Goal: Task Accomplishment & Management: Manage account settings

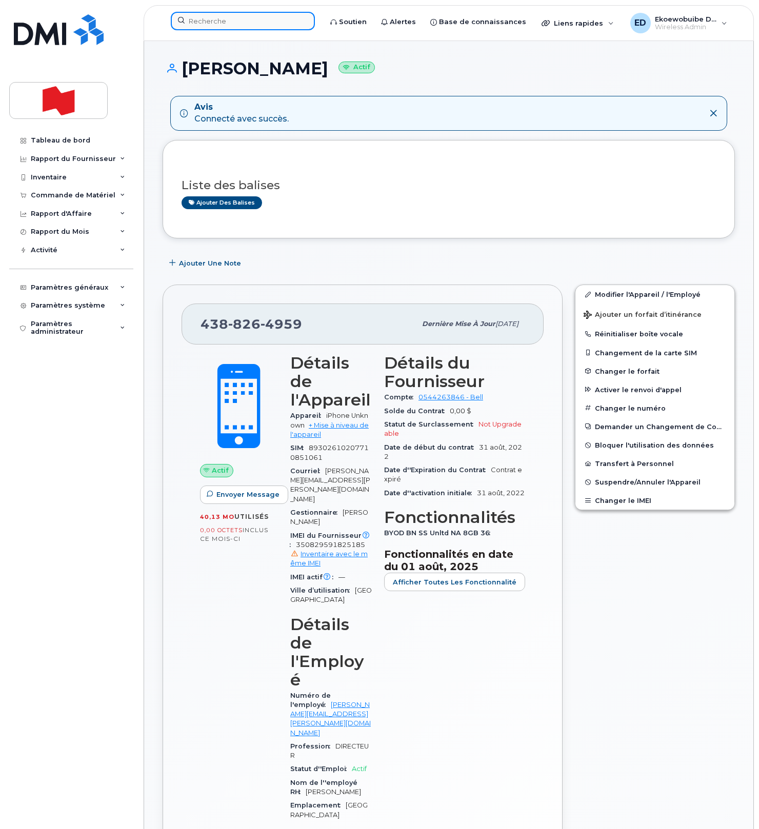
click at [236, 25] on input at bounding box center [243, 21] width 144 height 18
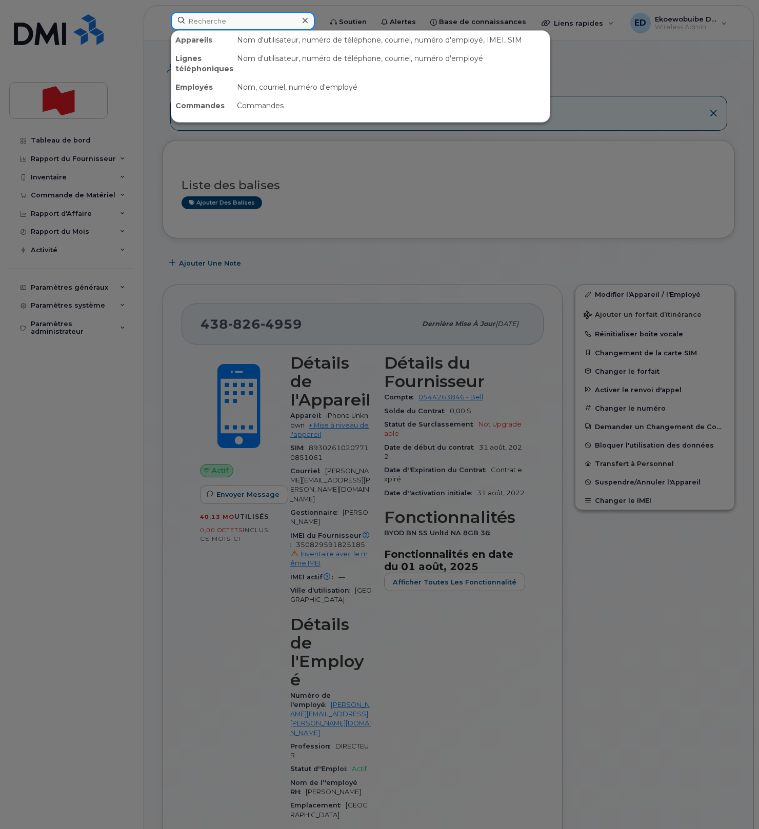
paste input "melanie.viguiebilodeau@bnc.ca"
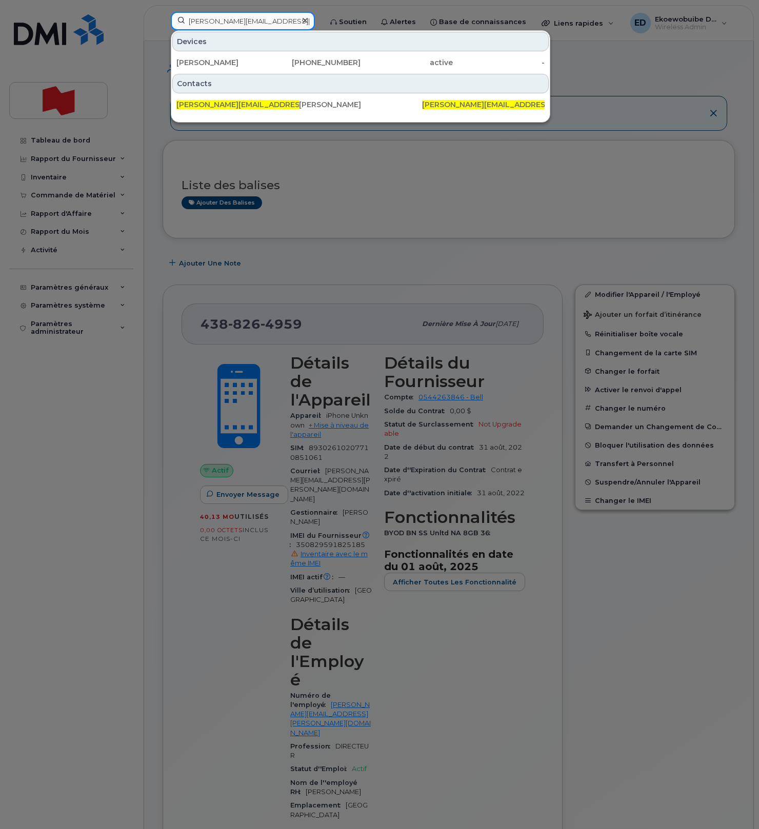
type input "melanie.viguiebilodeau@bnc.ca"
click at [248, 66] on div "Melanie Bilodeau Viguie" at bounding box center [222, 62] width 92 height 10
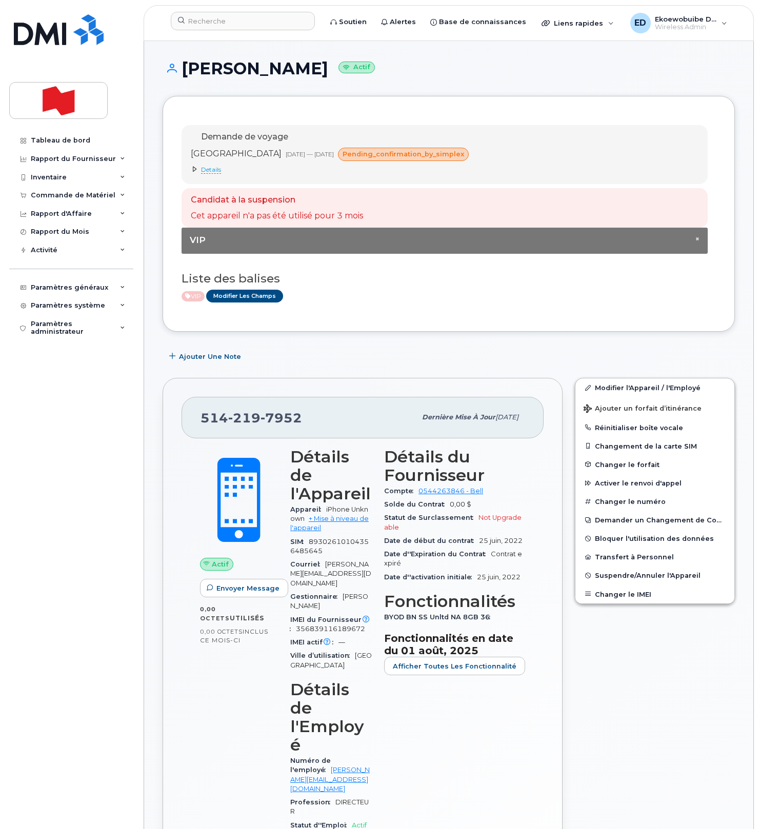
click at [305, 423] on div "514 219 7952" at bounding box center [307, 418] width 215 height 22
drag, startPoint x: 306, startPoint y: 423, endPoint x: 203, endPoint y: 419, distance: 103.1
click at [203, 419] on div "514 219 7952" at bounding box center [307, 418] width 215 height 22
copy span "514 219 7952"
click at [220, 28] on input at bounding box center [243, 21] width 144 height 18
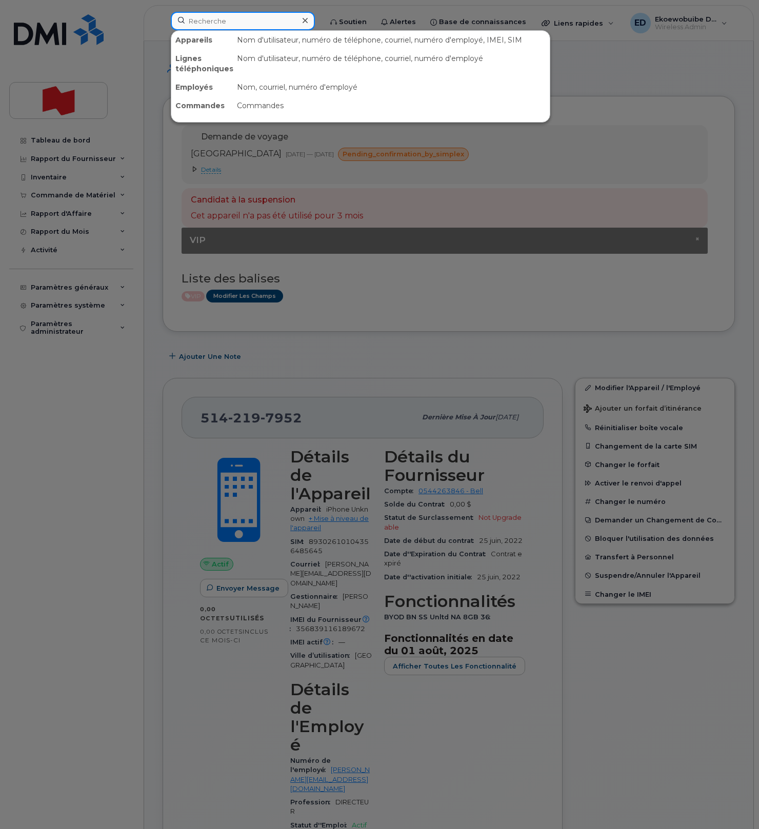
paste input "jonathan.laniel@bnc.ca"
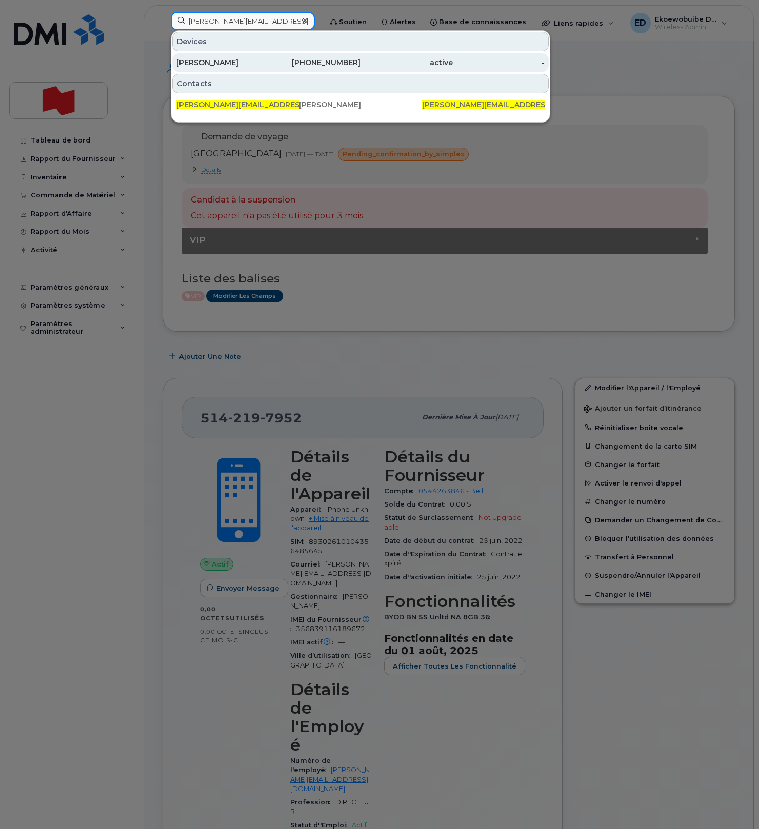
type input "jonathan.laniel@bnc.ca"
click at [216, 63] on div "Jonathan Laniel" at bounding box center [222, 62] width 92 height 10
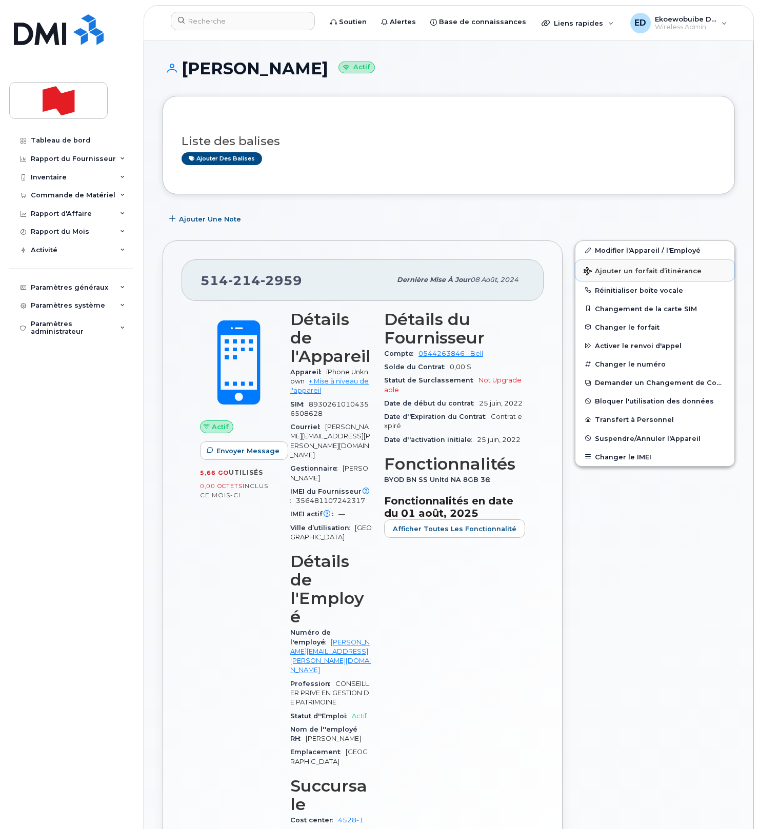
click at [607, 272] on span "Ajouter un forfait d’itinérance" at bounding box center [643, 272] width 118 height 10
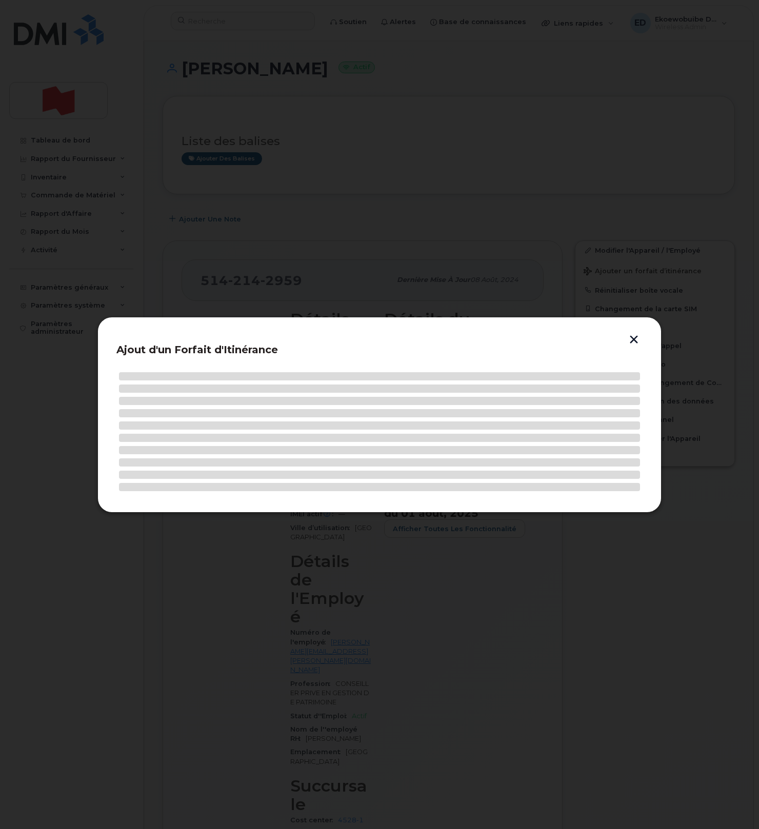
click at [606, 272] on div at bounding box center [379, 414] width 759 height 829
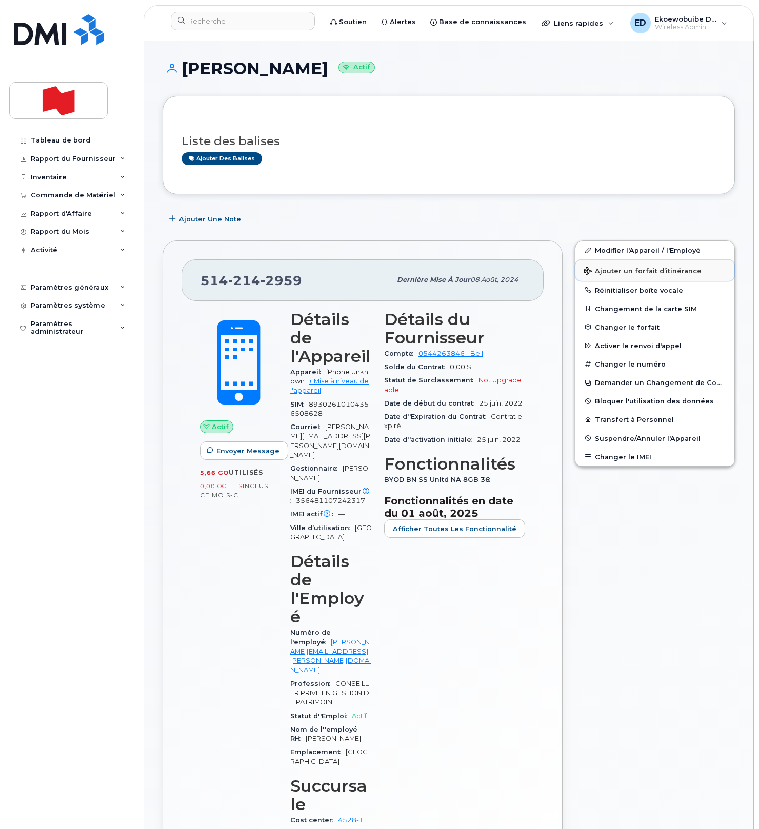
click at [607, 272] on span "Ajouter un forfait d’itinérance" at bounding box center [643, 272] width 118 height 10
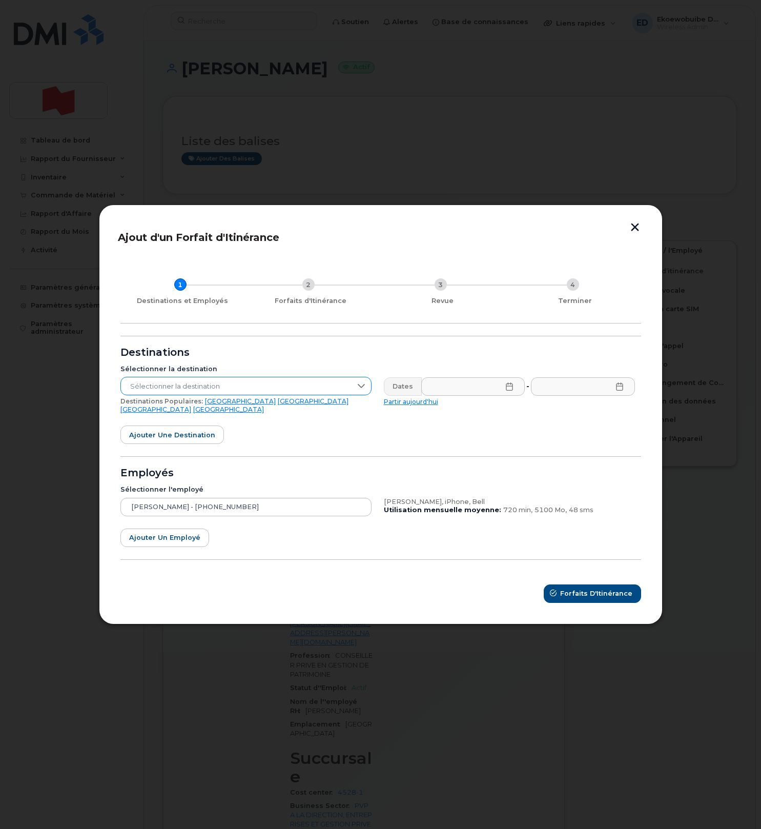
click at [262, 390] on span "Sélectionner la destination" at bounding box center [236, 386] width 231 height 18
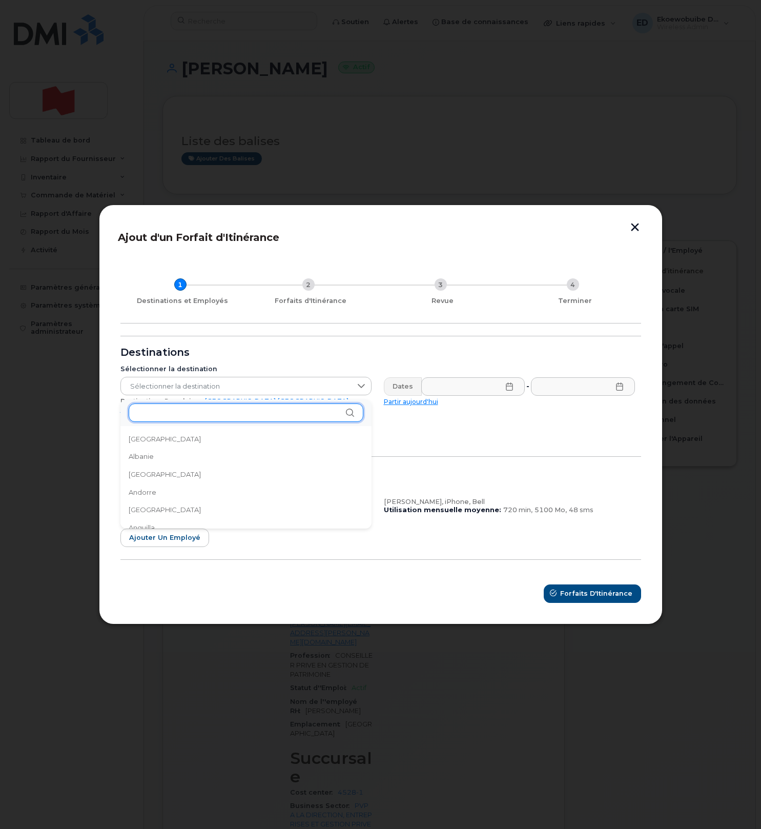
click at [152, 415] on input "text" at bounding box center [246, 413] width 235 height 18
type input "esp"
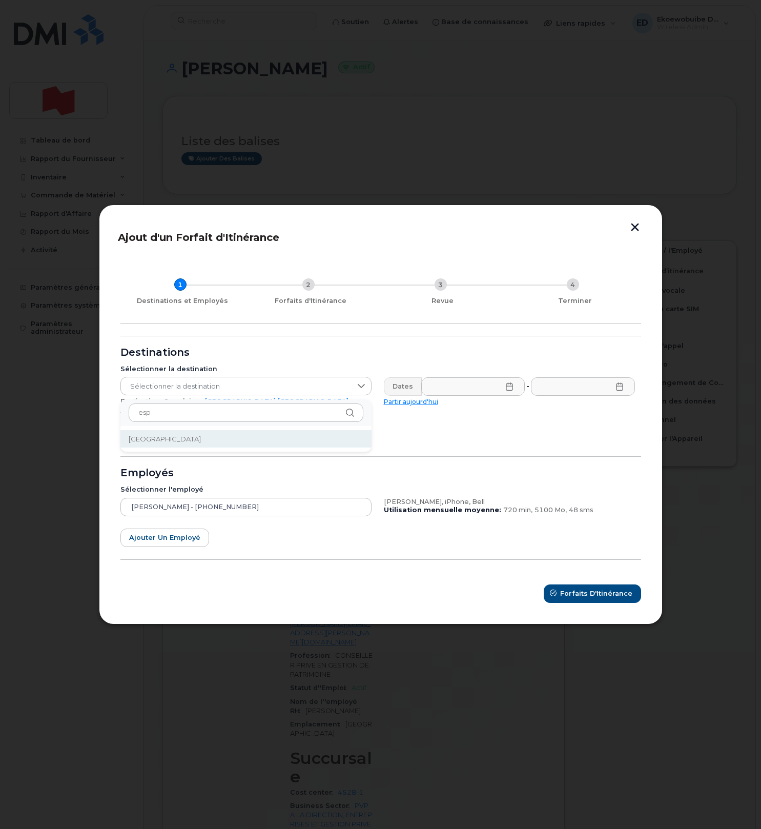
click at [154, 439] on span "Espagne" at bounding box center [165, 439] width 72 height 10
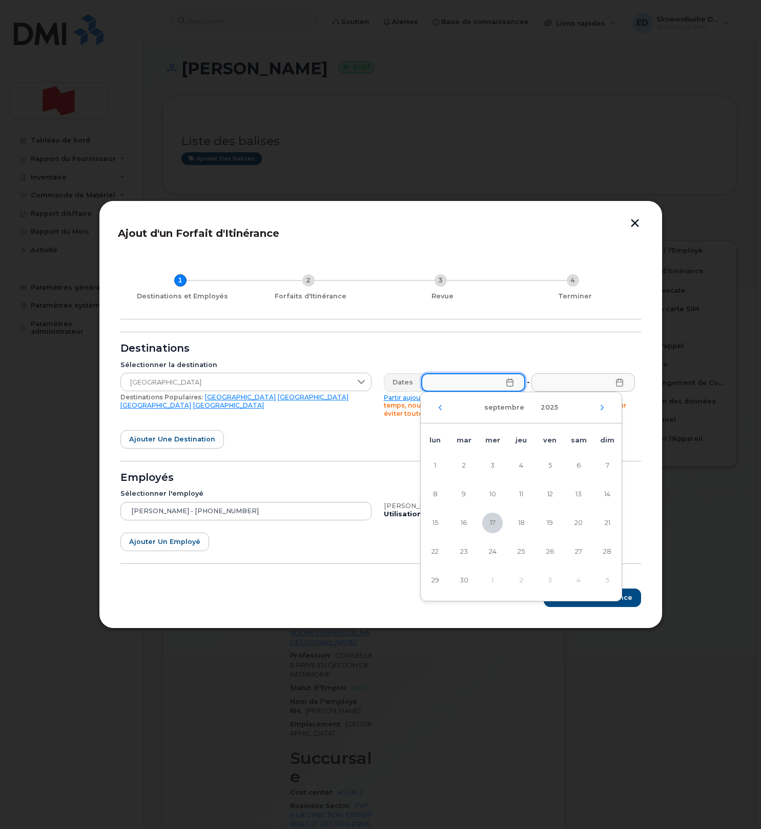
click at [504, 389] on input "text" at bounding box center [474, 382] width 104 height 18
click at [520, 520] on span "18" at bounding box center [521, 523] width 21 height 21
type input "18/09/2025"
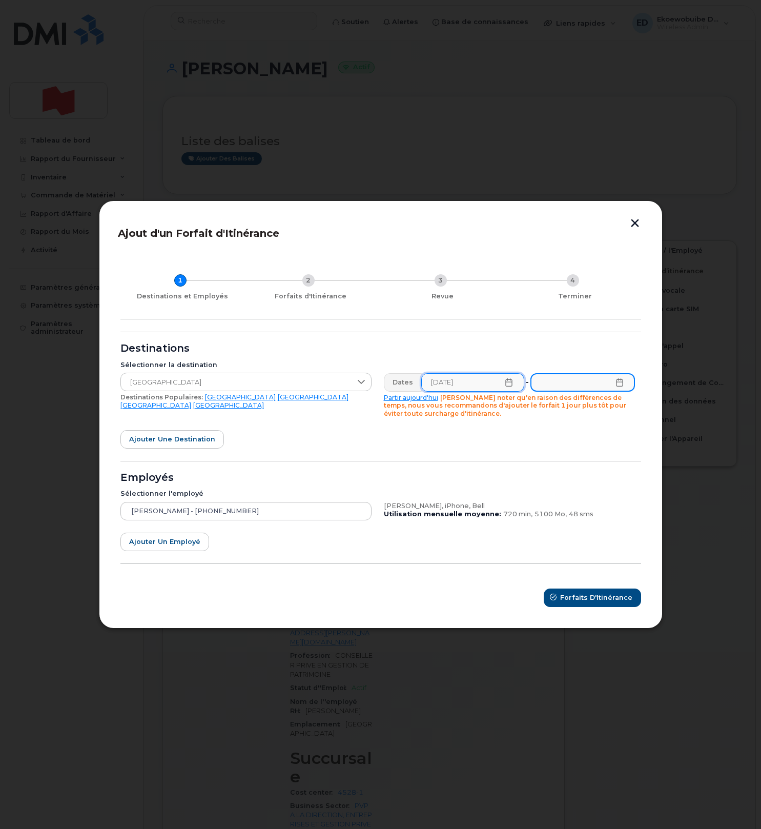
click at [583, 389] on input "text" at bounding box center [583, 382] width 104 height 18
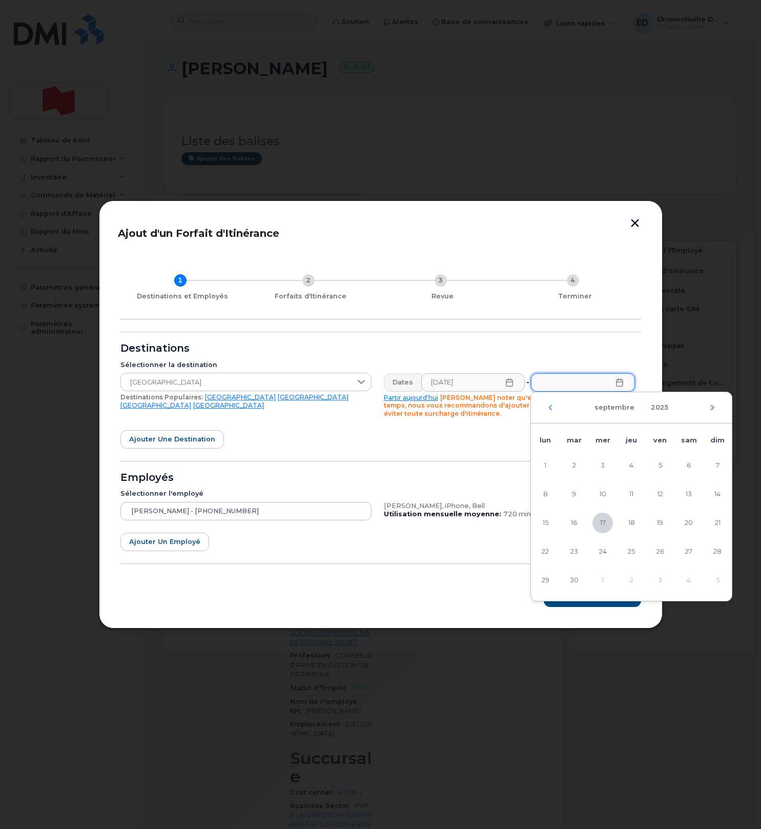
click at [711, 409] on icon "Mois suivant" at bounding box center [713, 408] width 6 height 8
click at [662, 468] on span "3" at bounding box center [660, 465] width 21 height 21
type input "03/10/2025"
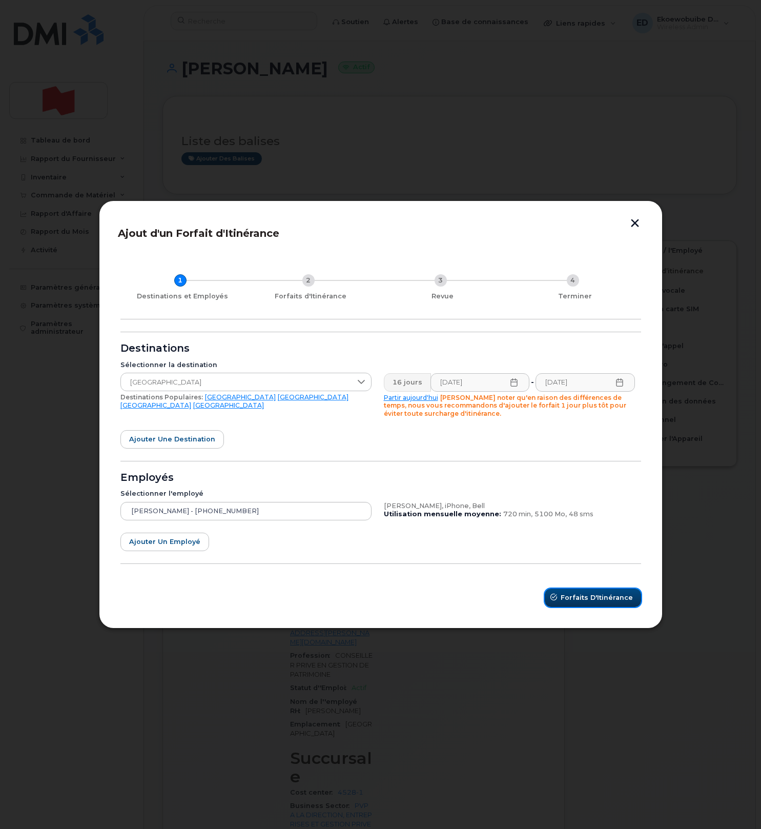
click at [585, 597] on span "Forfaits d'Itinérance" at bounding box center [597, 598] width 72 height 10
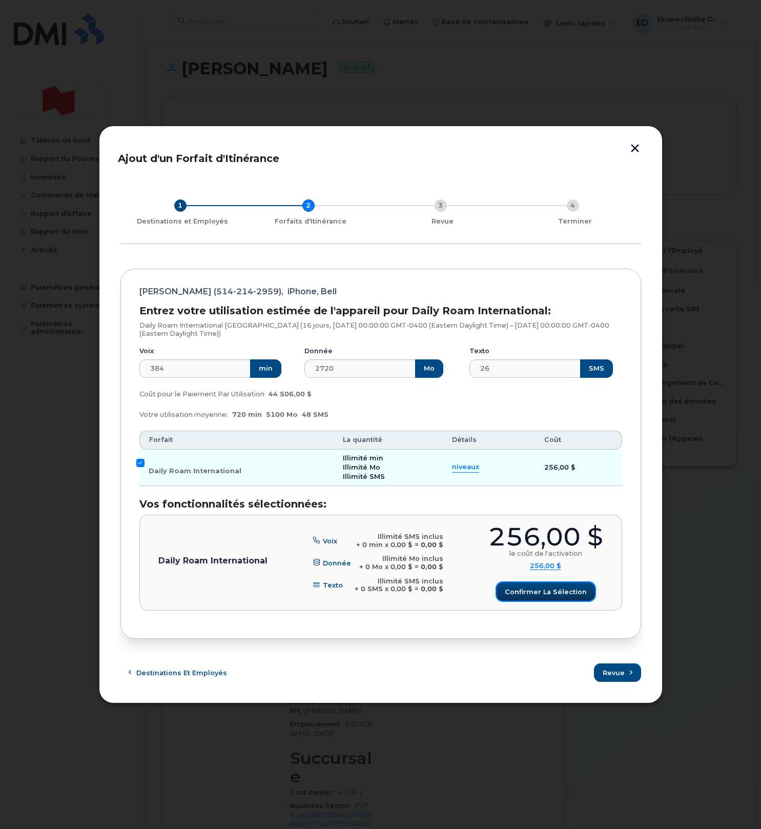
click at [537, 594] on span "Confirmer la sélection" at bounding box center [546, 592] width 82 height 10
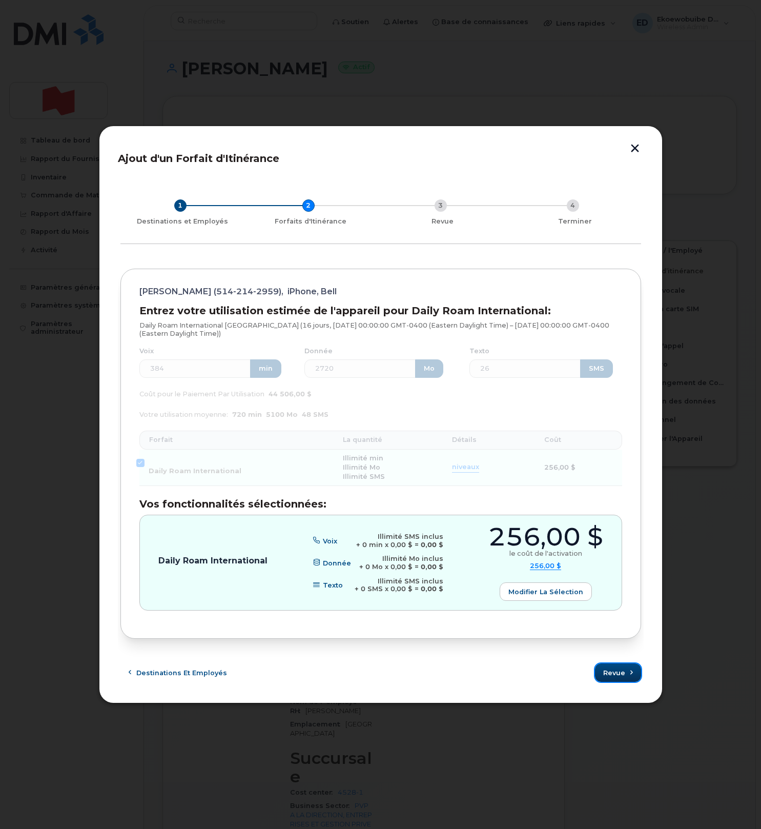
click at [615, 673] on span "Revue" at bounding box center [615, 673] width 22 height 10
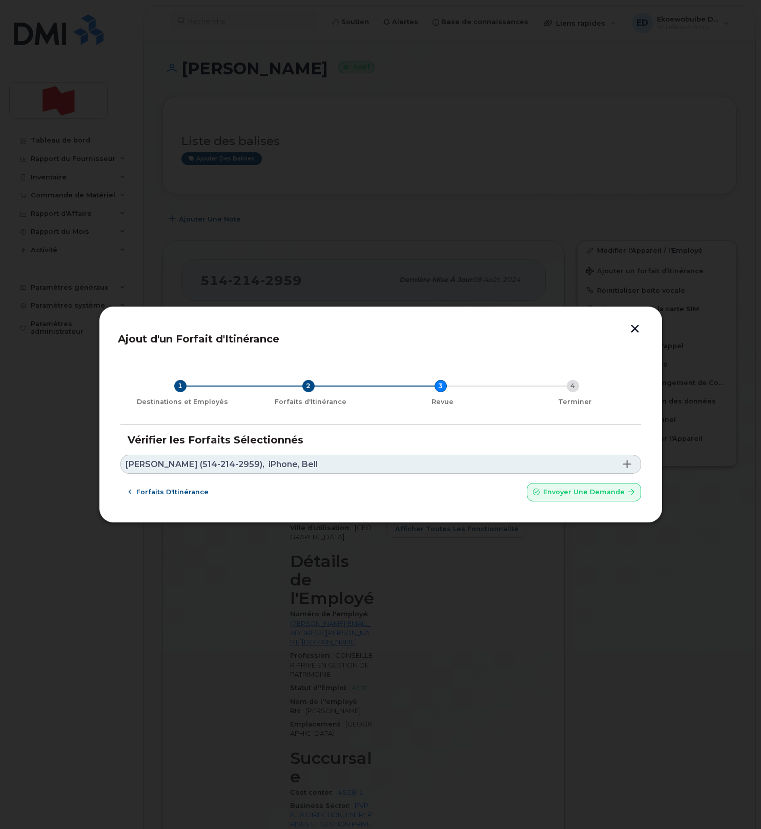
click at [322, 460] on link "Jonathan Laniel (514-214-2959), iPhone, Bell" at bounding box center [381, 464] width 521 height 19
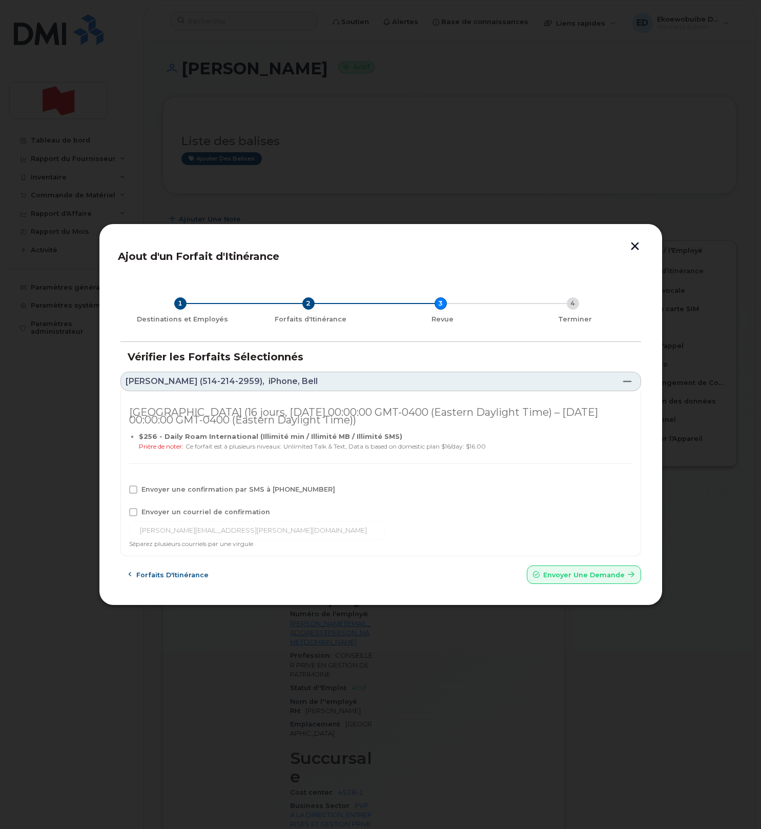
drag, startPoint x: 133, startPoint y: 512, endPoint x: 135, endPoint y: 501, distance: 11.4
click at [133, 512] on span at bounding box center [133, 512] width 8 height 8
click at [122, 512] on input "Envoyer un courriel de confirmation" at bounding box center [119, 510] width 5 height 5
checkbox input "true"
click at [135, 493] on span at bounding box center [133, 490] width 8 height 8
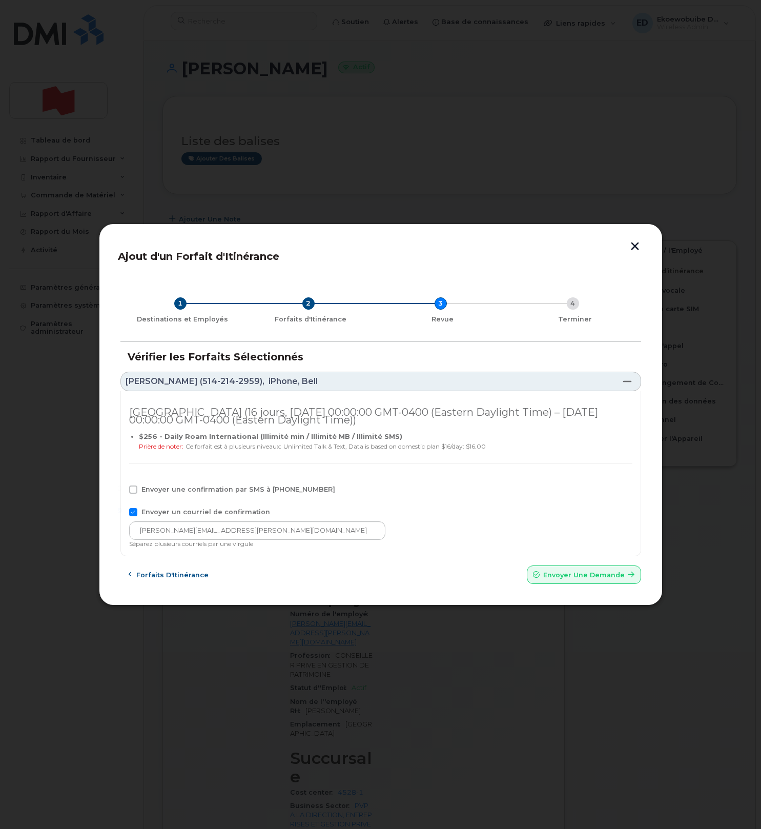
click at [122, 491] on input "Envoyer une confirmation par SMS à 514-214-2959" at bounding box center [119, 488] width 5 height 5
checkbox input "true"
drag, startPoint x: 247, startPoint y: 531, endPoint x: 112, endPoint y: 530, distance: 134.4
click at [113, 528] on div "Ajout d'un Forfait d'Itinérance 1 Destinations et Employés 2 Forfaits d'Itinéra…" at bounding box center [381, 415] width 564 height 383
paste input "telecom-voix@bnc.ca"
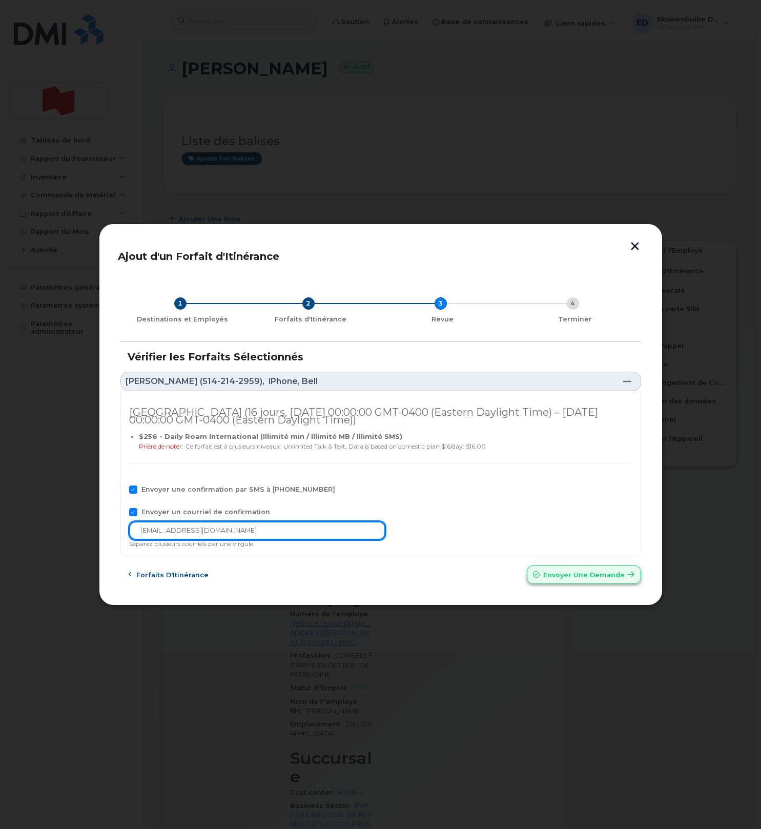
type input "telecom-voix@bnc.ca"
click at [580, 573] on span "Envoyer une Demande" at bounding box center [585, 575] width 82 height 10
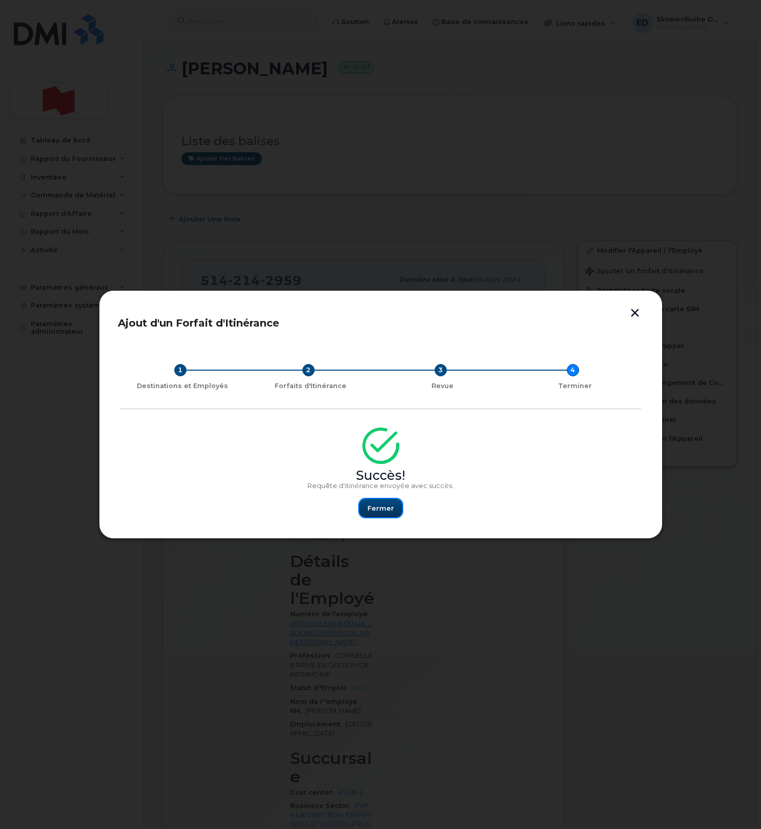
click at [383, 512] on span "Fermer" at bounding box center [381, 509] width 27 height 10
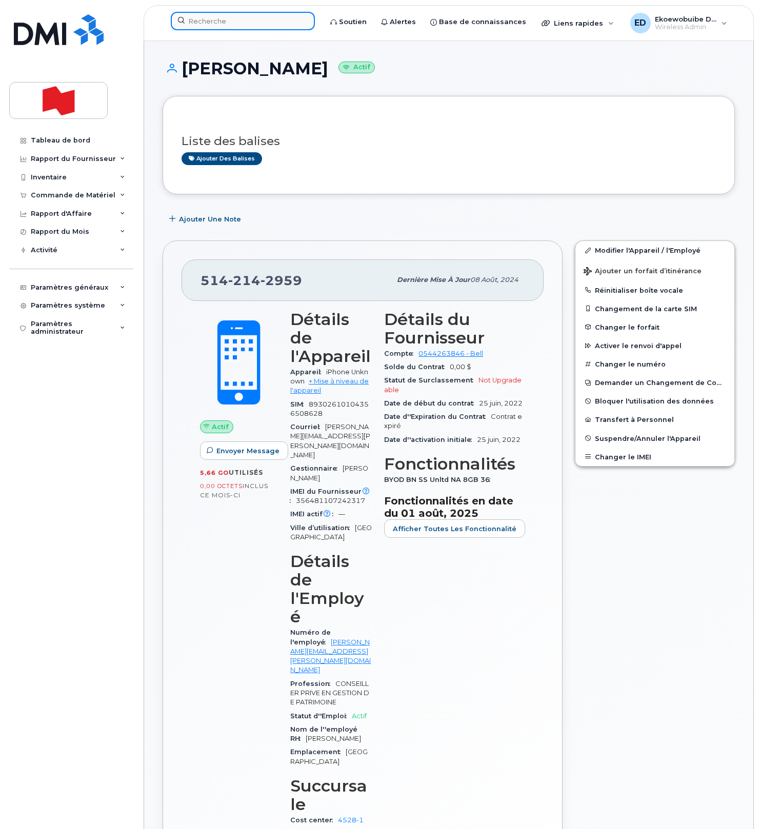
click at [260, 30] on div at bounding box center [243, 21] width 144 height 18
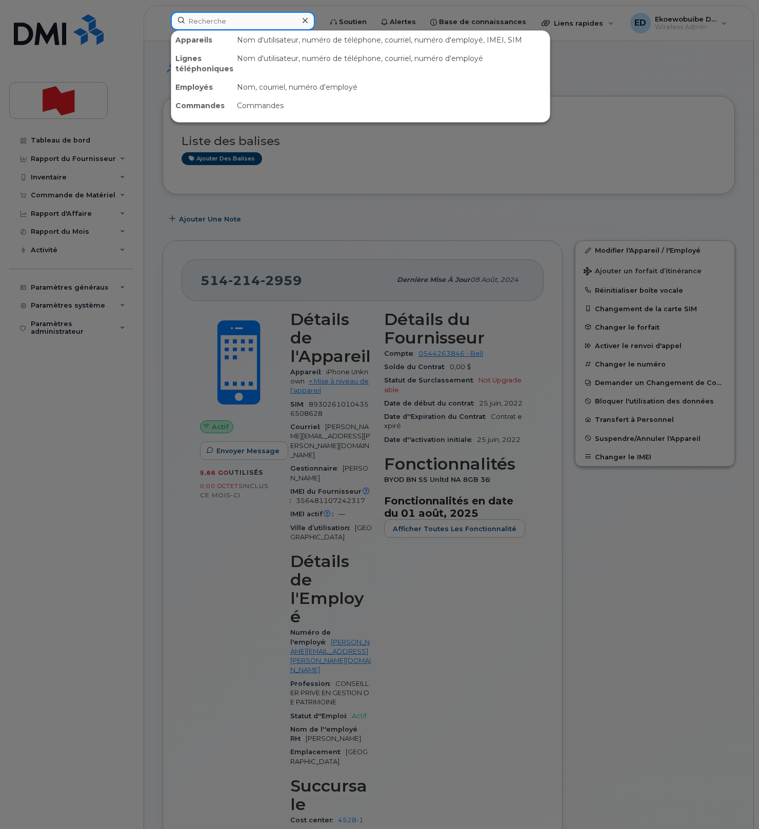
paste input "Cristina Popescu"
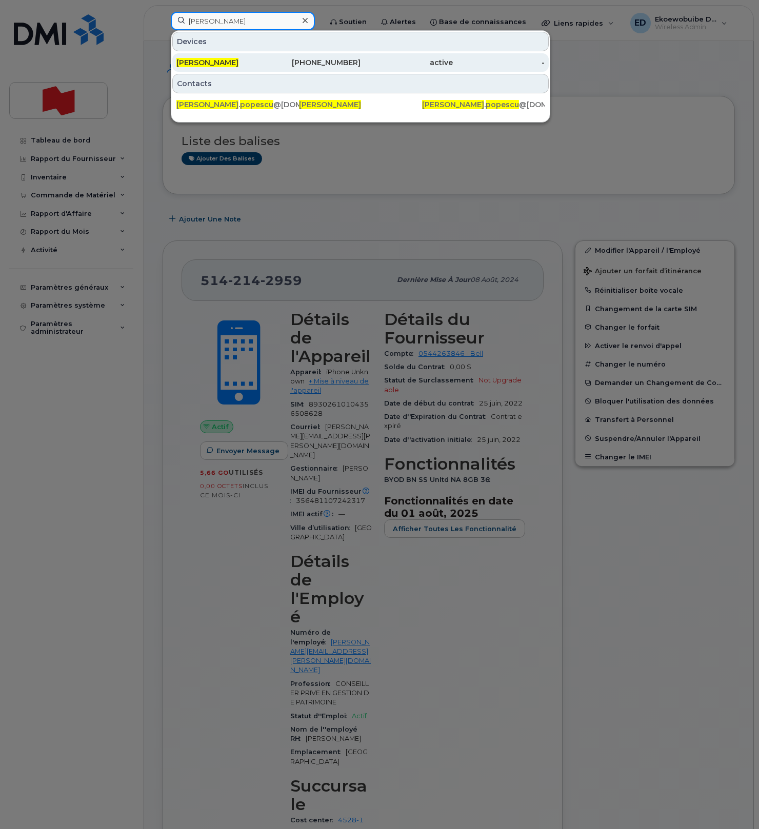
type input "Cristina Popescu"
click at [210, 70] on div "Cristina Popescu" at bounding box center [222, 62] width 92 height 18
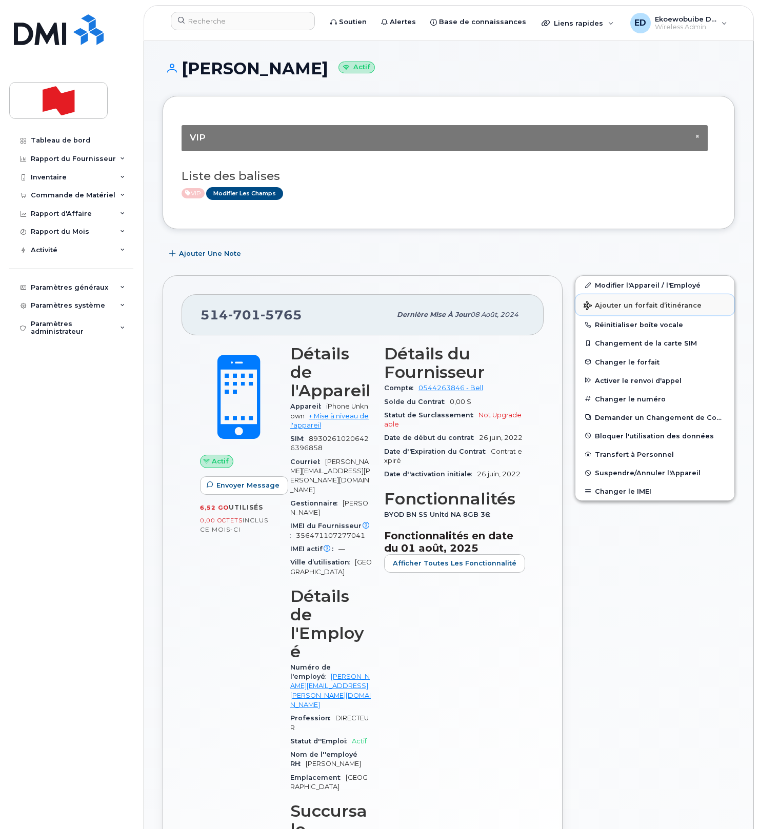
click at [600, 309] on span "Ajouter un forfait d’itinérance" at bounding box center [643, 307] width 118 height 10
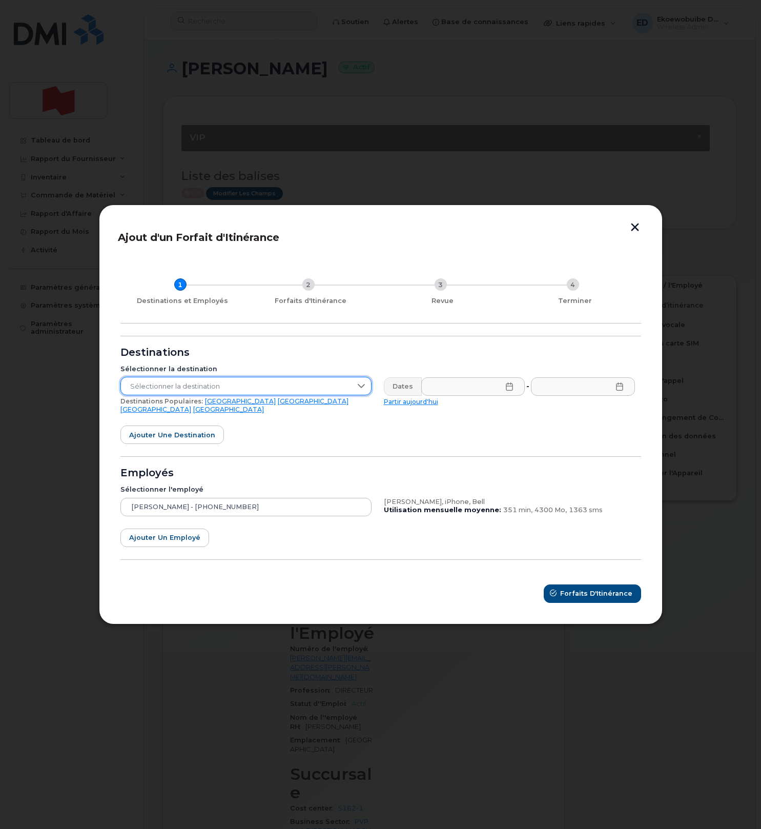
click at [257, 391] on span "Sélectionner la destination" at bounding box center [236, 386] width 231 height 18
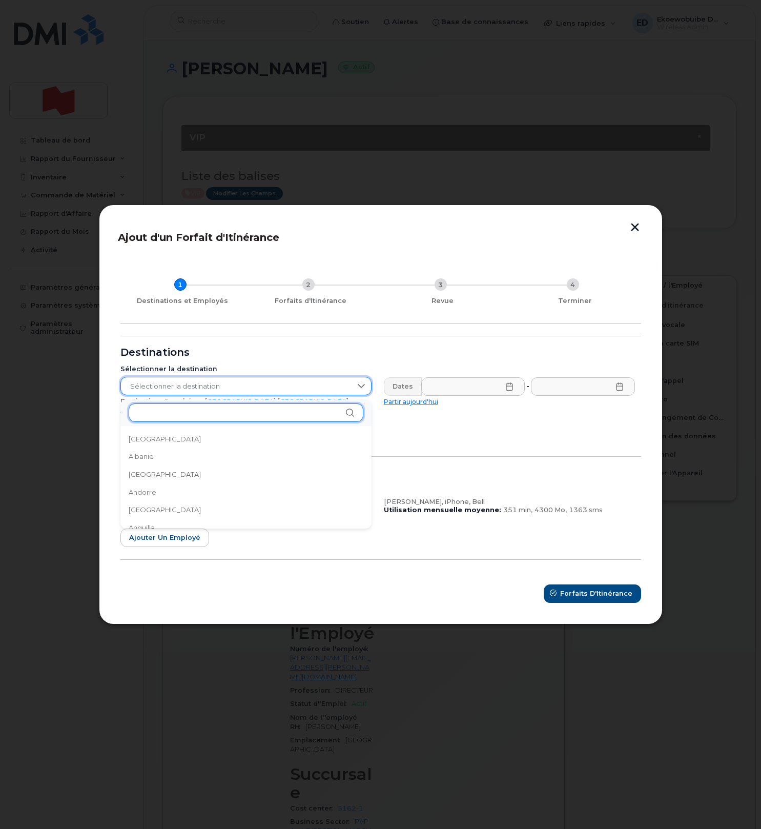
click at [173, 420] on input "text" at bounding box center [246, 413] width 235 height 18
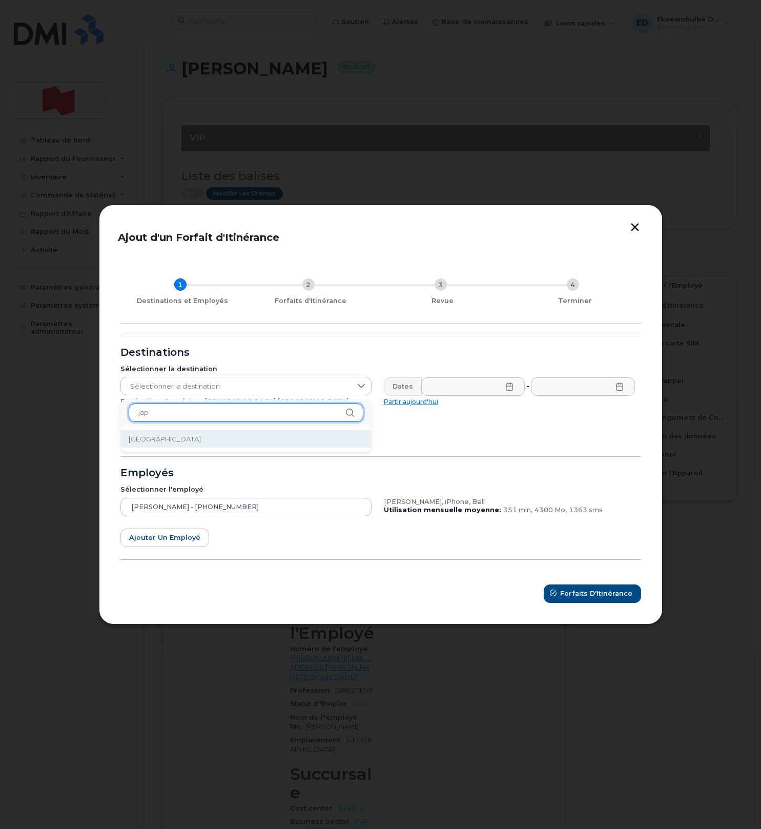
type input "jap"
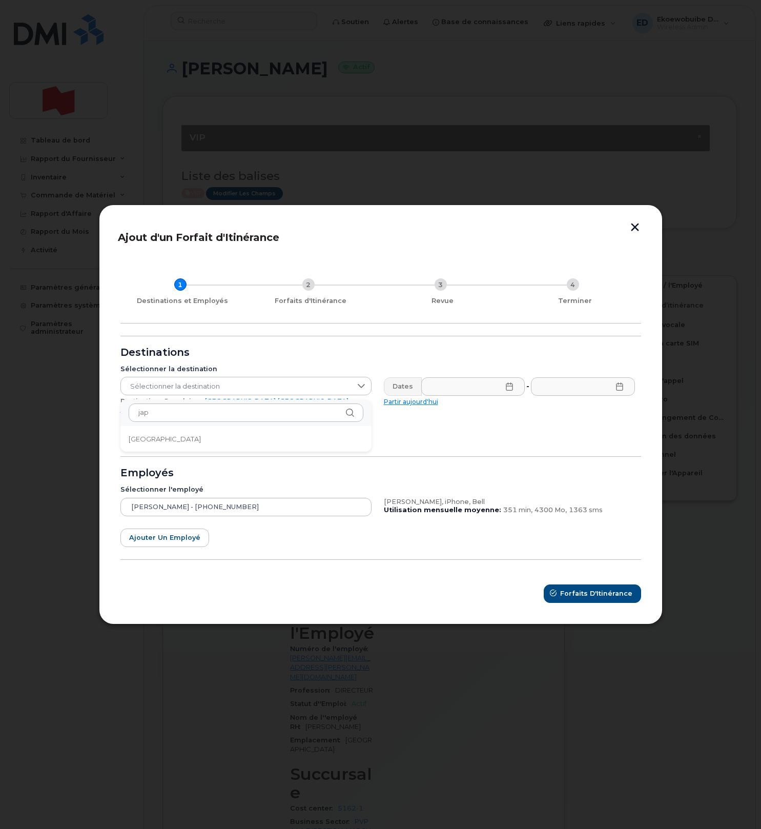
click at [170, 437] on li "Japon" at bounding box center [246, 439] width 251 height 18
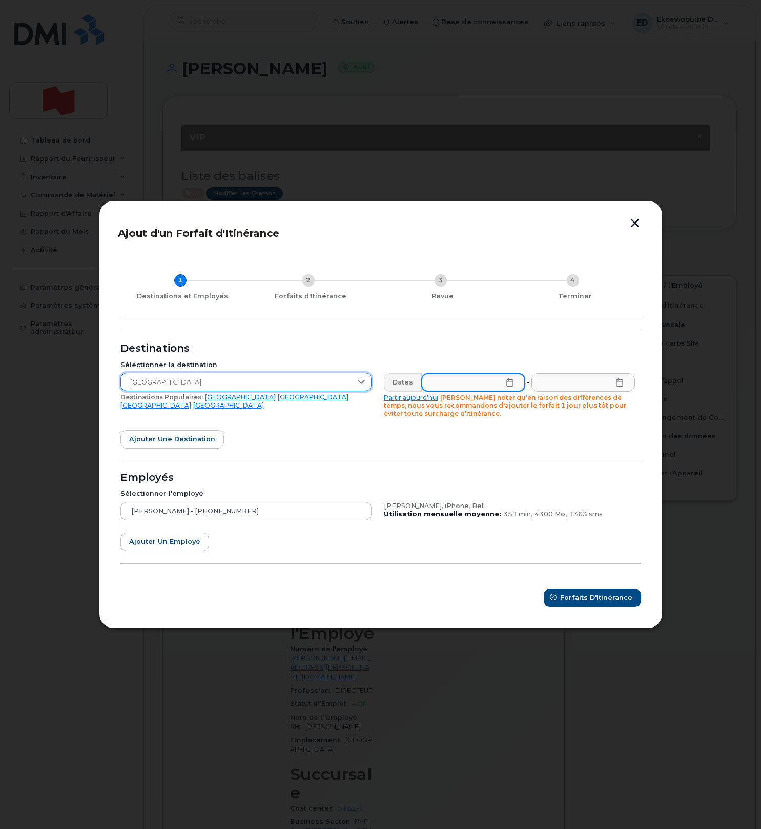
click at [504, 383] on input "text" at bounding box center [474, 382] width 104 height 18
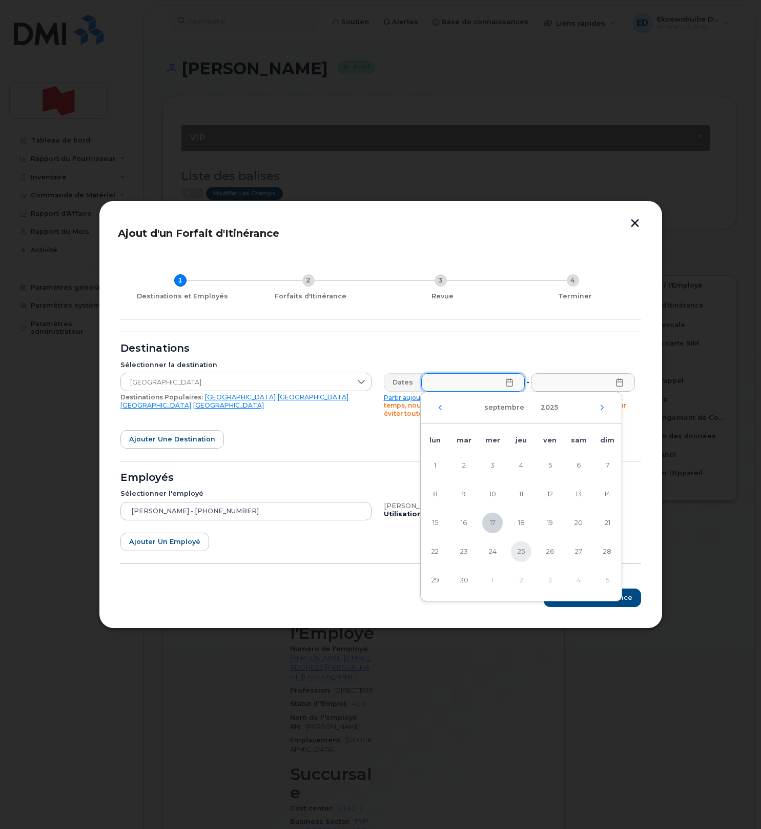
click at [522, 553] on span "25" at bounding box center [521, 551] width 21 height 21
type input "25/09/2025"
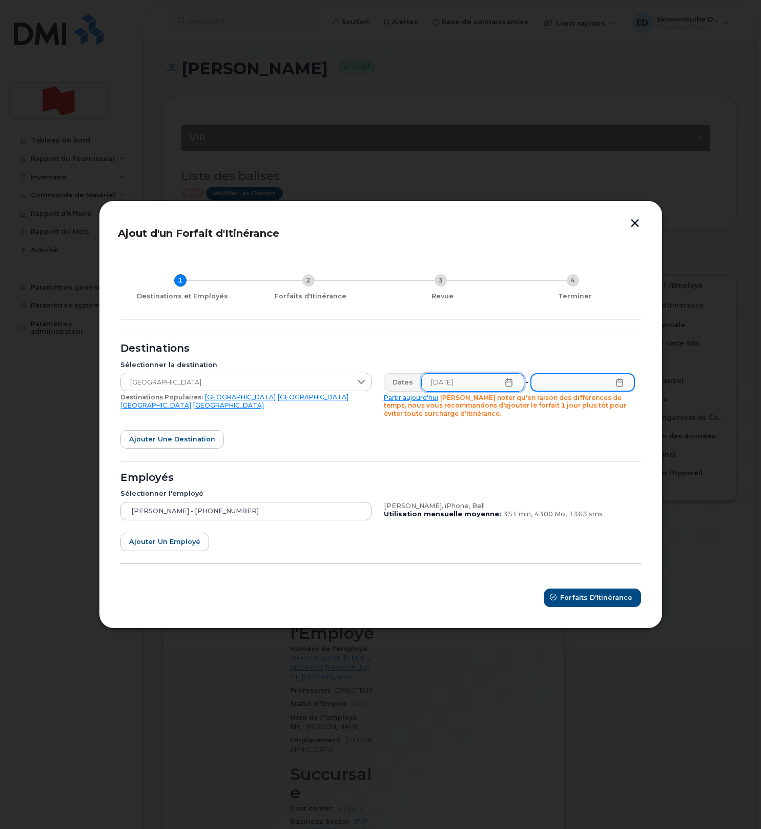
click at [614, 386] on input "text" at bounding box center [583, 382] width 104 height 18
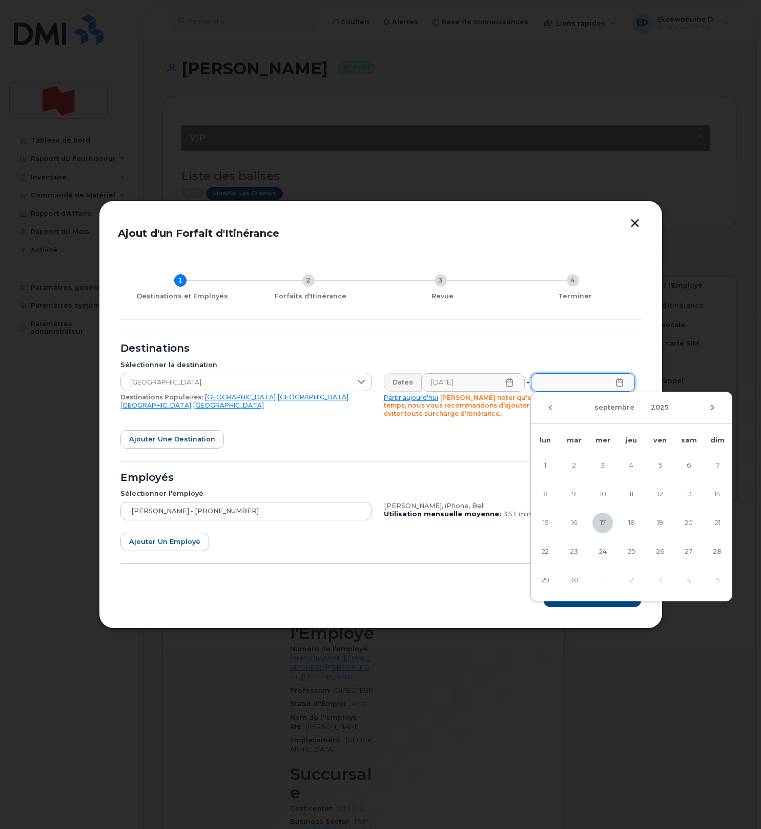
click at [711, 408] on icon "Mois suivant" at bounding box center [713, 408] width 6 height 8
click at [548, 524] on span "13" at bounding box center [545, 523] width 21 height 21
type input "13/10/2025"
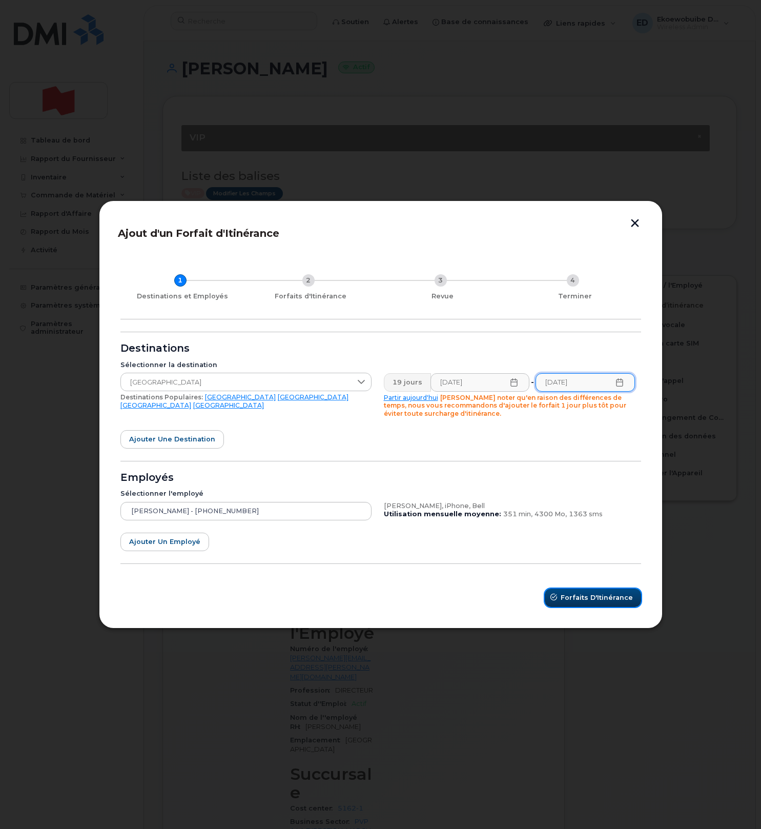
click at [583, 598] on span "Forfaits d'Itinérance" at bounding box center [597, 598] width 72 height 10
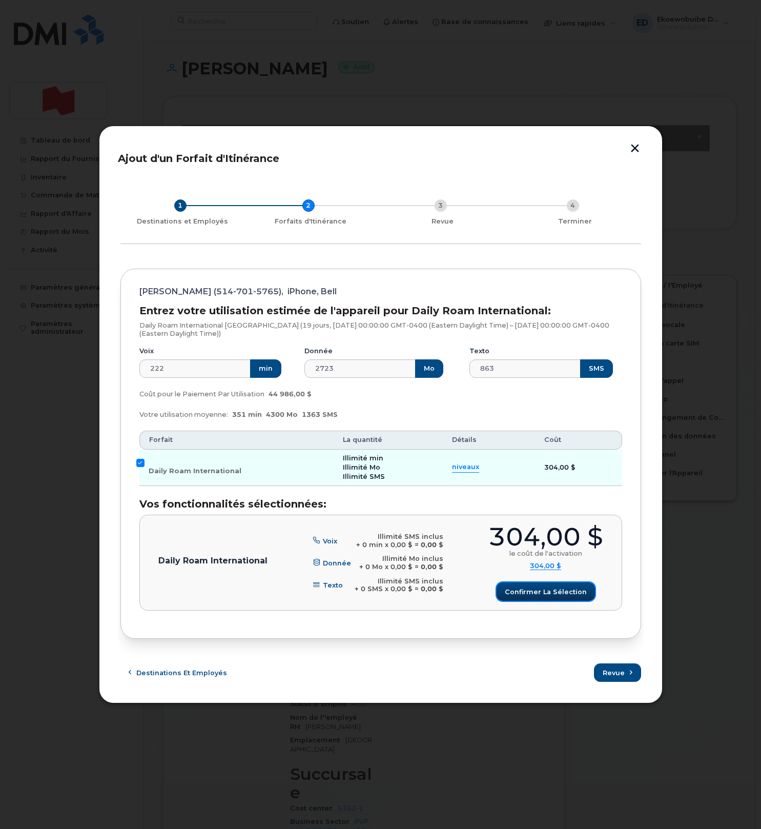
click at [548, 593] on span "Confirmer la sélection" at bounding box center [546, 592] width 82 height 10
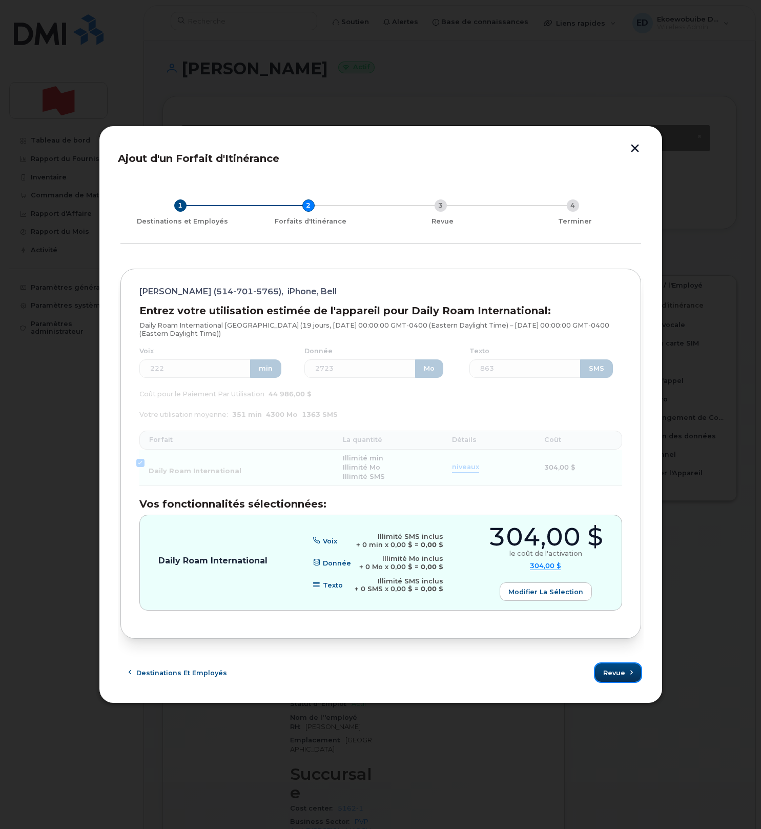
click at [615, 677] on span "Revue" at bounding box center [615, 673] width 22 height 10
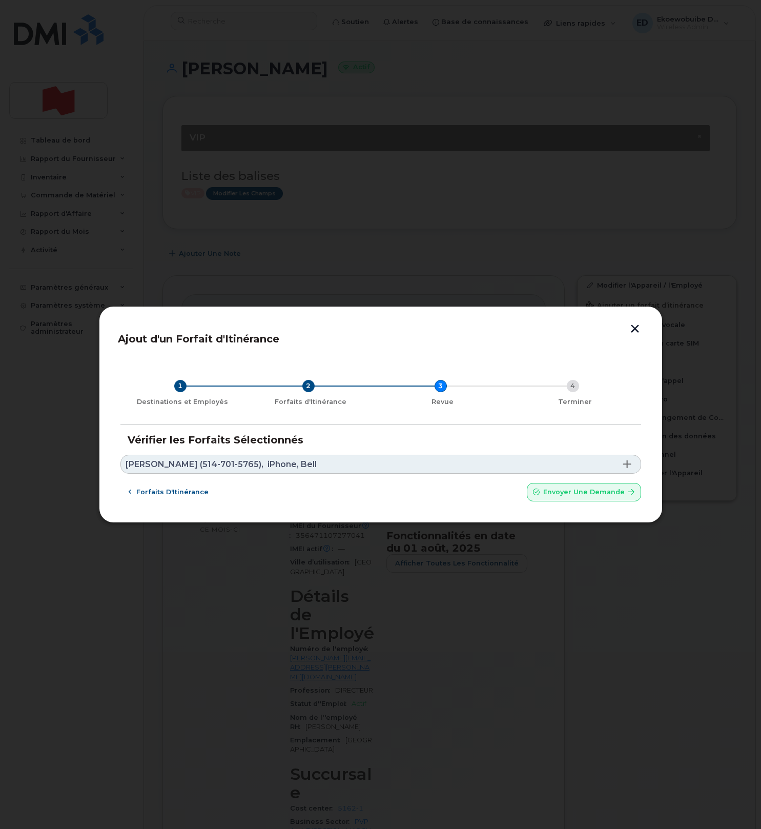
drag, startPoint x: 330, startPoint y: 463, endPoint x: 335, endPoint y: 469, distance: 8.4
click at [330, 465] on link "Cristina Popescu (514-701-5765), iPhone, Bell" at bounding box center [381, 464] width 521 height 19
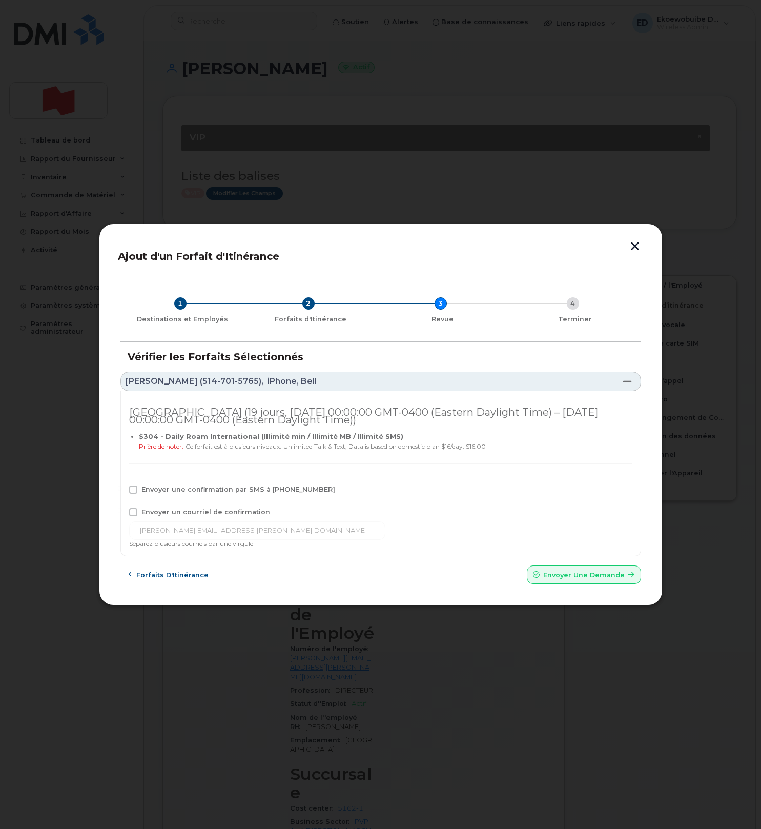
drag, startPoint x: 133, startPoint y: 489, endPoint x: 135, endPoint y: 507, distance: 18.1
click at [133, 489] on span at bounding box center [133, 490] width 8 height 8
click at [122, 489] on input "Envoyer une confirmation par SMS à 514-701-5765" at bounding box center [119, 488] width 5 height 5
checkbox input "true"
click at [131, 515] on span at bounding box center [133, 512] width 8 height 8
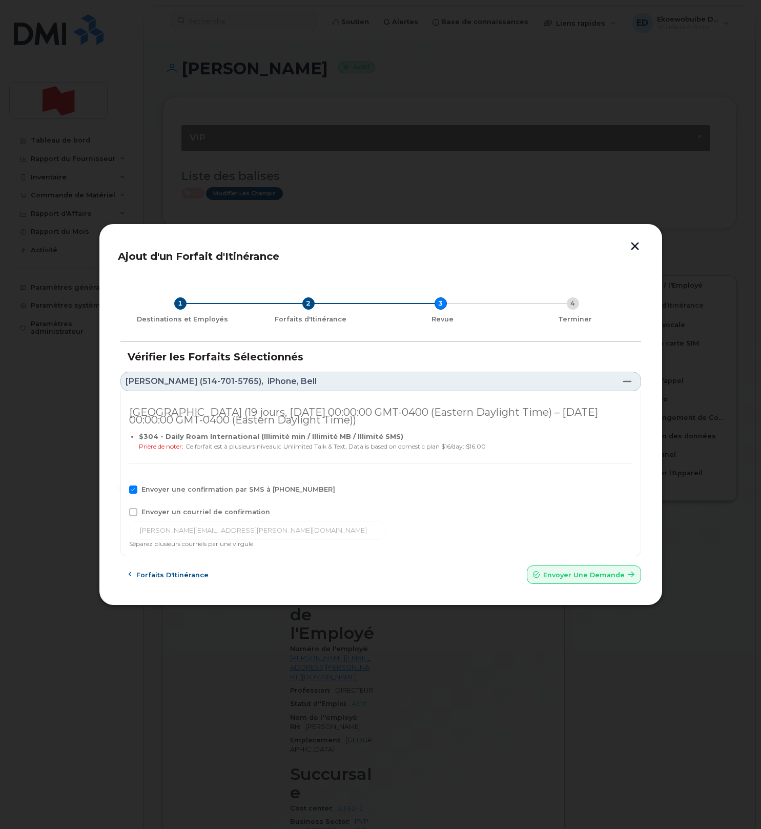
click at [122, 513] on input "Envoyer un courriel de confirmation" at bounding box center [119, 510] width 5 height 5
checkbox input "true"
drag, startPoint x: 240, startPoint y: 532, endPoint x: 115, endPoint y: 532, distance: 124.6
click at [115, 532] on div "Ajout d'un Forfait d'Itinérance 1 Destinations et Employés 2 Forfaits d'Itinéra…" at bounding box center [381, 415] width 564 height 383
paste input "telecom-voix@bnc.ca"
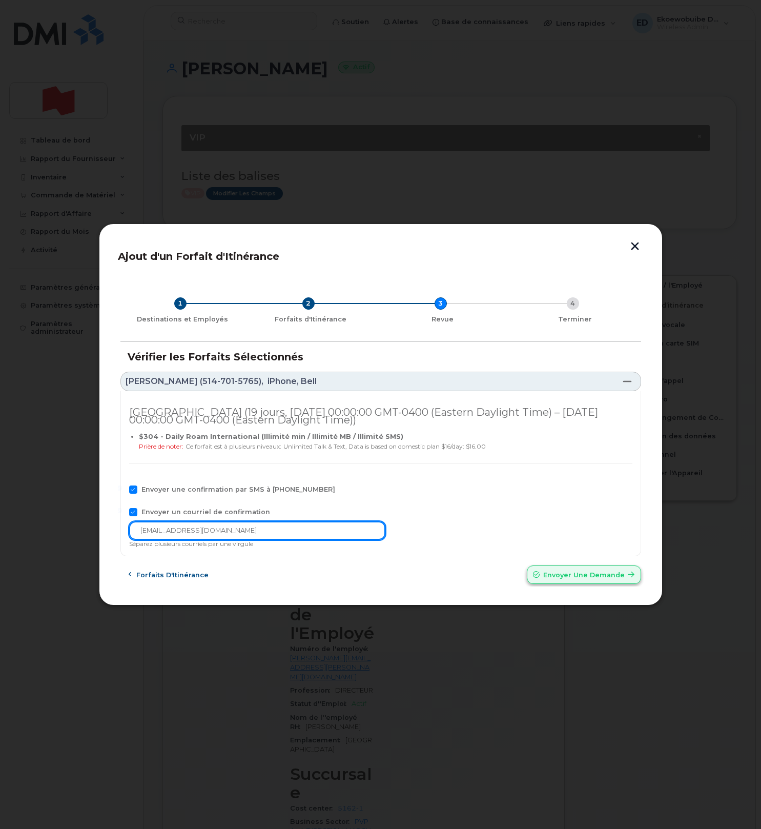
type input "telecom-voix@bnc.ca"
click at [558, 572] on span "Envoyer une Demande" at bounding box center [585, 575] width 82 height 10
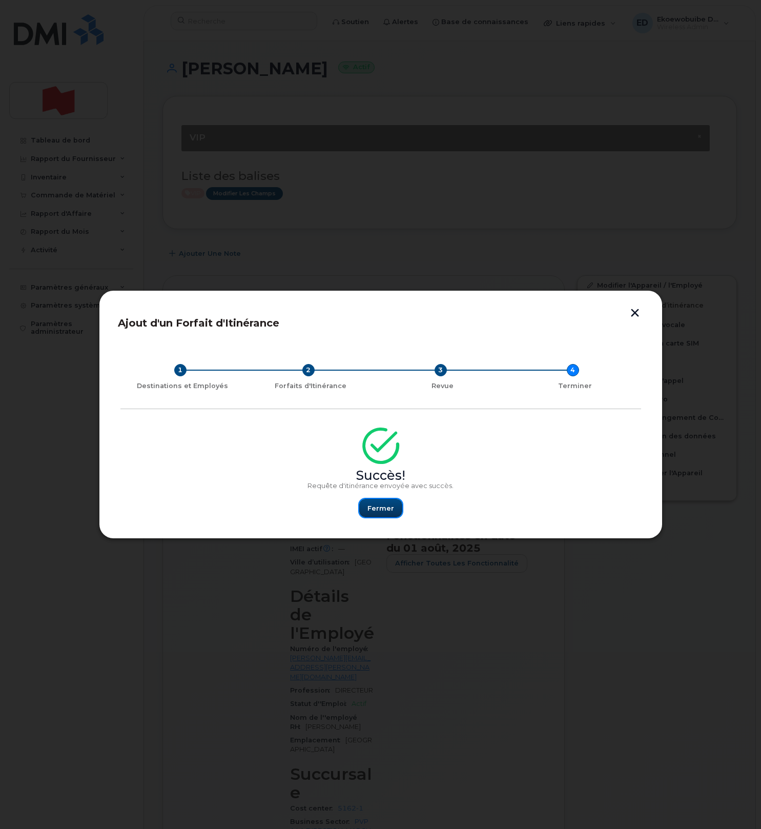
click at [388, 508] on span "Fermer" at bounding box center [381, 509] width 27 height 10
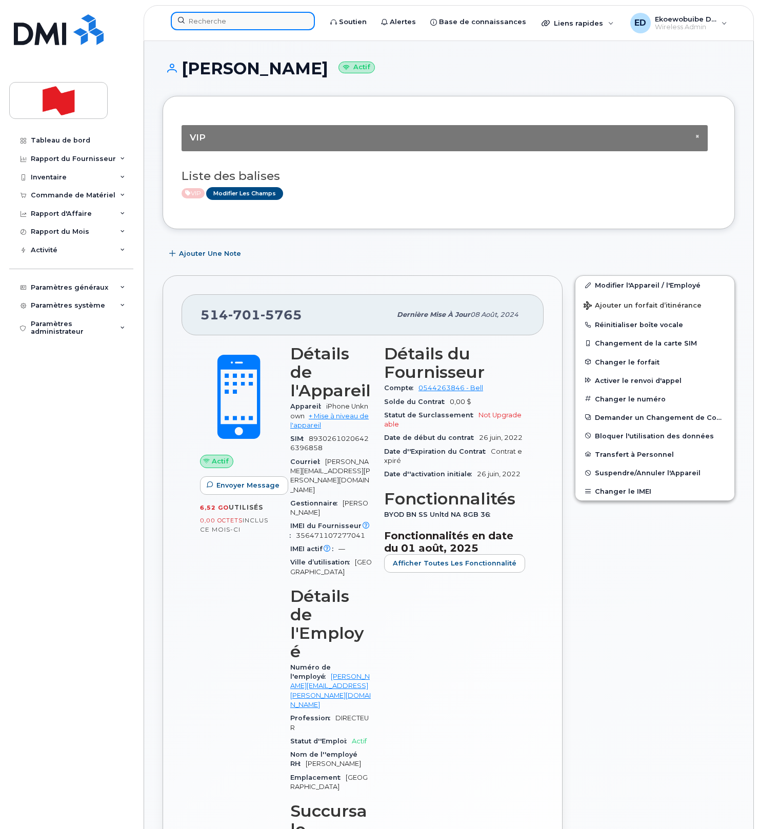
click at [228, 21] on input at bounding box center [243, 21] width 144 height 18
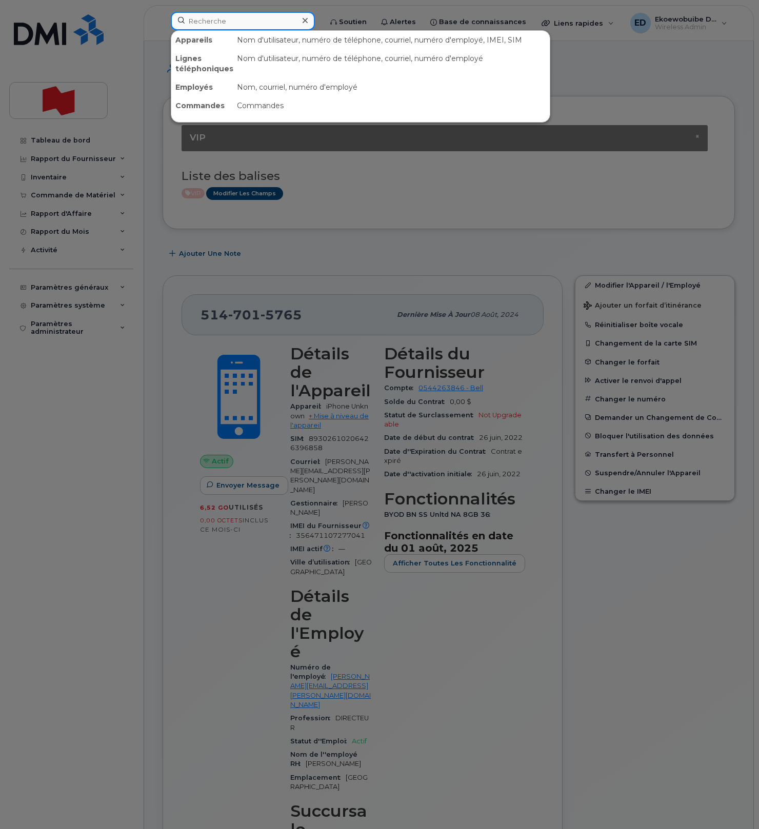
click at [228, 22] on input at bounding box center [243, 21] width 144 height 18
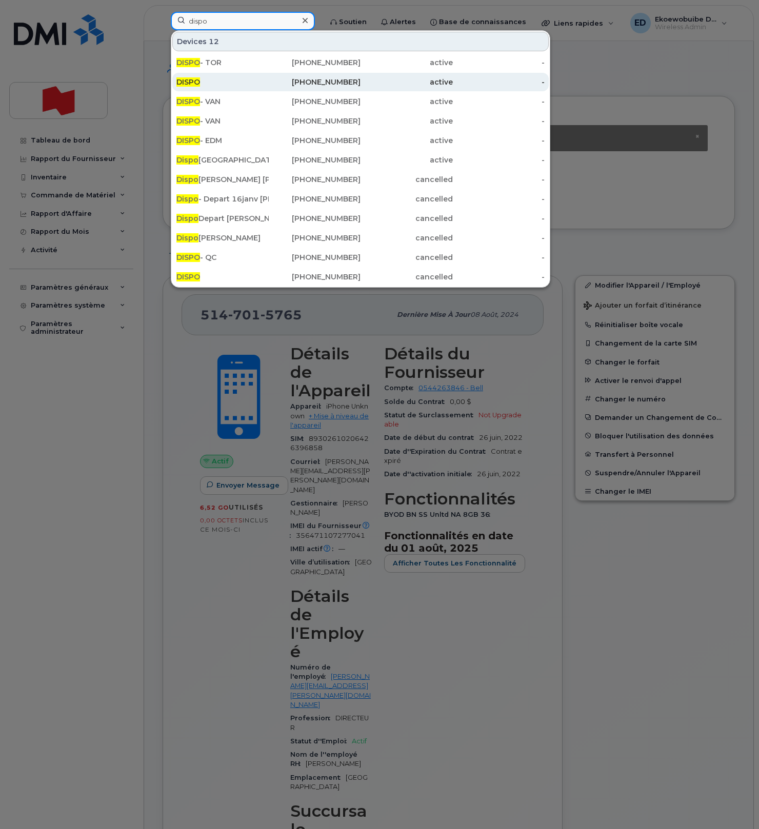
type input "dispo"
click at [251, 87] on div "DISPO" at bounding box center [222, 82] width 92 height 10
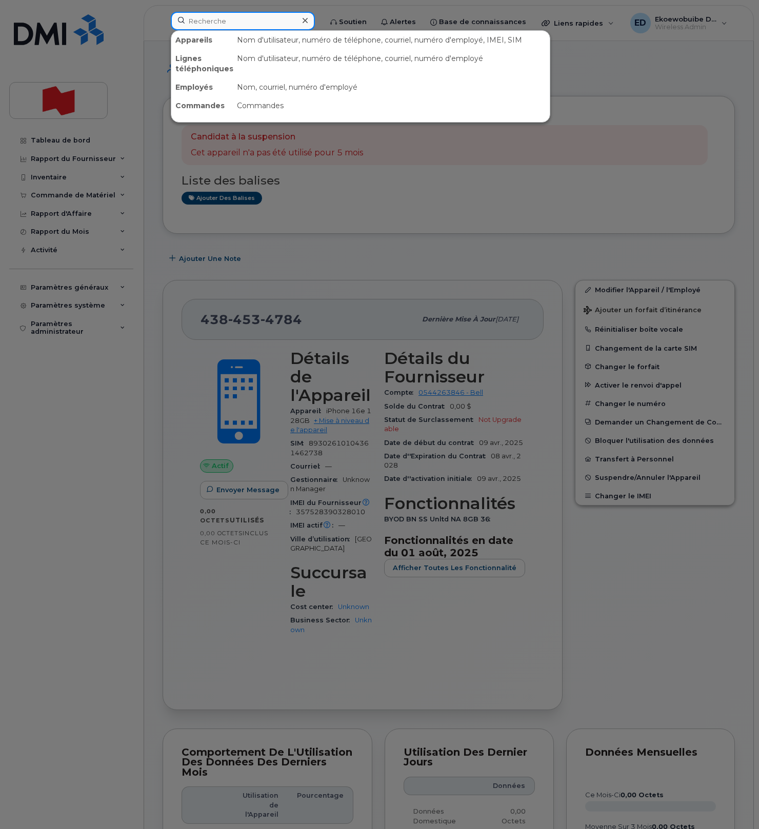
click at [276, 26] on input at bounding box center [243, 21] width 144 height 18
paste input "[PERSON_NAME]"
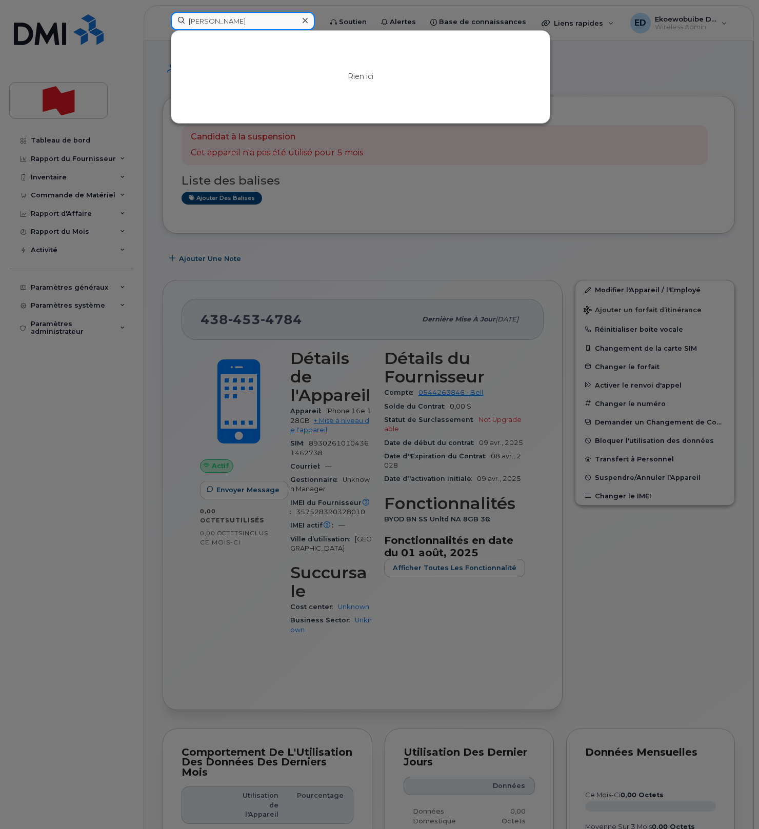
type input "Aaron Kalala Malemba"
click at [586, 82] on div at bounding box center [379, 414] width 759 height 829
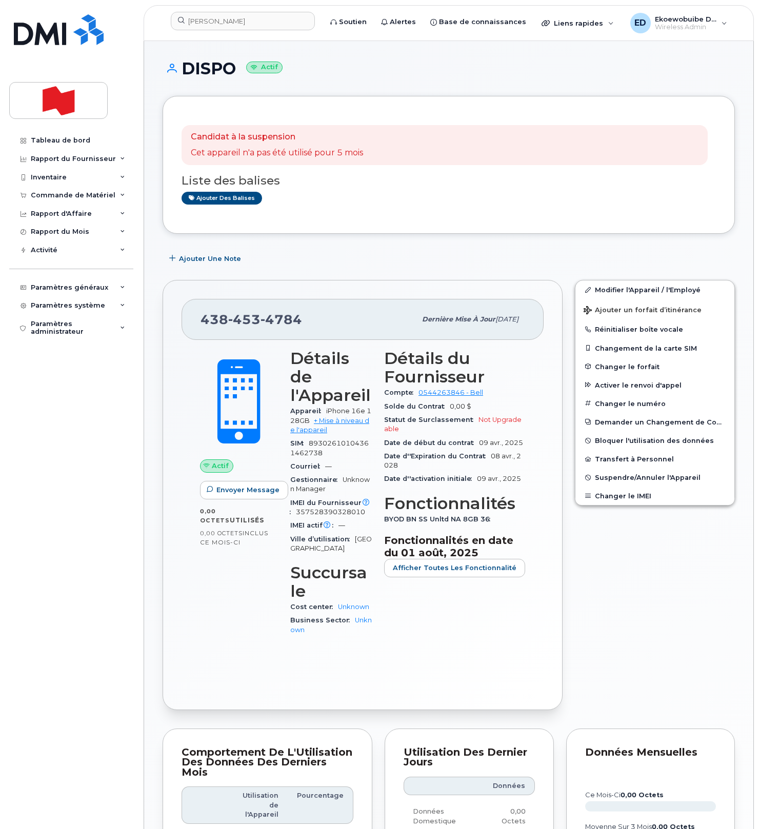
click at [399, 214] on div "Candidat à la suspension Cet appareil n'a pas été utilisé pour 5 mois Liste des…" at bounding box center [449, 165] width 534 height 100
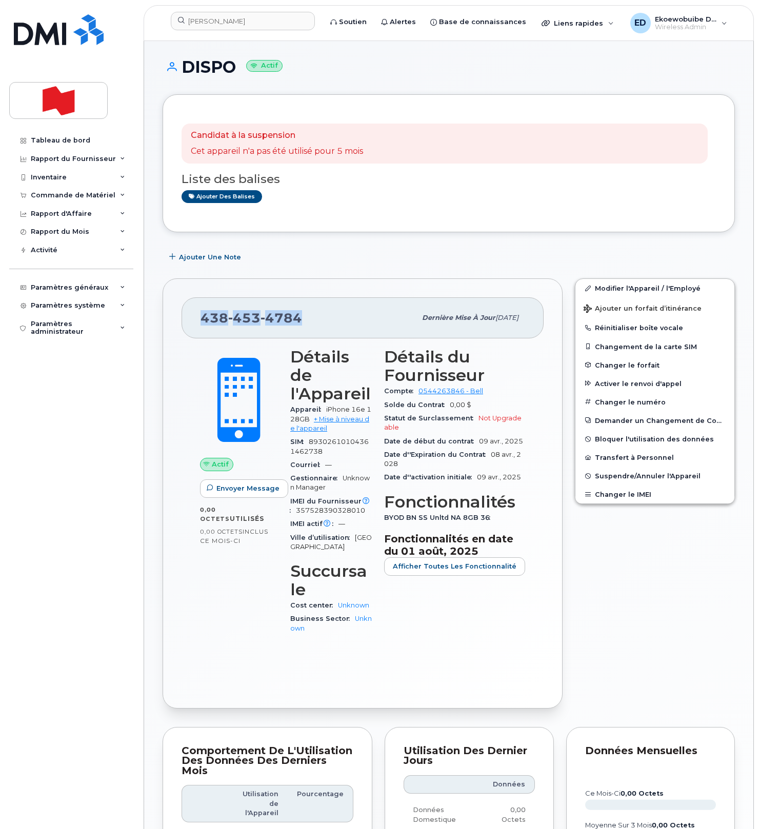
scroll to position [3, 0]
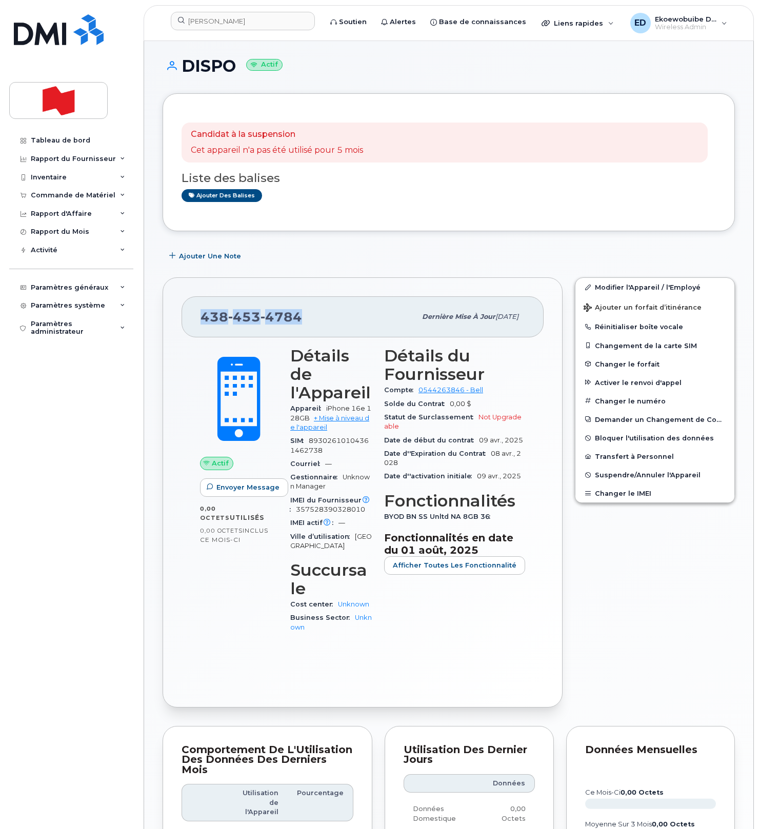
drag, startPoint x: 305, startPoint y: 318, endPoint x: 196, endPoint y: 315, distance: 109.3
click at [196, 315] on div "438 453 4784 Dernière mise à jour 17 sept., 2025" at bounding box center [363, 316] width 362 height 41
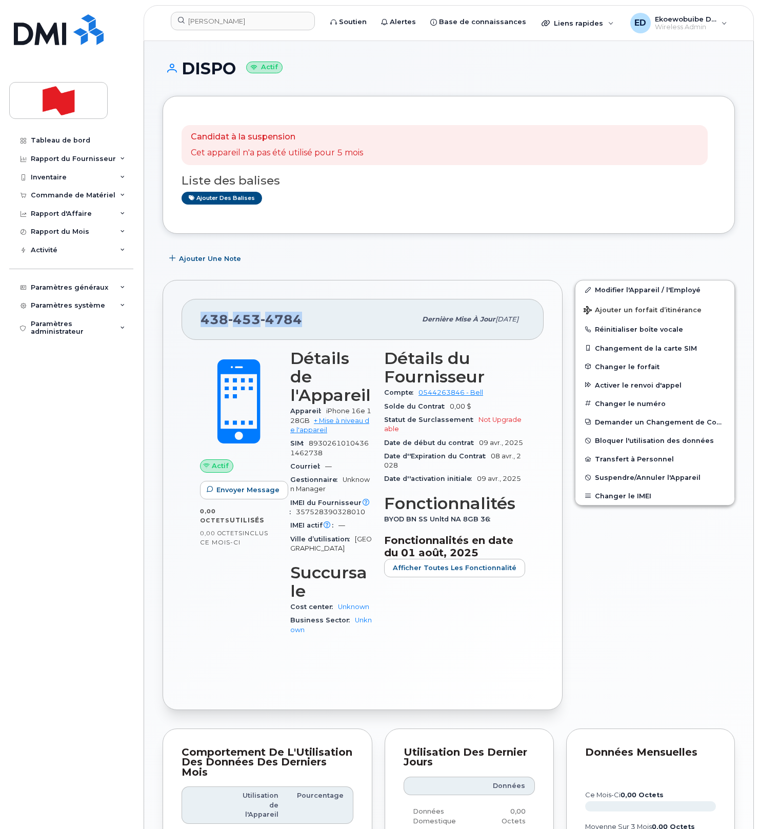
copy span "438 453 4784"
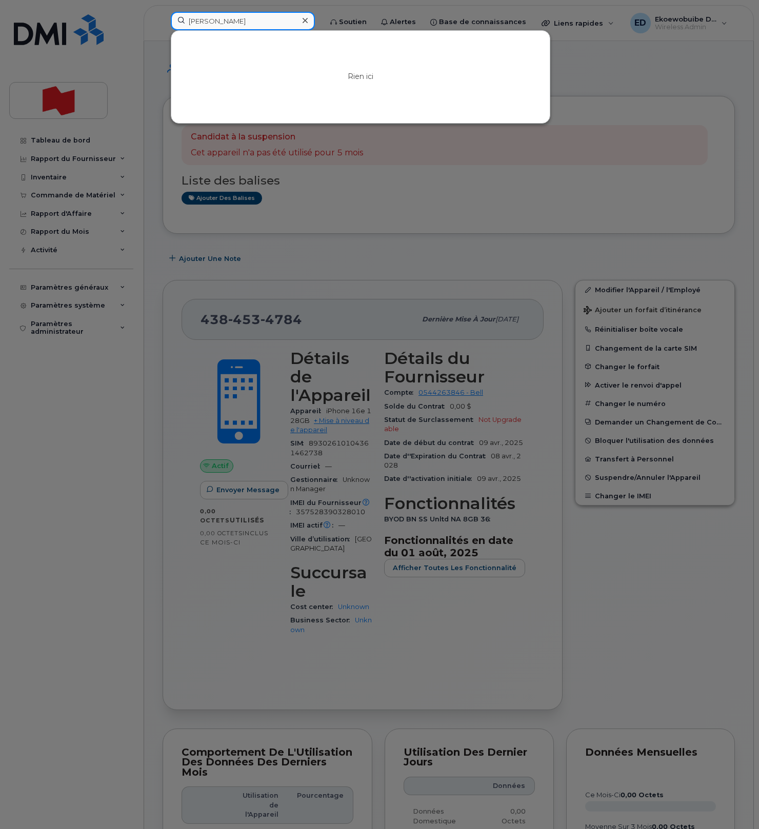
drag, startPoint x: 284, startPoint y: 22, endPoint x: 148, endPoint y: 16, distance: 136.0
click at [163, 16] on div "Aaron Kalala Malemba Rien ici" at bounding box center [243, 23] width 160 height 23
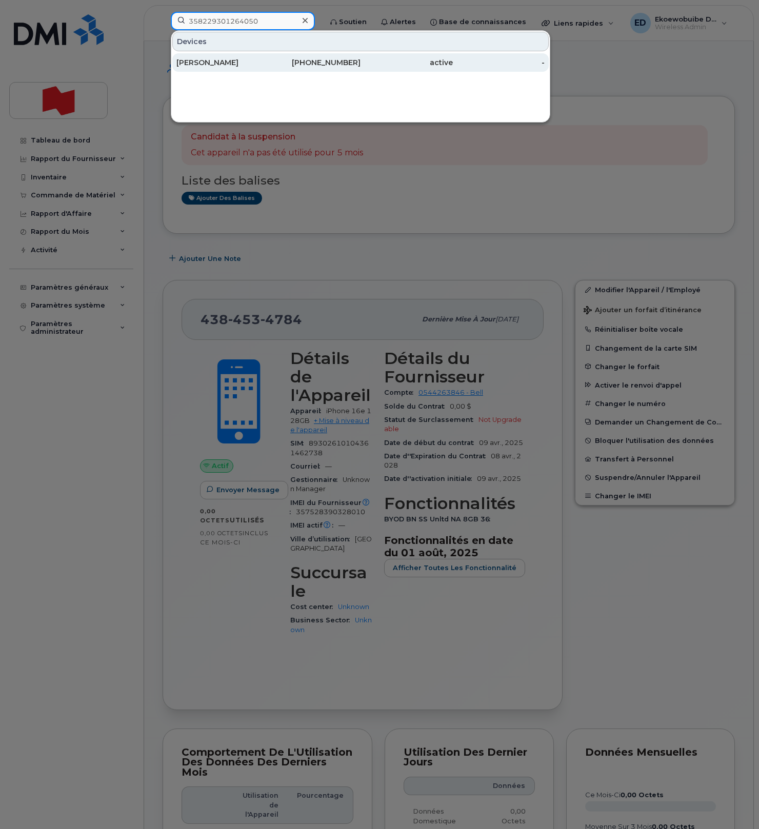
type input "358229301264050"
click at [233, 67] on div "[PERSON_NAME]" at bounding box center [222, 62] width 92 height 10
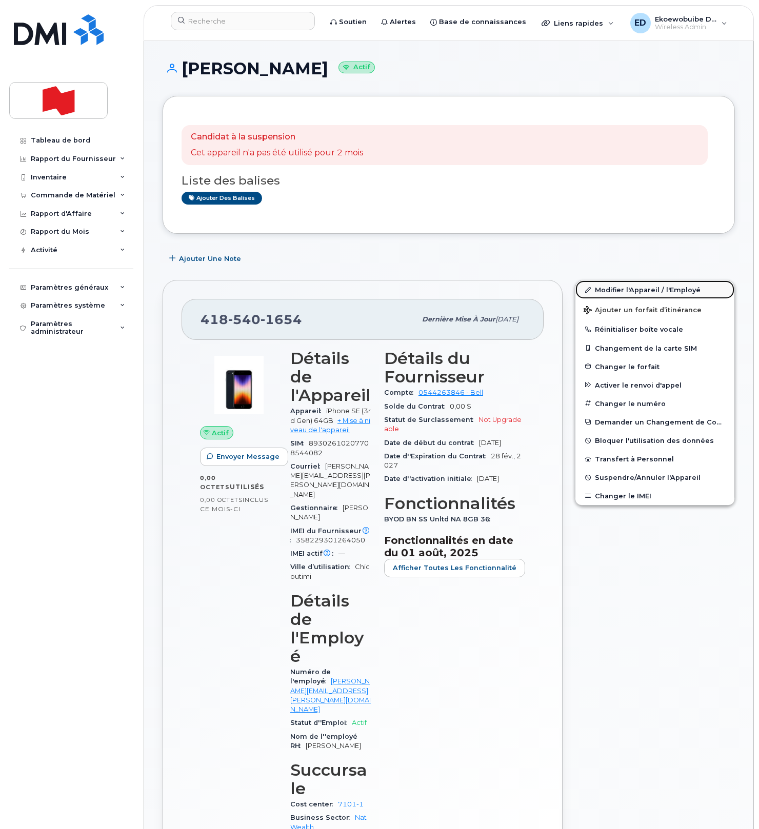
click at [607, 290] on link "Modifier l'Appareil / l'Employé" at bounding box center [654, 289] width 159 height 18
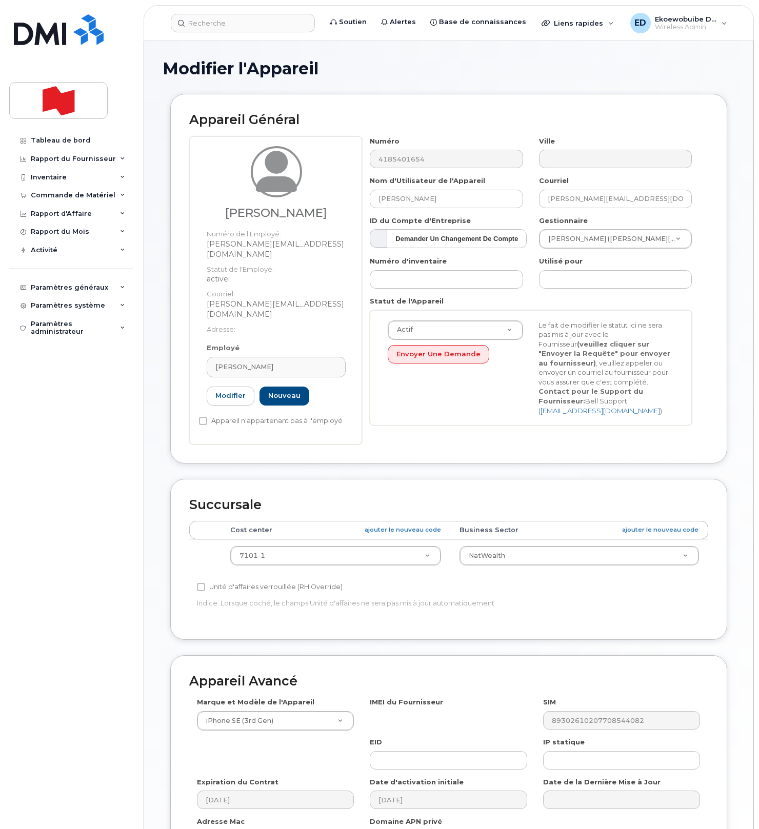
select select "28493761"
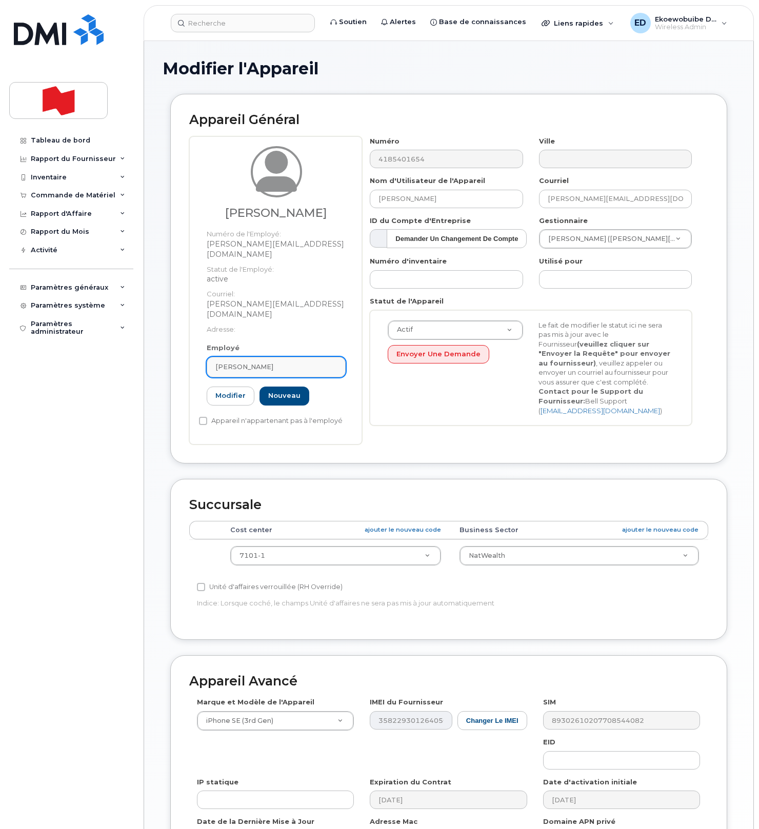
click at [301, 362] on div "[PERSON_NAME]" at bounding box center [276, 367] width 122 height 10
click at [330, 388] on span at bounding box center [327, 392] width 8 height 8
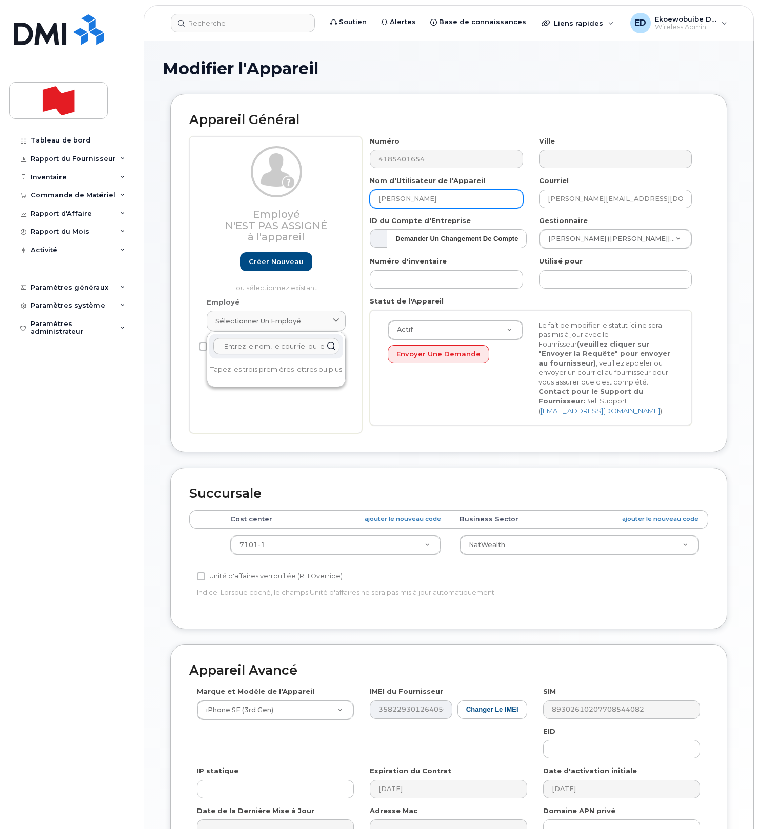
click at [446, 202] on input "Florence Masse" at bounding box center [446, 199] width 153 height 18
drag, startPoint x: 452, startPoint y: 202, endPoint x: 329, endPoint y: 199, distance: 123.6
click at [329, 199] on div "Employé N'est pas assigné à l'appareil Créer nouveau ou sélectionnez existant E…" at bounding box center [448, 284] width 519 height 297
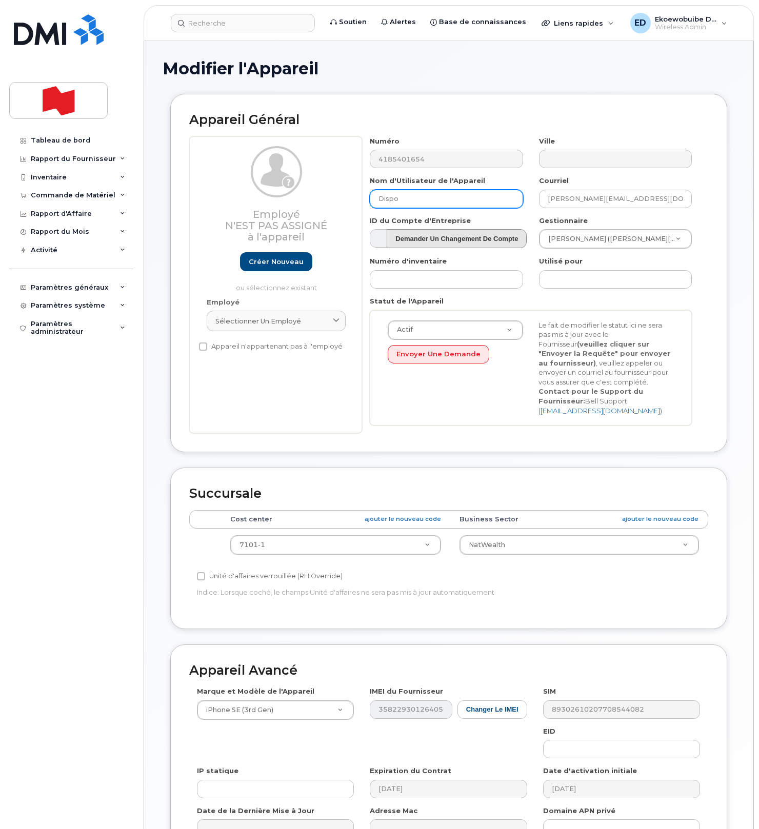
type input "Dispo"
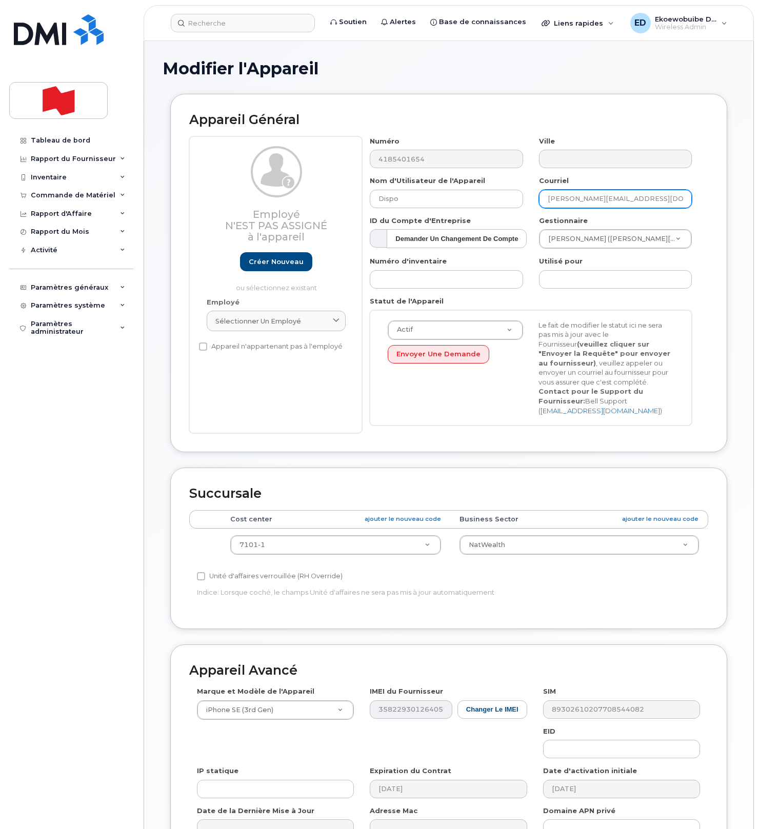
drag, startPoint x: 684, startPoint y: 204, endPoint x: 544, endPoint y: 199, distance: 140.0
click at [544, 199] on input "FLORENCE.MASSE@natwealthusa.com" at bounding box center [615, 199] width 153 height 18
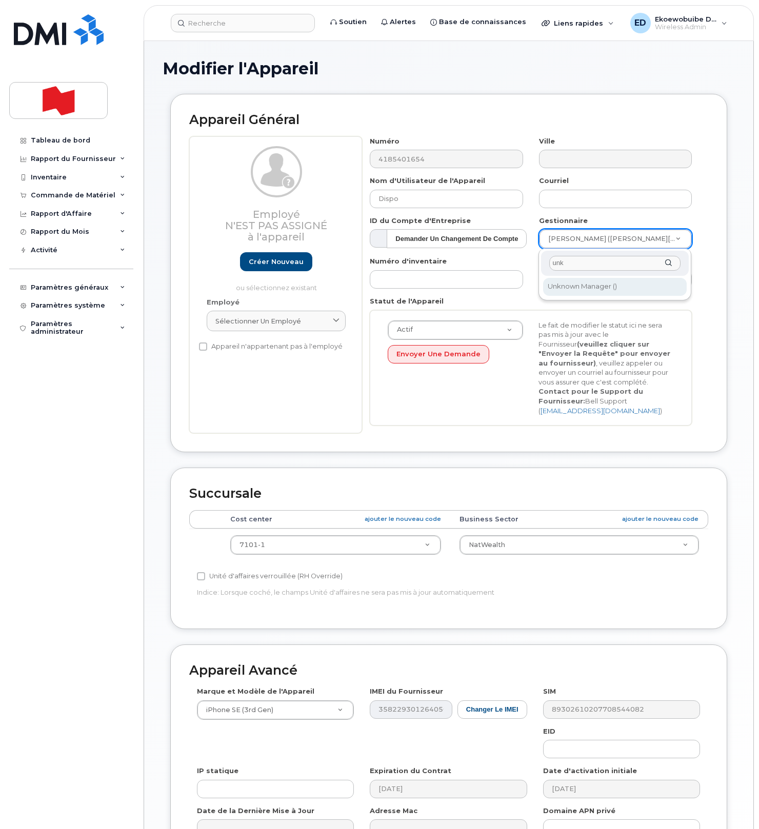
type input "unk"
drag, startPoint x: 589, startPoint y: 285, endPoint x: 575, endPoint y: 314, distance: 32.3
type input "1908917"
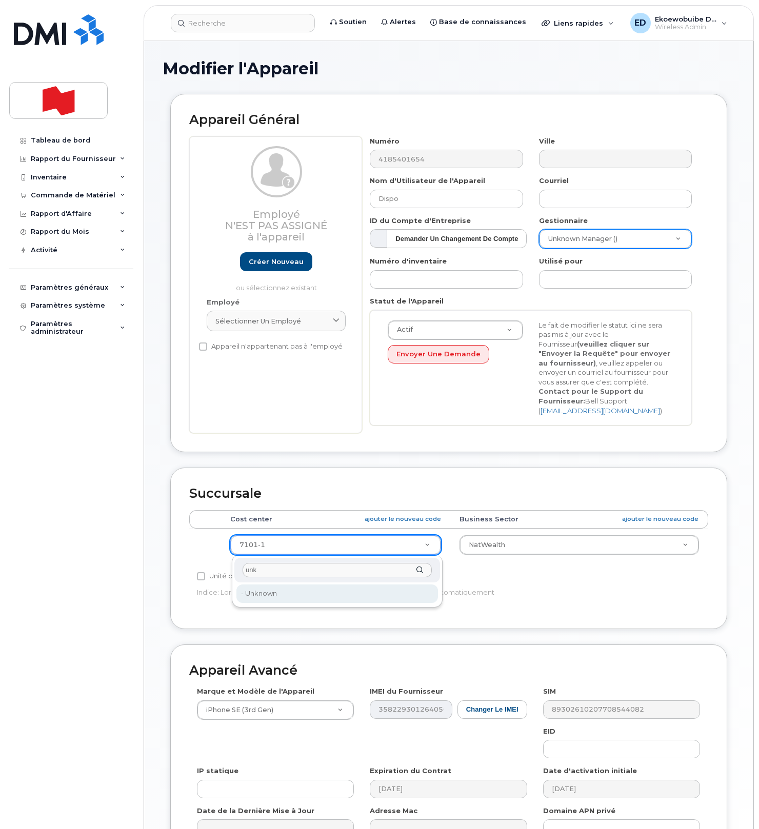
type input "unk"
type input "22916205"
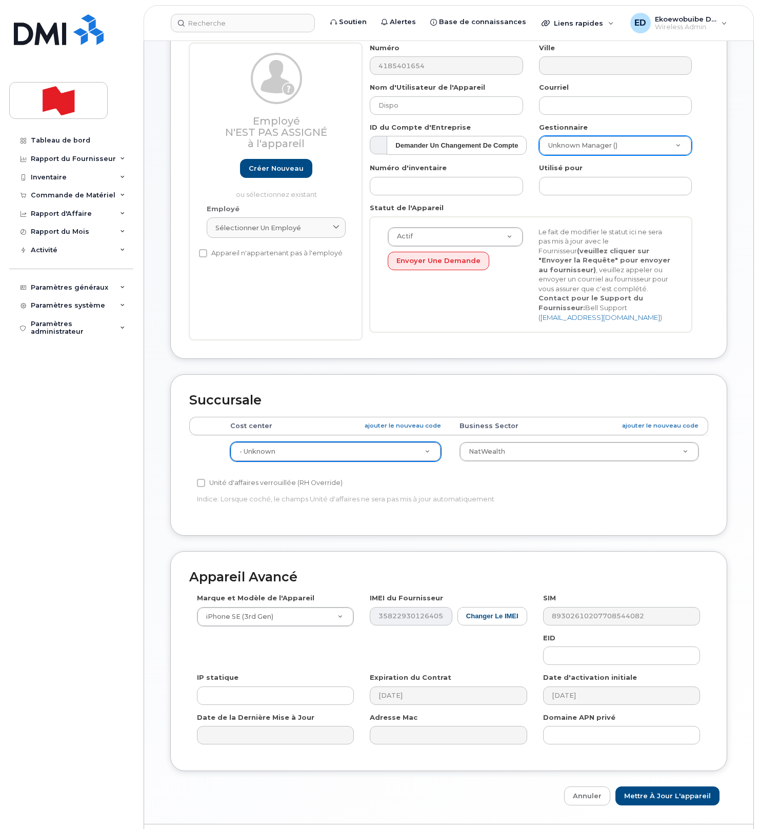
scroll to position [131, 0]
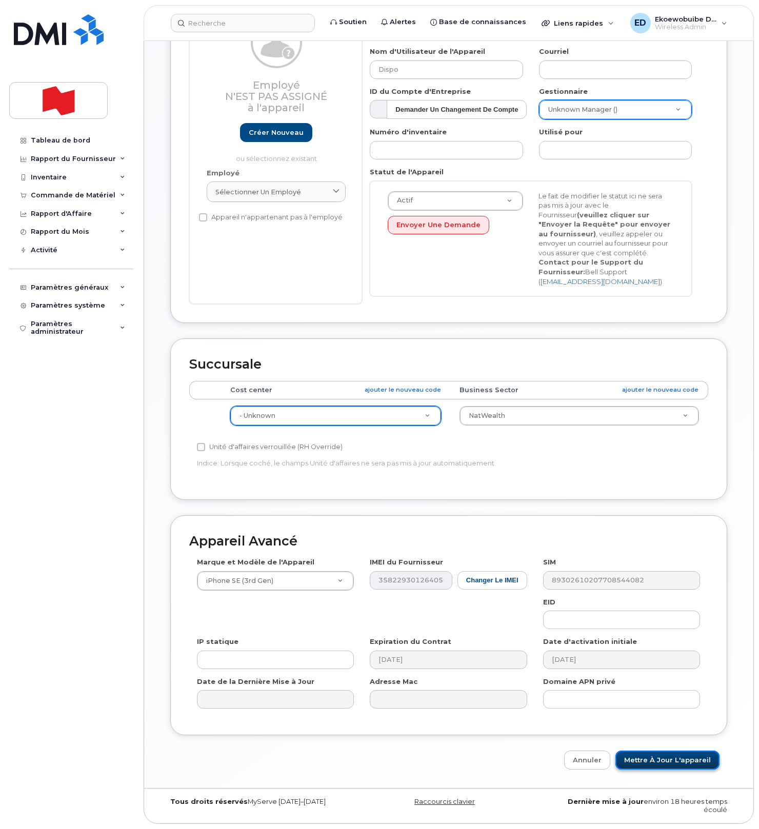
click at [647, 761] on input "Mettre à jour l'appareil" at bounding box center [667, 760] width 104 height 19
type input "Sauvegarde..."
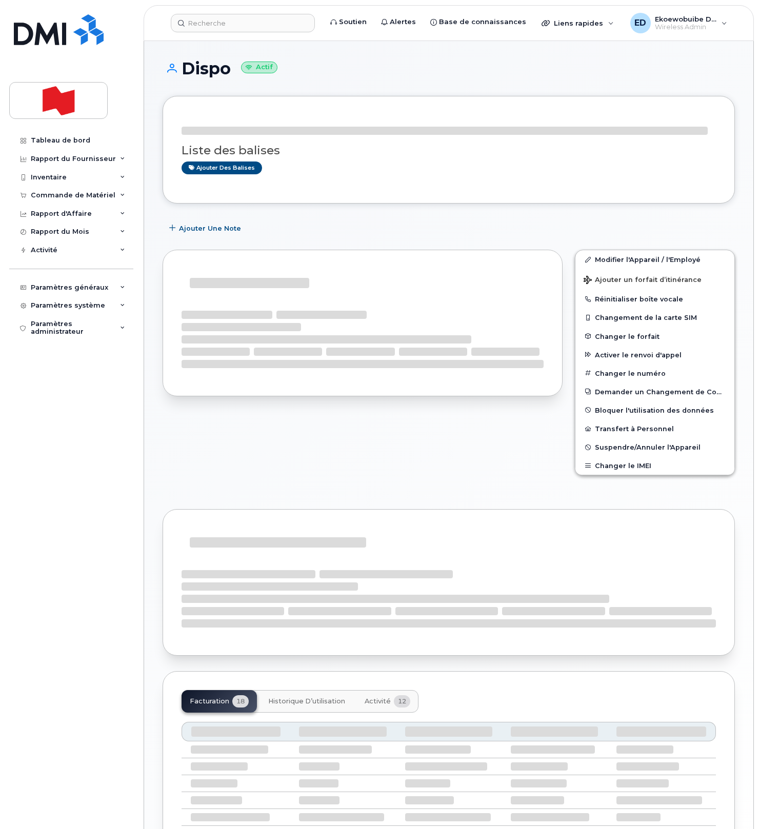
scroll to position [1, 0]
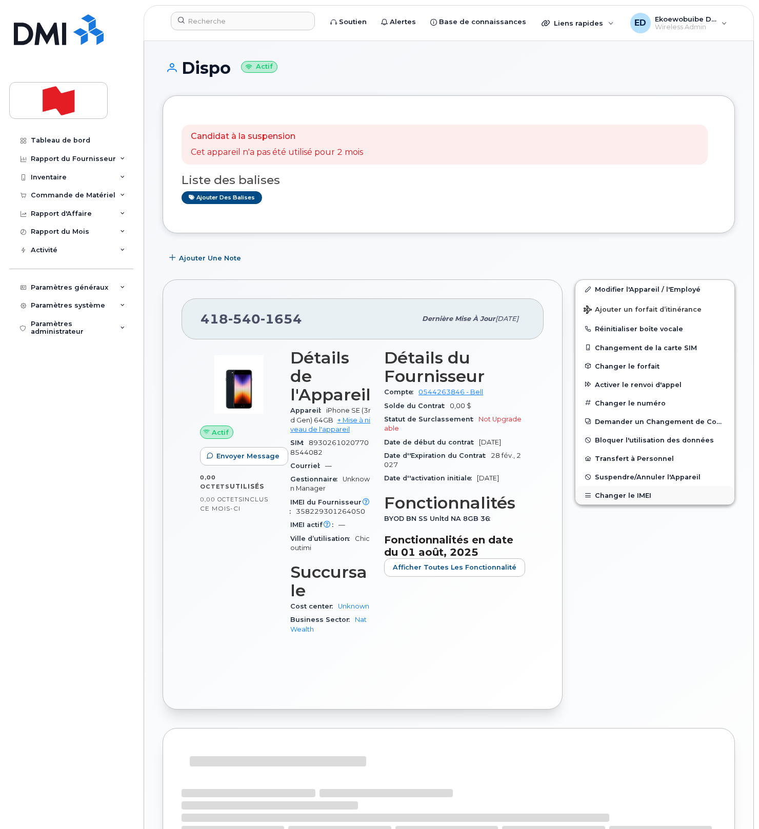
click at [612, 497] on button "Changer le IMEI" at bounding box center [654, 495] width 159 height 18
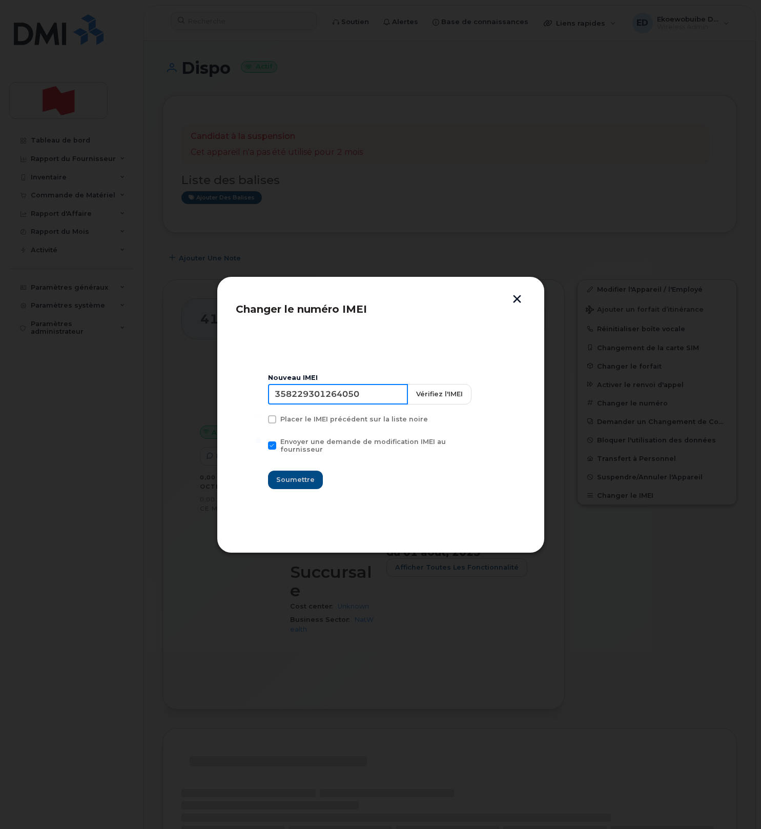
click at [346, 404] on input "358229301264050" at bounding box center [338, 394] width 140 height 21
type input "0000000000000000"
click at [296, 477] on span "Soumettre" at bounding box center [295, 480] width 38 height 10
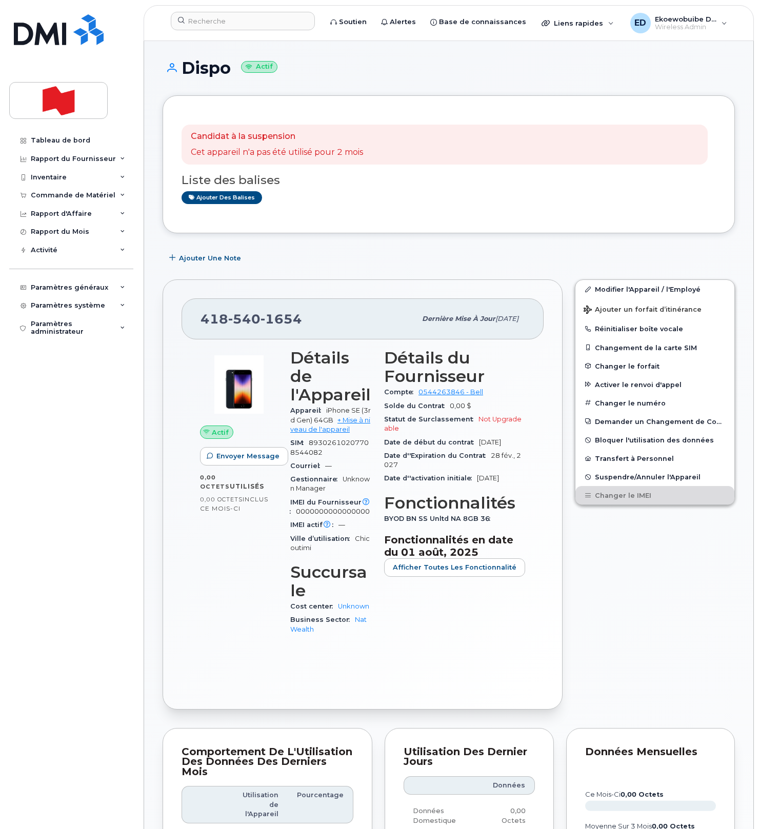
click at [386, 224] on div "Candidat à la suspension Cet appareil n'a pas été utilisé pour 2 mois Liste des…" at bounding box center [449, 164] width 572 height 138
click at [230, 21] on input at bounding box center [243, 21] width 144 height 18
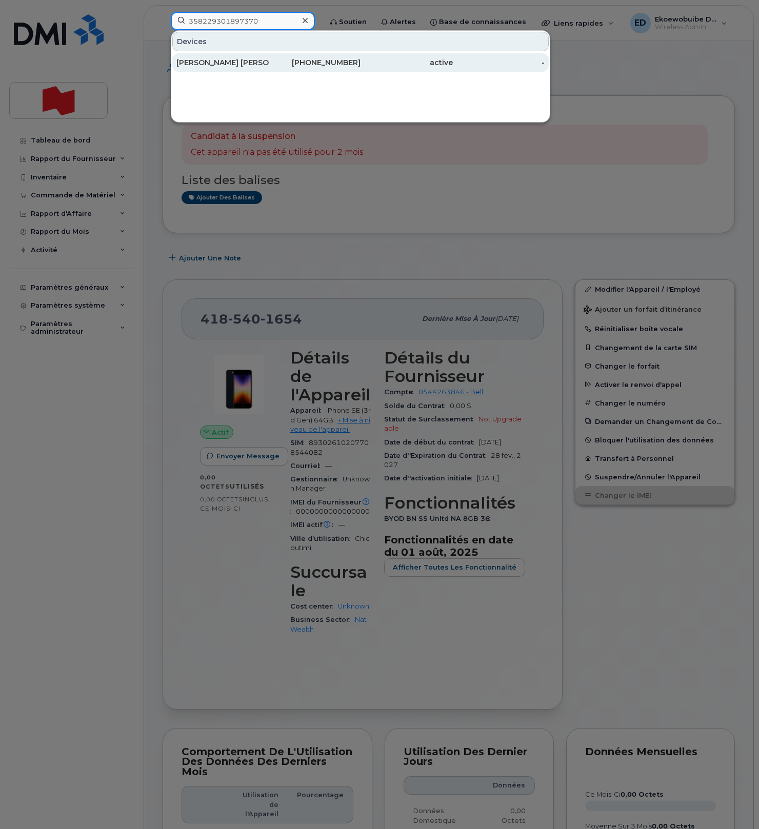
type input "358229301897370"
click at [245, 66] on div "Marc Antoine Ouellet" at bounding box center [222, 62] width 92 height 10
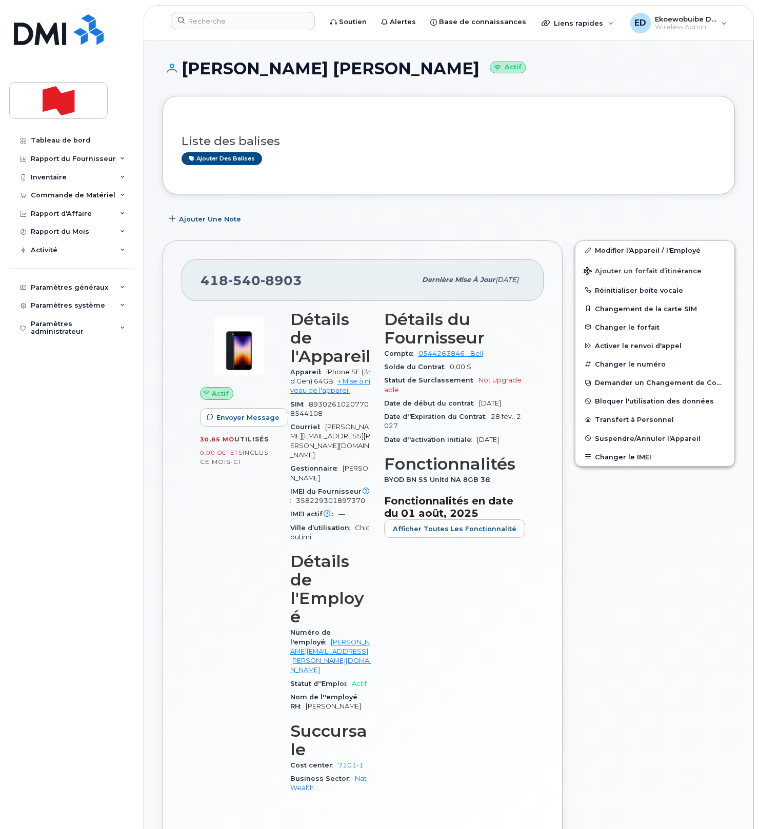
drag, startPoint x: 413, startPoint y: 161, endPoint x: 431, endPoint y: 189, distance: 33.4
click at [413, 161] on div "Ajouter des balises" at bounding box center [445, 158] width 526 height 13
click at [372, 171] on div "Liste des balises Ajouter des balises" at bounding box center [449, 145] width 534 height 61
click at [218, 26] on input at bounding box center [243, 21] width 144 height 18
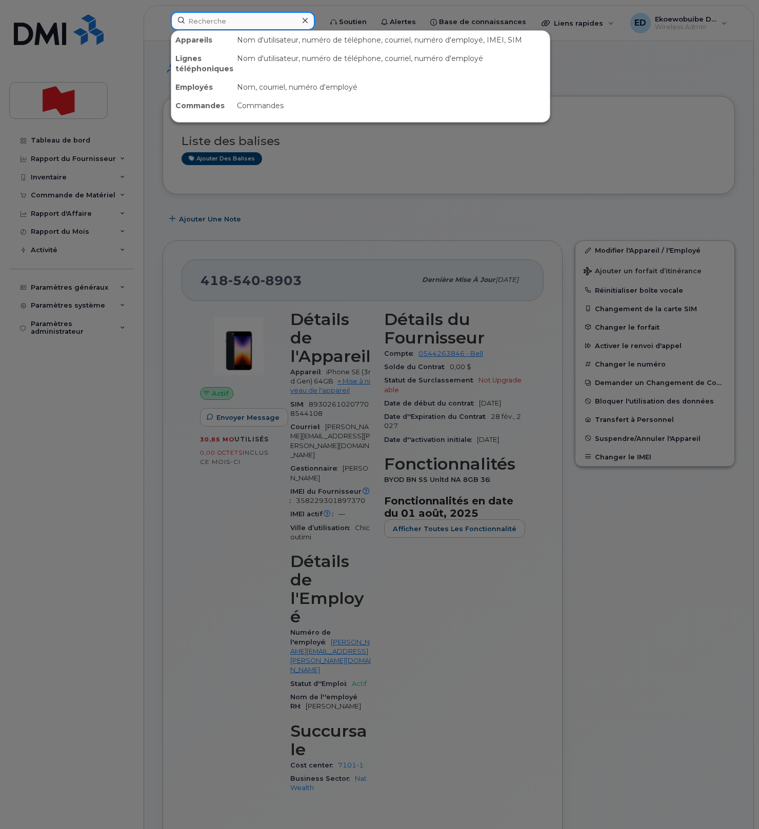
click at [234, 22] on input at bounding box center [243, 21] width 144 height 18
paste input "438-453-4784"
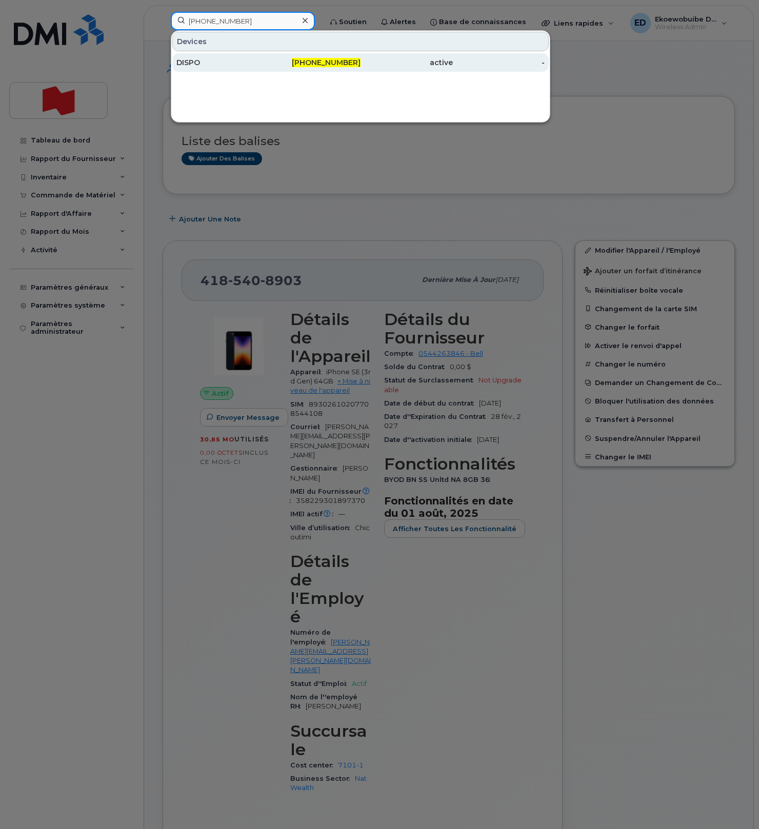
type input "438-453-4784"
click at [213, 61] on div "DISPO" at bounding box center [222, 62] width 92 height 10
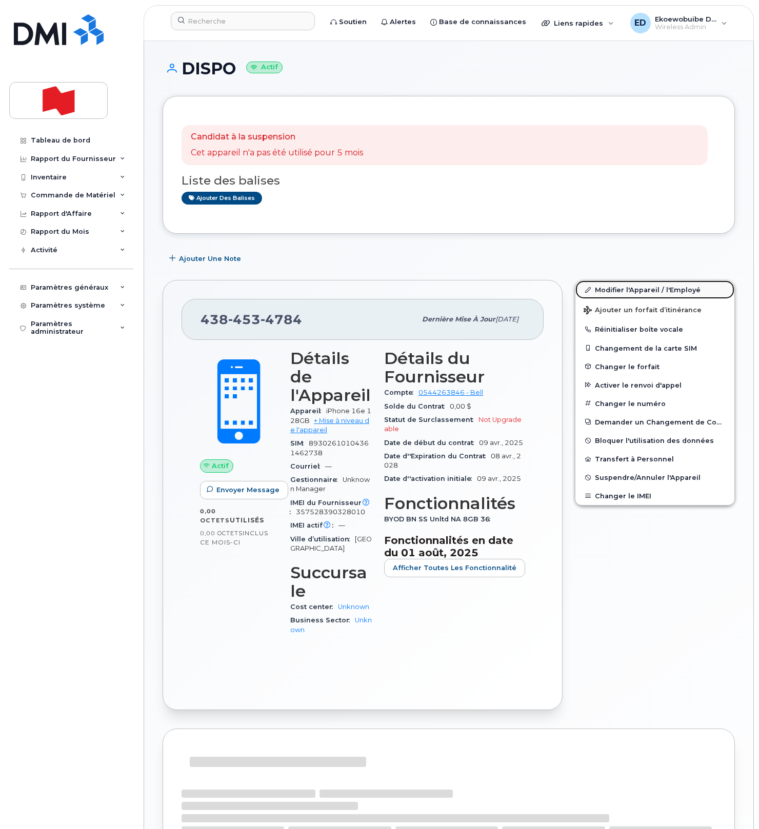
click at [604, 289] on link "Modifier l'Appareil / l'Employé" at bounding box center [654, 289] width 159 height 18
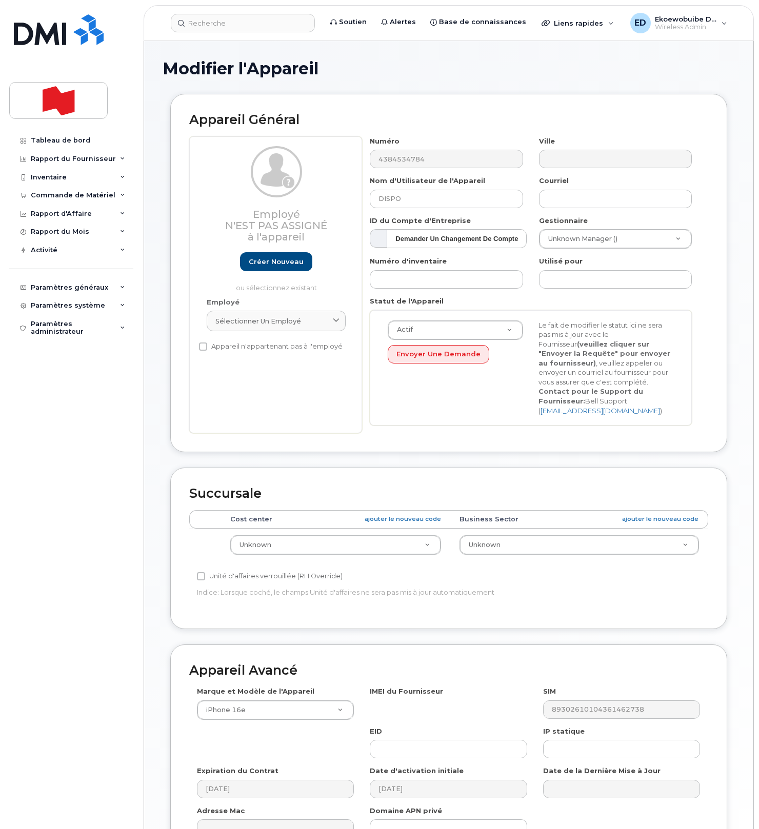
select select "22916206"
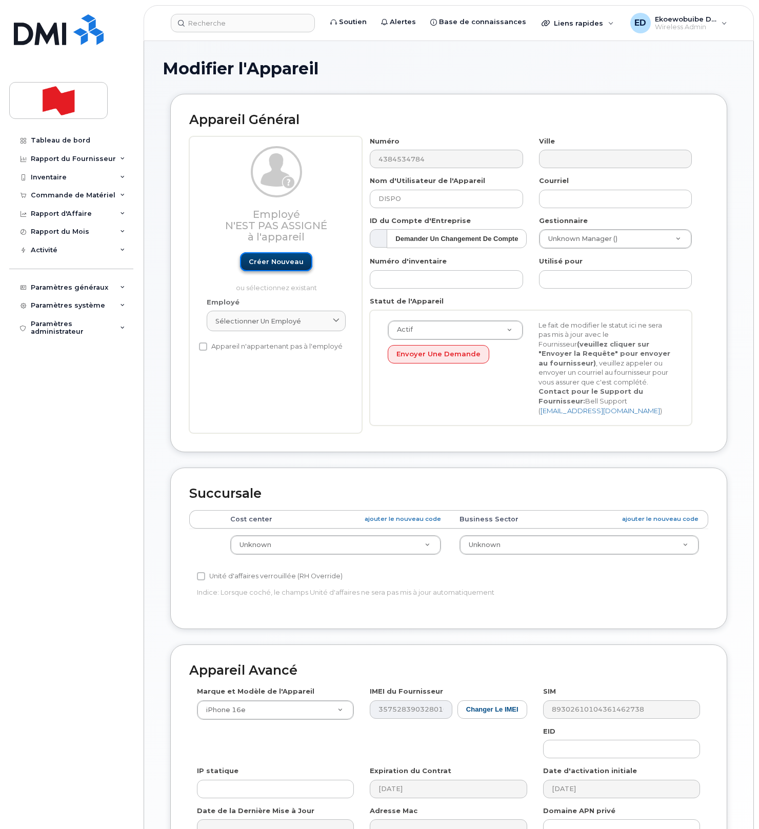
click at [287, 263] on link "Créer nouveau" at bounding box center [276, 261] width 72 height 19
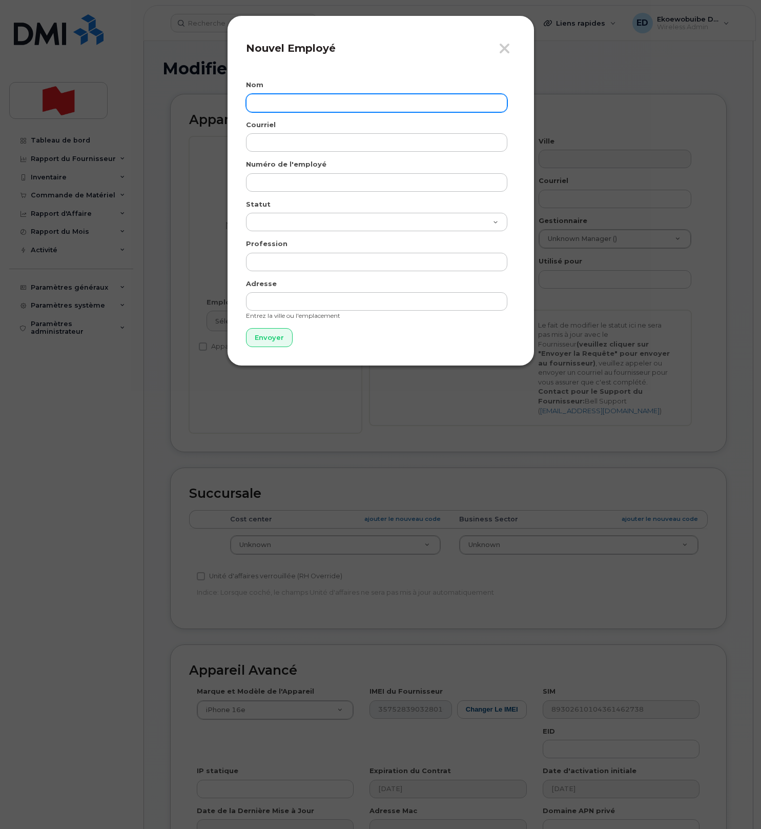
click at [286, 106] on input "text" at bounding box center [377, 103] width 262 height 18
paste input "[PERSON_NAME]"
type input "[PERSON_NAME]"
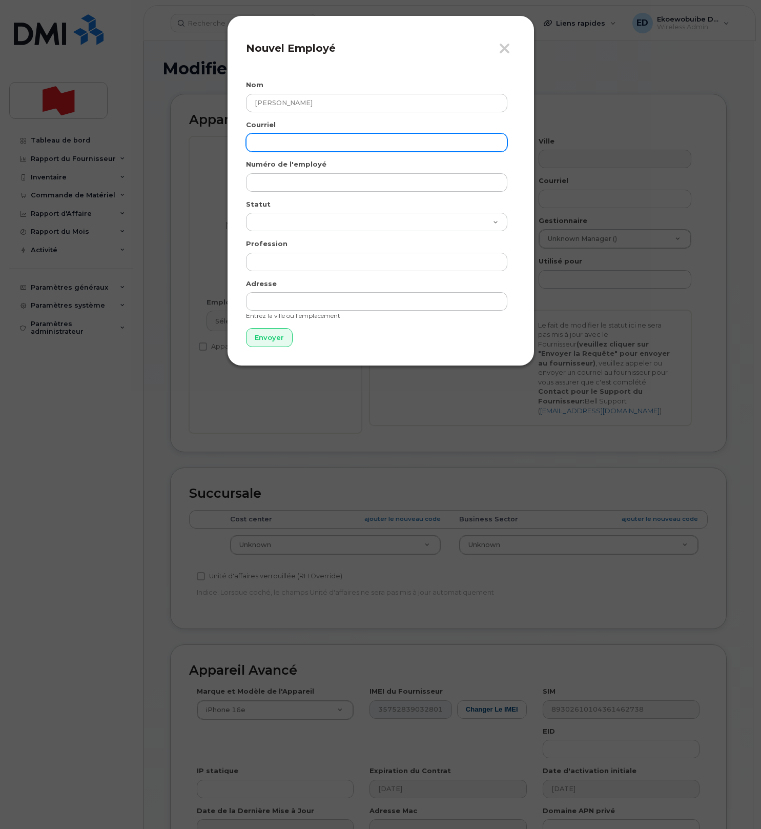
click at [296, 147] on input "email" at bounding box center [377, 142] width 262 height 18
paste input "[PERSON_NAME][EMAIL_ADDRESS][PERSON_NAME][DOMAIN_NAME]"
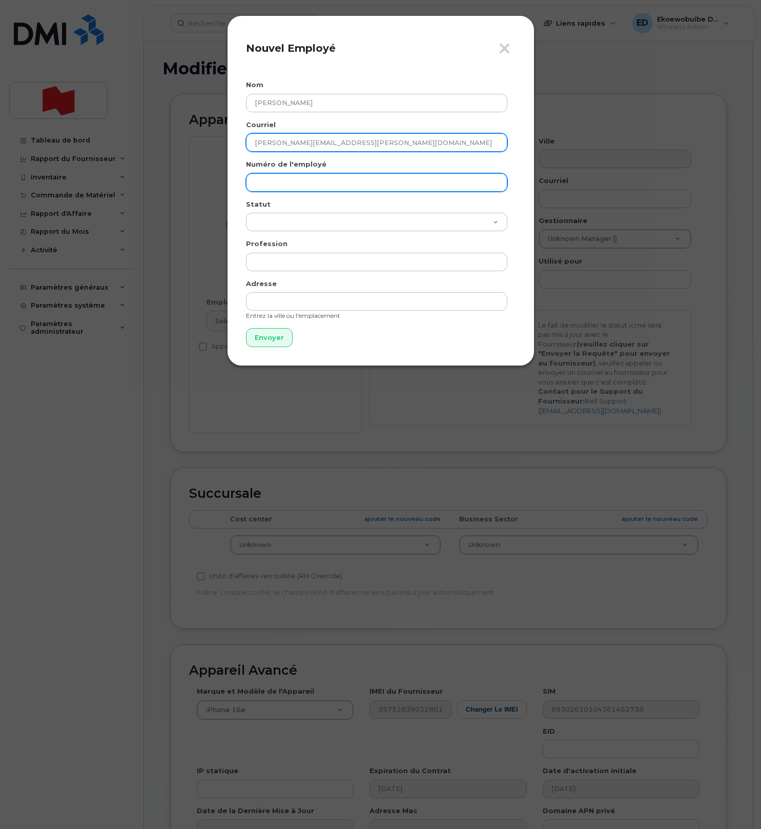
type input "[PERSON_NAME][EMAIL_ADDRESS][PERSON_NAME][DOMAIN_NAME]"
click at [280, 185] on input "text" at bounding box center [377, 182] width 262 height 18
paste input "[PERSON_NAME][EMAIL_ADDRESS][PERSON_NAME][DOMAIN_NAME]"
type input "[PERSON_NAME][EMAIL_ADDRESS][PERSON_NAME][DOMAIN_NAME]"
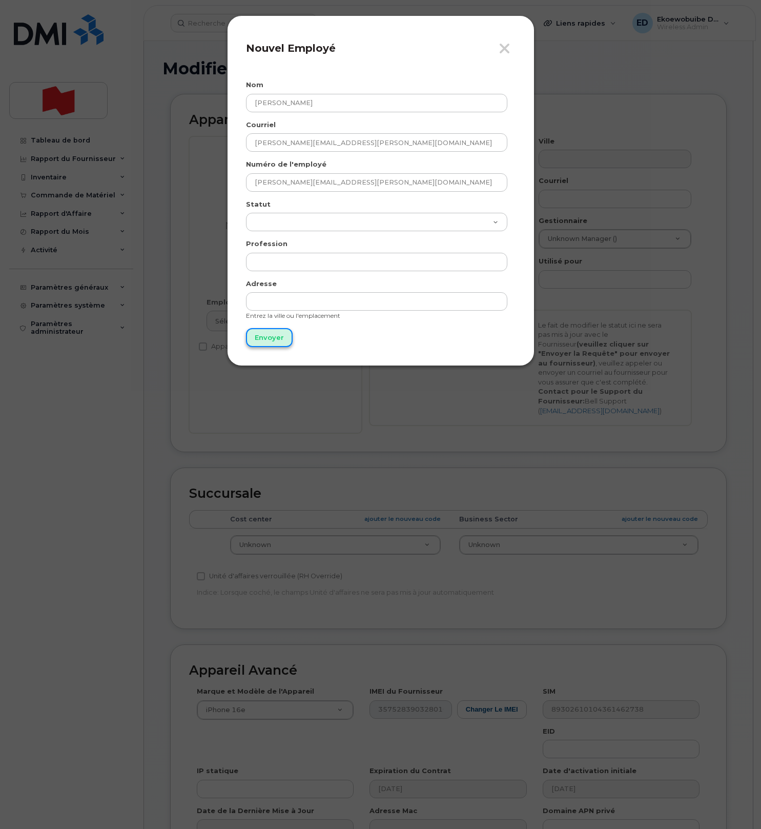
click at [268, 333] on input "Envoyer" at bounding box center [269, 337] width 47 height 19
type input "Envoyer"
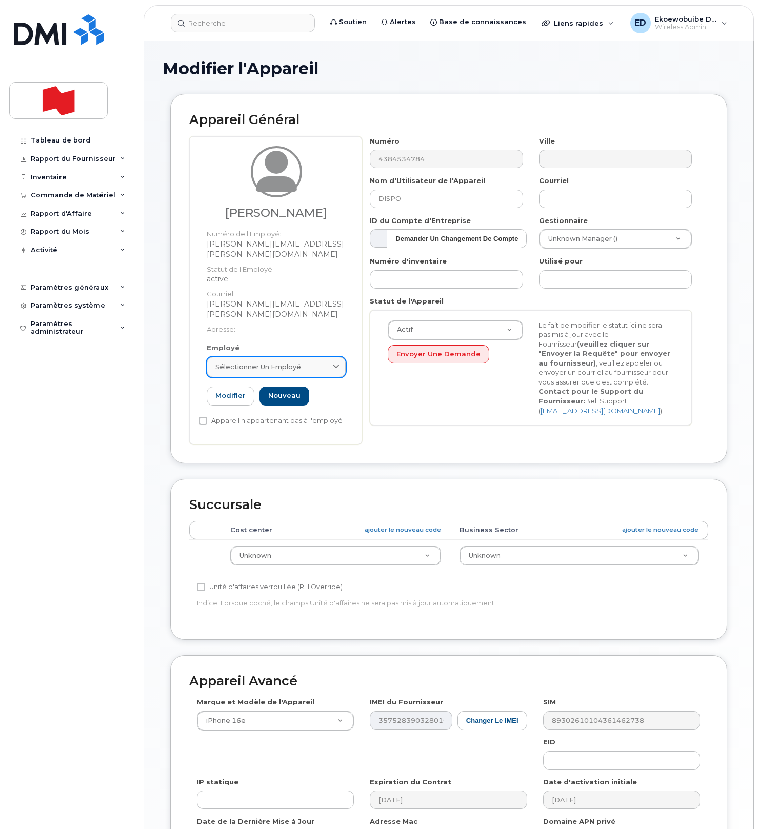
click at [292, 362] on span "Sélectionner un employé" at bounding box center [258, 367] width 86 height 10
paste input "[PERSON_NAME][EMAIL_ADDRESS][PERSON_NAME][DOMAIN_NAME]"
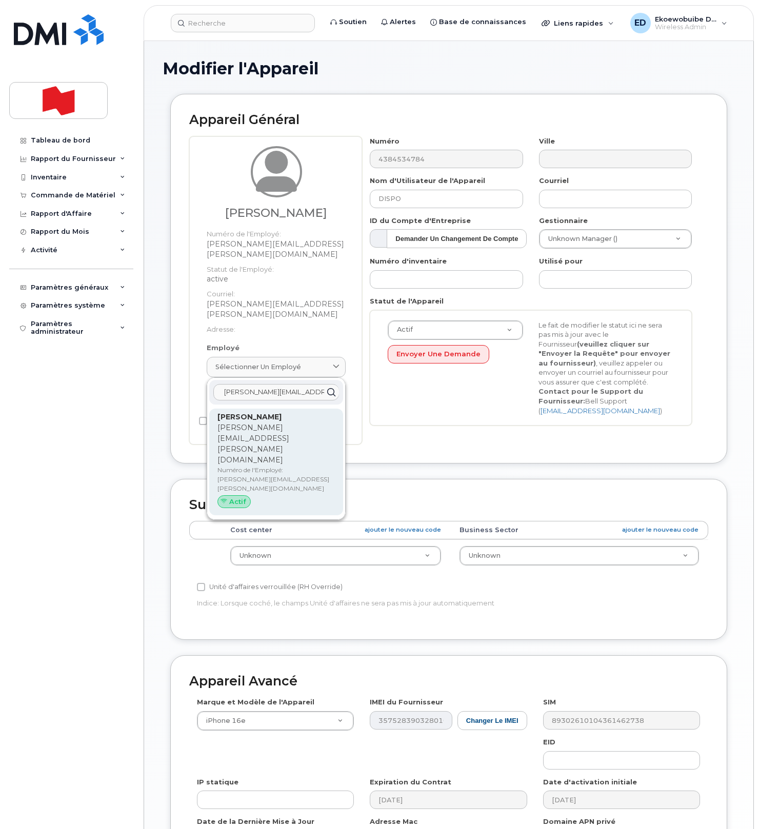
type input "[PERSON_NAME][EMAIL_ADDRESS][PERSON_NAME][DOMAIN_NAME]"
click at [265, 412] on div "[PERSON_NAME] [PERSON_NAME][EMAIL_ADDRESS][PERSON_NAME][DOMAIN_NAME] Numéro de …" at bounding box center [275, 462] width 117 height 101
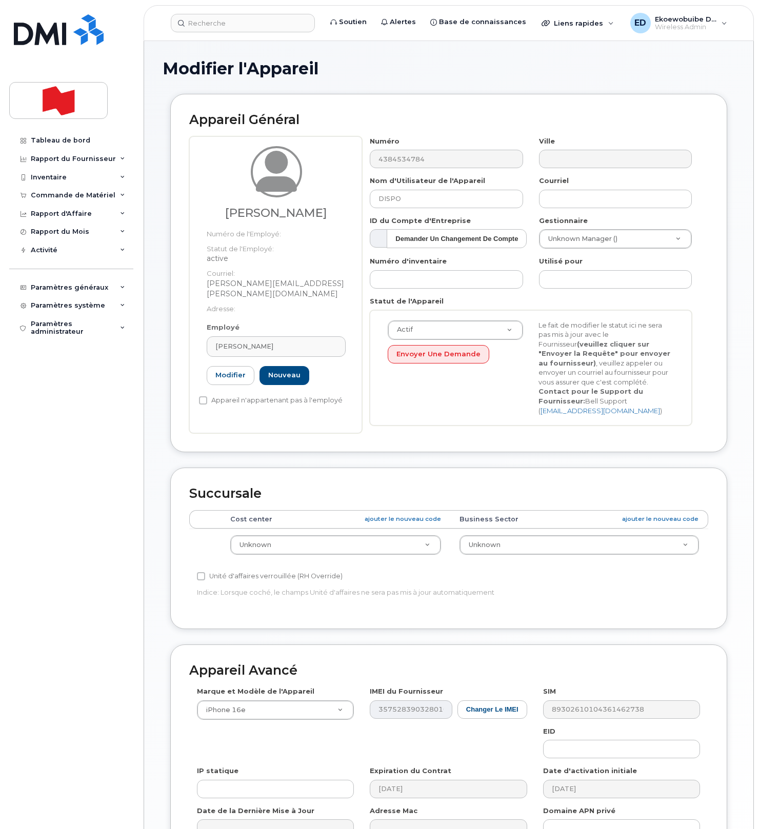
type input "[PERSON_NAME][EMAIL_ADDRESS][PERSON_NAME][DOMAIN_NAME]"
type input "[PERSON_NAME]"
type input "[PERSON_NAME][EMAIL_ADDRESS][PERSON_NAME][DOMAIN_NAME]"
paste input "[PERSON_NAME]"
drag, startPoint x: 628, startPoint y: 264, endPoint x: 528, endPoint y: 260, distance: 100.0
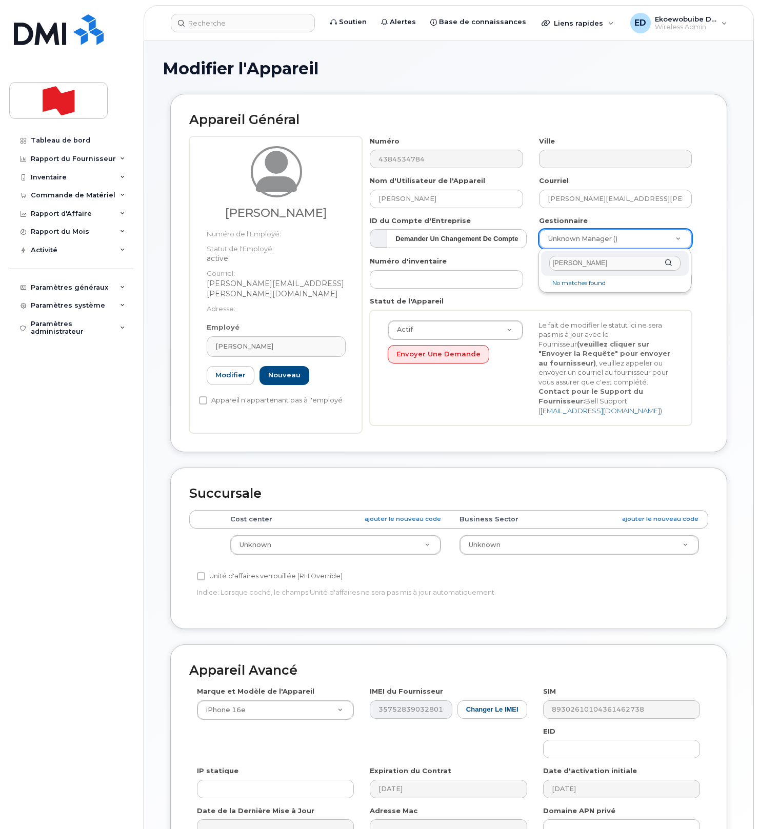
click at [528, 260] on body "Soutien Alertes Base de connaissances Liens rapides Suspendre/Supprimer l’appar…" at bounding box center [379, 479] width 759 height 958
paste input "[EMAIL_ADDRESS][PERSON_NAME][DOMAIN_NAME]"
type input "[EMAIL_ADDRESS][PERSON_NAME][DOMAIN_NAME]"
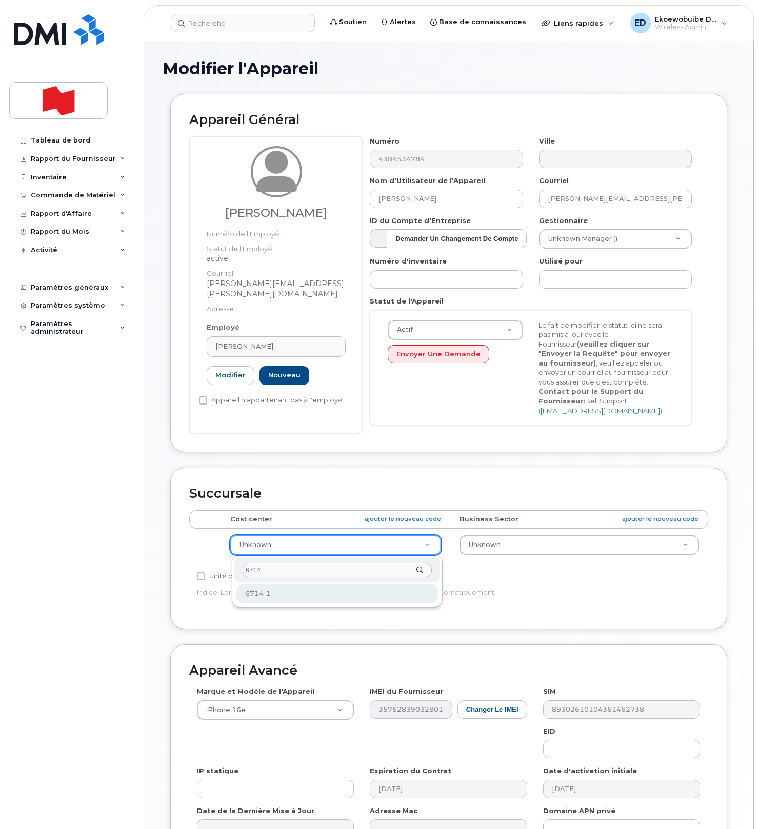
type input "6714"
type input "22916313"
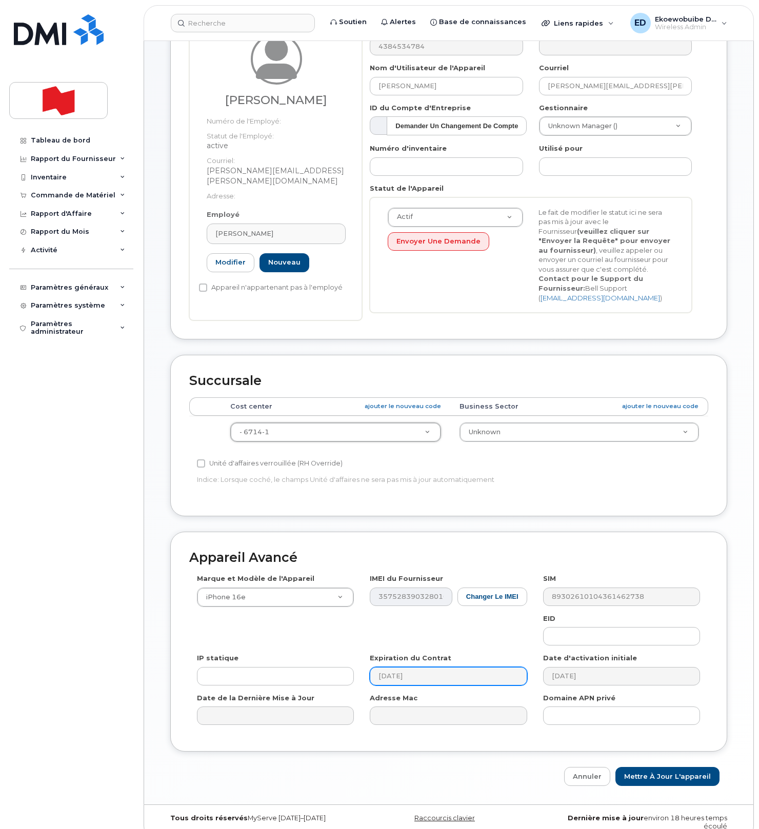
scroll to position [131, 0]
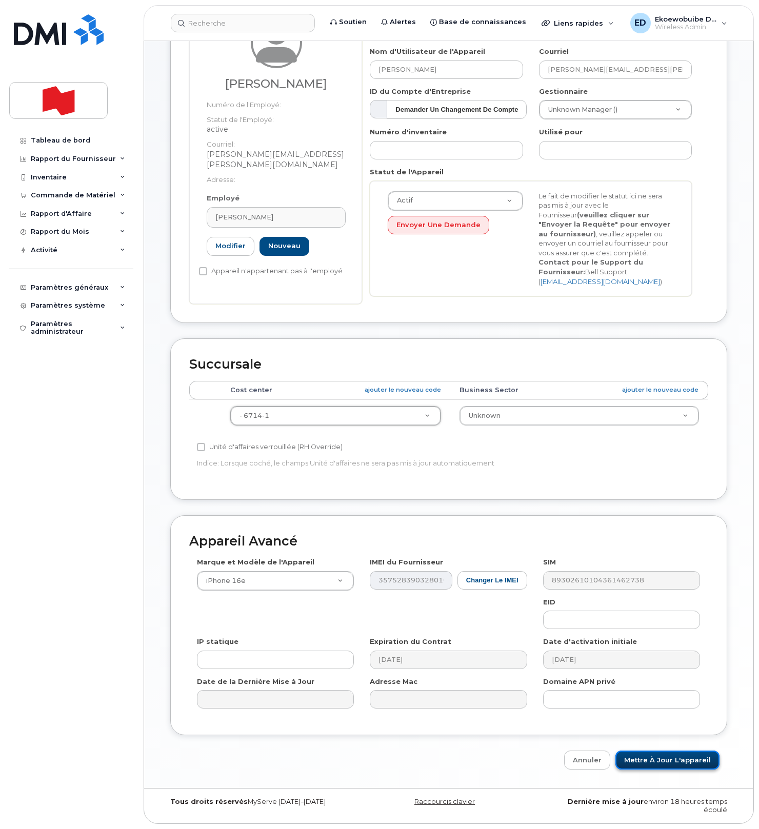
click at [654, 757] on input "Mettre à jour l'appareil" at bounding box center [667, 760] width 104 height 19
type input "Sauvegarde..."
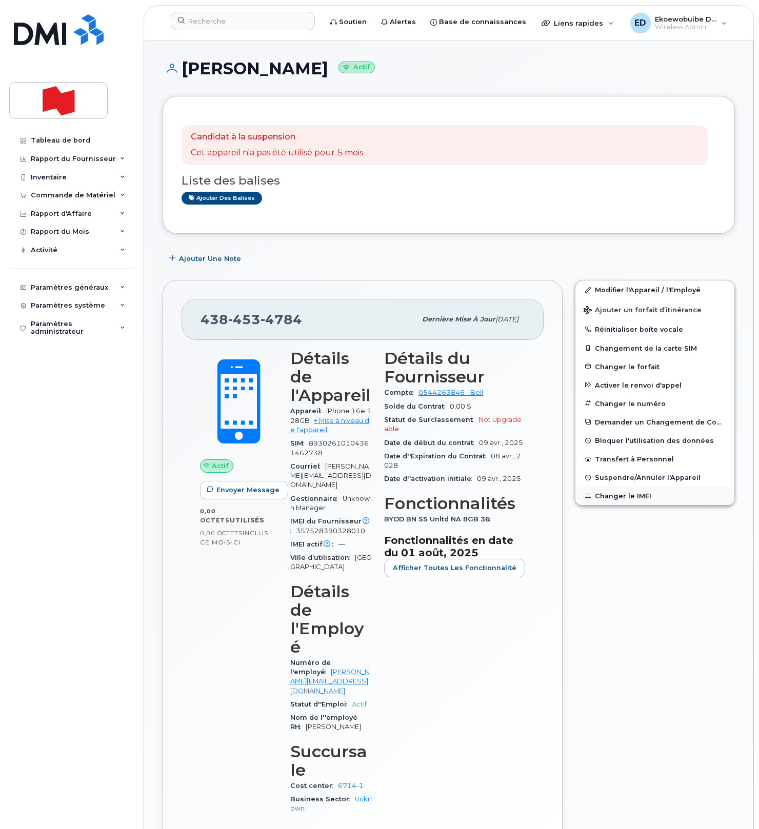
click at [619, 495] on button "Changer le IMEI" at bounding box center [654, 496] width 159 height 18
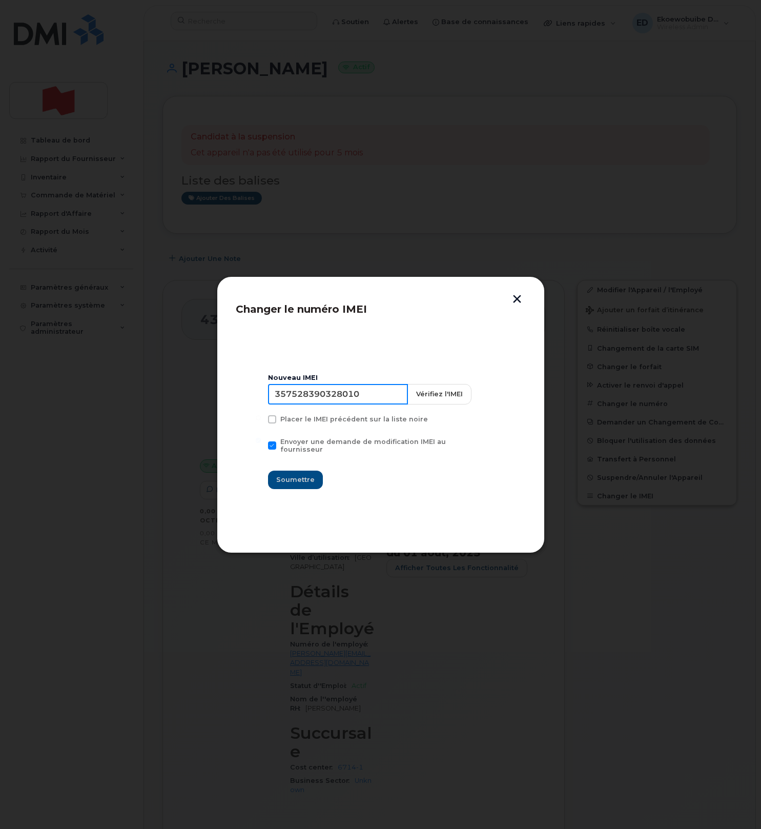
click at [350, 399] on input "357528390328010" at bounding box center [338, 394] width 140 height 21
type input "358229301264050"
click at [305, 475] on span "Soumettre" at bounding box center [295, 480] width 38 height 10
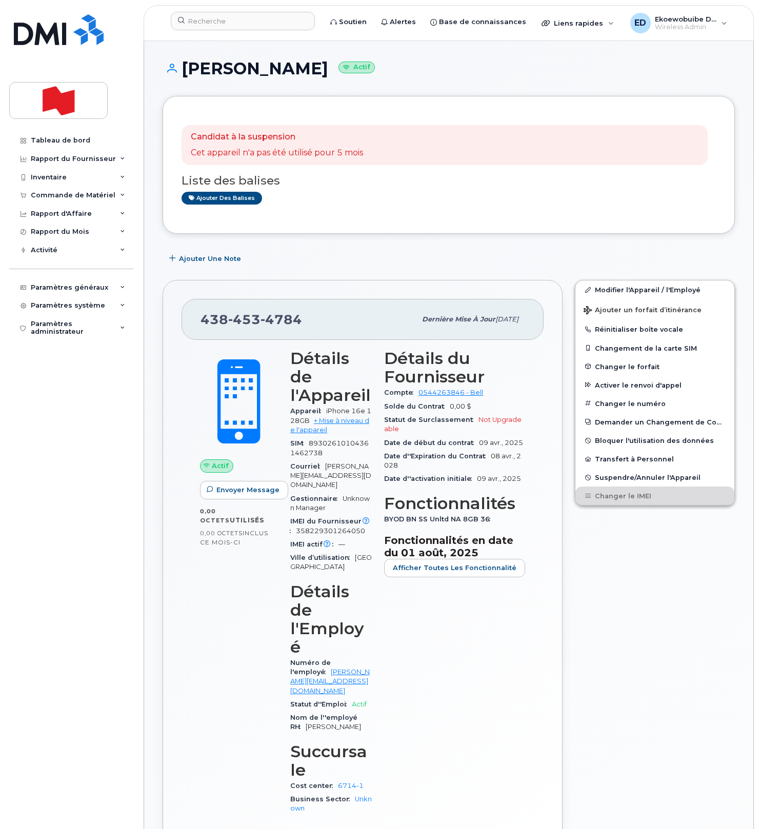
drag, startPoint x: 314, startPoint y: 320, endPoint x: 309, endPoint y: 320, distance: 5.6
click at [310, 319] on div "438 453 4784" at bounding box center [307, 320] width 215 height 22
drag, startPoint x: 313, startPoint y: 320, endPoint x: 203, endPoint y: 320, distance: 110.2
click at [203, 320] on div "438 453 4784" at bounding box center [307, 320] width 215 height 22
copy span "438 453 4784"
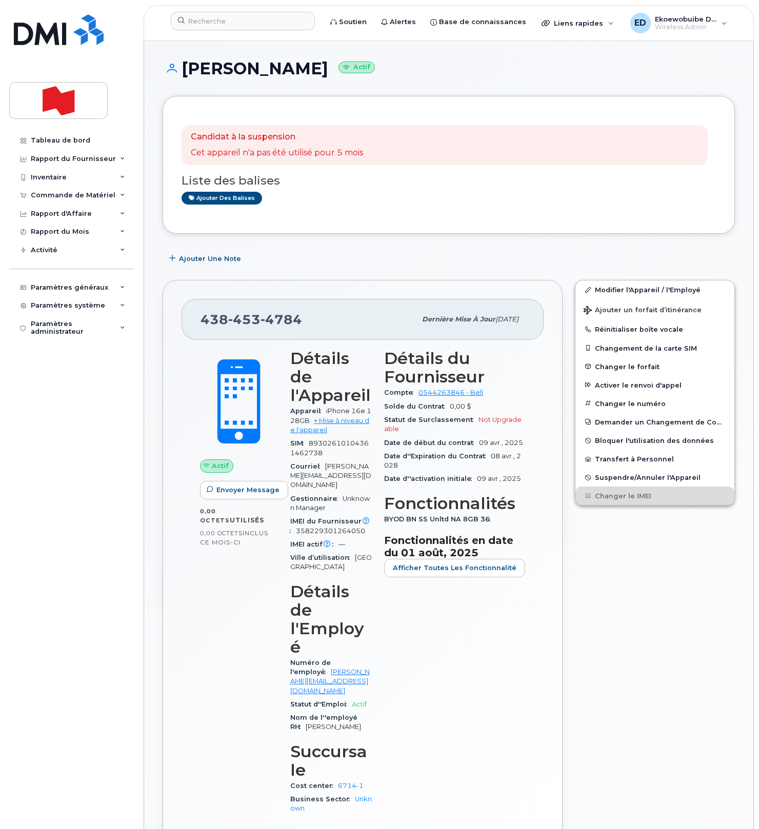
click at [377, 248] on div "Candidat à la suspension Cet appareil n'a pas été utilisé pour 5 mois Liste des…" at bounding box center [449, 792] width 572 height 1392
click at [81, 288] on div "Paramètres généraux" at bounding box center [69, 288] width 77 height 8
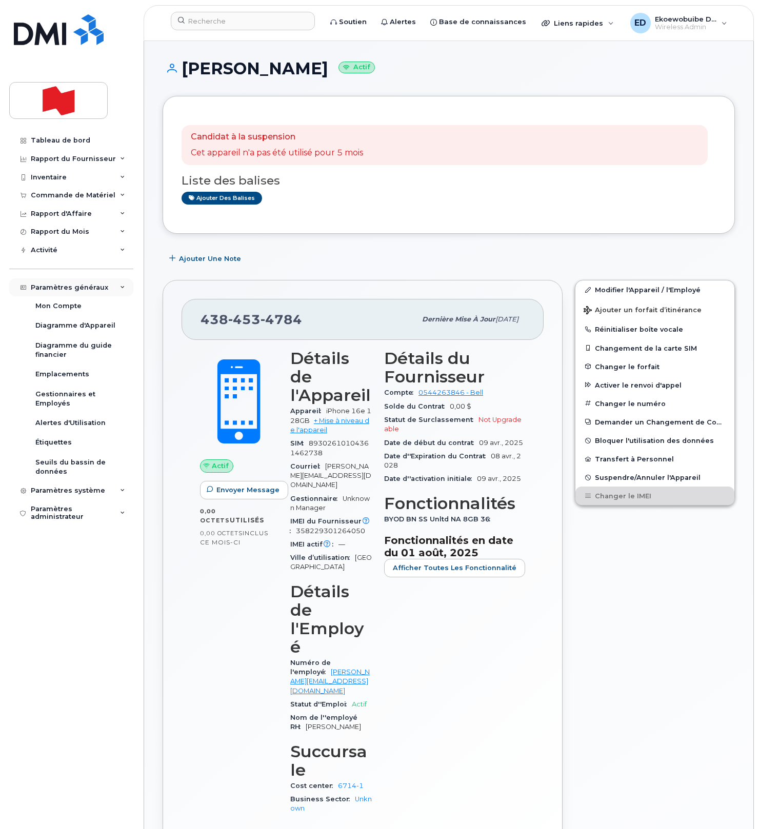
click at [123, 290] on icon at bounding box center [122, 287] width 5 height 5
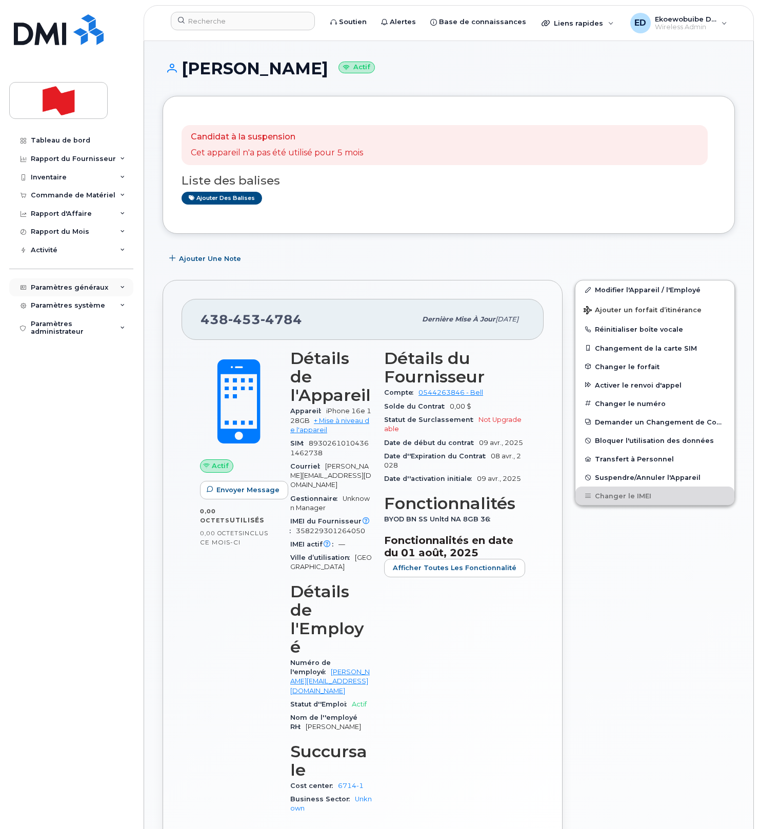
scroll to position [1, 0]
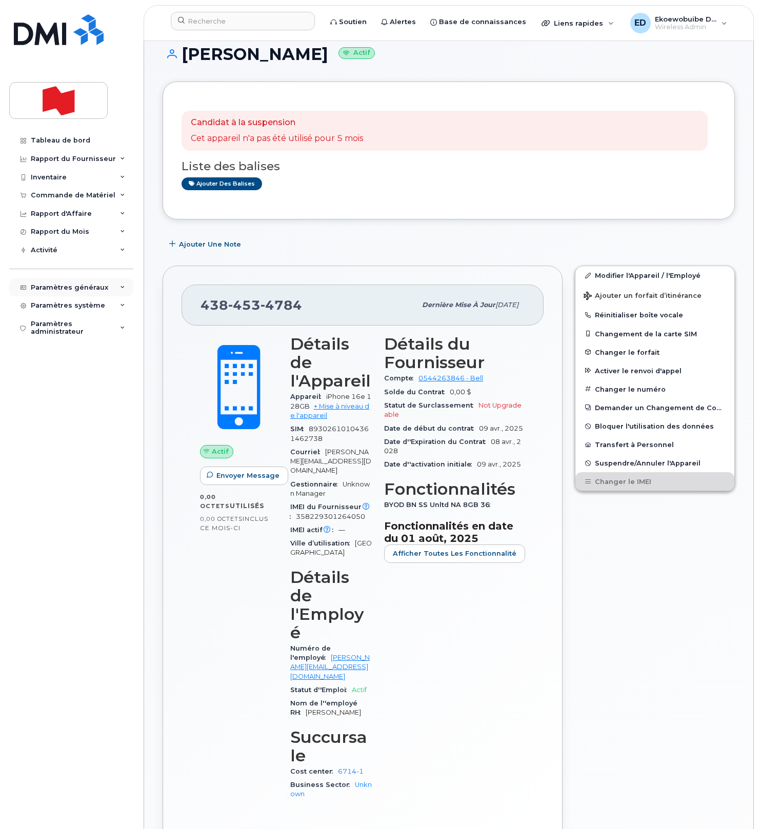
click at [123, 293] on div "Paramètres généraux" at bounding box center [71, 287] width 124 height 18
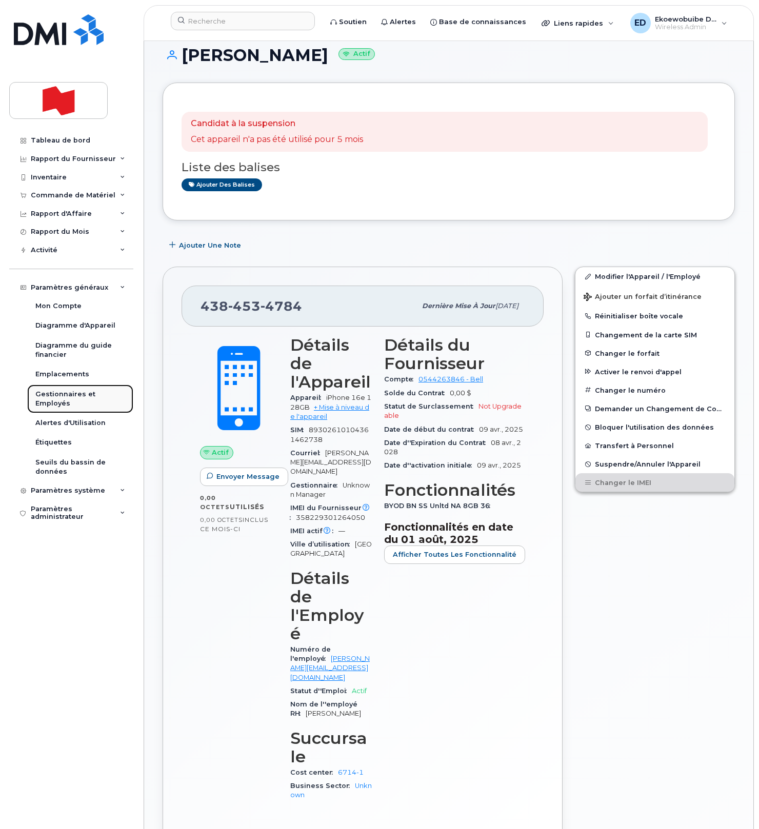
click at [72, 397] on div "Gestionnaires et Employés" at bounding box center [80, 399] width 90 height 19
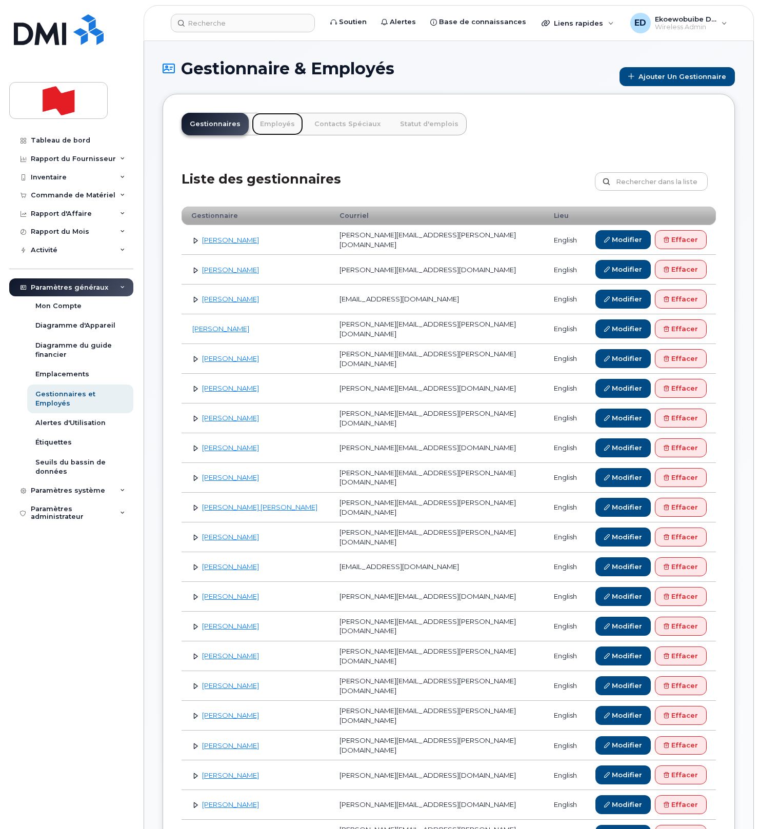
click at [273, 127] on link "Employés" at bounding box center [277, 124] width 51 height 23
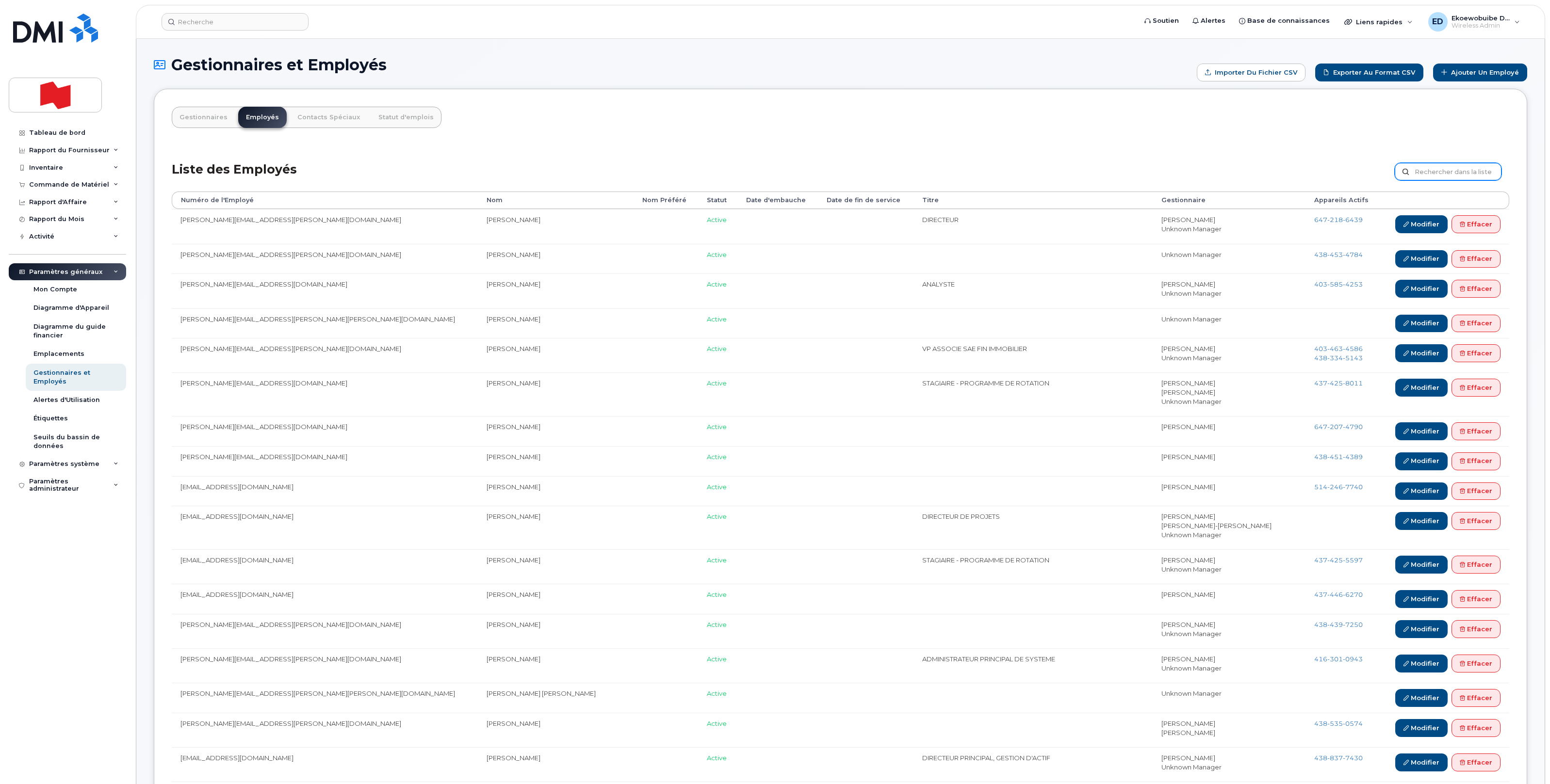
click at [717, 175] on input "text" at bounding box center [1448, 171] width 107 height 17
paste input "[PERSON_NAME][EMAIL_ADDRESS][DOMAIN_NAME]"
type input "aaron.kalala.malemba@bnc.ca"
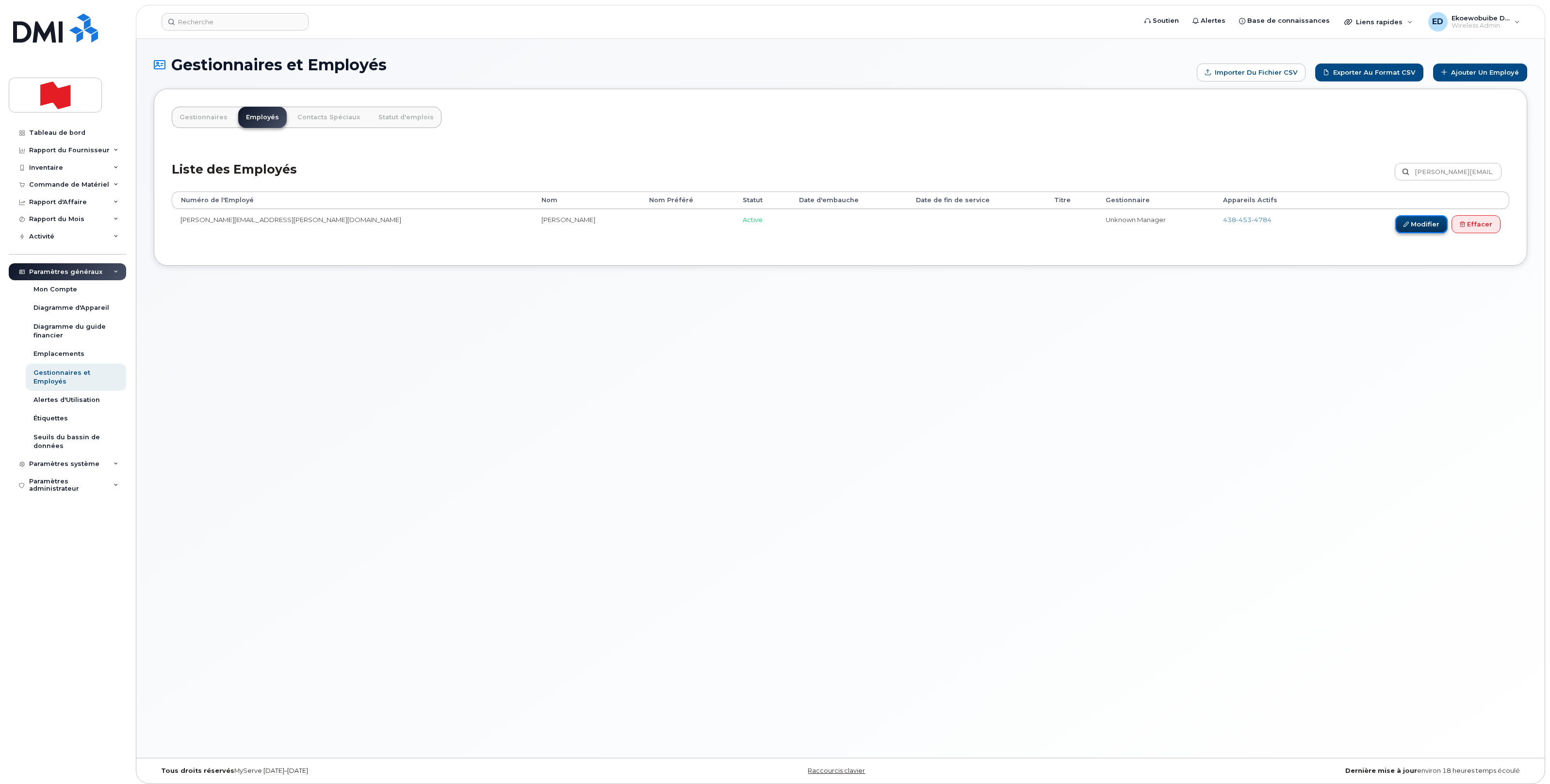
click at [1419, 226] on link "Modifier" at bounding box center [1421, 224] width 52 height 18
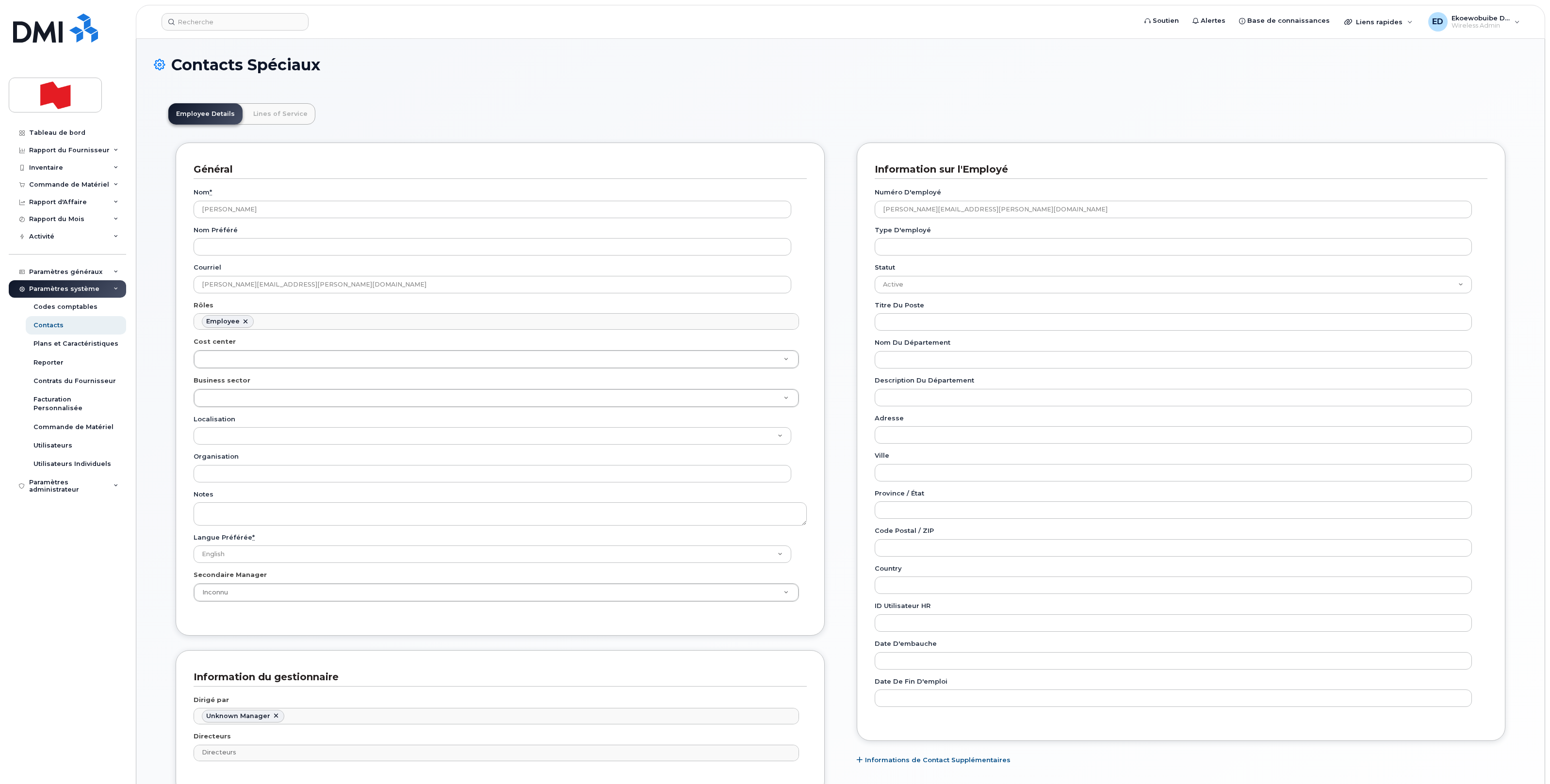
scroll to position [30, 0]
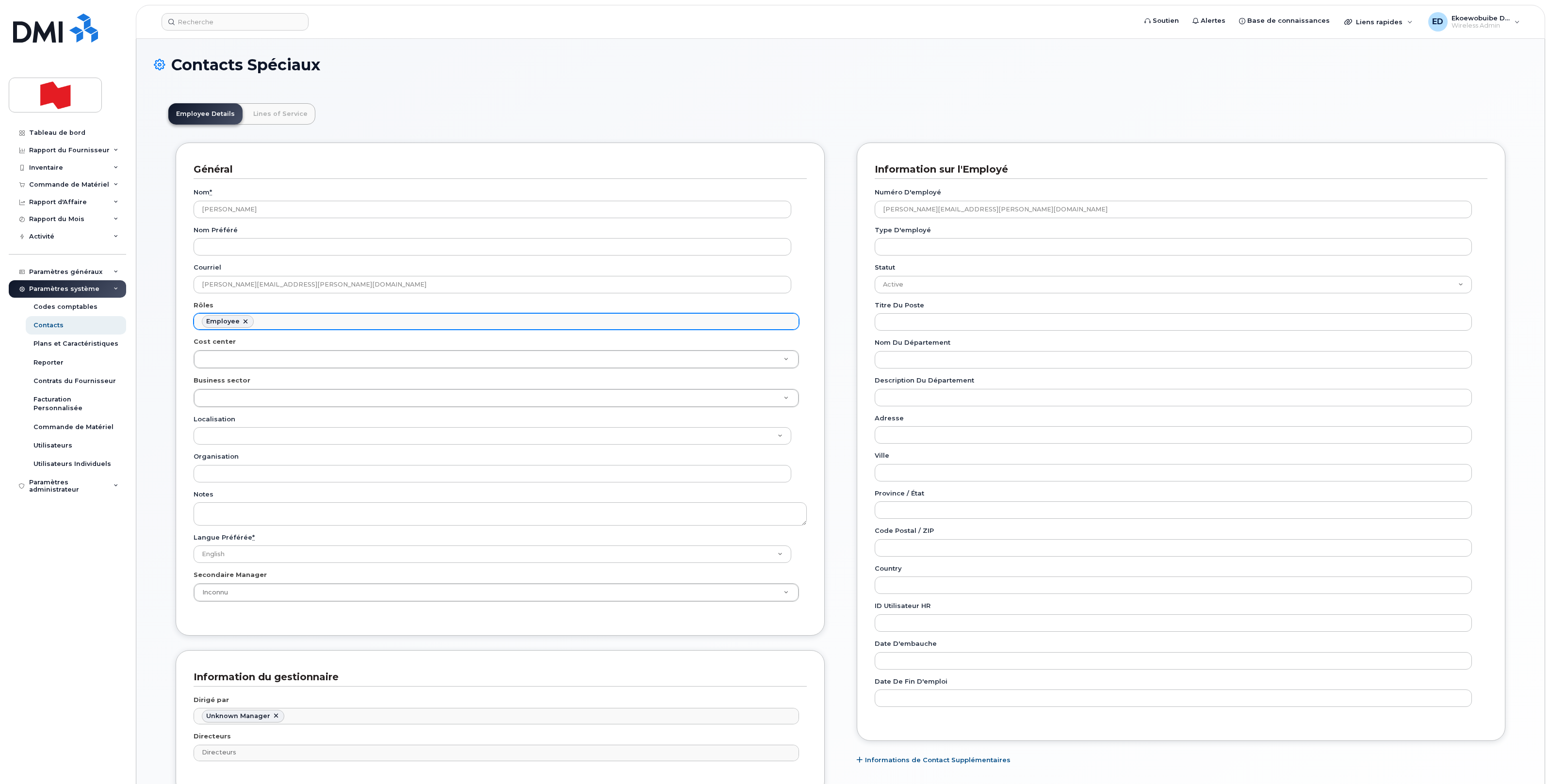
click at [384, 321] on ul "Employee" at bounding box center [496, 322] width 605 height 15
type input "mana"
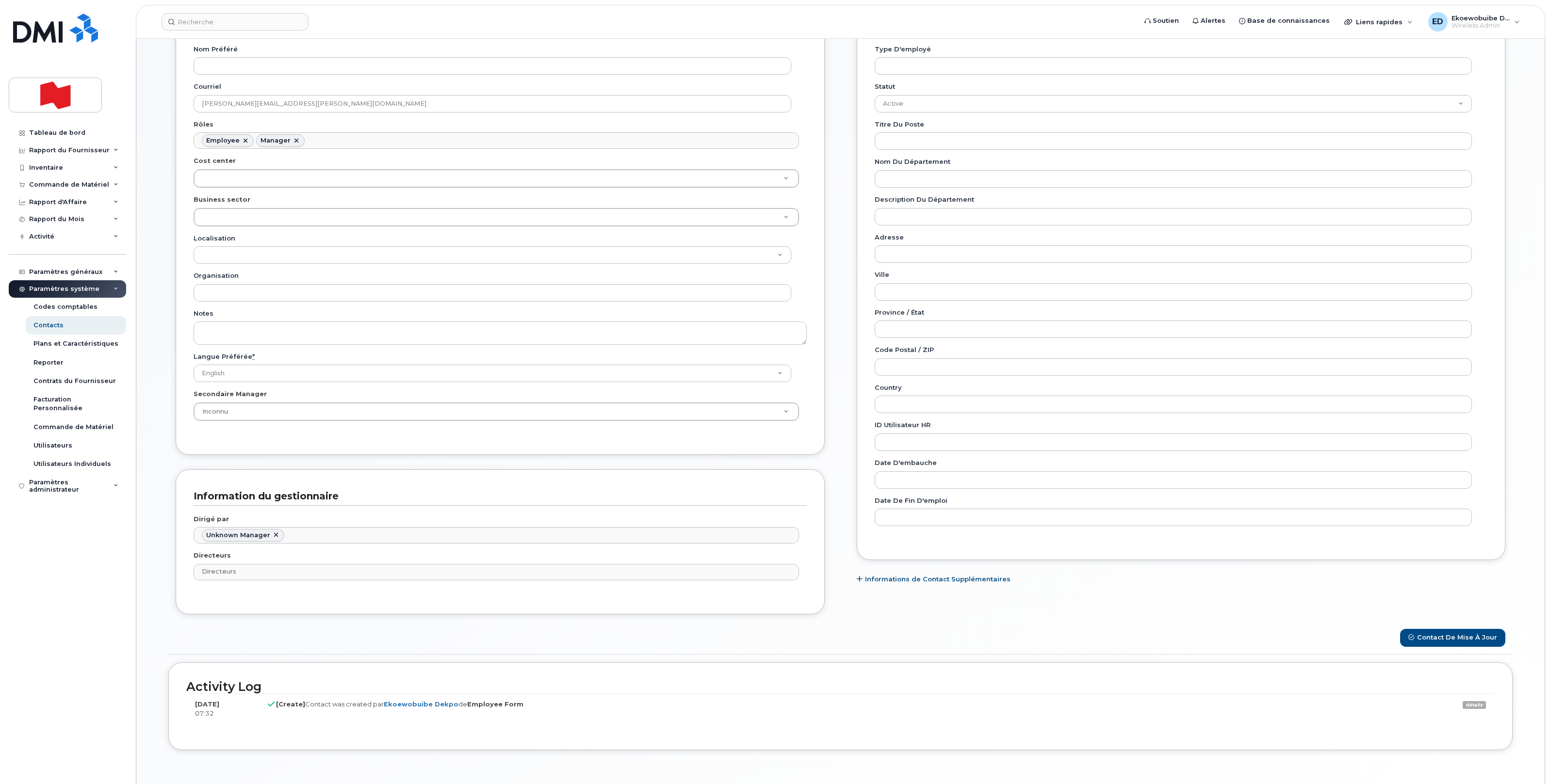
scroll to position [228, 0]
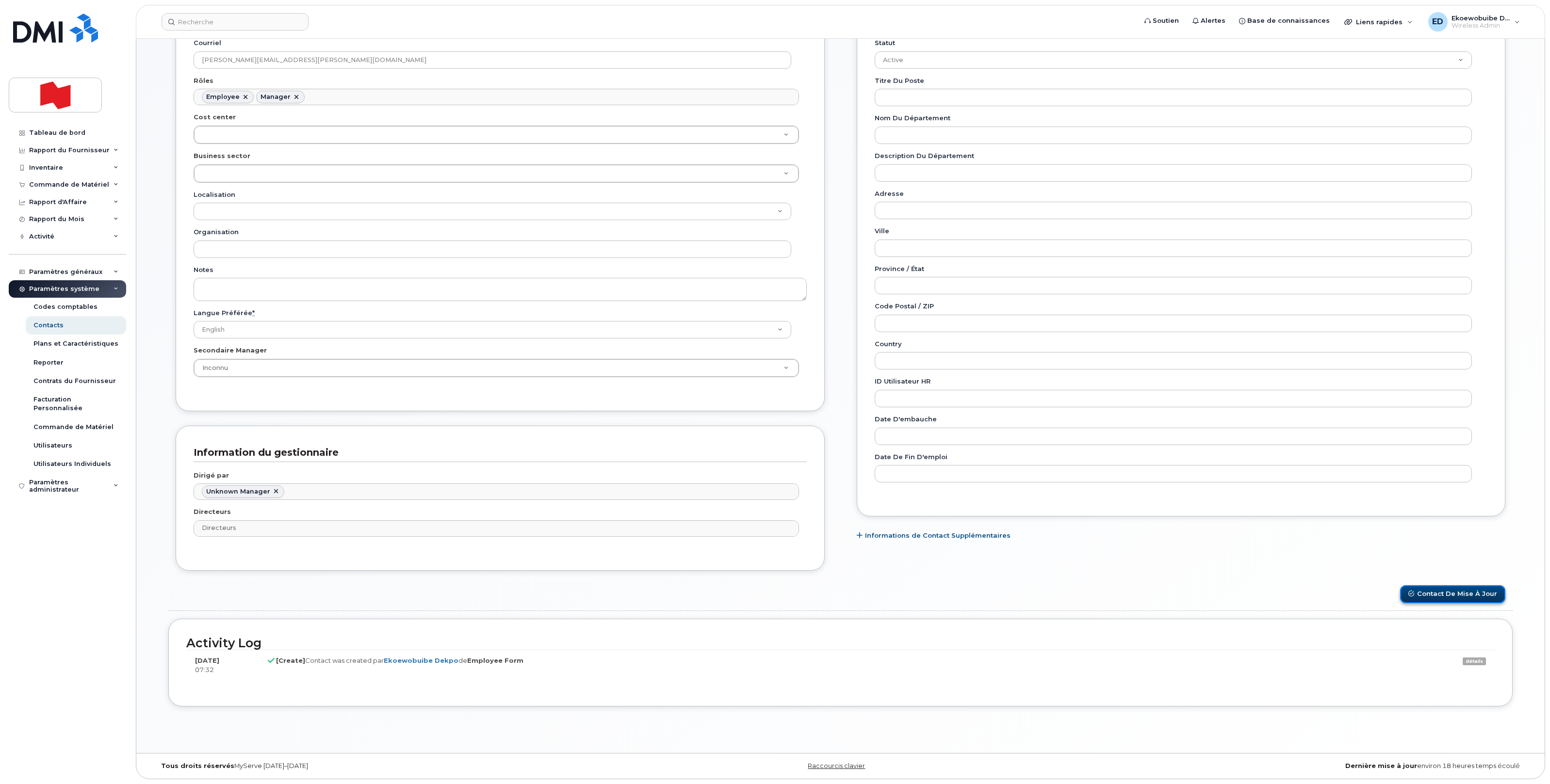
click at [1436, 595] on button "Contact de mise à jour" at bounding box center [1453, 594] width 105 height 18
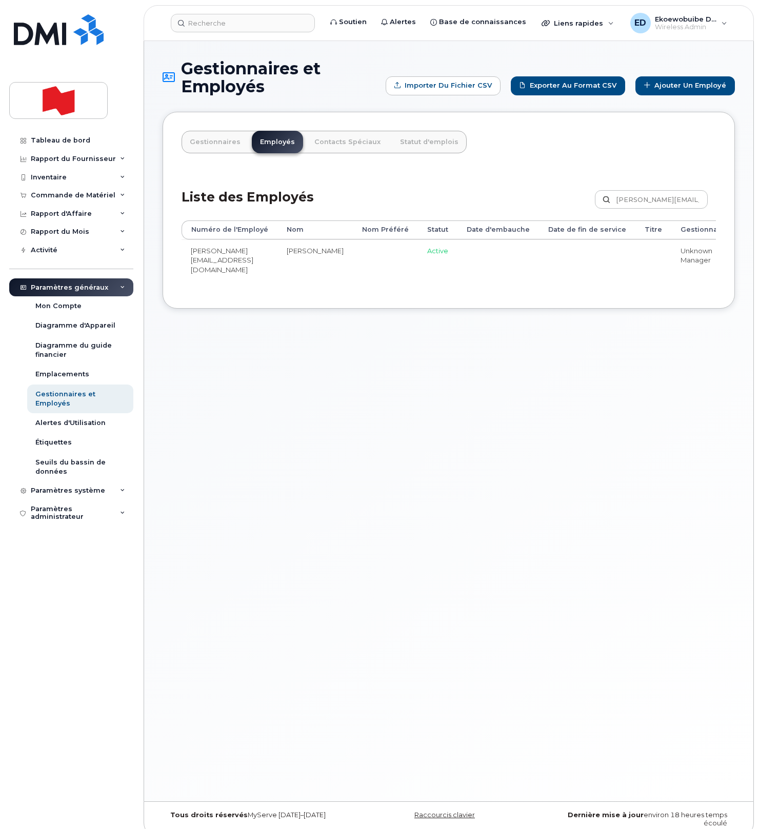
click at [300, 377] on div "Gestionnaires et Employés Importer du fichier CSV Exporter au format CSV Ajoute…" at bounding box center [448, 421] width 609 height 760
click at [45, 142] on div "Tableau de bord" at bounding box center [60, 140] width 59 height 8
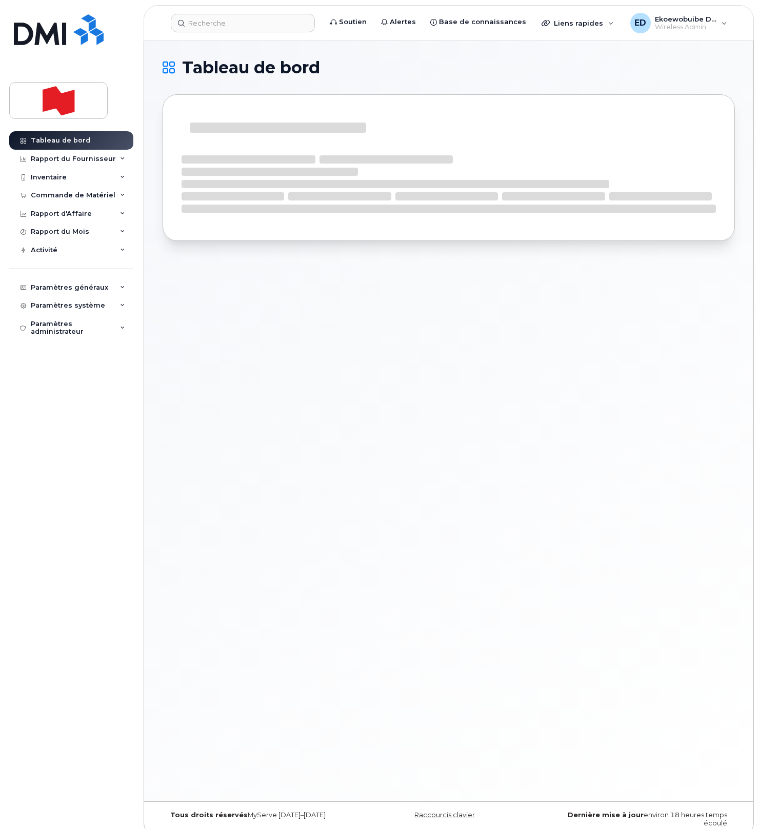
click at [45, 142] on div "Tableau de bord" at bounding box center [60, 140] width 59 height 8
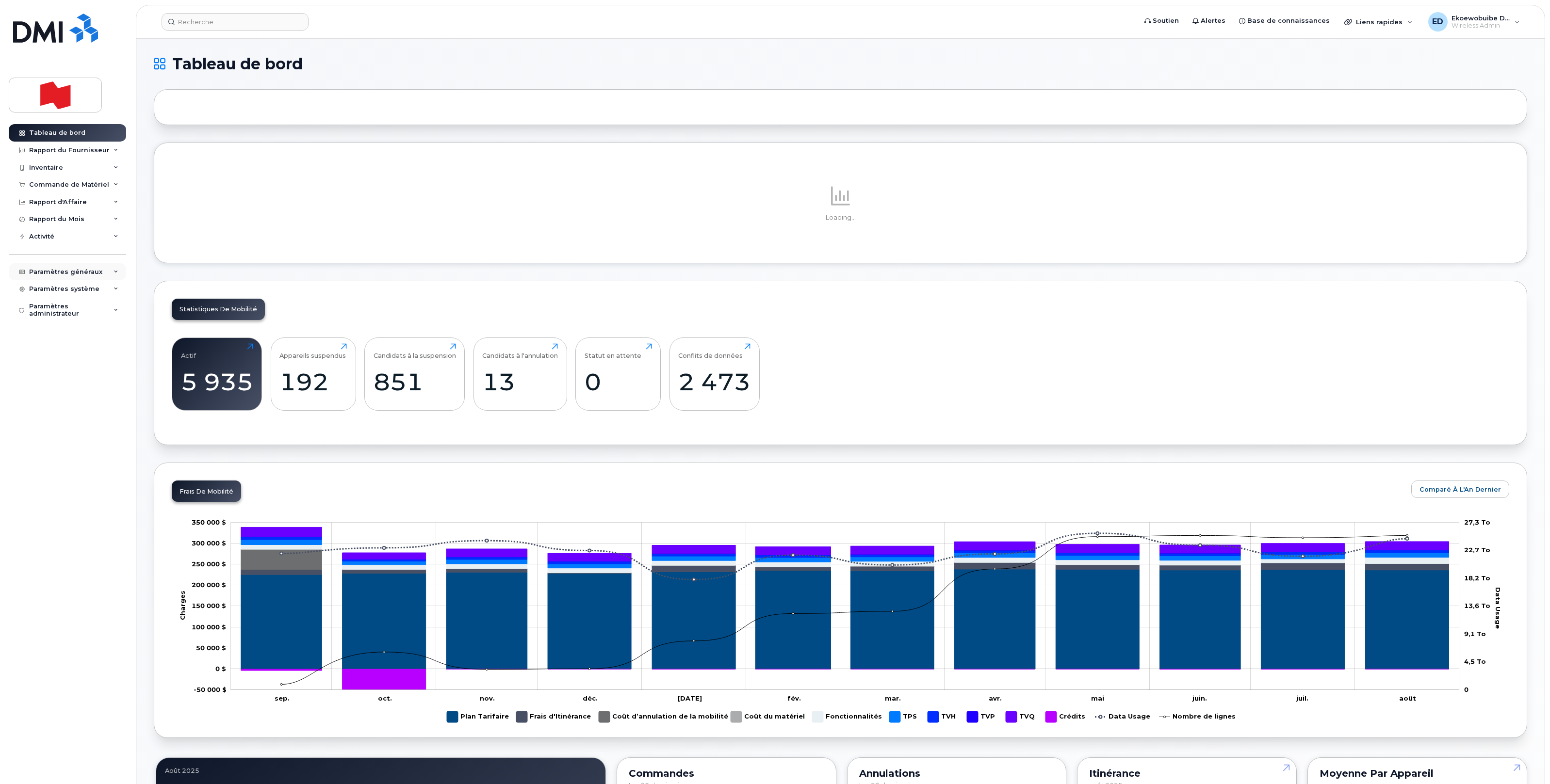
click at [90, 271] on div "Paramètres généraux" at bounding box center [65, 272] width 73 height 8
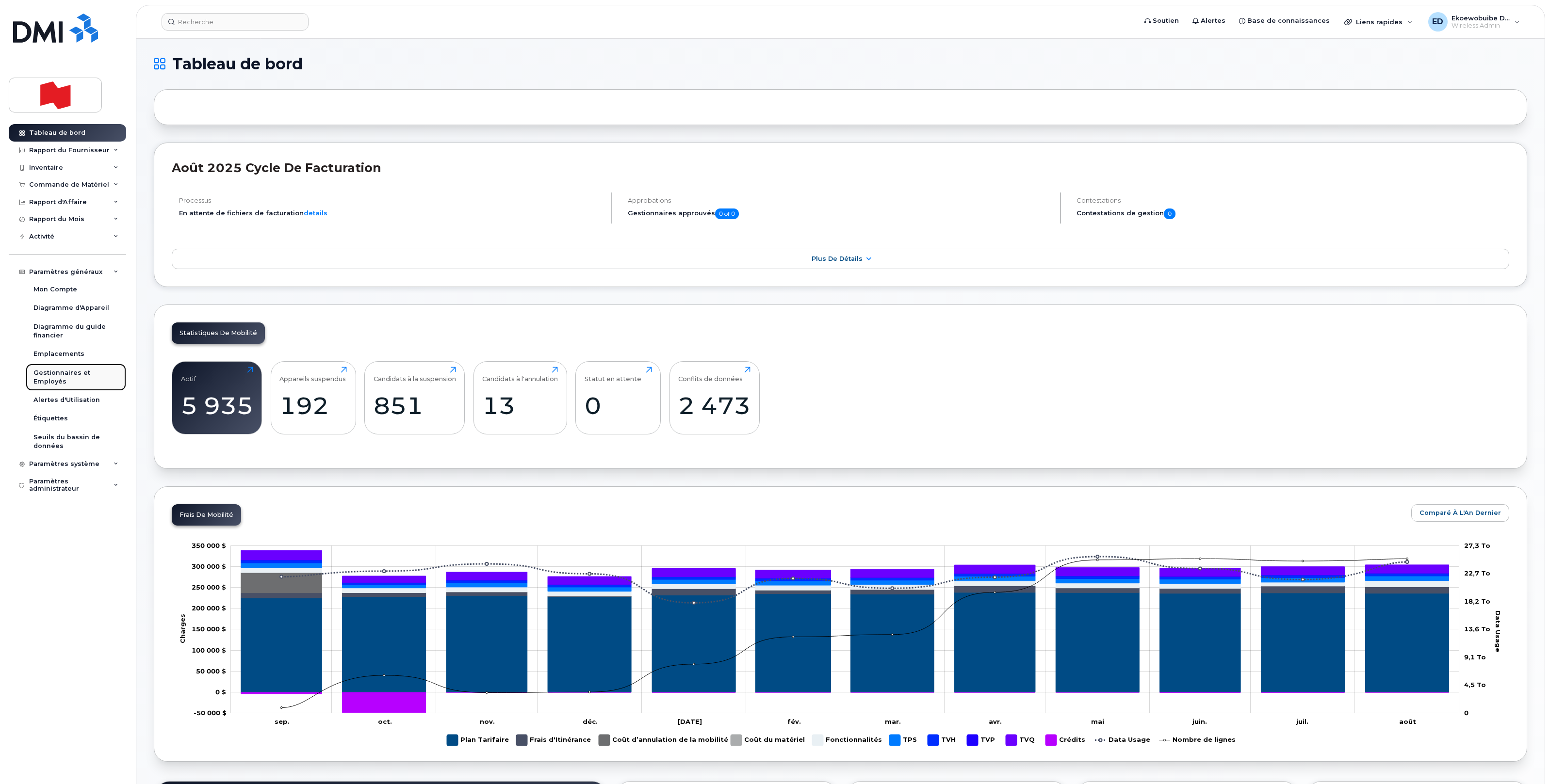
click at [55, 374] on div "Gestionnaires et Employés" at bounding box center [76, 377] width 85 height 18
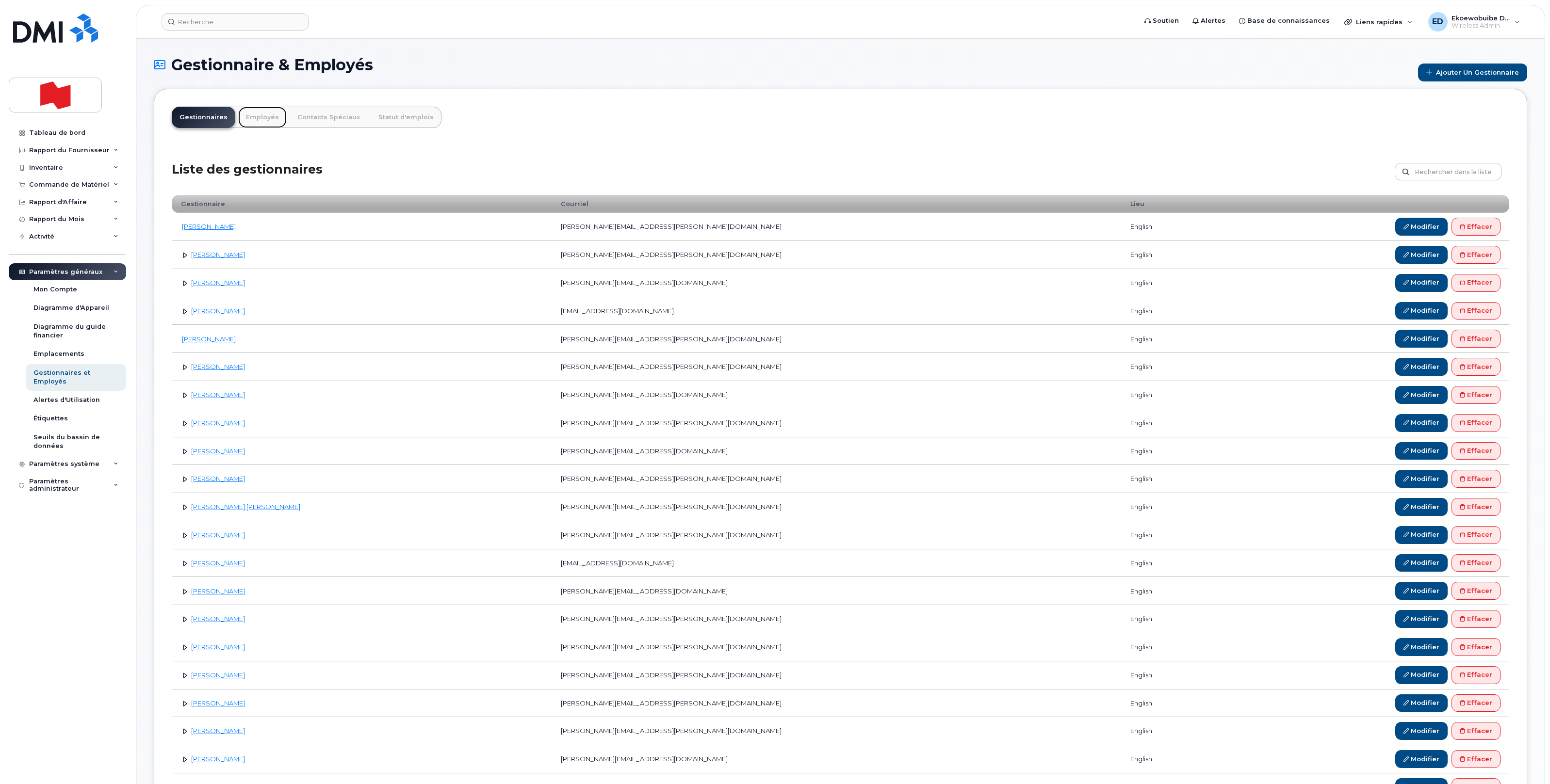
click at [259, 119] on link "Employés" at bounding box center [262, 117] width 48 height 22
click at [256, 120] on link "Employés" at bounding box center [262, 117] width 48 height 22
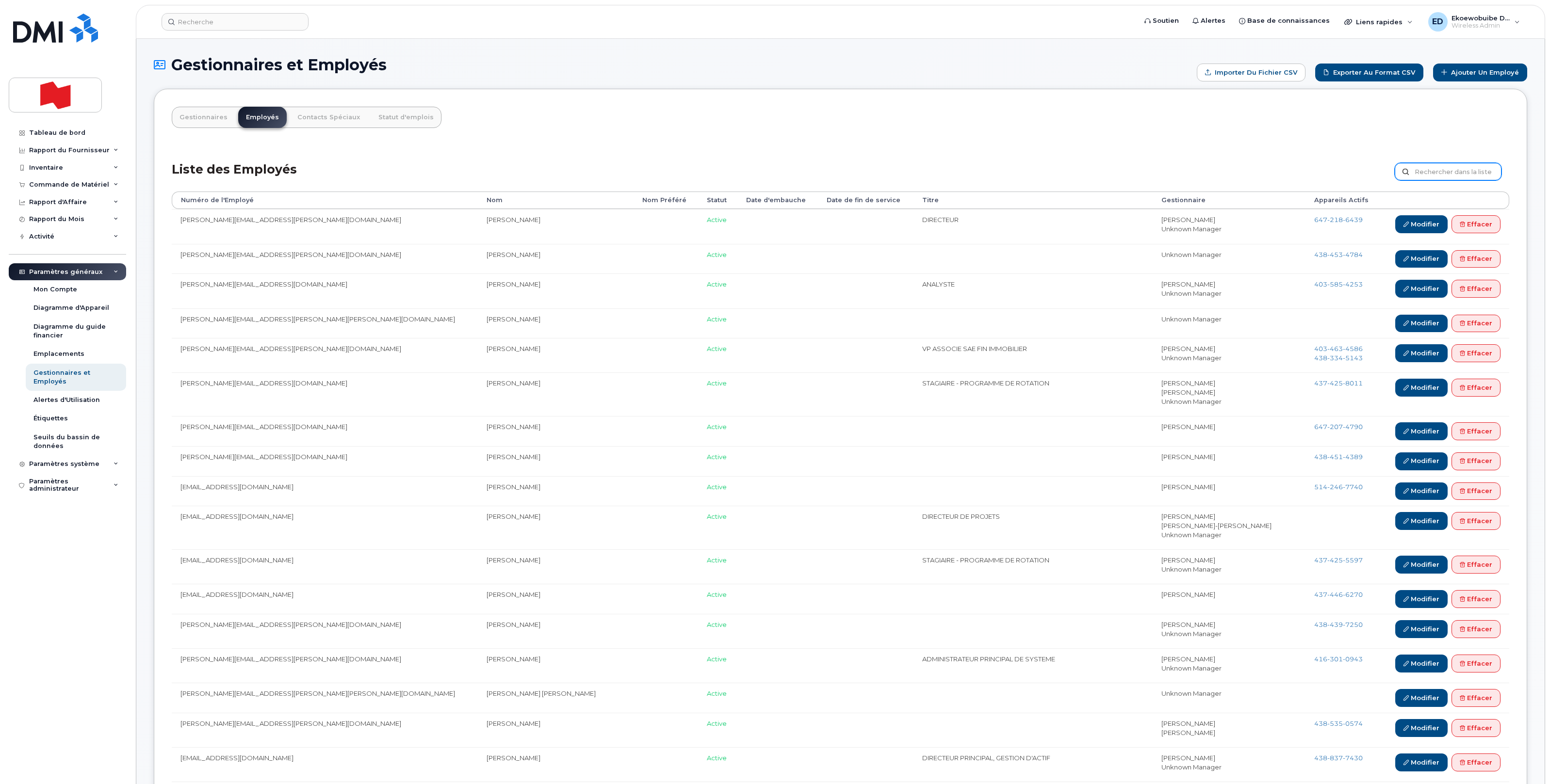
click at [1455, 169] on input "text" at bounding box center [1448, 171] width 107 height 17
paste input "[PERSON_NAME][EMAIL_ADDRESS][PERSON_NAME][DOMAIN_NAME]"
type input "[PERSON_NAME][EMAIL_ADDRESS][PERSON_NAME][DOMAIN_NAME]"
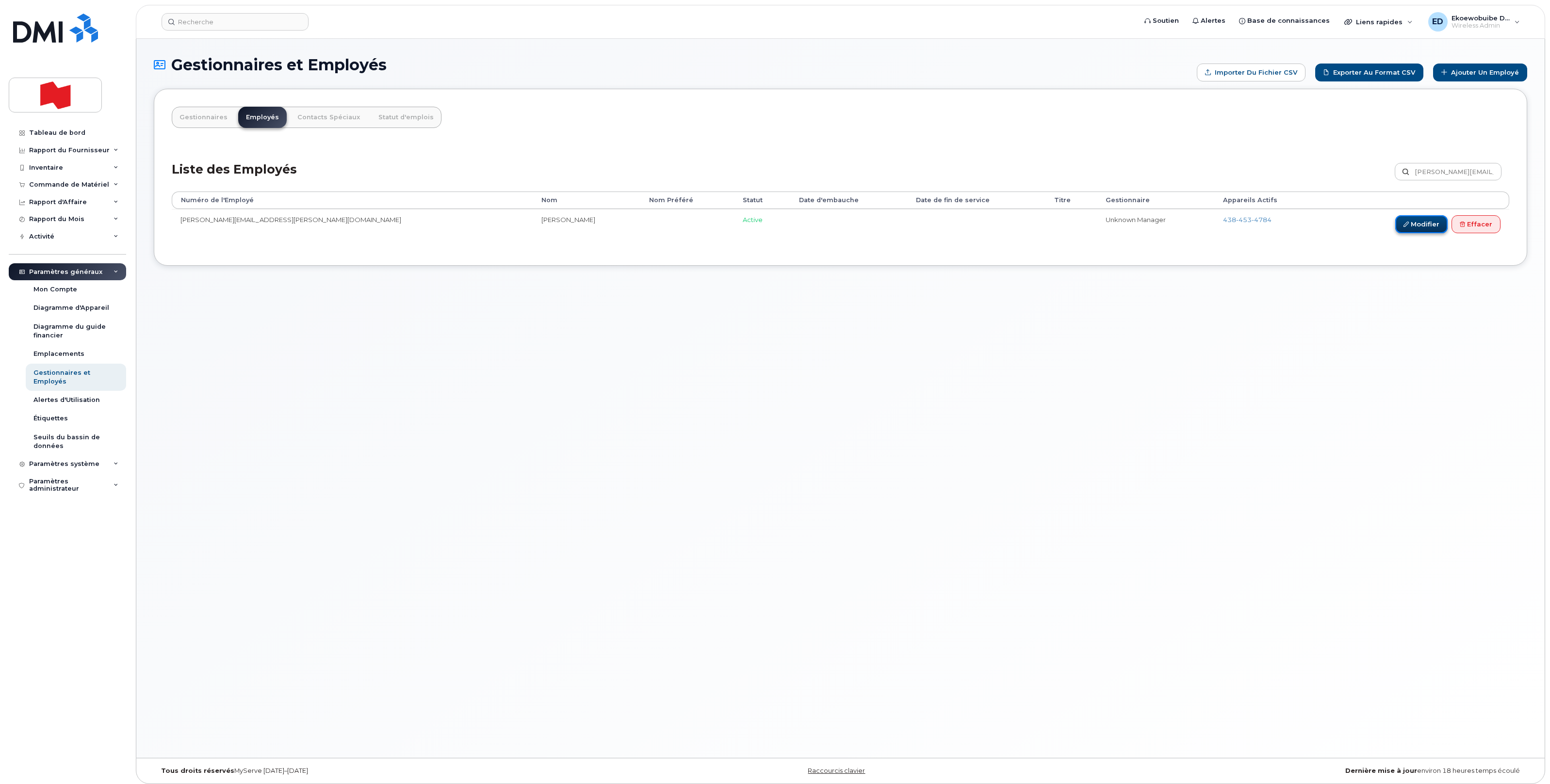
drag, startPoint x: 1415, startPoint y: 227, endPoint x: 1429, endPoint y: 233, distance: 15.2
click at [1415, 227] on link "Modifier" at bounding box center [1421, 224] width 52 height 18
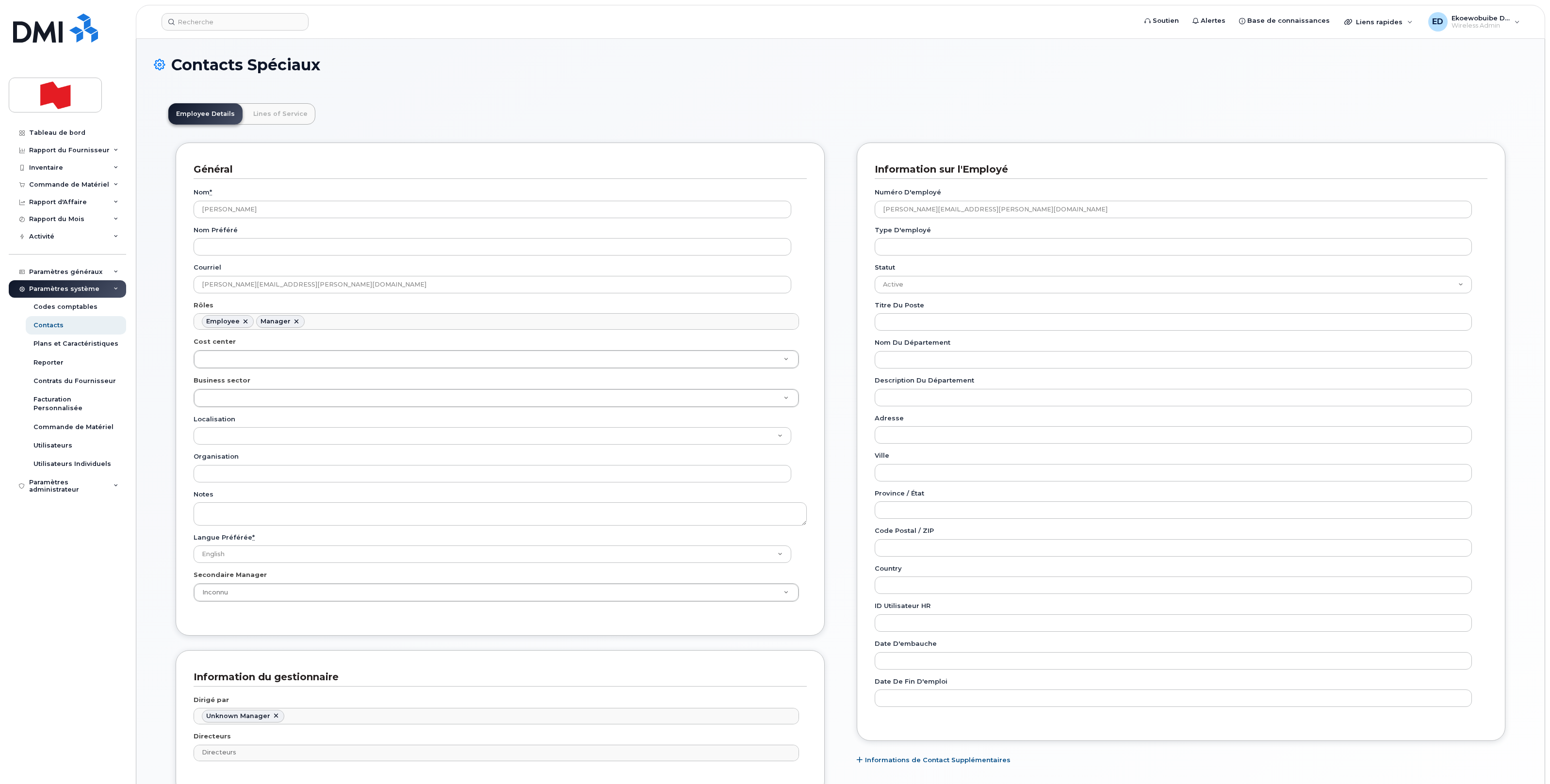
scroll to position [30, 0]
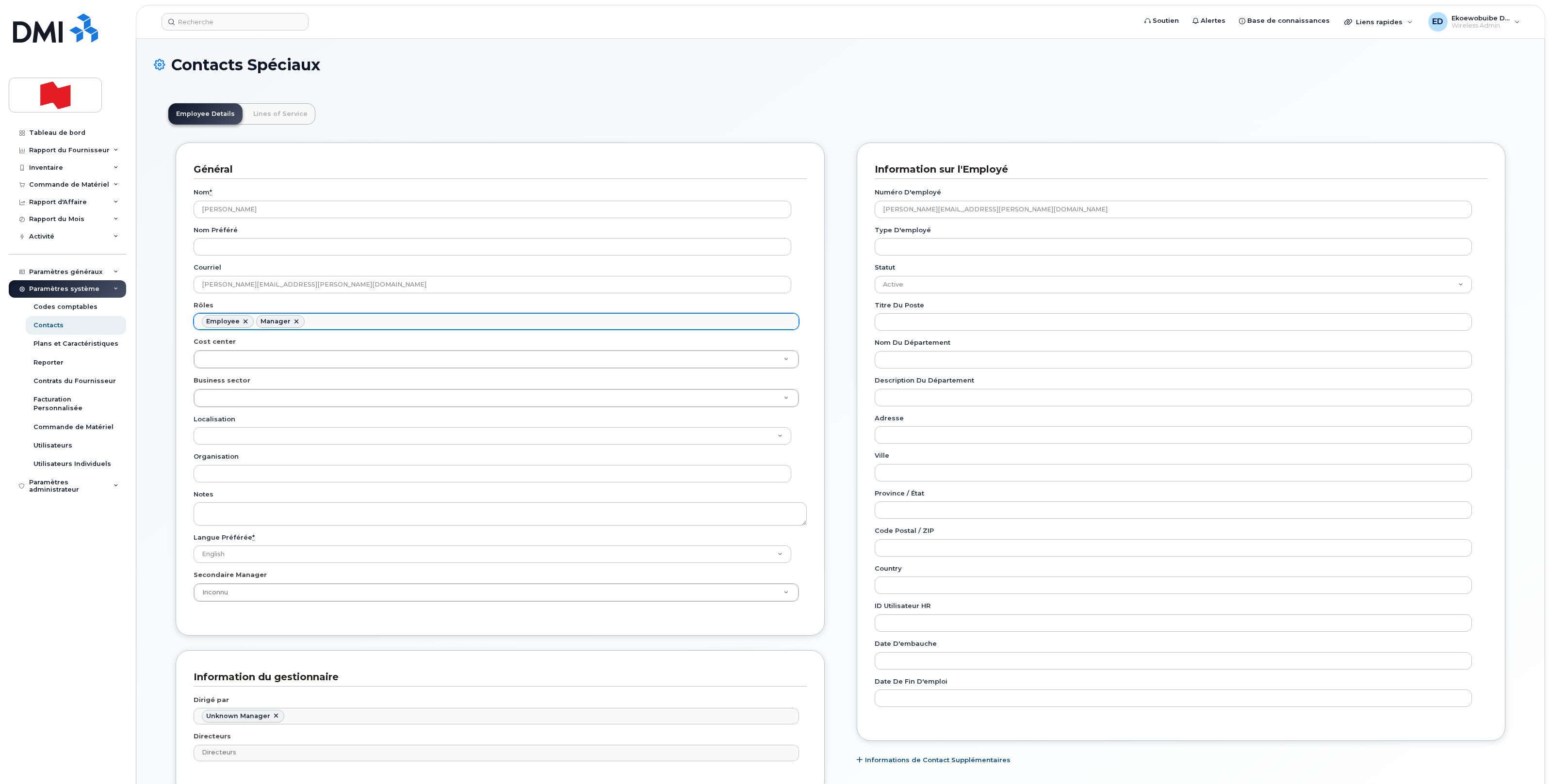
click at [295, 324] on link at bounding box center [296, 322] width 8 height 8
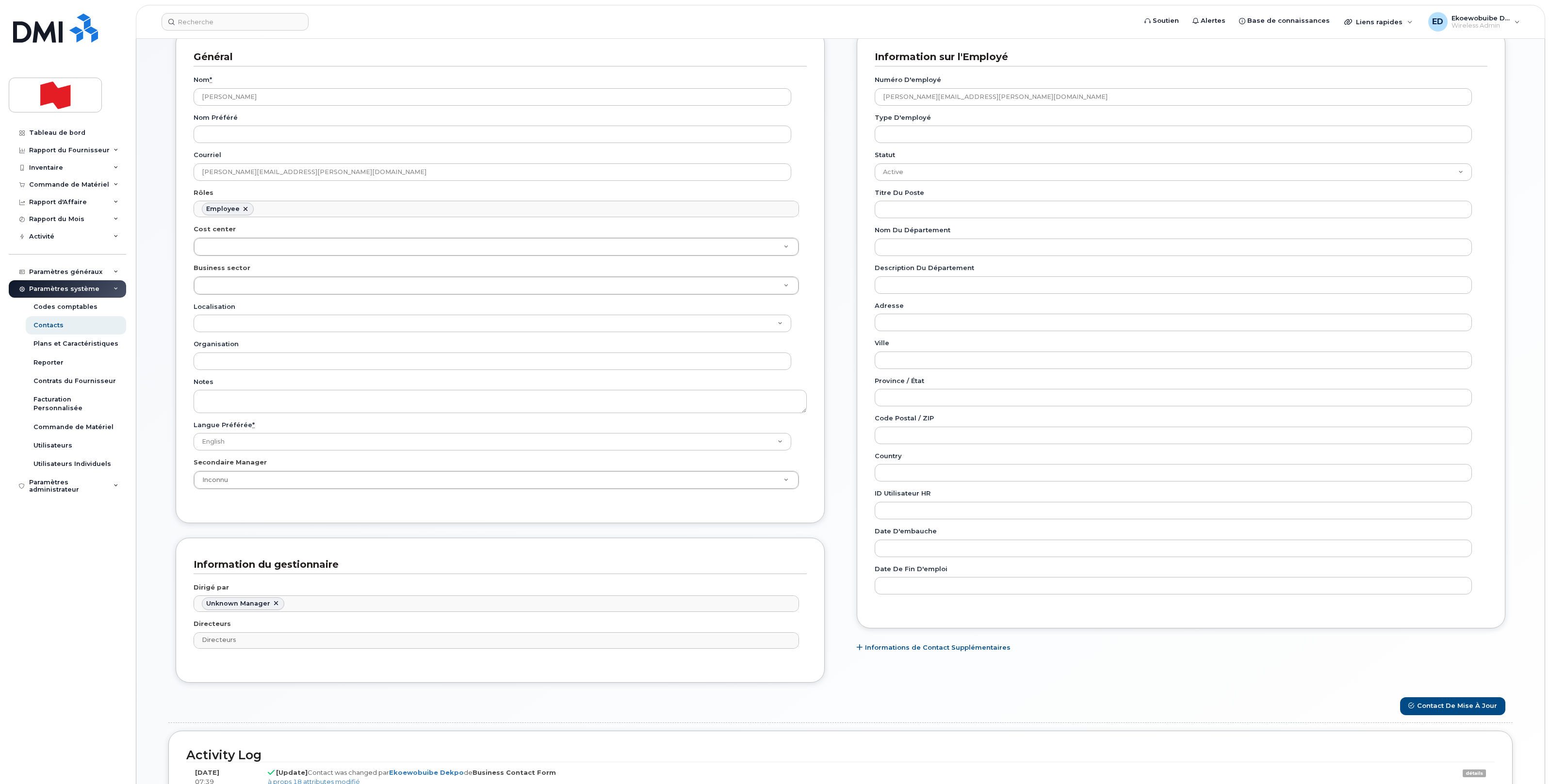
scroll to position [258, 0]
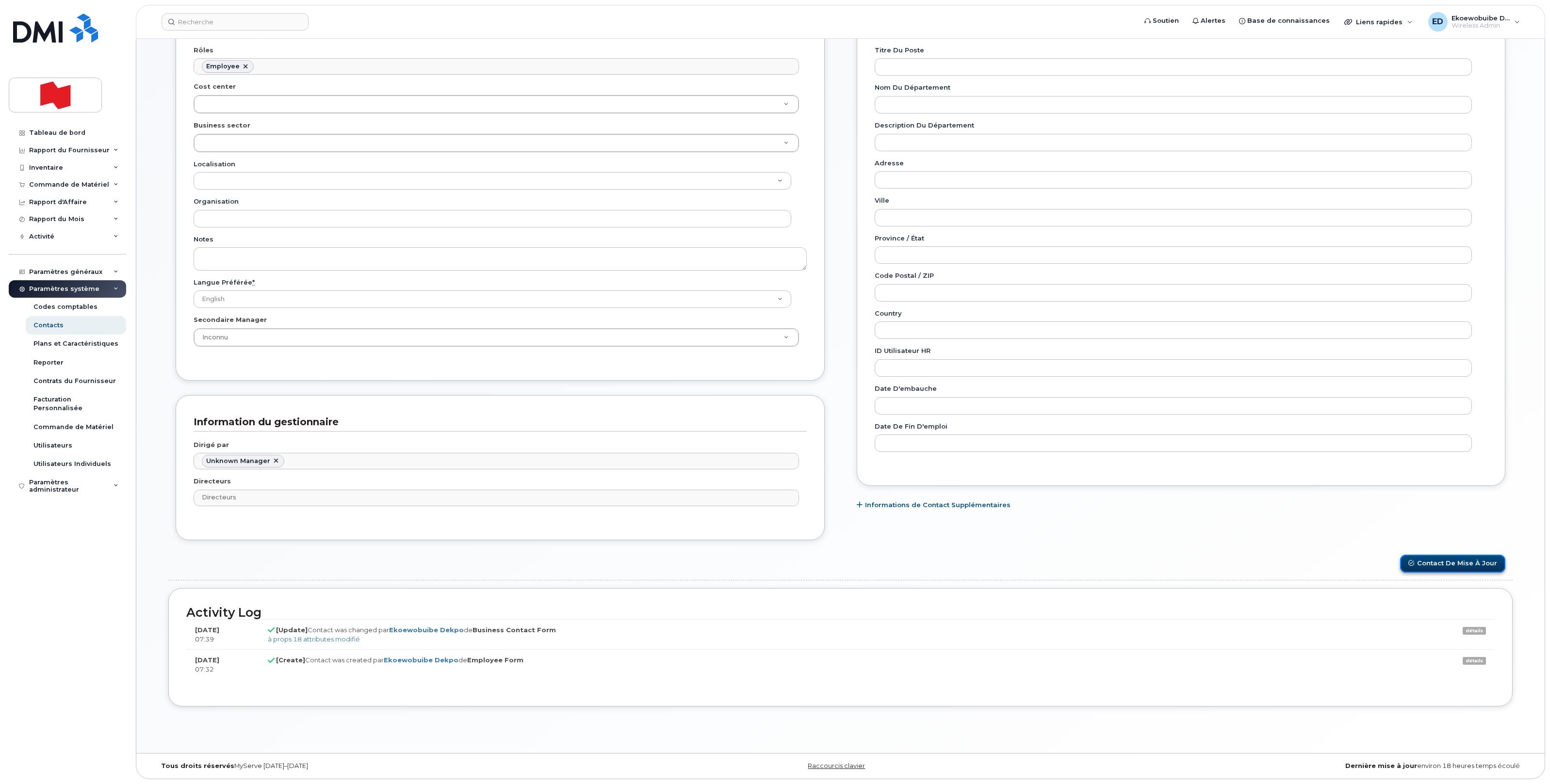
click at [1462, 565] on button "Contact de mise à jour" at bounding box center [1453, 564] width 105 height 18
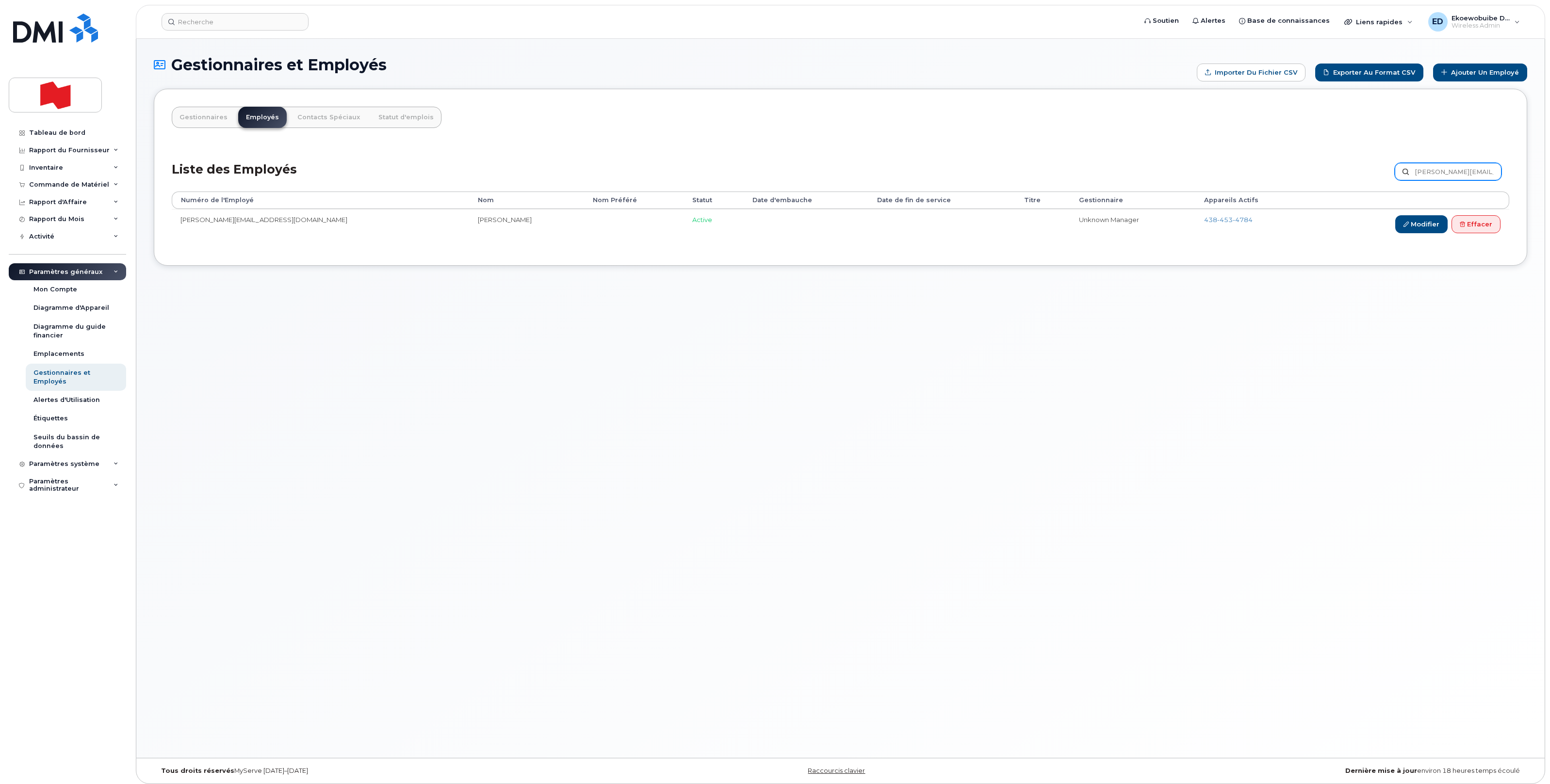
scroll to position [0, 21]
drag, startPoint x: 1418, startPoint y: 174, endPoint x: 1532, endPoint y: 170, distance: 114.1
click at [1532, 170] on div "Gestionnaires et Employés Importer du fichier CSV Exporter au format CSV Ajoute…" at bounding box center [840, 398] width 1409 height 719
paste input "louisjerome.dupre@bnc.ca"
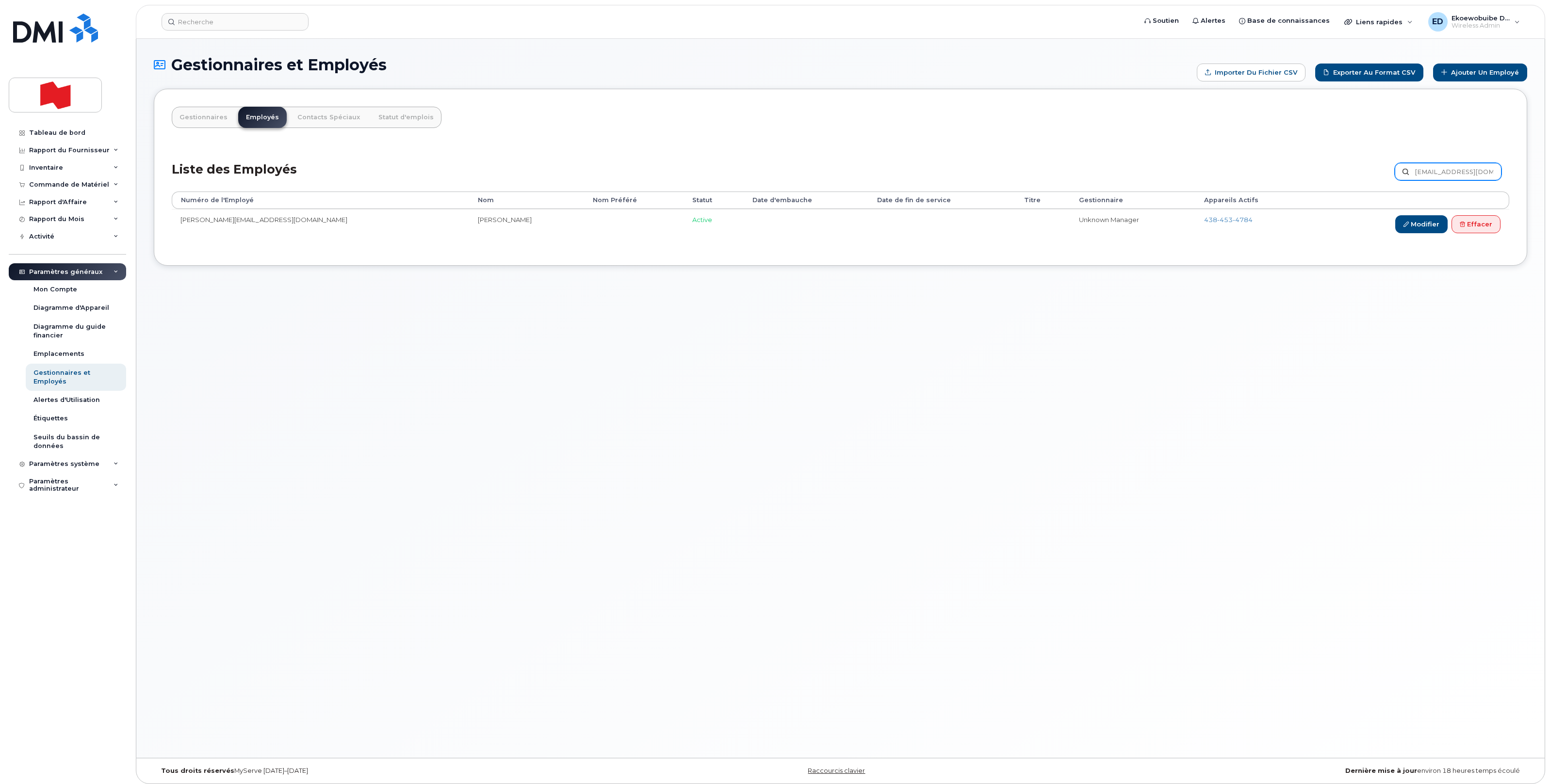
scroll to position [0, 9]
type input "louisjerome.dupre@bnc.ca"
click at [1418, 230] on link "Modifier" at bounding box center [1421, 224] width 52 height 18
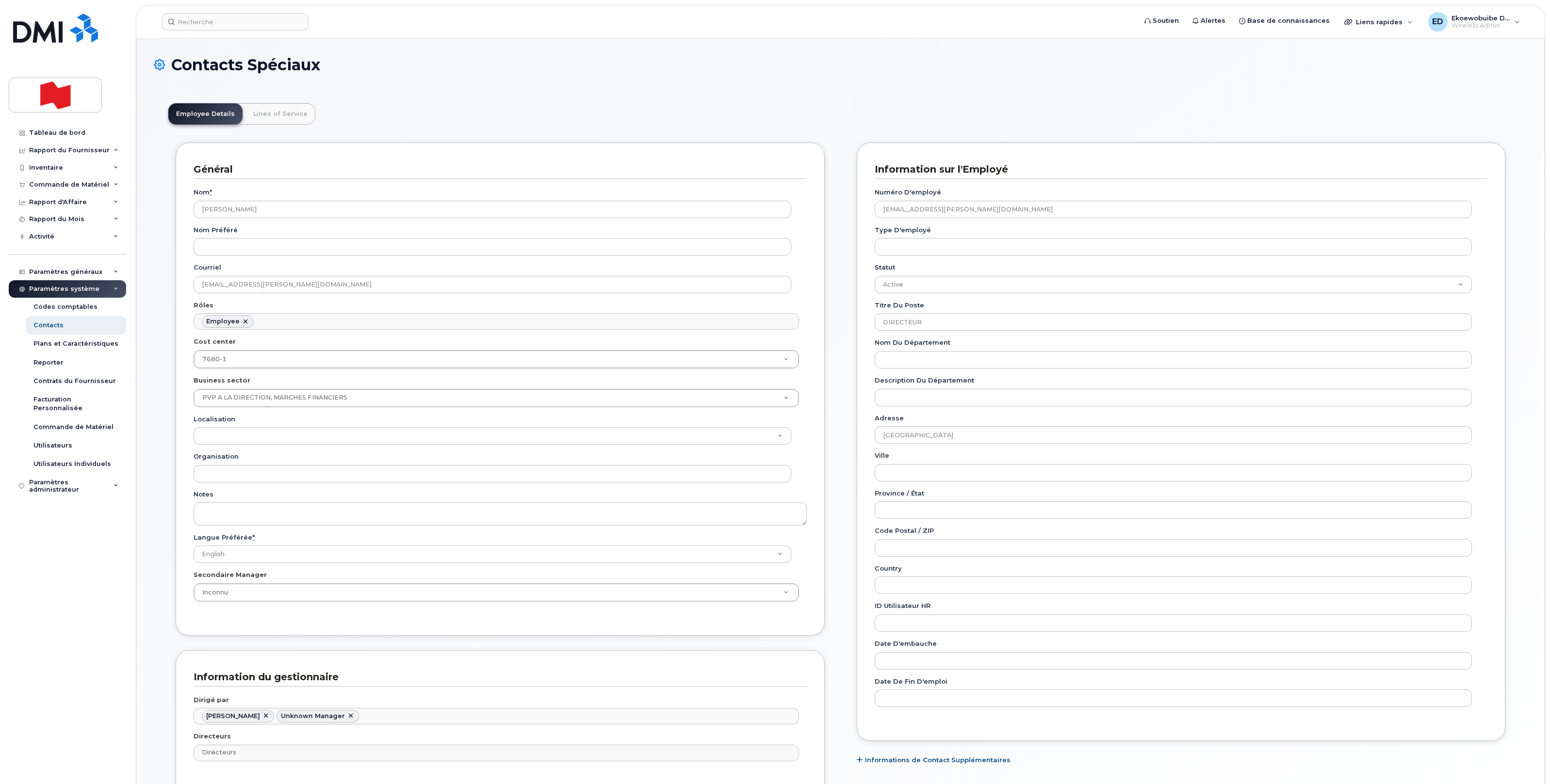
scroll to position [30, 0]
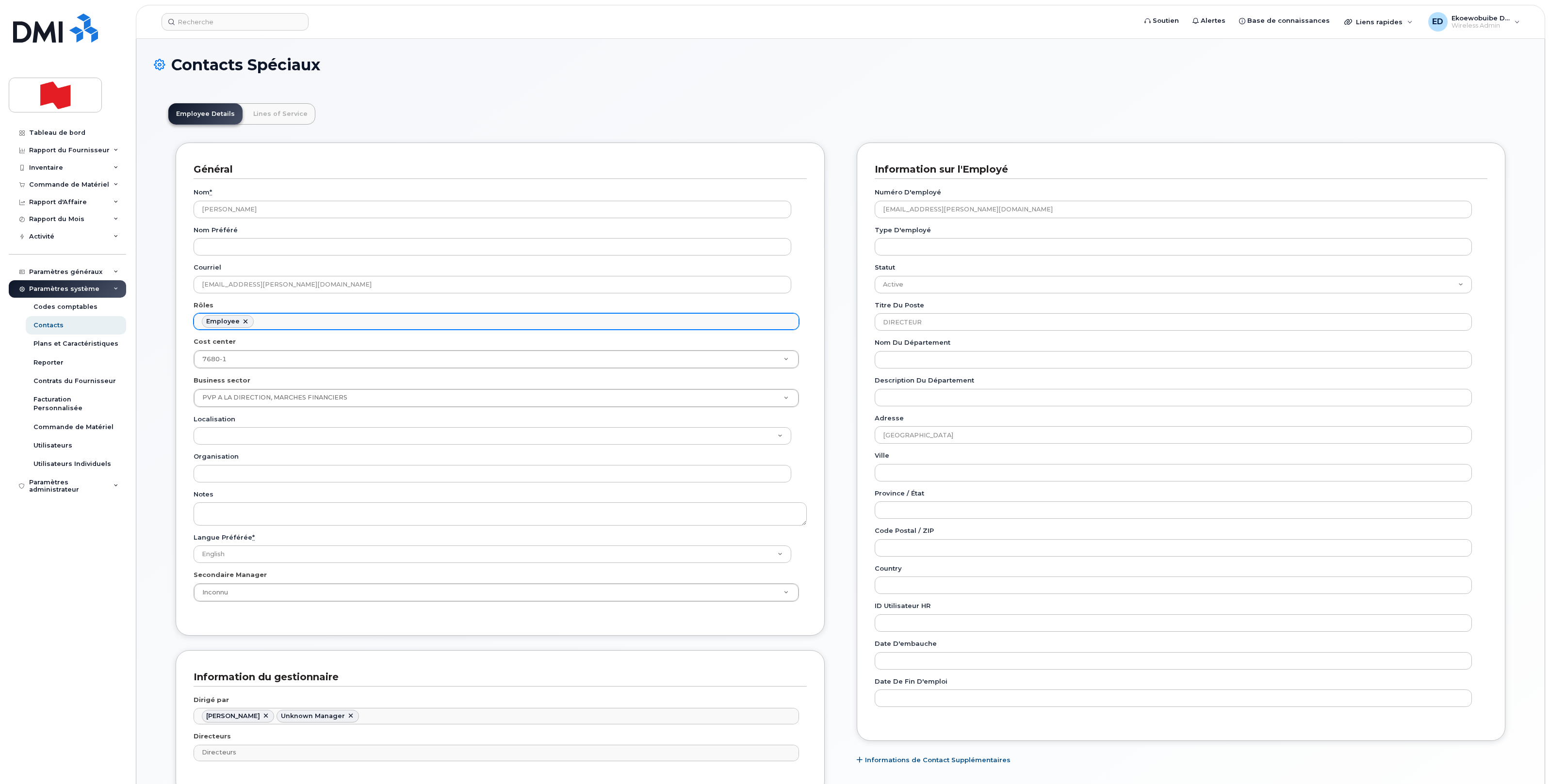
click at [303, 328] on ul "Employee" at bounding box center [496, 322] width 605 height 15
type input "mana"
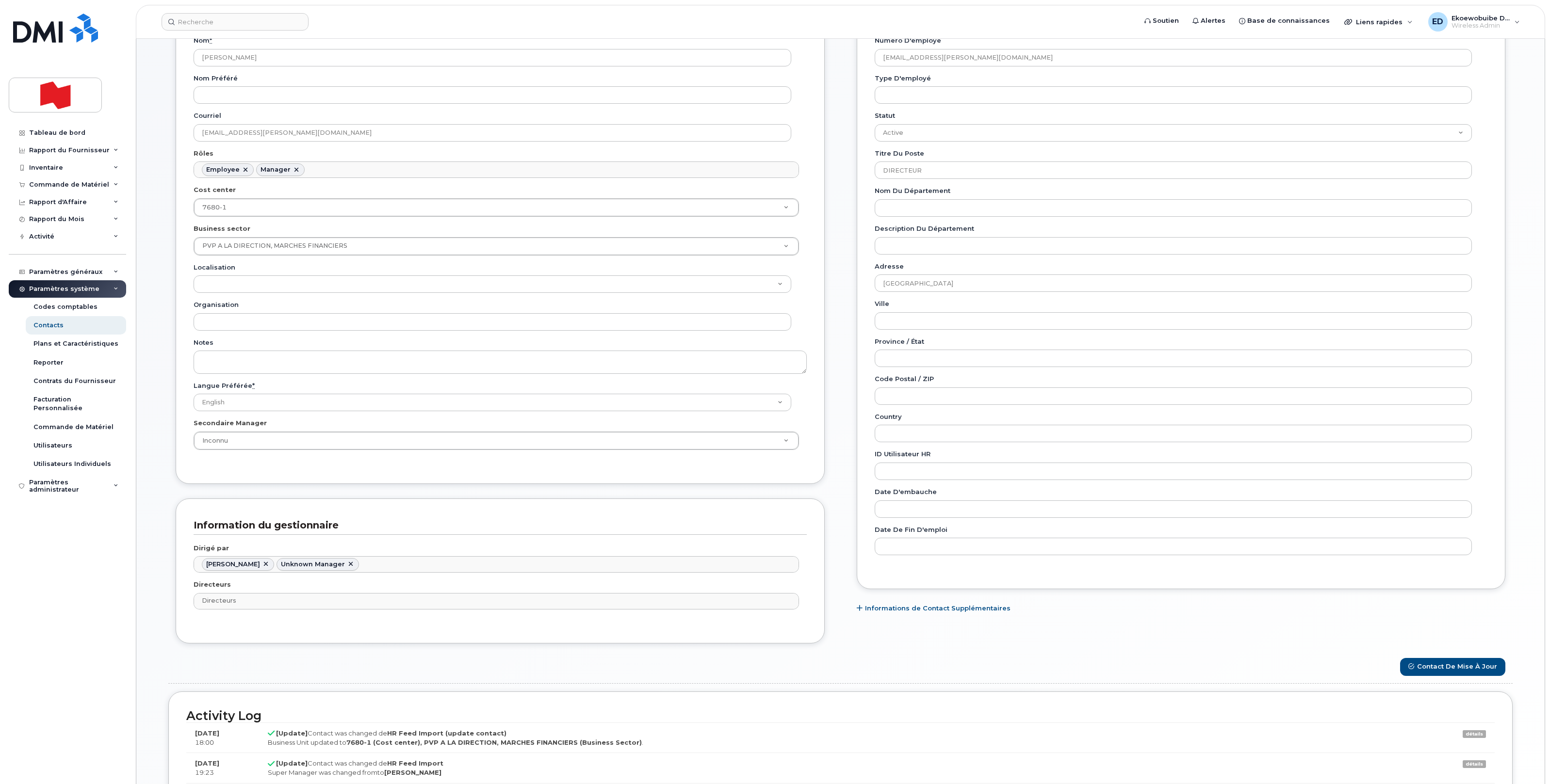
scroll to position [288, 0]
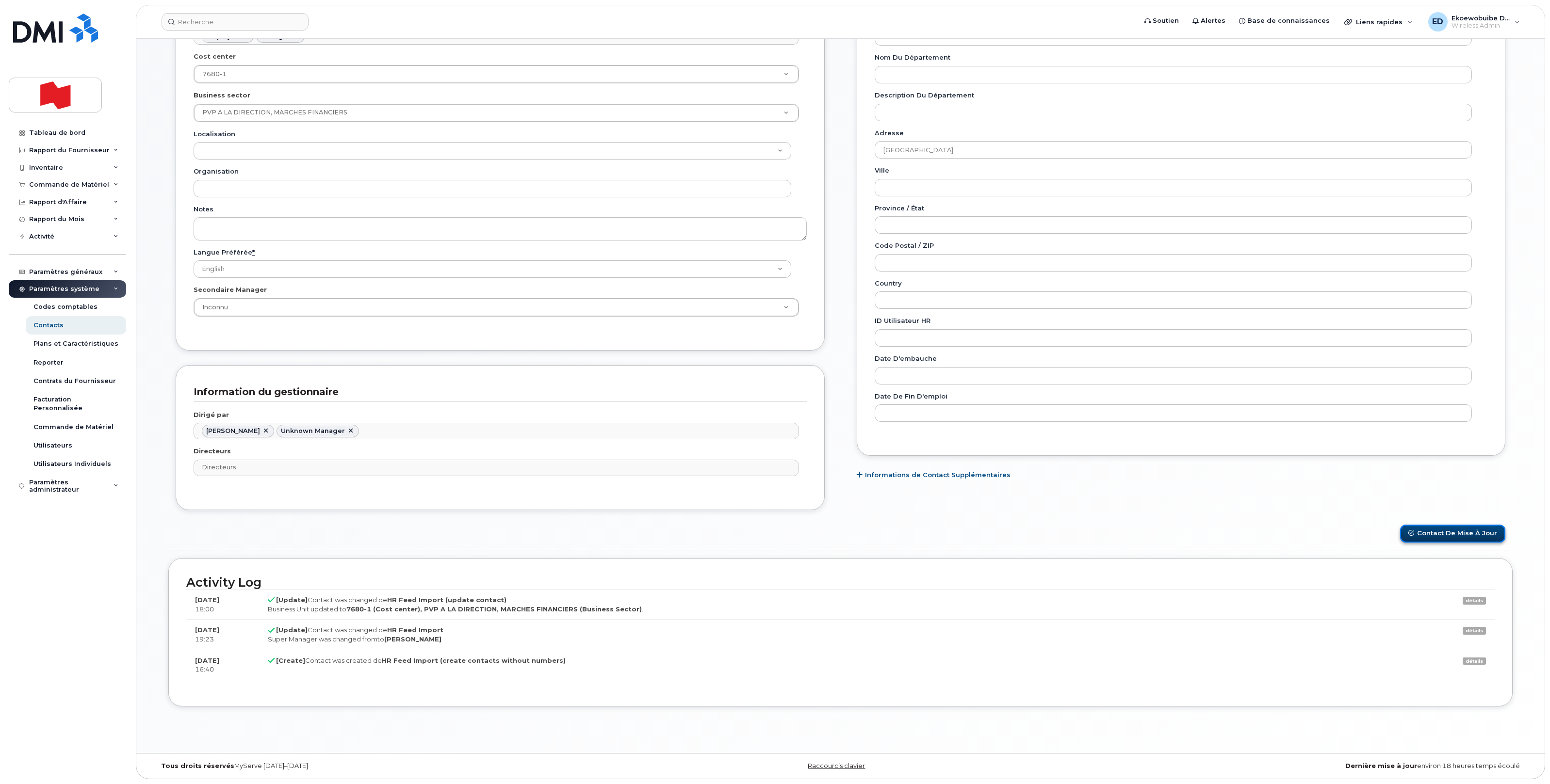
click at [1438, 531] on button "Contact de mise à jour" at bounding box center [1453, 533] width 105 height 18
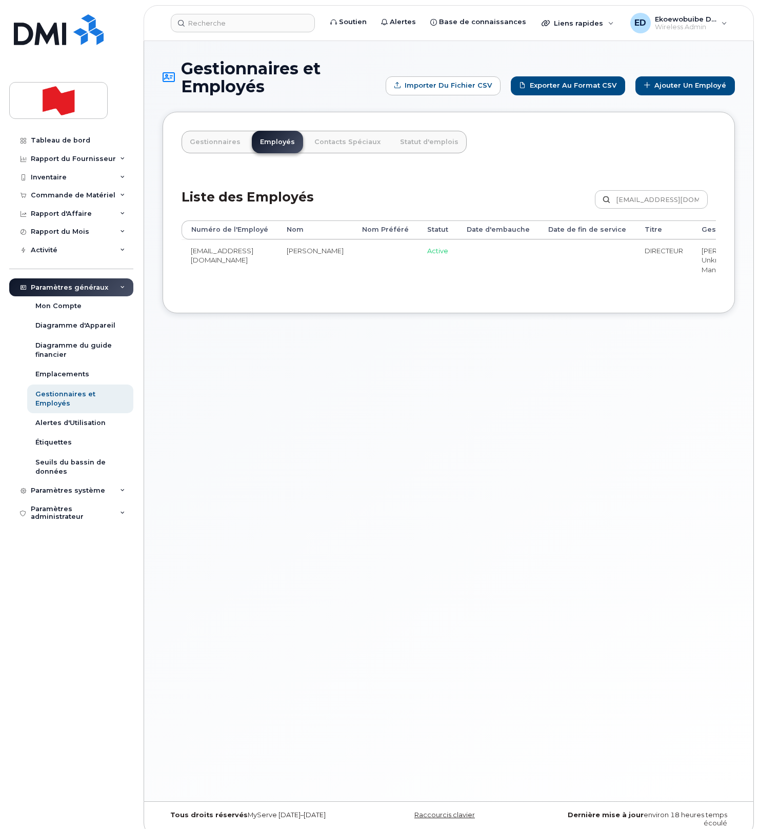
drag, startPoint x: 360, startPoint y: 417, endPoint x: 358, endPoint y: 408, distance: 10.1
click at [360, 417] on div "Gestionnaires et Employés Importer du fichier CSV Exporter au format CSV Ajoute…" at bounding box center [448, 421] width 609 height 760
click at [52, 142] on div "Tableau de bord" at bounding box center [60, 140] width 59 height 8
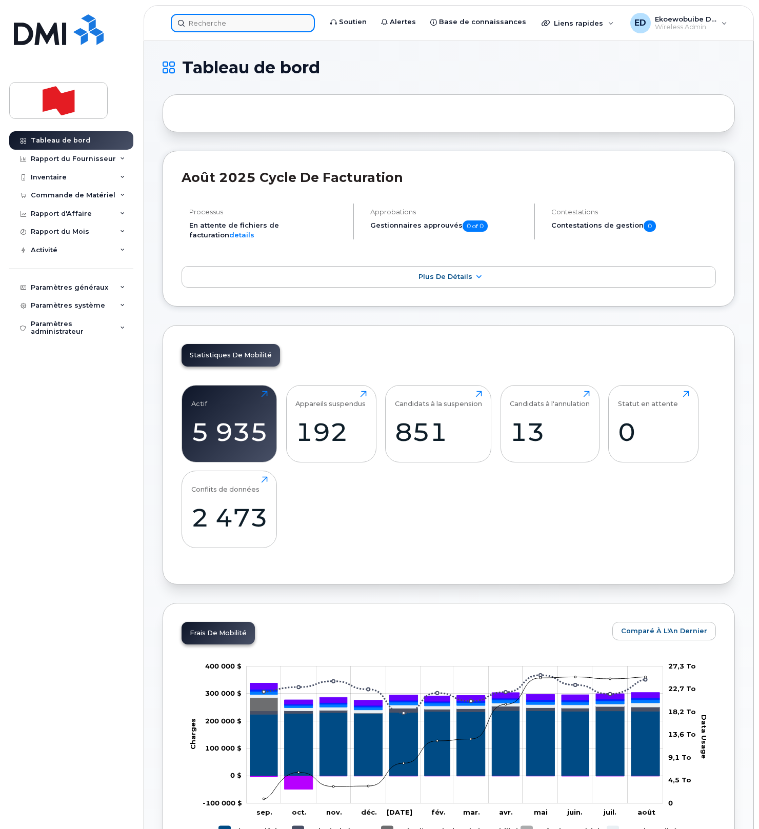
click at [256, 28] on input at bounding box center [243, 23] width 144 height 18
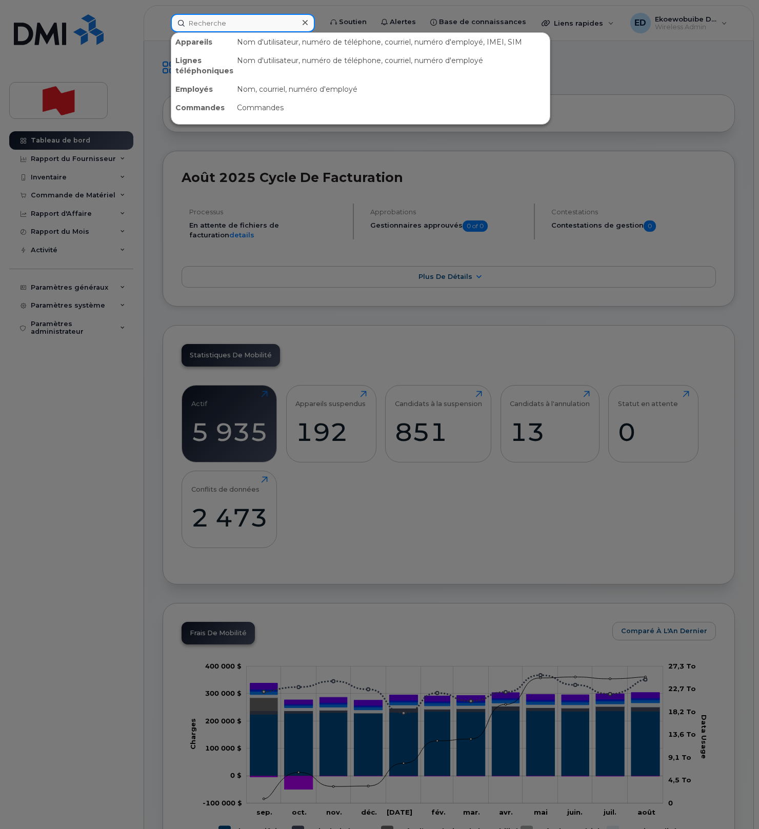
paste input "[PERSON_NAME][EMAIL_ADDRESS][PERSON_NAME][DOMAIN_NAME]"
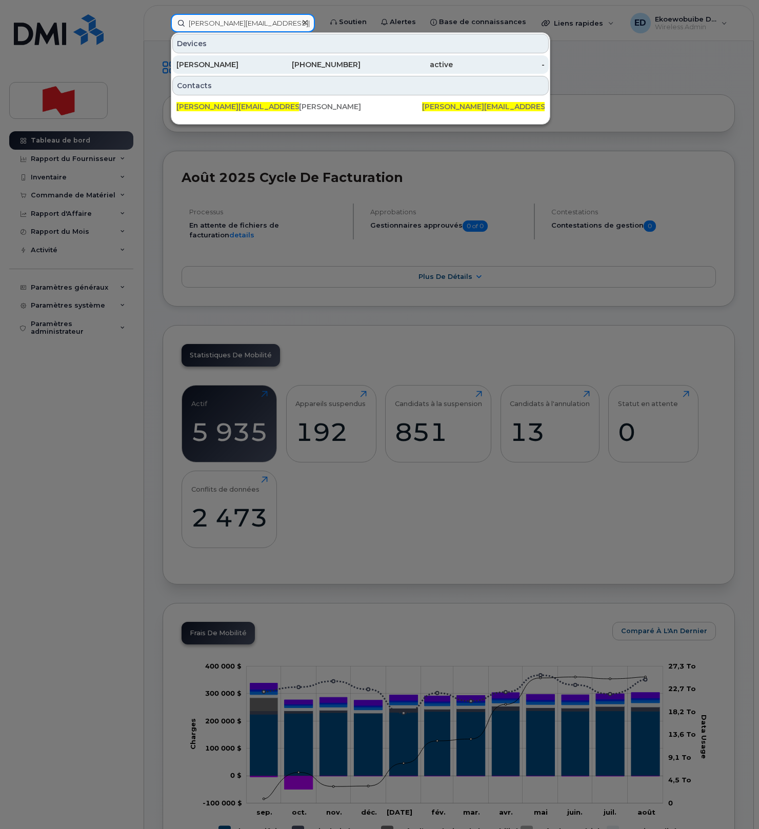
type input "aaron.kalala.malemba@bnc.ca"
click at [244, 67] on div "Aaron Kalala Malemba" at bounding box center [222, 64] width 92 height 10
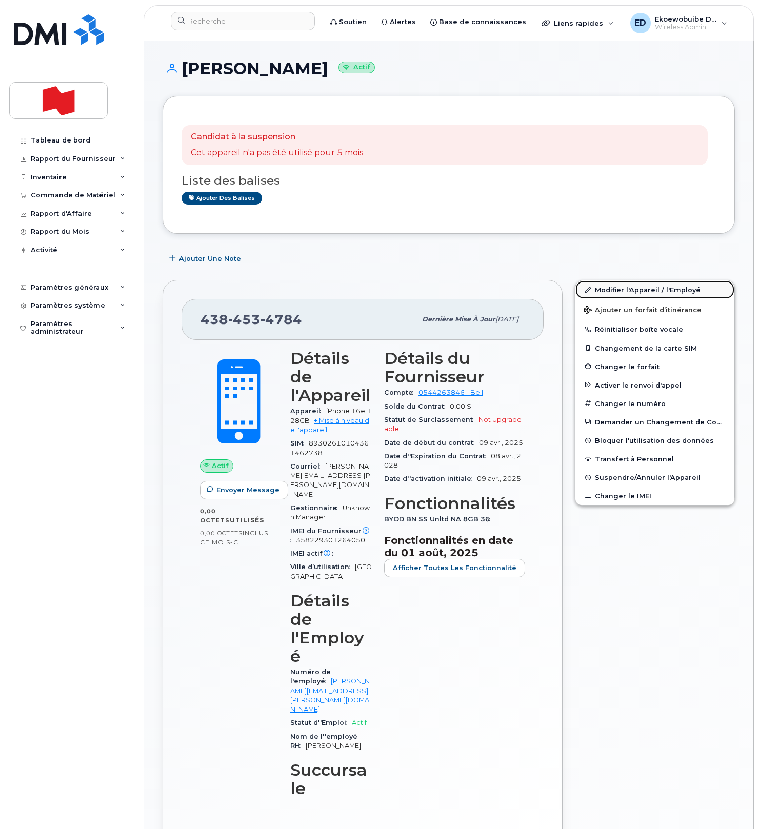
click at [608, 291] on link "Modifier l'Appareil / l'Employé" at bounding box center [654, 289] width 159 height 18
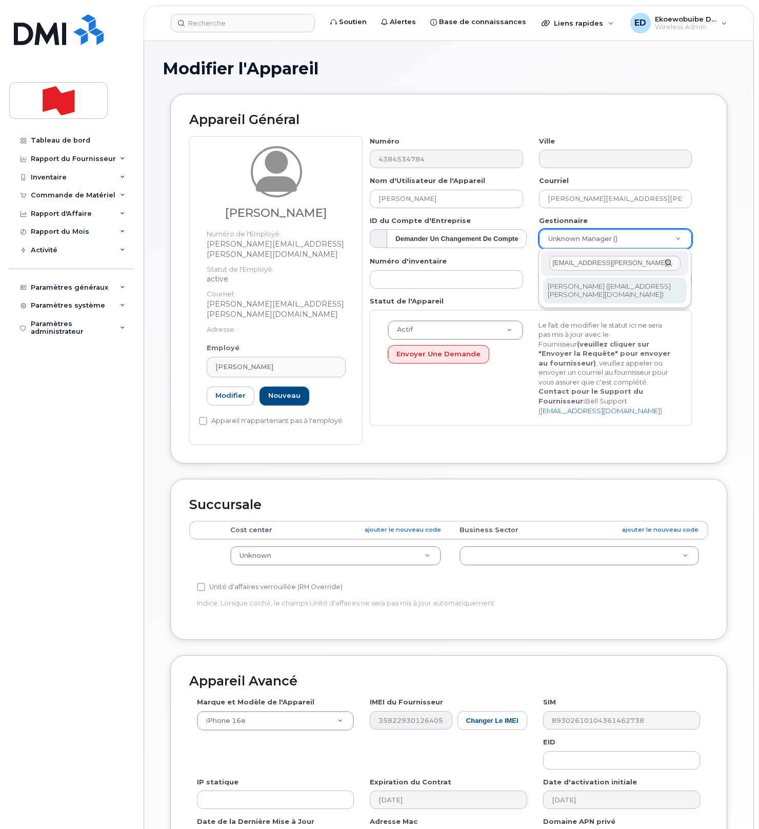
type input "louisjerome.dupre@bnc.ca"
drag, startPoint x: 597, startPoint y: 292, endPoint x: 598, endPoint y: 303, distance: 10.8
type input "1957069"
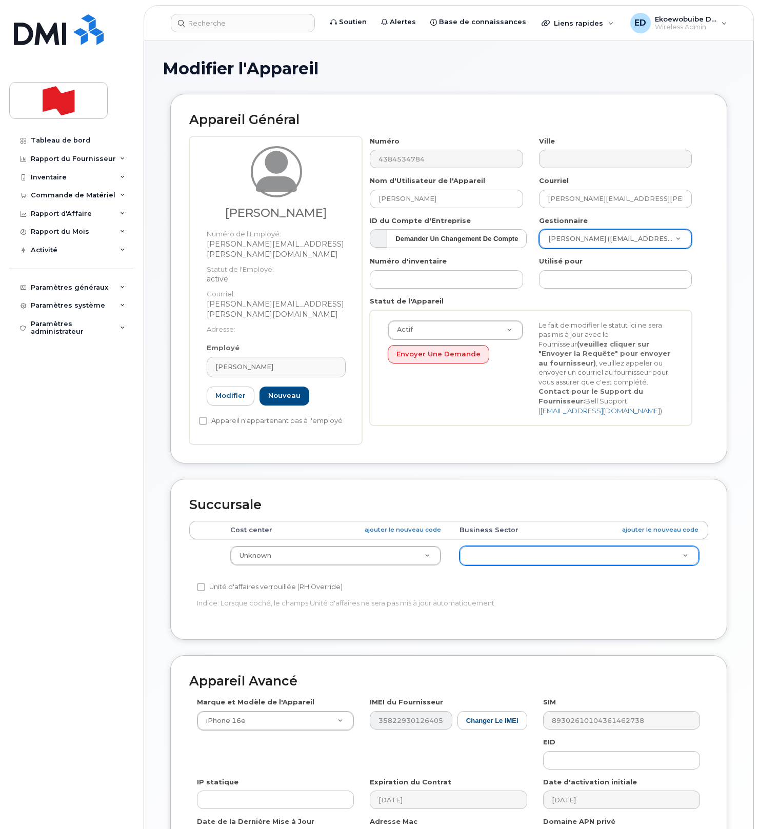
scroll to position [131, 0]
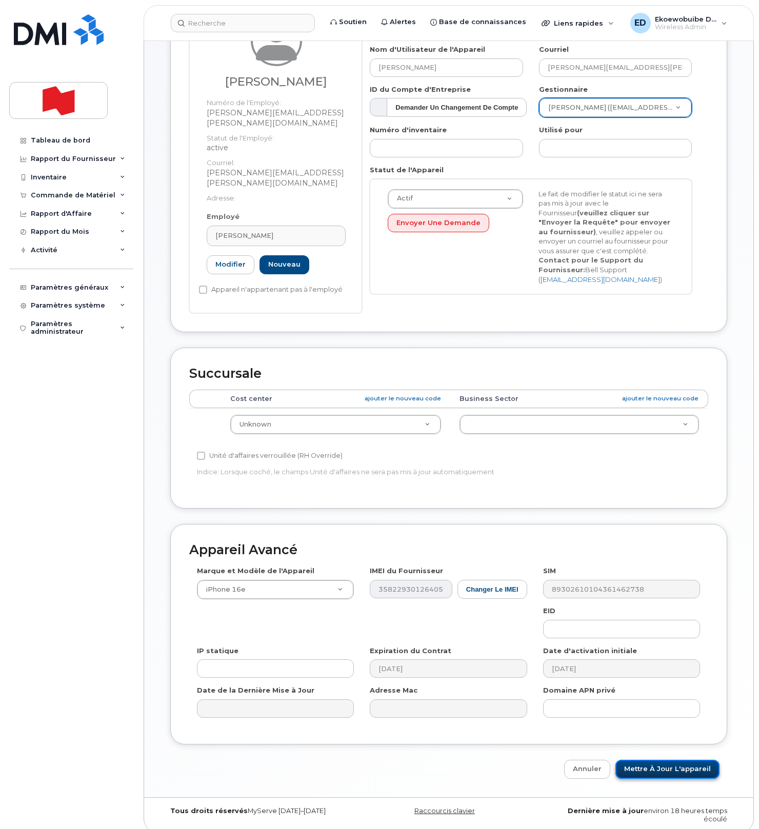
click at [659, 760] on input "Mettre à jour l'appareil" at bounding box center [667, 769] width 104 height 19
type input "Sauvegarde..."
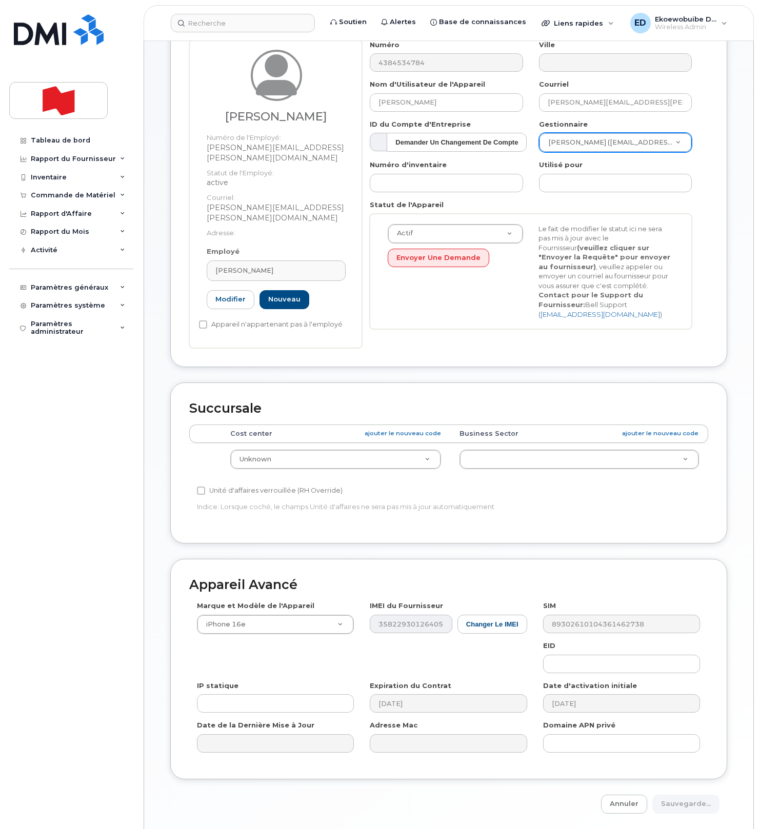
scroll to position [96, 0]
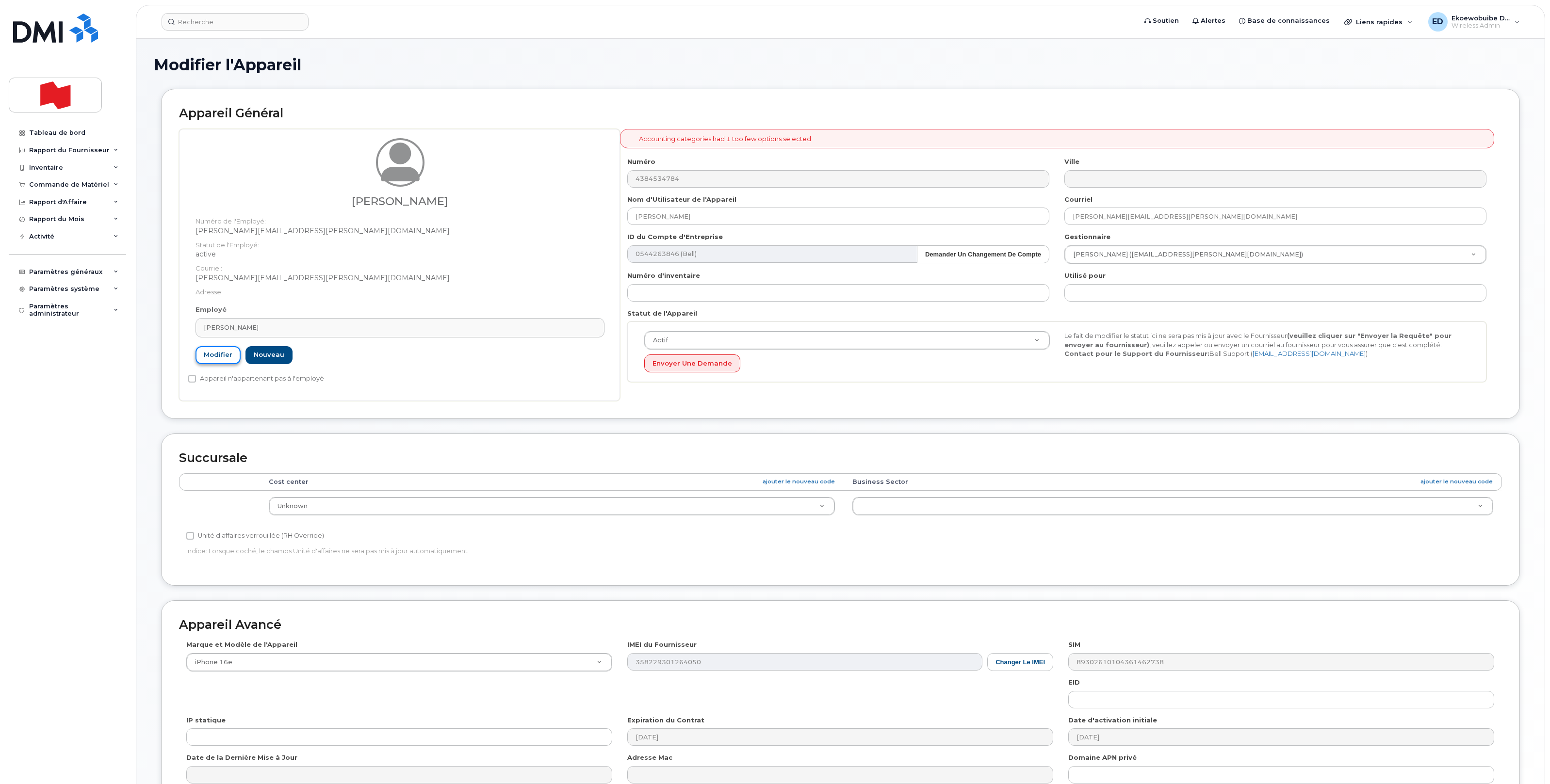
click at [204, 353] on link "Modifier" at bounding box center [219, 355] width 45 height 18
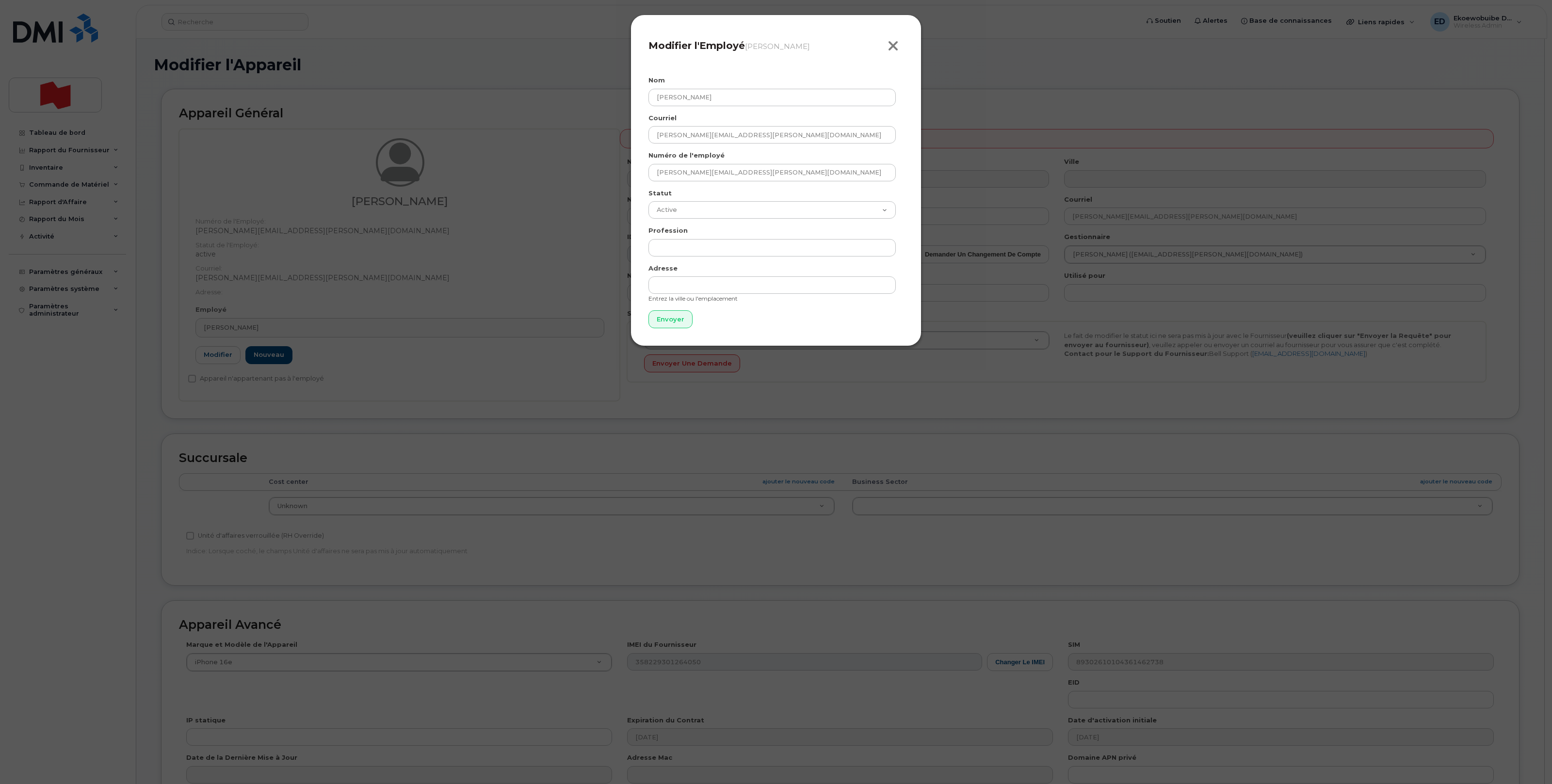
click at [717, 50] on icon "button" at bounding box center [893, 45] width 11 height 14
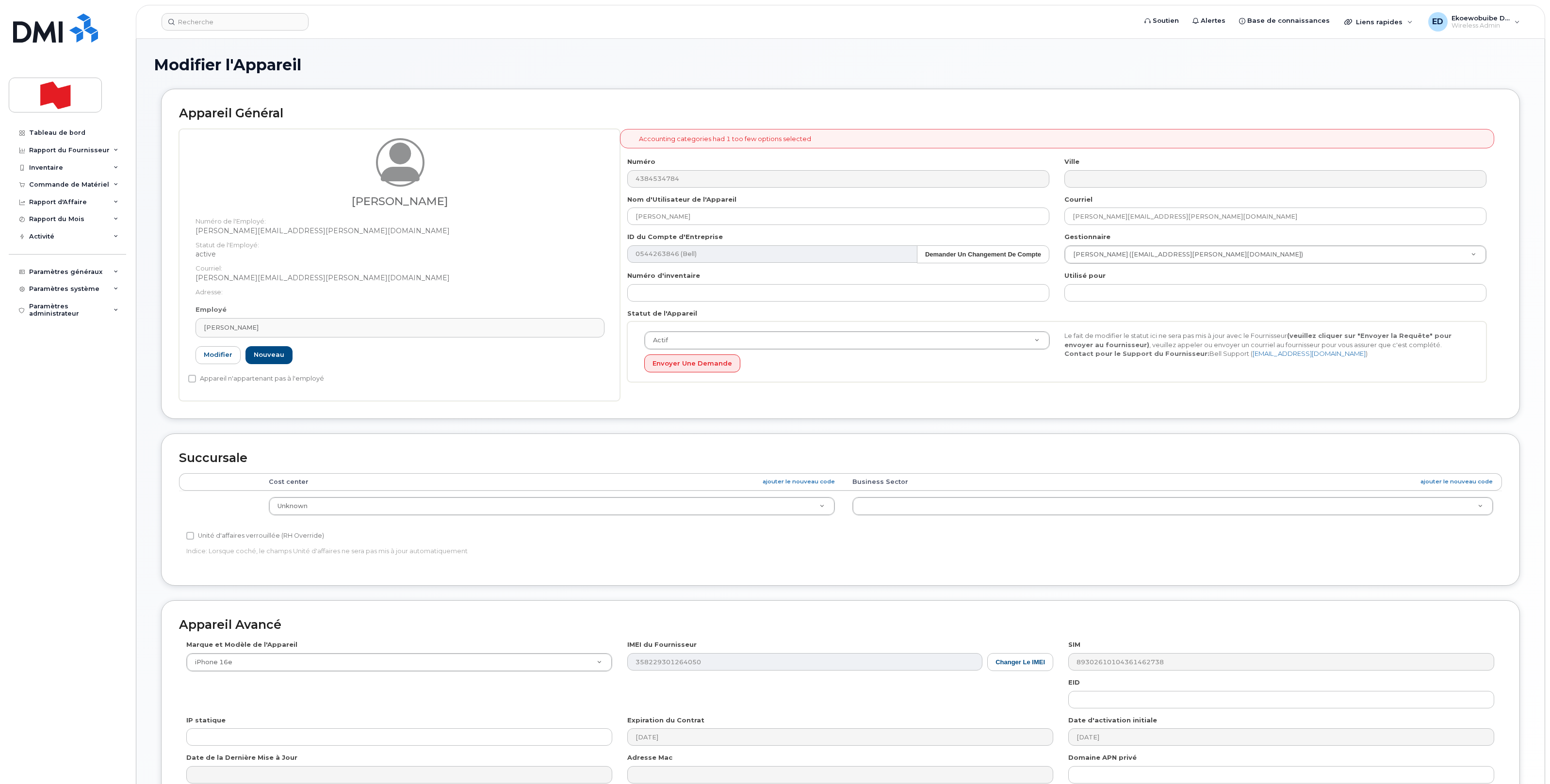
click at [717, 62] on h1 "Modifier l'Appareil" at bounding box center [841, 64] width 1374 height 17
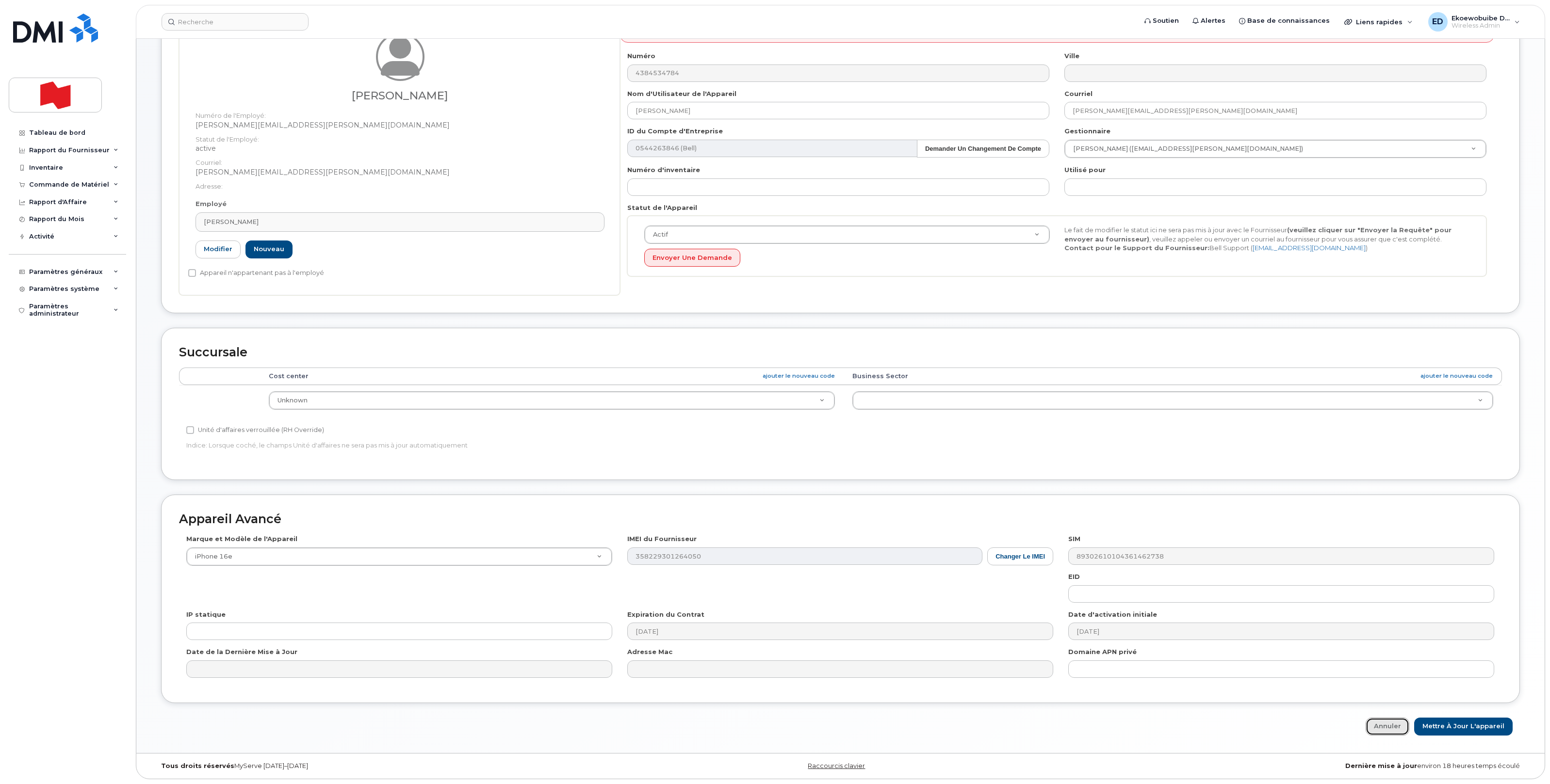
click at [717, 728] on link "Annuler" at bounding box center [1387, 726] width 44 height 18
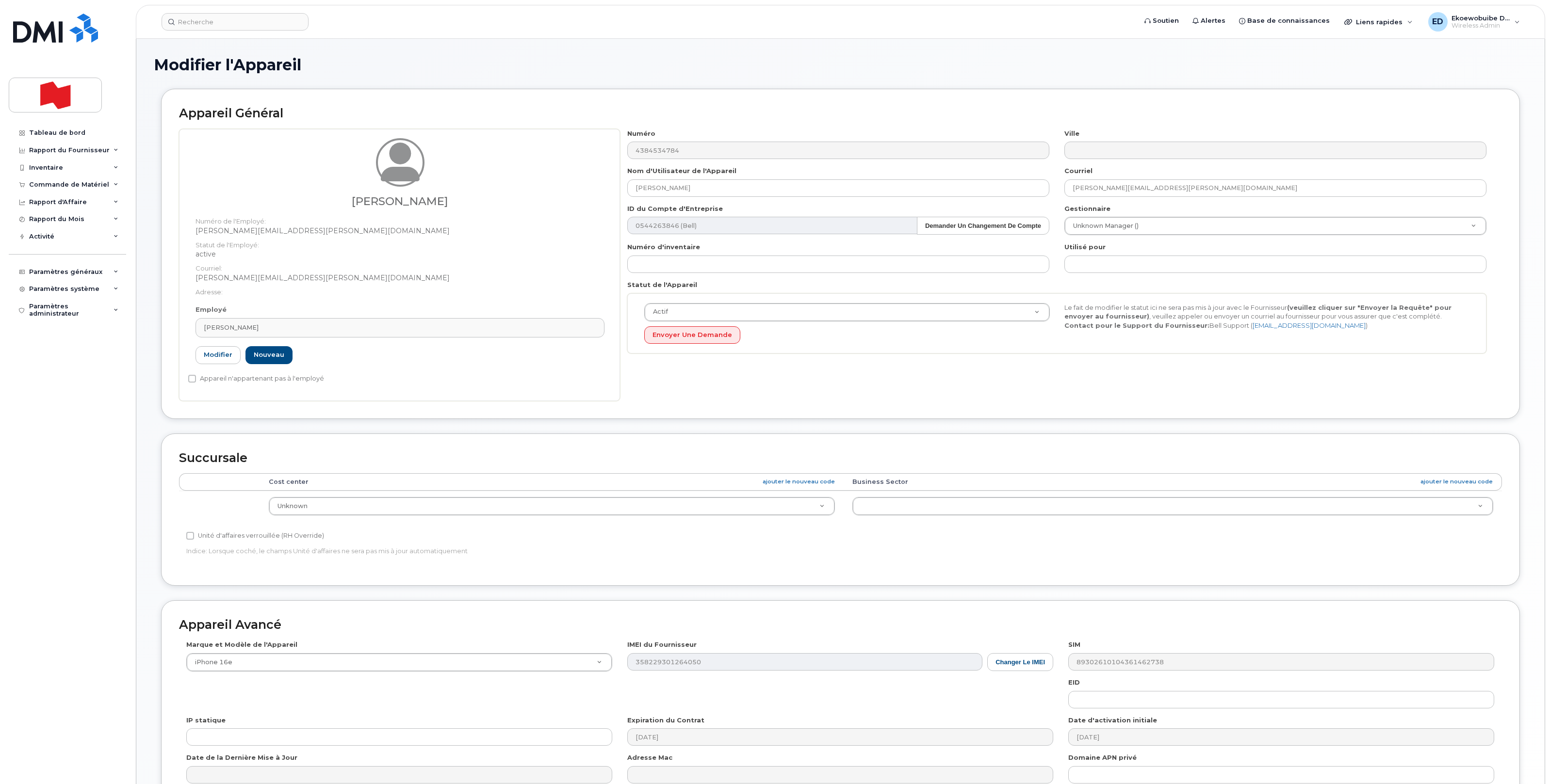
click at [849, 58] on h1 "Modifier l'Appareil" at bounding box center [841, 64] width 1374 height 17
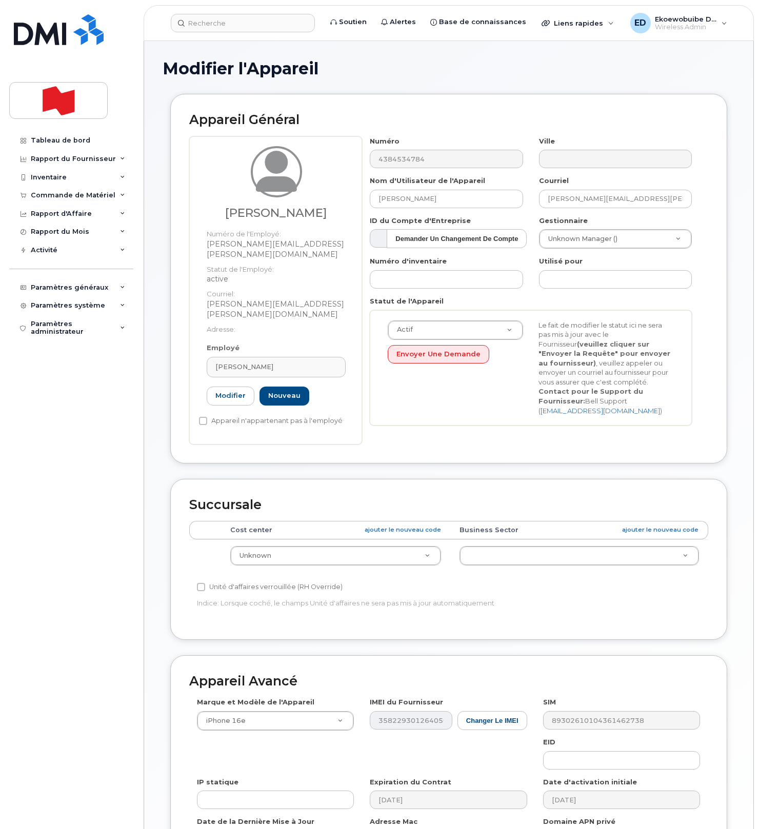
click at [427, 62] on h1 "Modifier l'Appareil" at bounding box center [449, 68] width 572 height 18
drag, startPoint x: 439, startPoint y: 82, endPoint x: 459, endPoint y: 91, distance: 22.0
click at [439, 82] on div "Modifier l'Appareil" at bounding box center [449, 76] width 572 height 34
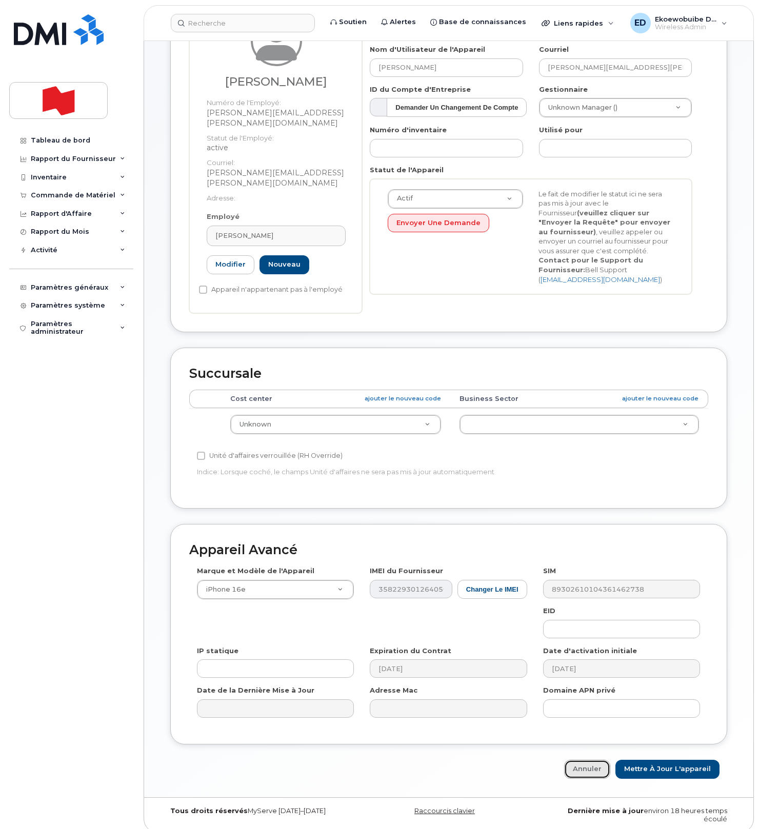
click at [586, 760] on link "Annuler" at bounding box center [587, 769] width 46 height 19
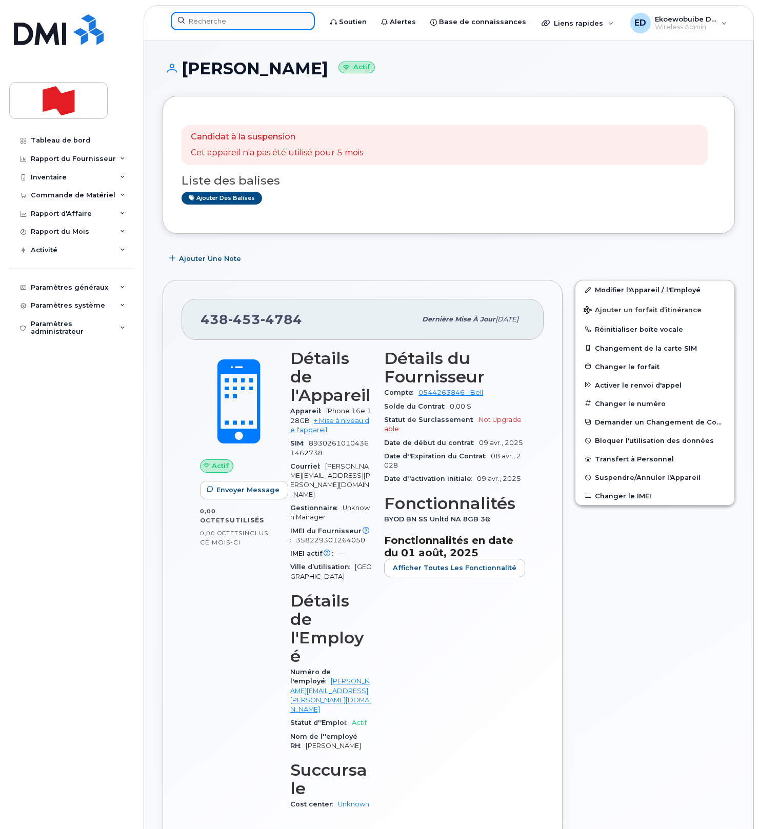
click at [222, 23] on input at bounding box center [243, 21] width 144 height 18
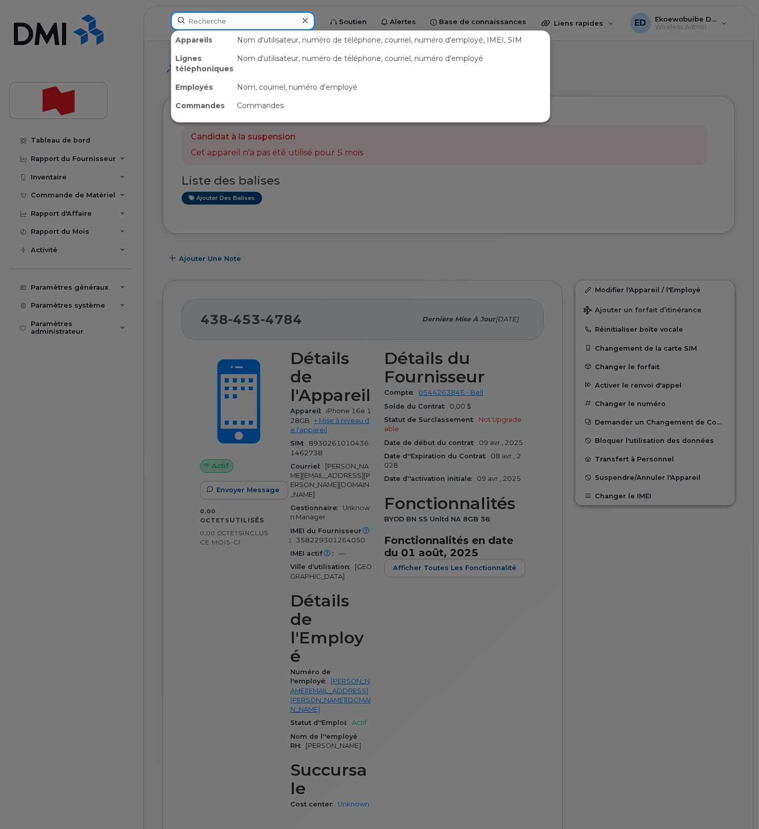
paste input "Drew Lloyd"
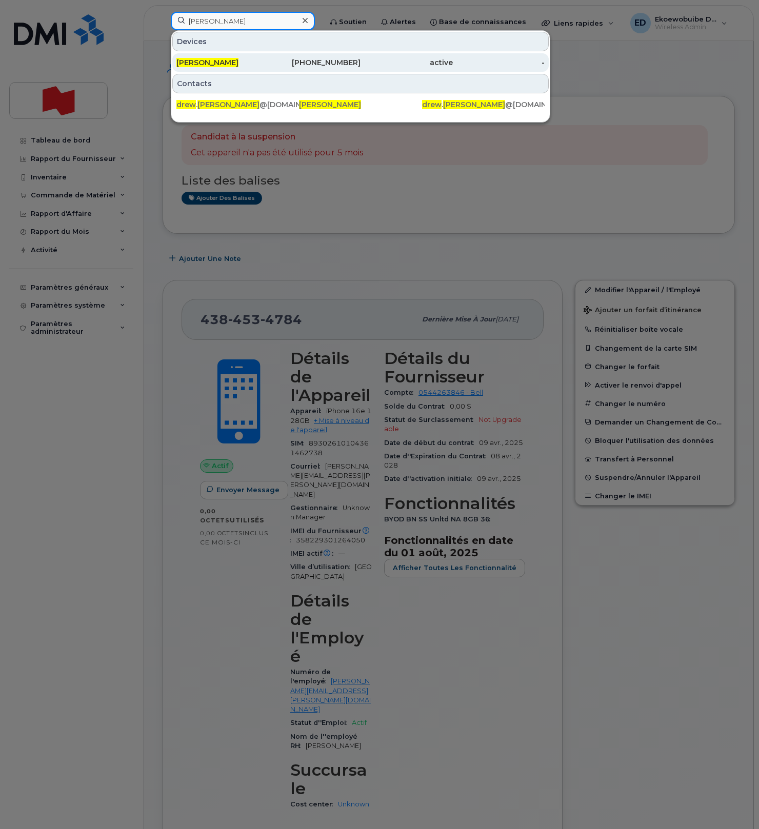
type input "Drew Lloyd"
drag, startPoint x: 205, startPoint y: 62, endPoint x: 211, endPoint y: 66, distance: 7.4
click at [204, 63] on span "Drew Lloyd" at bounding box center [207, 62] width 62 height 9
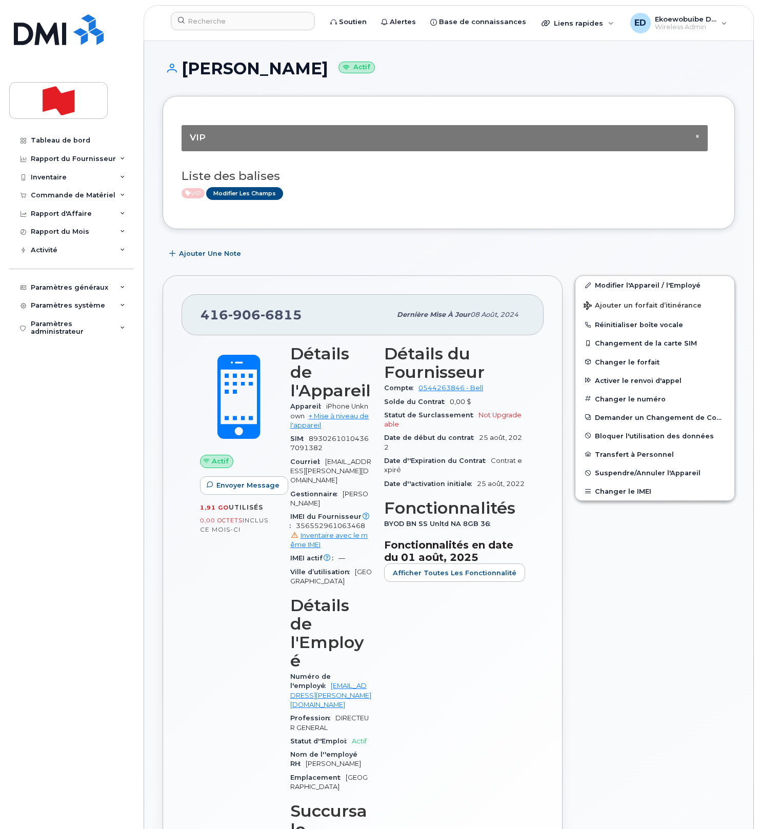
drag, startPoint x: 426, startPoint y: 180, endPoint x: 429, endPoint y: 196, distance: 16.2
click at [426, 181] on h3 "Liste des balises" at bounding box center [449, 176] width 534 height 13
click at [603, 309] on span "Ajouter un forfait d’itinérance" at bounding box center [643, 307] width 118 height 10
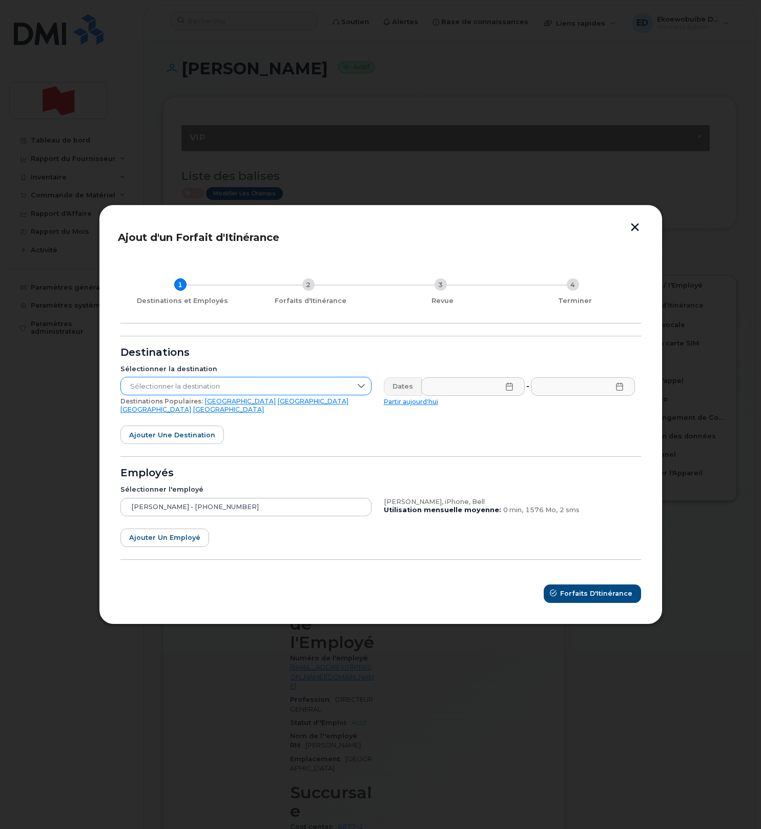
click at [252, 394] on span "Sélectionner la destination" at bounding box center [236, 386] width 231 height 18
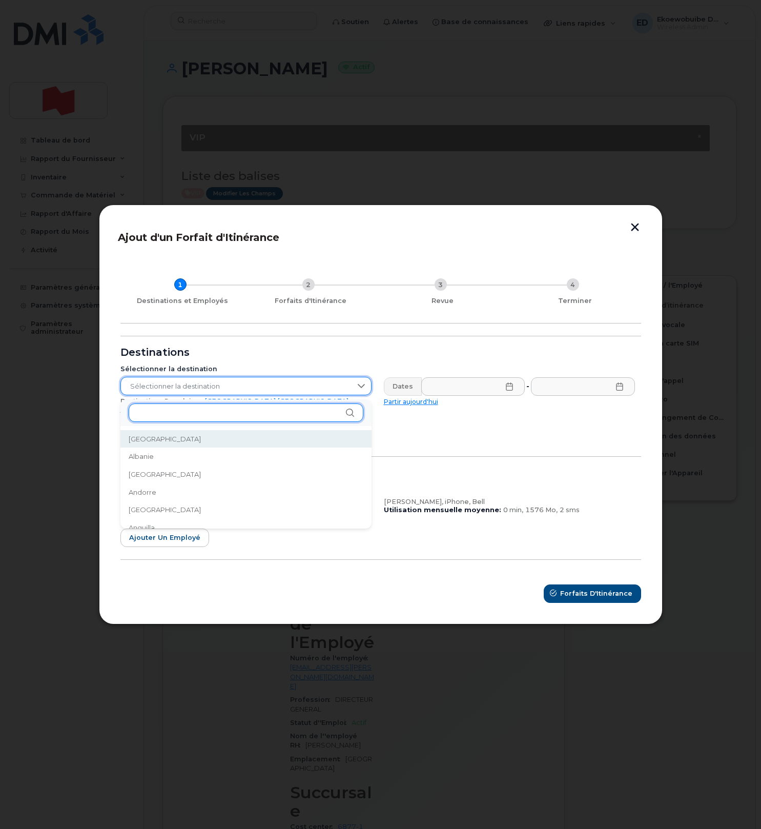
click at [193, 416] on input "text" at bounding box center [246, 413] width 235 height 18
type input "ital"
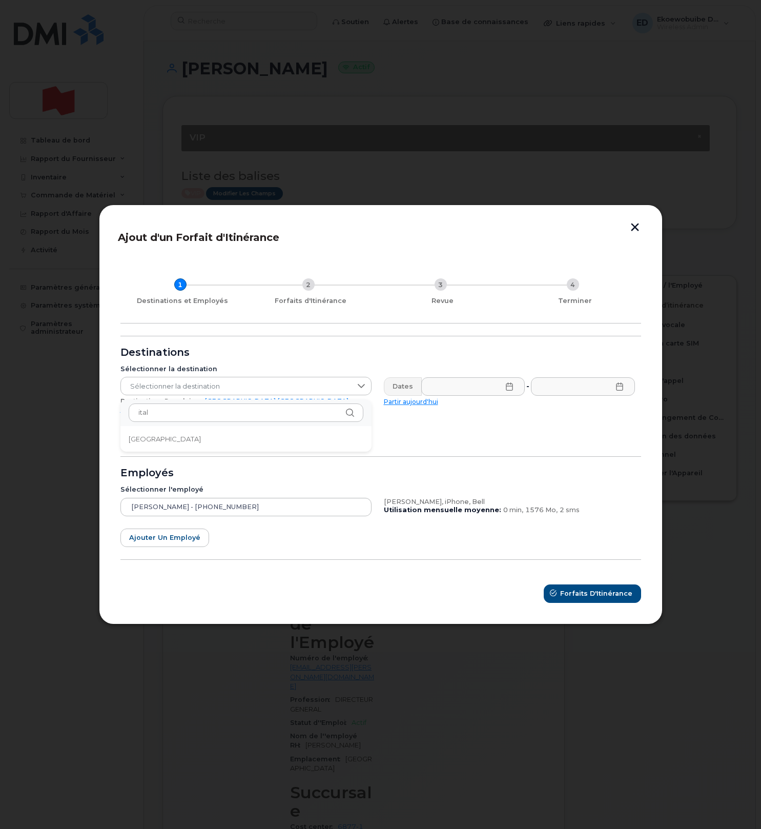
click at [172, 444] on li "Italie" at bounding box center [246, 439] width 251 height 18
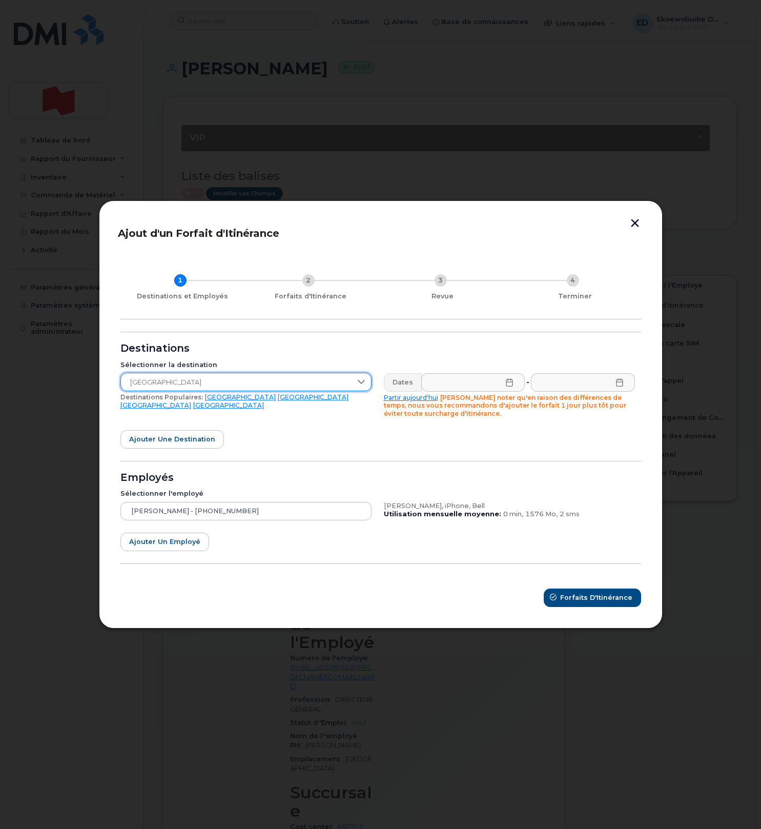
click at [509, 379] on icon at bounding box center [510, 382] width 8 height 8
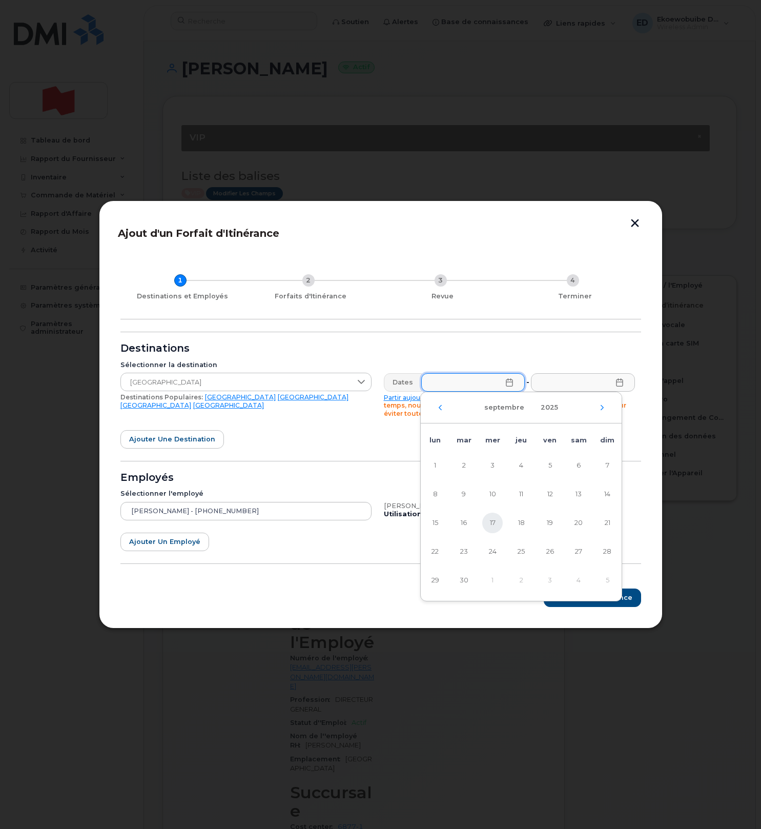
click at [494, 522] on span "17" at bounding box center [493, 523] width 21 height 21
type input "17/09/2025"
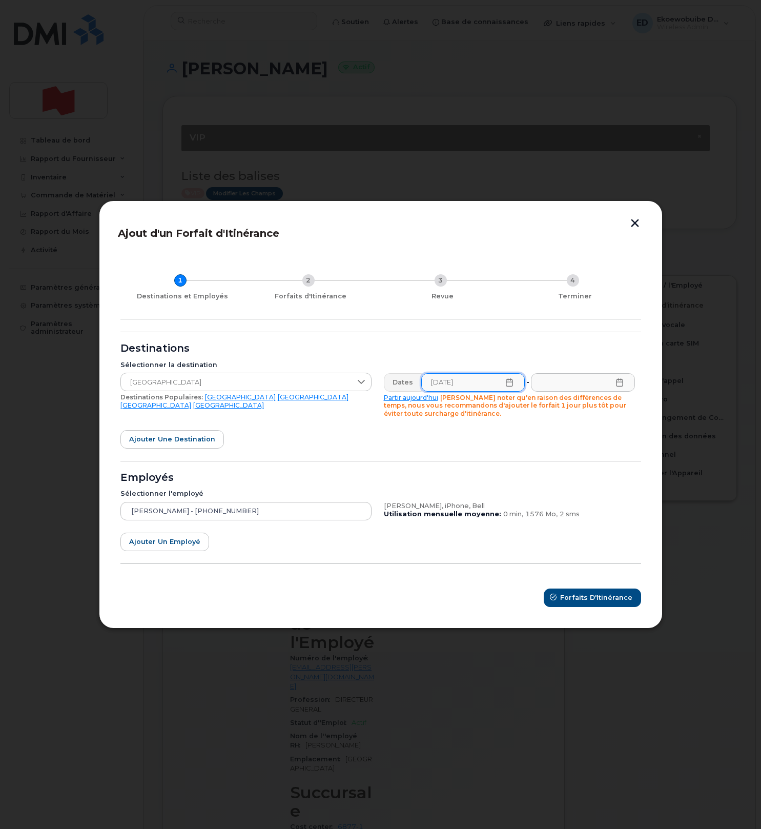
click at [632, 224] on button "button" at bounding box center [635, 224] width 15 height 11
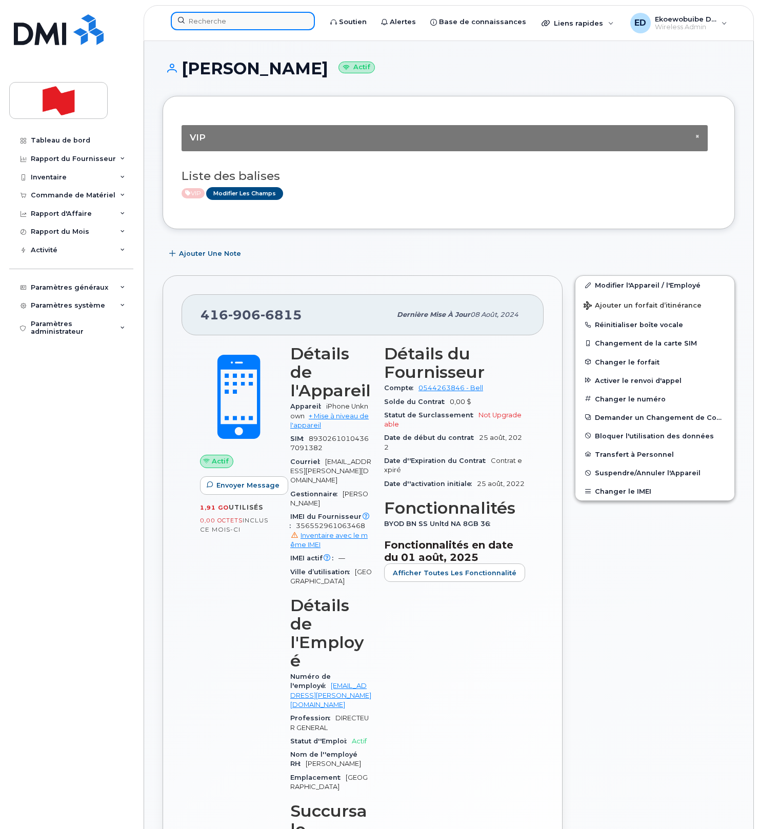
click at [256, 24] on input at bounding box center [243, 21] width 144 height 18
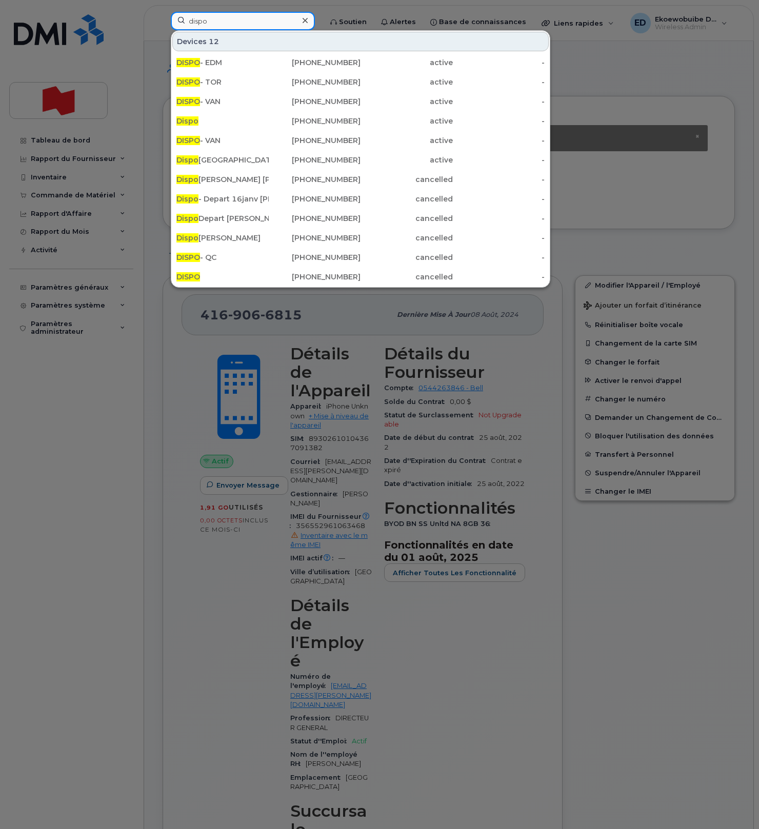
drag, startPoint x: 227, startPoint y: 21, endPoint x: 178, endPoint y: 23, distance: 48.7
click at [178, 23] on input "dispo" at bounding box center [243, 21] width 144 height 18
paste input "514-206-8211"
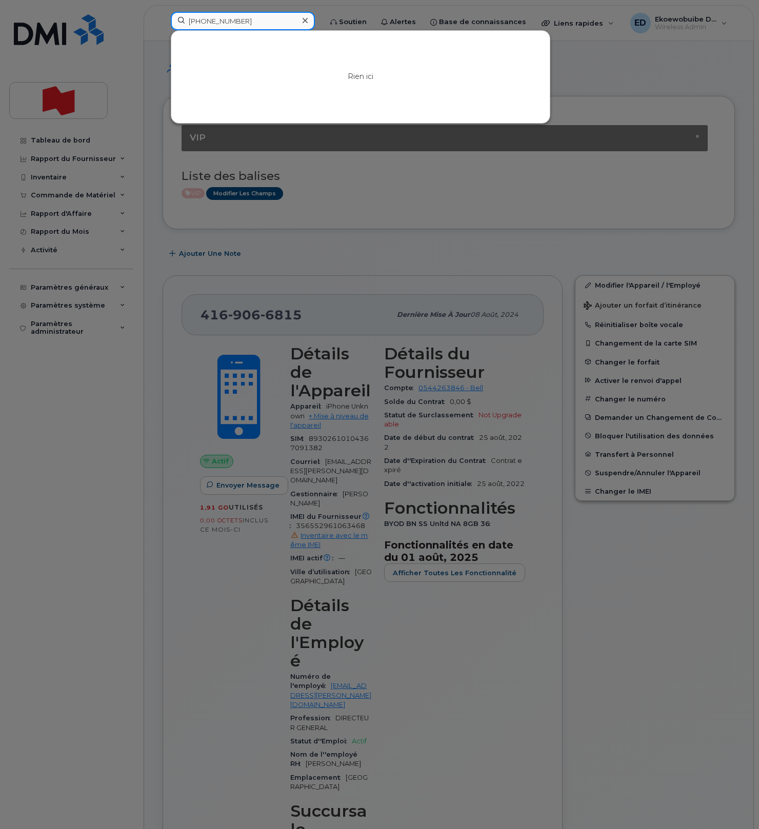
click at [224, 23] on input "514-206-8211" at bounding box center [243, 21] width 144 height 18
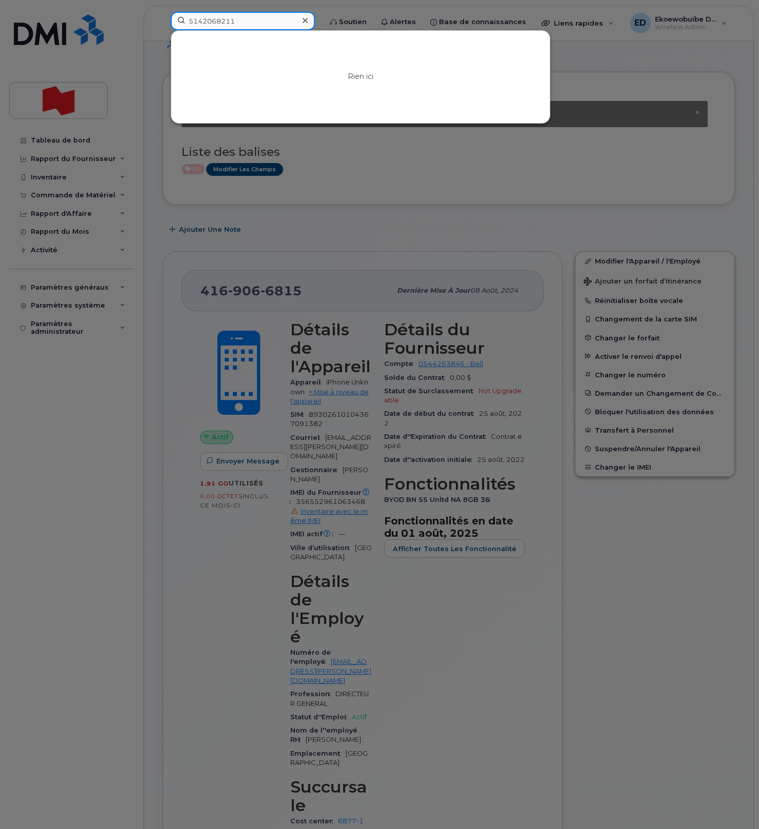
click at [256, 22] on input "5142068211" at bounding box center [243, 21] width 144 height 18
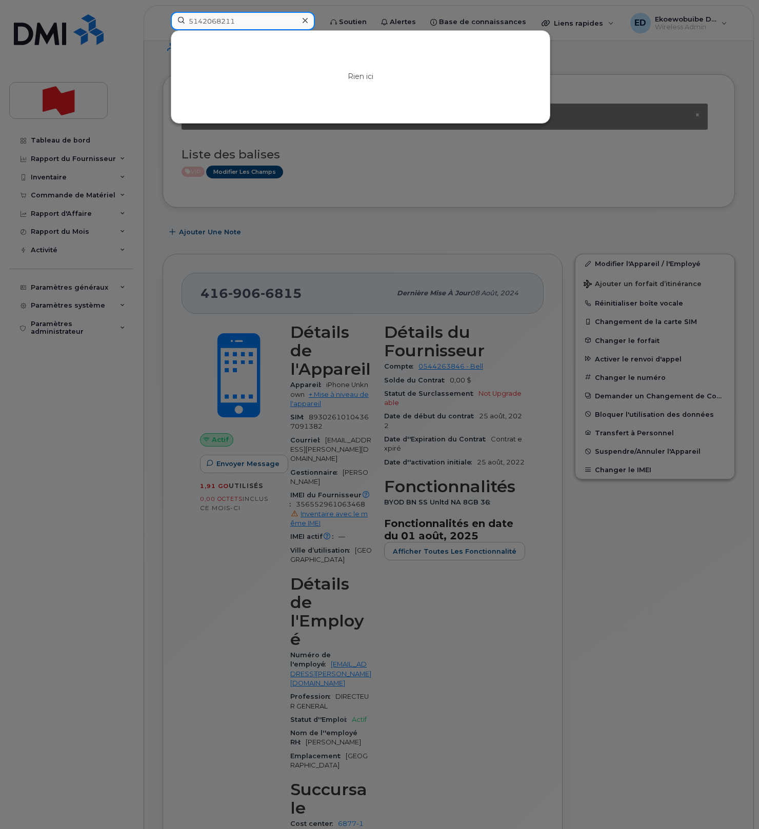
drag, startPoint x: 249, startPoint y: 22, endPoint x: 185, endPoint y: 21, distance: 64.1
click at [185, 21] on input "5142068211" at bounding box center [243, 21] width 144 height 18
paste input "438-454-8554"
type input "4384548554"
click at [308, 19] on icon at bounding box center [305, 20] width 5 height 8
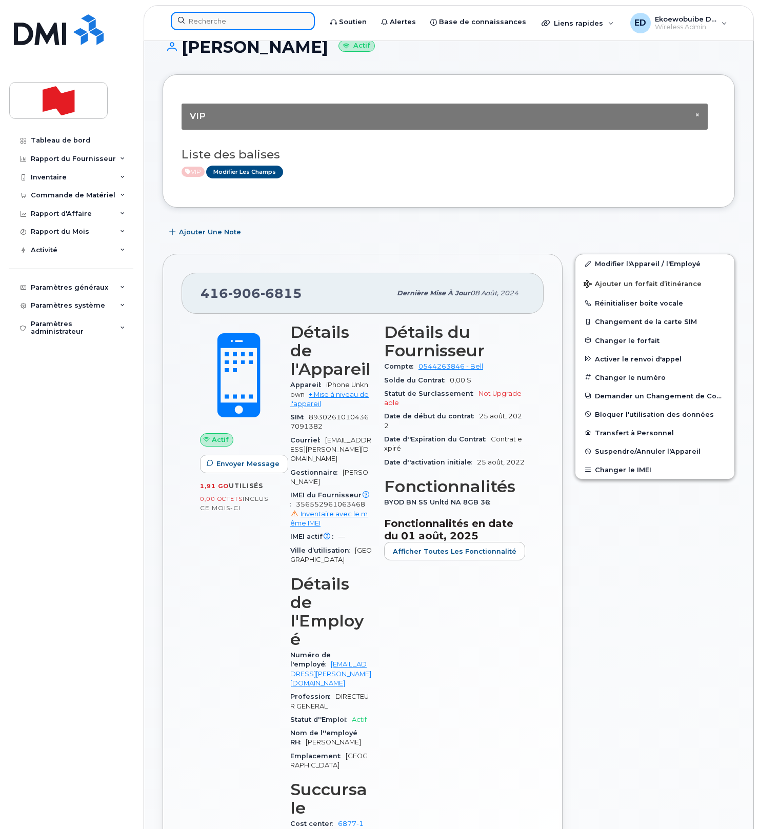
click at [259, 19] on input at bounding box center [243, 21] width 144 height 18
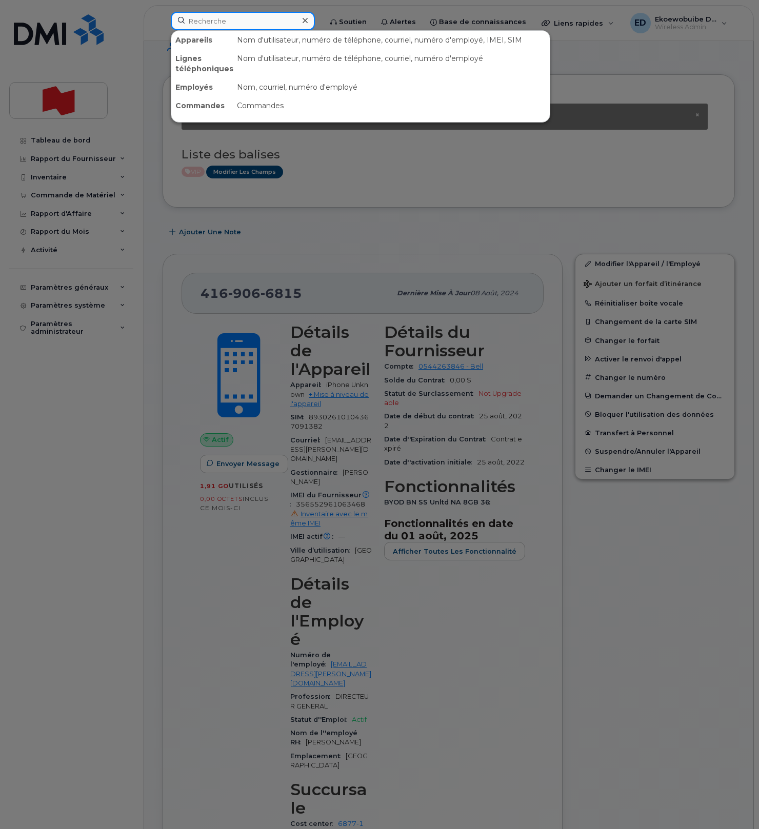
paste input "5192825814"
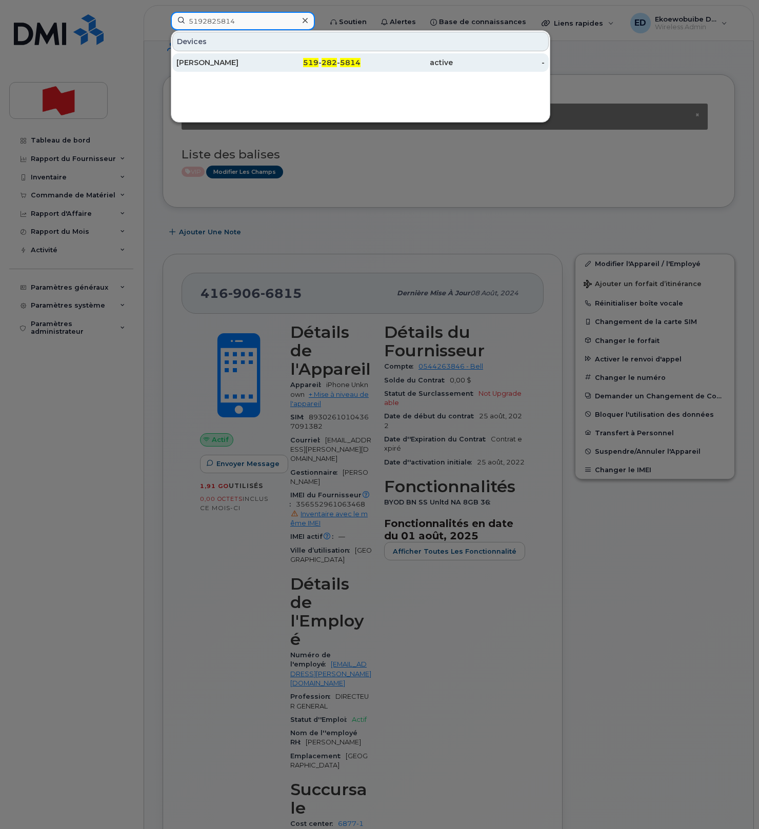
type input "5192825814"
click at [241, 62] on div "Candice Smith" at bounding box center [222, 62] width 92 height 10
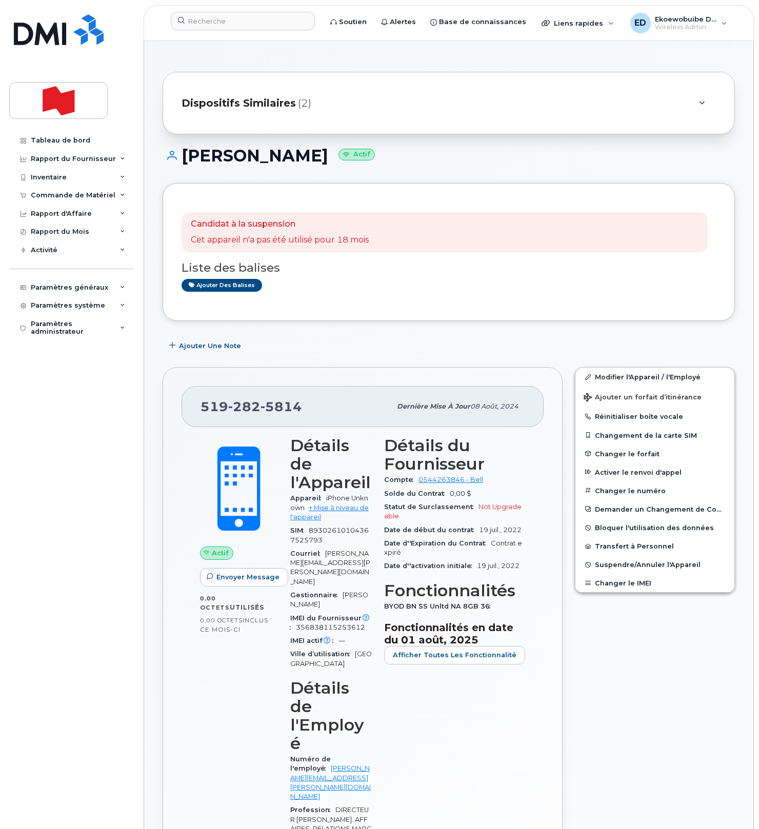
click at [387, 106] on div "Dispositifs Similaires (2)" at bounding box center [435, 103] width 506 height 25
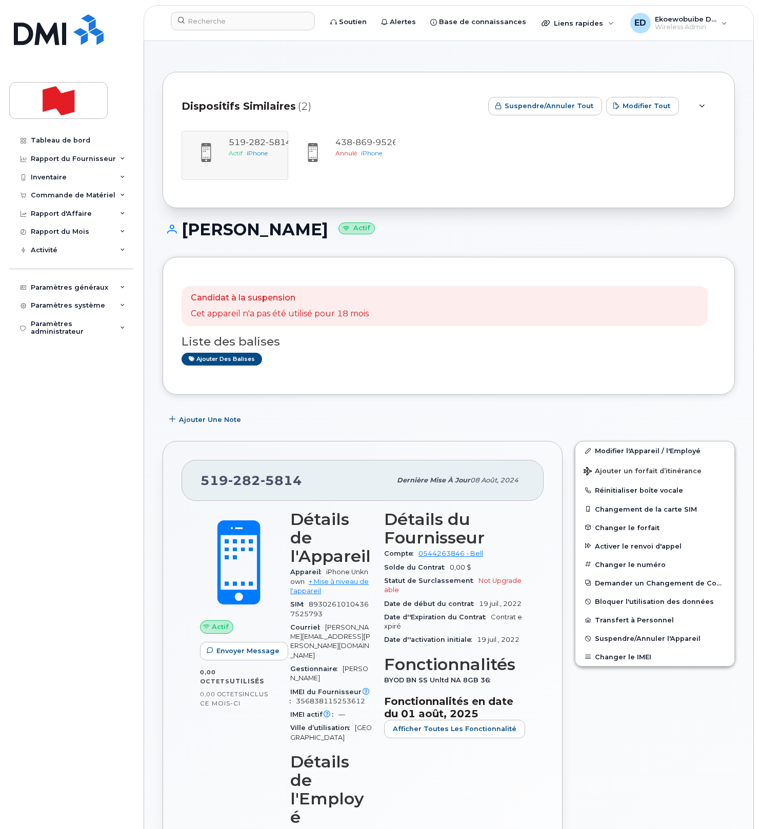
click at [427, 374] on div "Candidat à la suspension Cet appareil n'a pas été utilisé pour 18 mois Liste de…" at bounding box center [449, 326] width 534 height 100
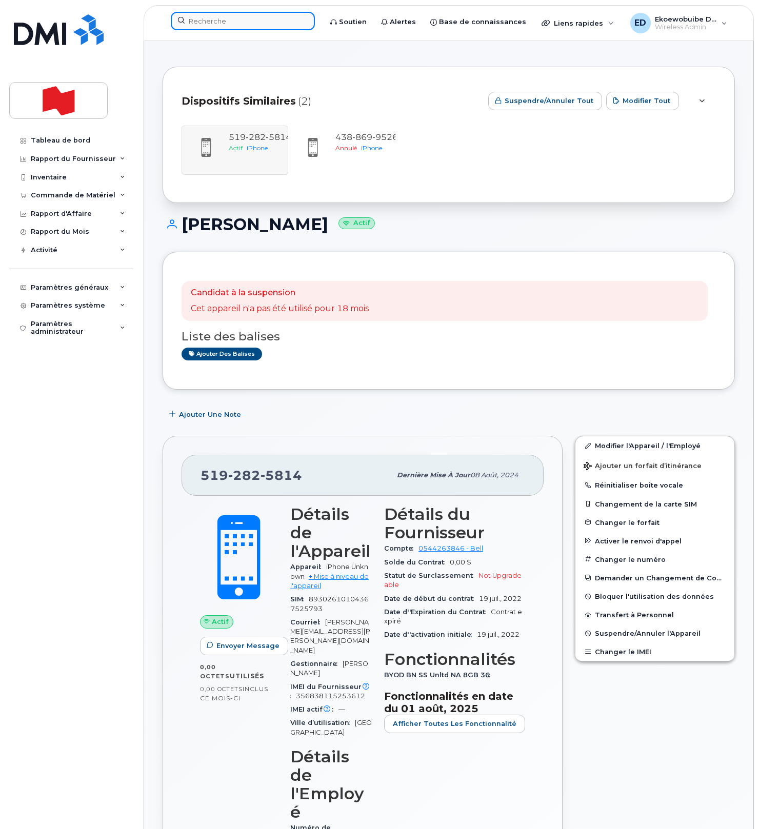
click at [249, 23] on input at bounding box center [243, 21] width 144 height 18
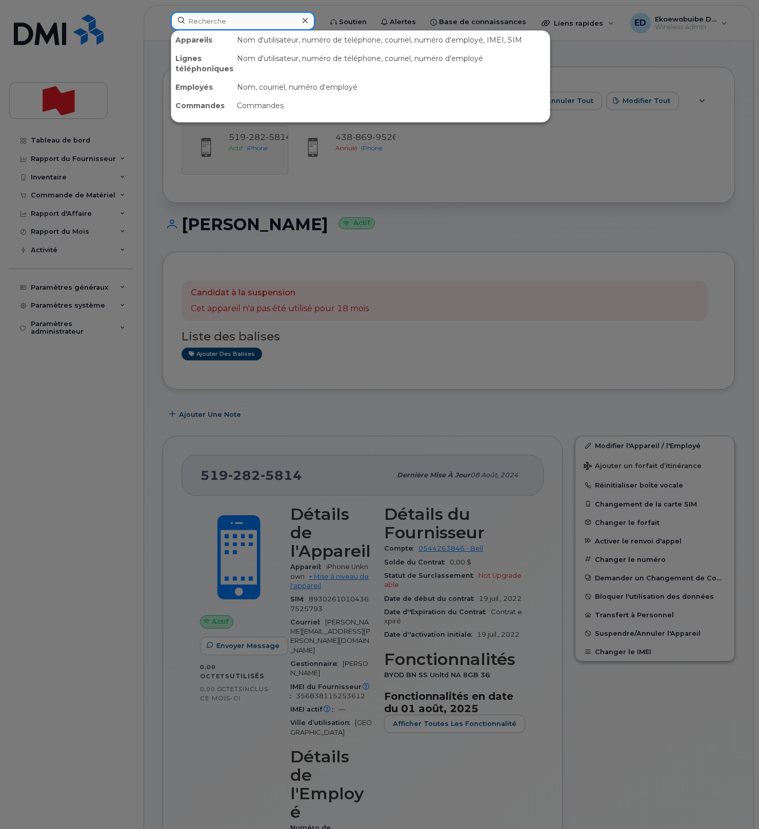
paste input "5813050176"
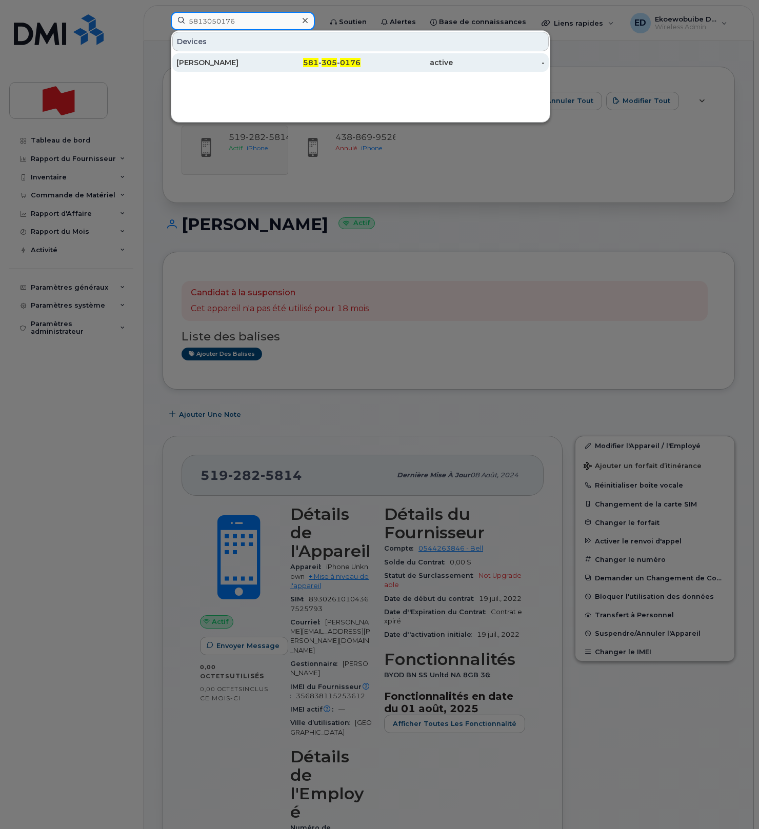
type input "5813050176"
click at [225, 65] on div "Eric Dumais" at bounding box center [222, 62] width 92 height 10
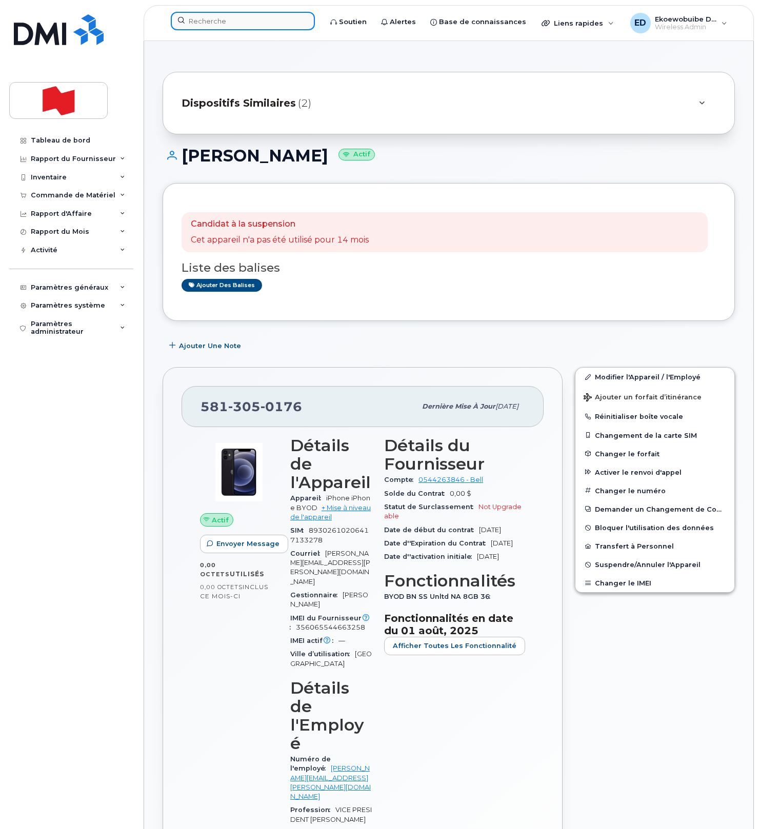
click at [238, 21] on input at bounding box center [243, 21] width 144 height 18
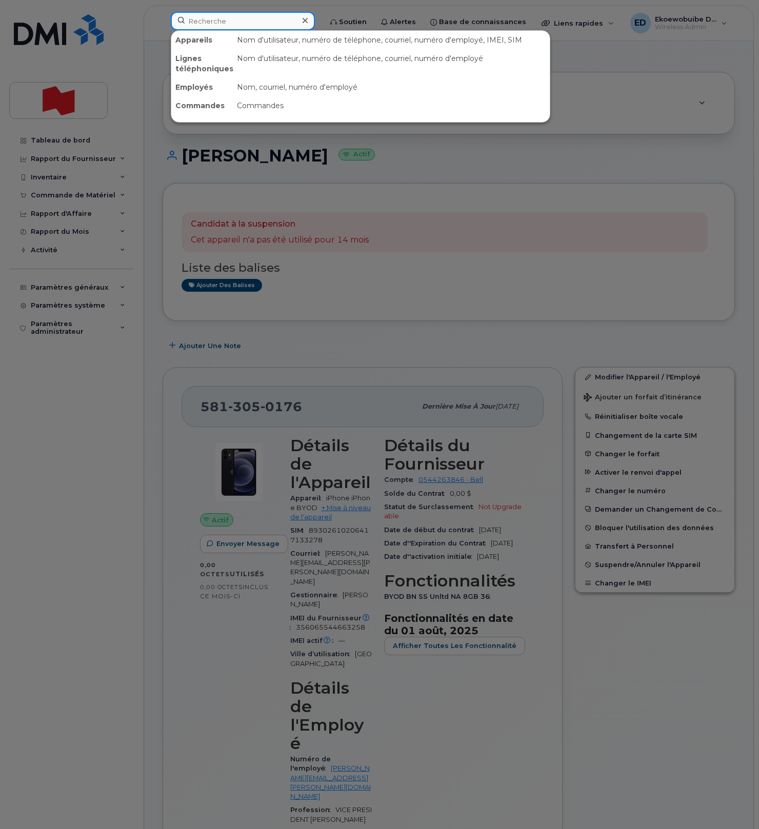
paste input "5148636009"
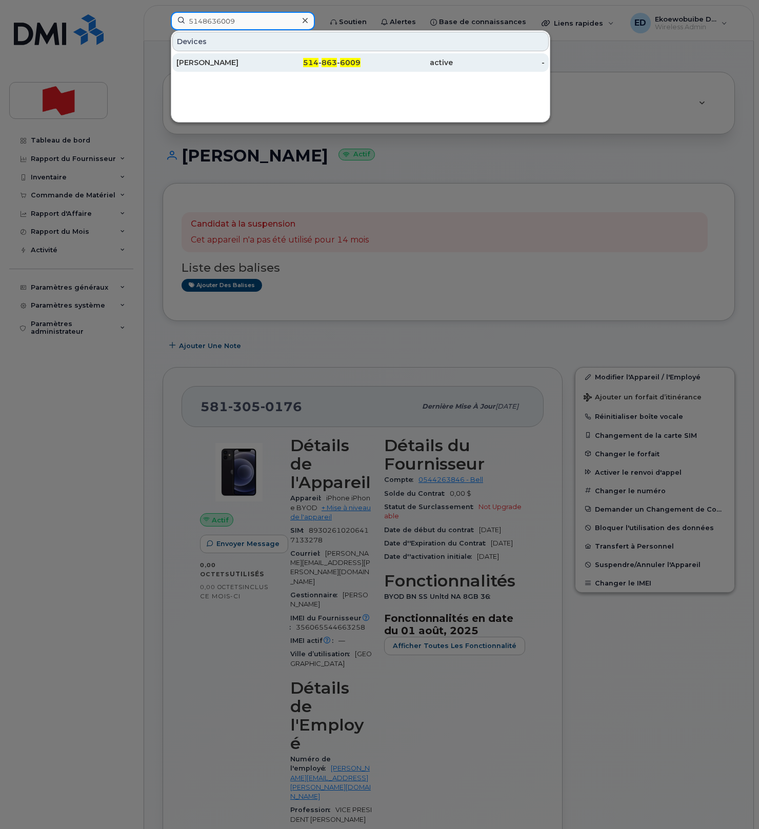
type input "5148636009"
drag, startPoint x: 237, startPoint y: 64, endPoint x: 263, endPoint y: 70, distance: 26.4
click at [237, 64] on div "Frederick Lavallee" at bounding box center [222, 62] width 92 height 10
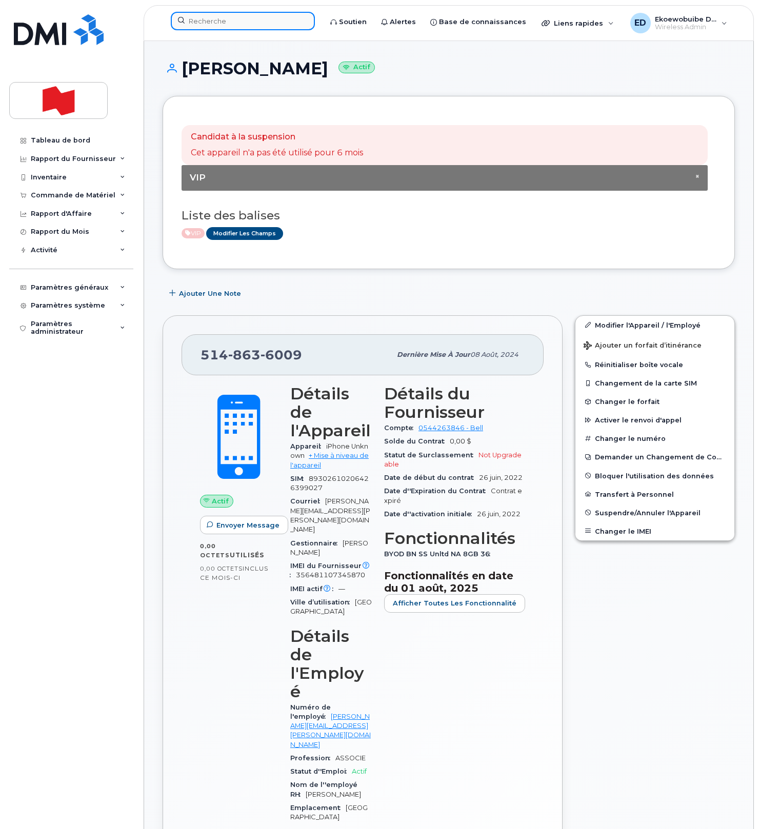
click at [223, 28] on input at bounding box center [243, 21] width 144 height 18
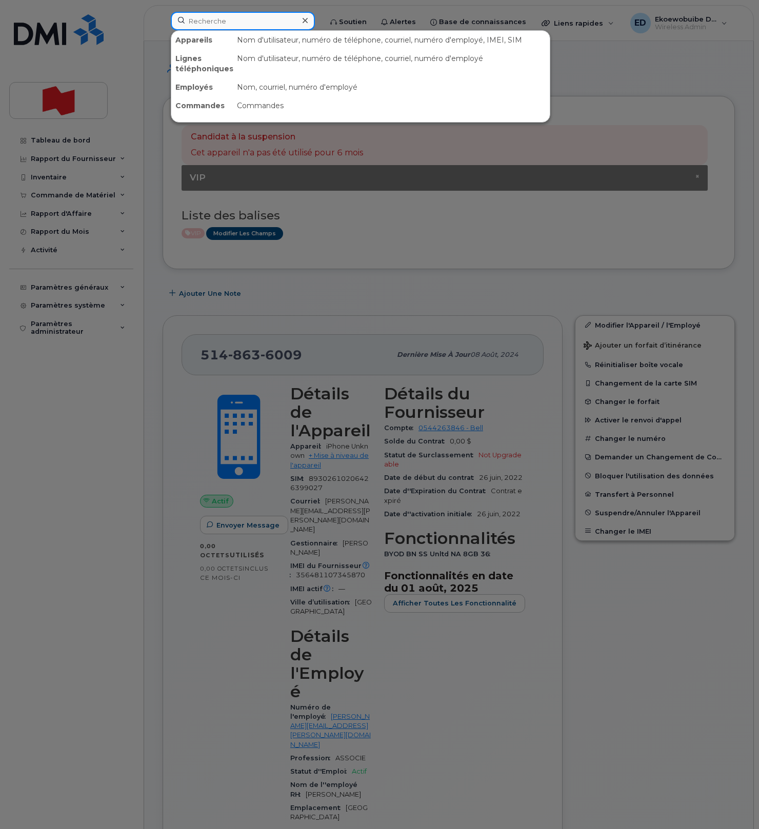
paste input "[PERSON_NAME]"
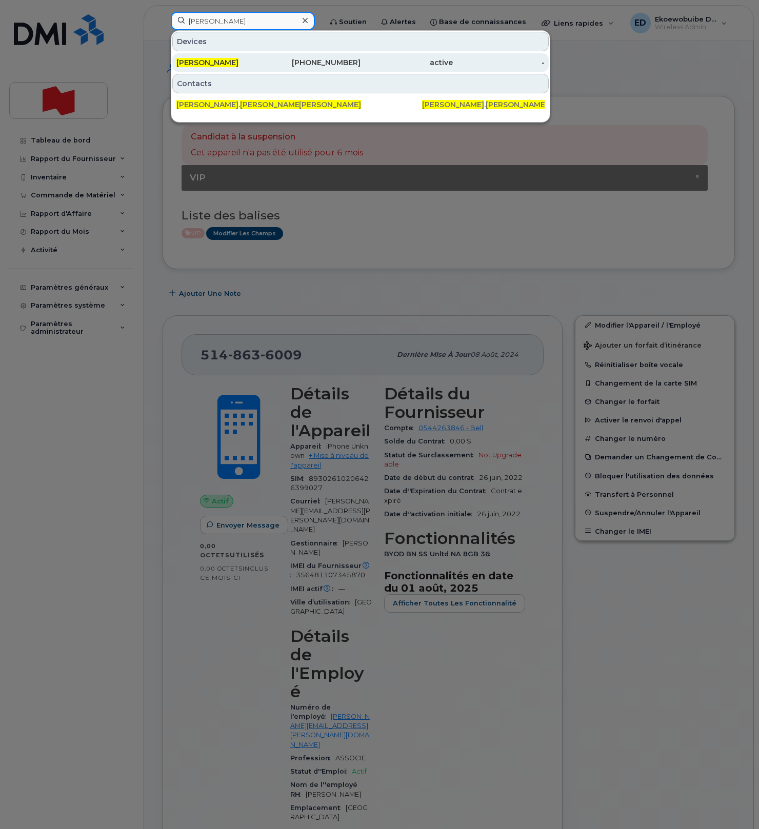
type input "[PERSON_NAME]"
click at [203, 64] on span "[PERSON_NAME]" at bounding box center [207, 62] width 62 height 9
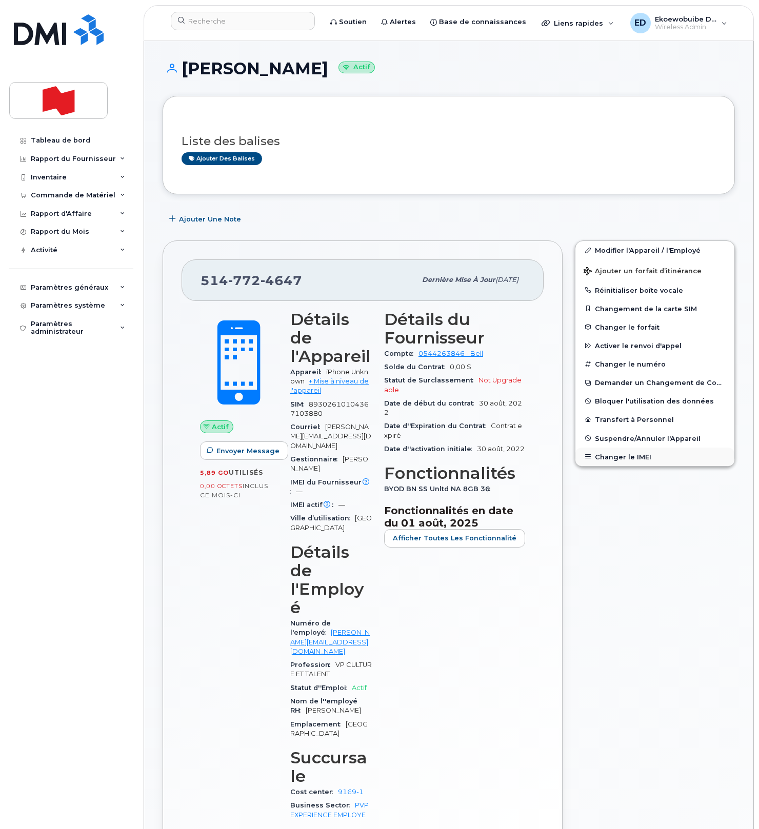
click at [617, 457] on button "Changer le IMEI" at bounding box center [654, 457] width 159 height 18
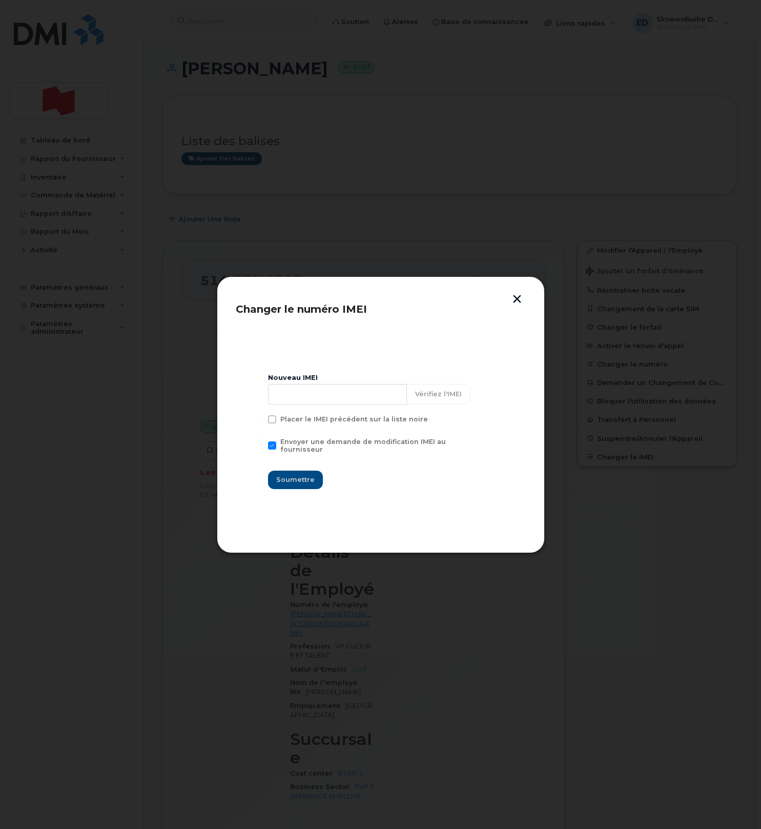
click at [518, 297] on button "button" at bounding box center [517, 300] width 15 height 11
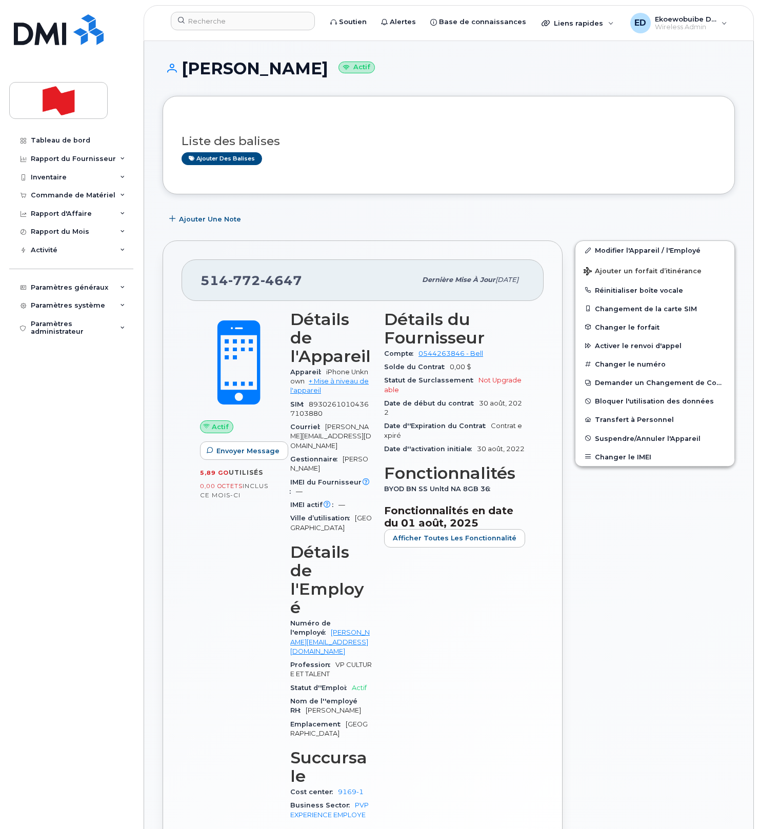
click at [424, 79] on div "Lucie Houle Actif" at bounding box center [449, 77] width 572 height 36
click at [609, 456] on button "Changer le IMEI" at bounding box center [654, 457] width 159 height 18
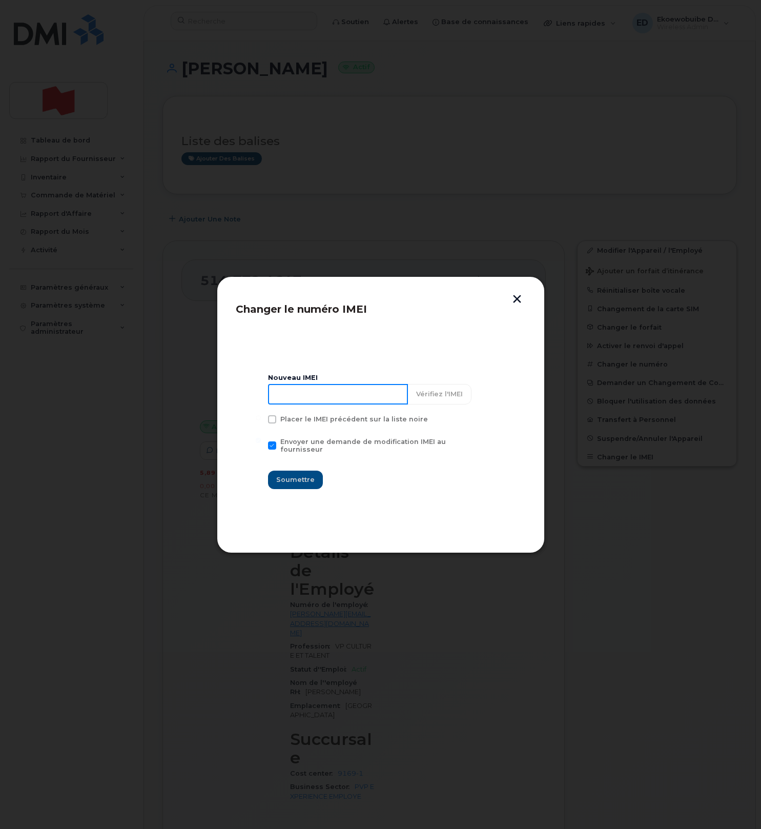
click at [320, 405] on input at bounding box center [338, 394] width 140 height 21
type input "354216331019475"
drag, startPoint x: 303, startPoint y: 476, endPoint x: 315, endPoint y: 482, distance: 13.5
click at [303, 476] on span "Soumettre" at bounding box center [295, 480] width 38 height 10
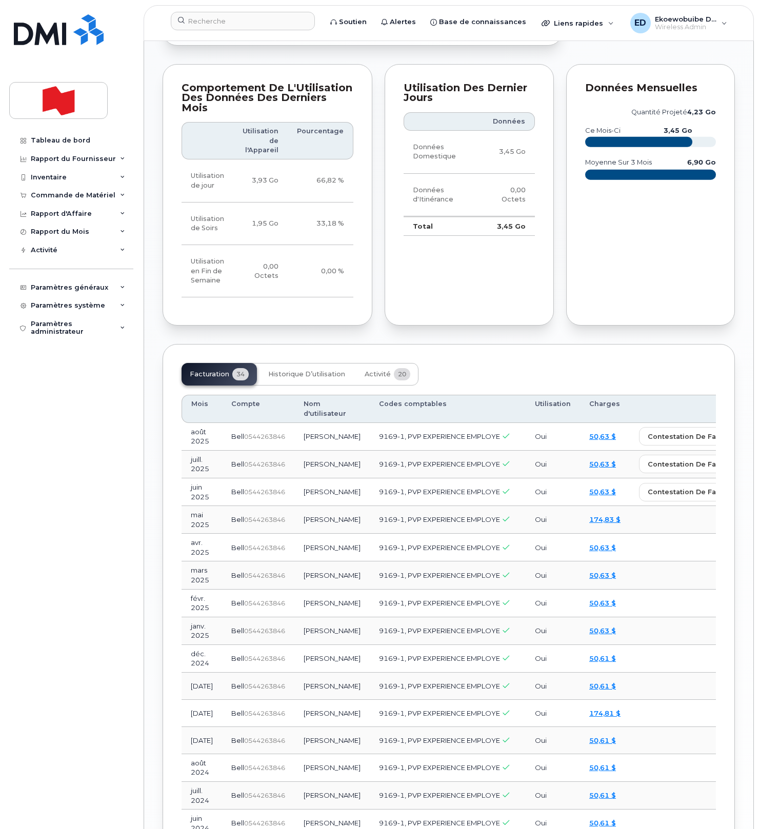
scroll to position [856, 0]
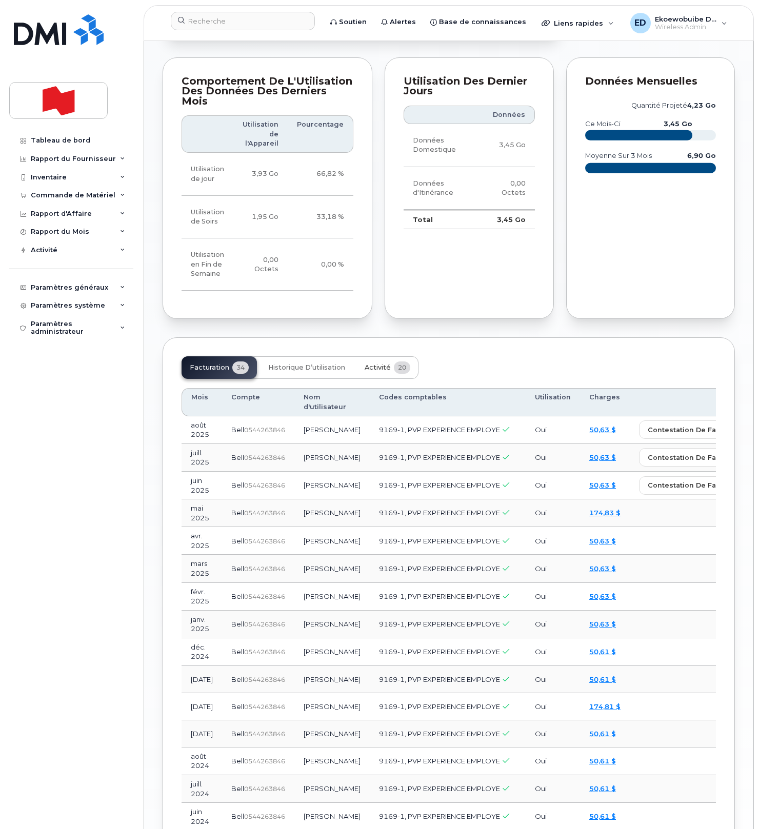
click at [375, 364] on span "Activité" at bounding box center [378, 368] width 26 height 8
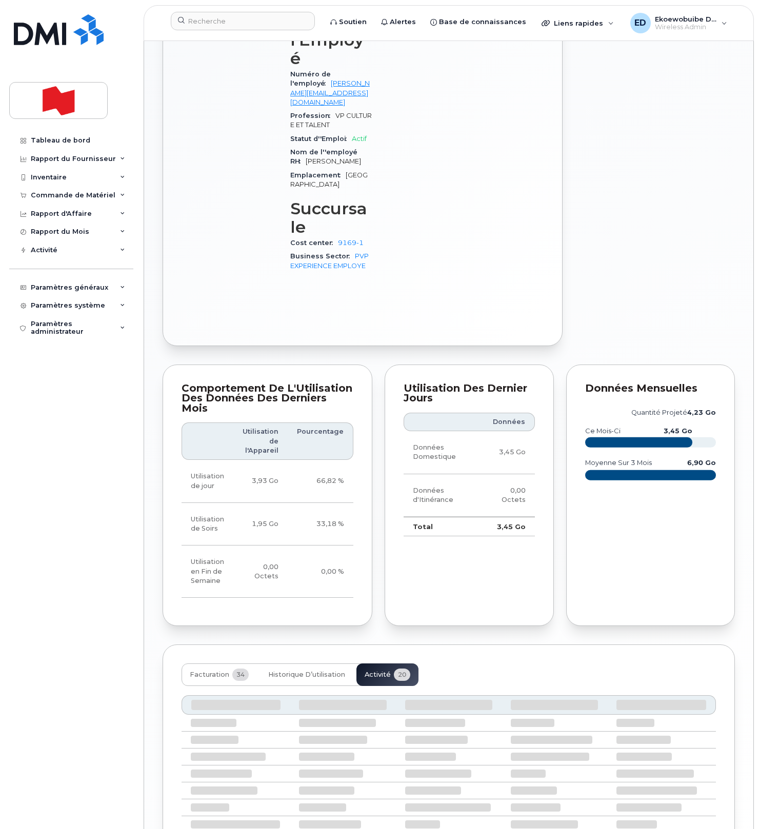
scroll to position [542, 0]
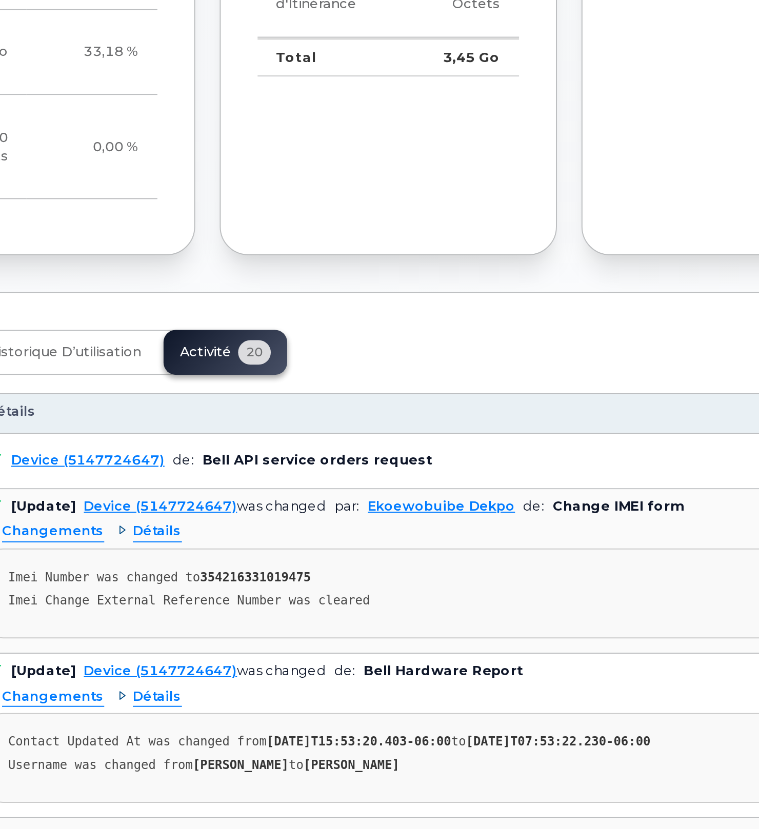
drag, startPoint x: 501, startPoint y: 746, endPoint x: 509, endPoint y: 771, distance: 26.3
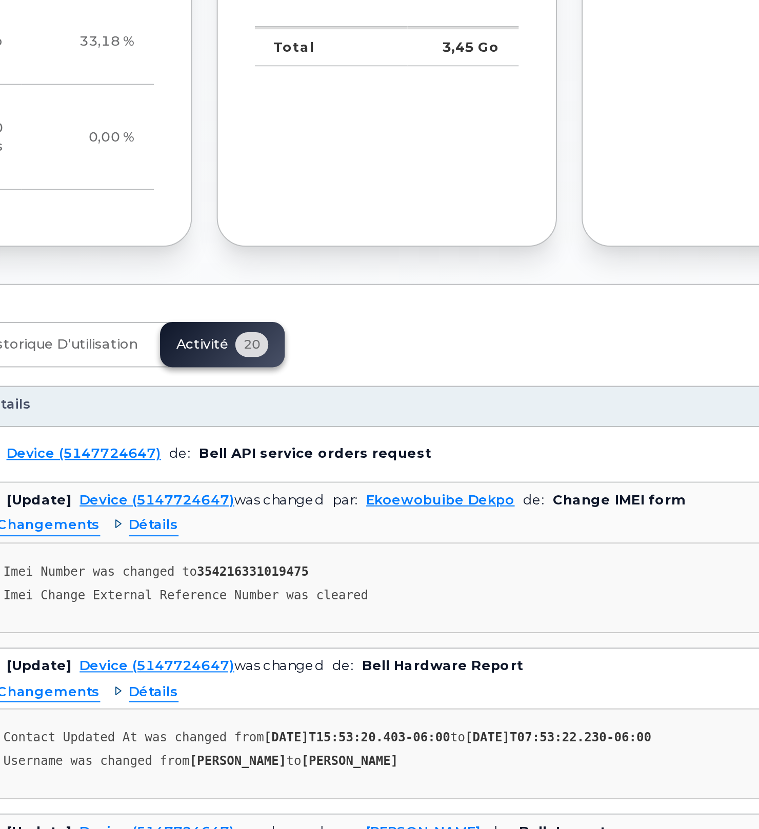
scroll to position [737, 0]
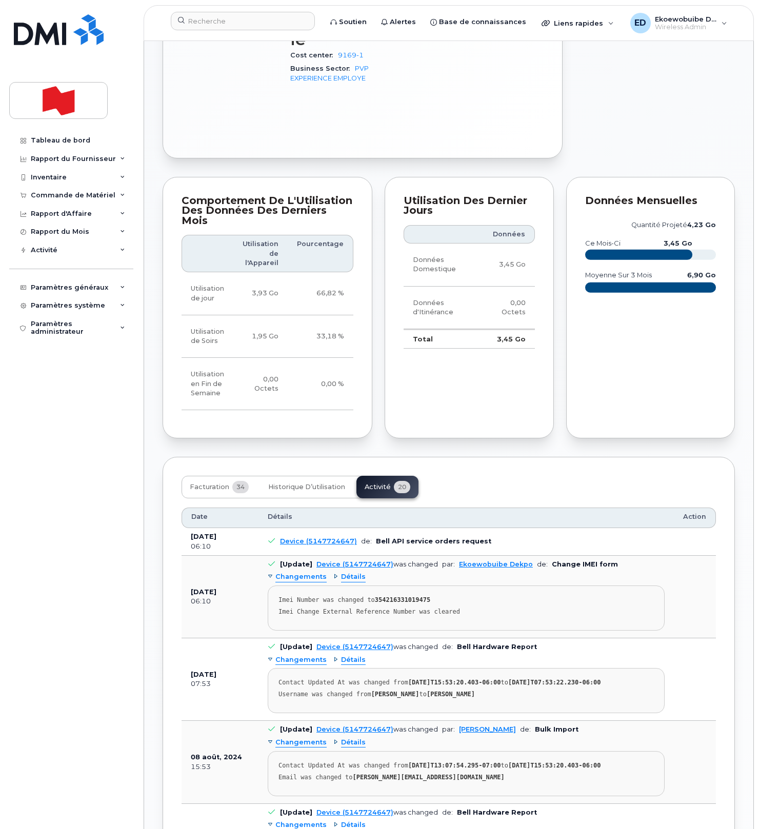
click at [501, 608] on div "Imei Change External Reference Number was cleared" at bounding box center [465, 612] width 375 height 8
drag, startPoint x: 482, startPoint y: 523, endPoint x: 289, endPoint y: 505, distance: 193.6
click at [289, 586] on pre "Imei Number was changed to 354216331019475 Imei Change External Reference Numbe…" at bounding box center [466, 608] width 397 height 45
copy pre "Imei Number was changed to 354216331019475 Imei Change External Reference Numbe…"
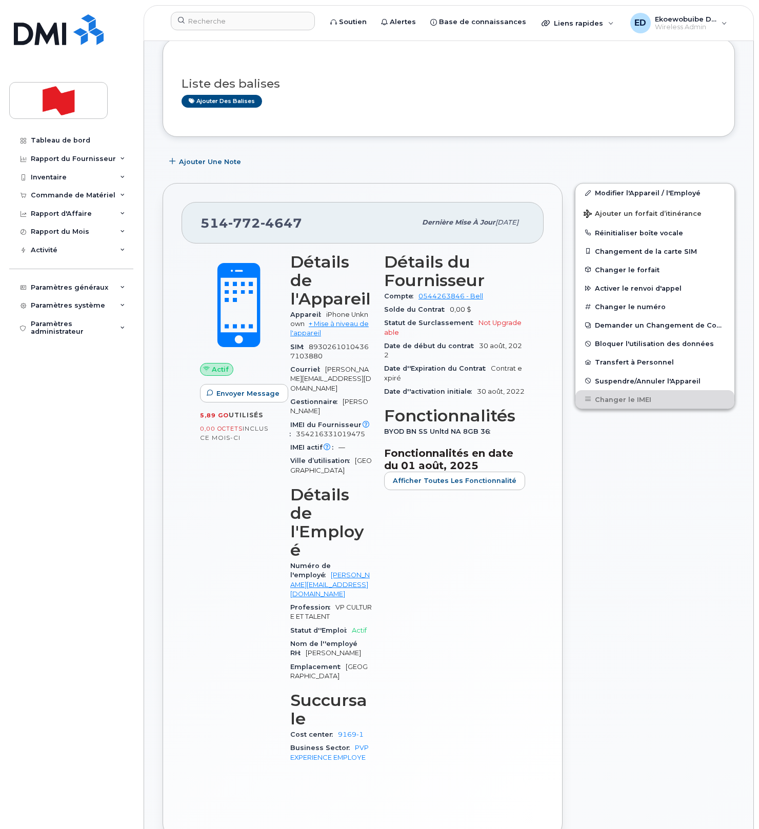
scroll to position [0, 0]
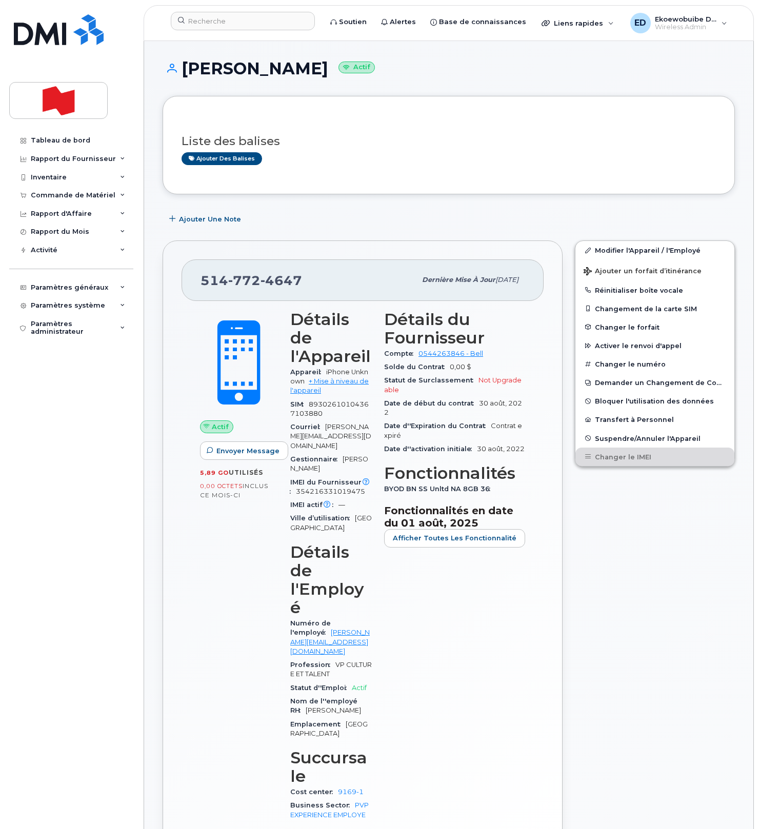
drag, startPoint x: 418, startPoint y: 121, endPoint x: 313, endPoint y: 86, distance: 110.8
click at [416, 119] on div "Liste des balises Ajouter des balises" at bounding box center [449, 145] width 534 height 61
drag, startPoint x: 284, startPoint y: 71, endPoint x: 176, endPoint y: 68, distance: 108.2
click at [176, 68] on h1 "Lucie Houle Actif" at bounding box center [449, 68] width 572 height 18
copy h1 "Lucie Houle"
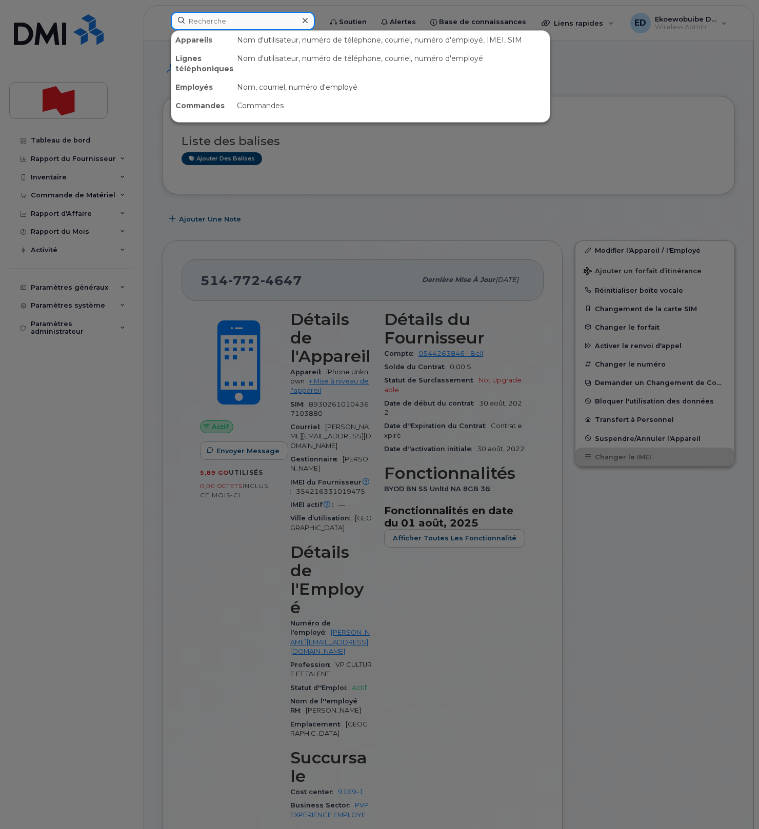
click at [221, 25] on input at bounding box center [243, 21] width 144 height 18
paste input "lucie.houle@bnc.ca"
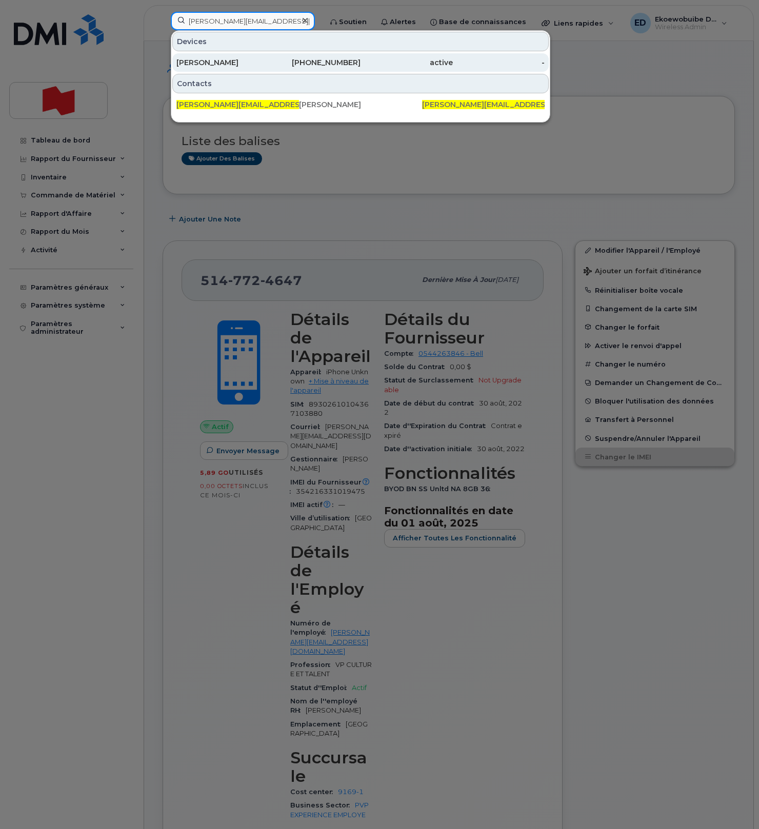
type input "lucie.houle@bnc.ca"
click at [211, 64] on div "Lucie Houle" at bounding box center [222, 62] width 92 height 10
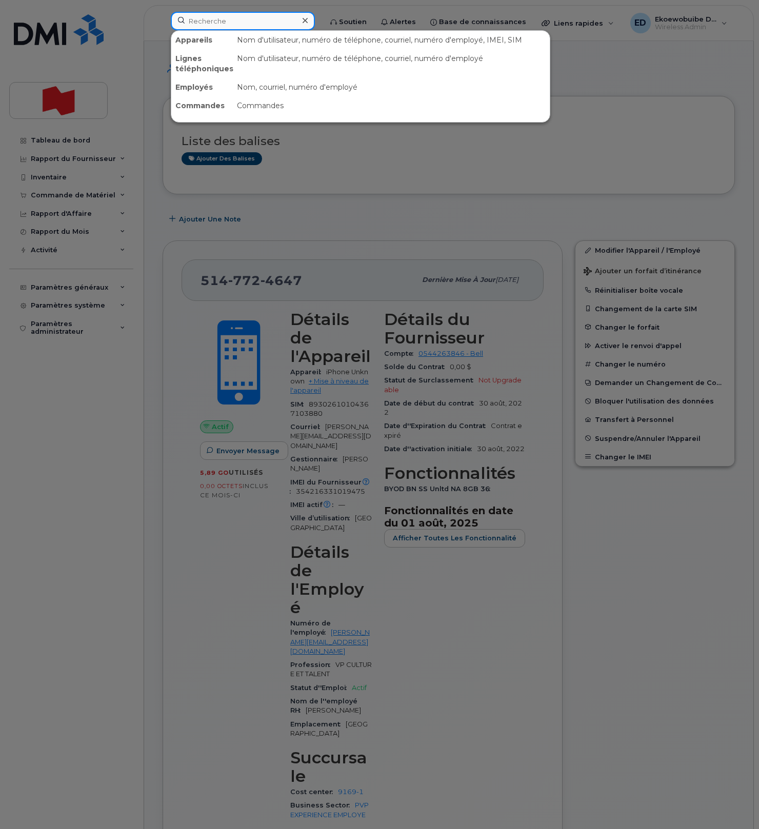
click at [216, 24] on input at bounding box center [243, 21] width 144 height 18
paste input "[PERSON_NAME]"
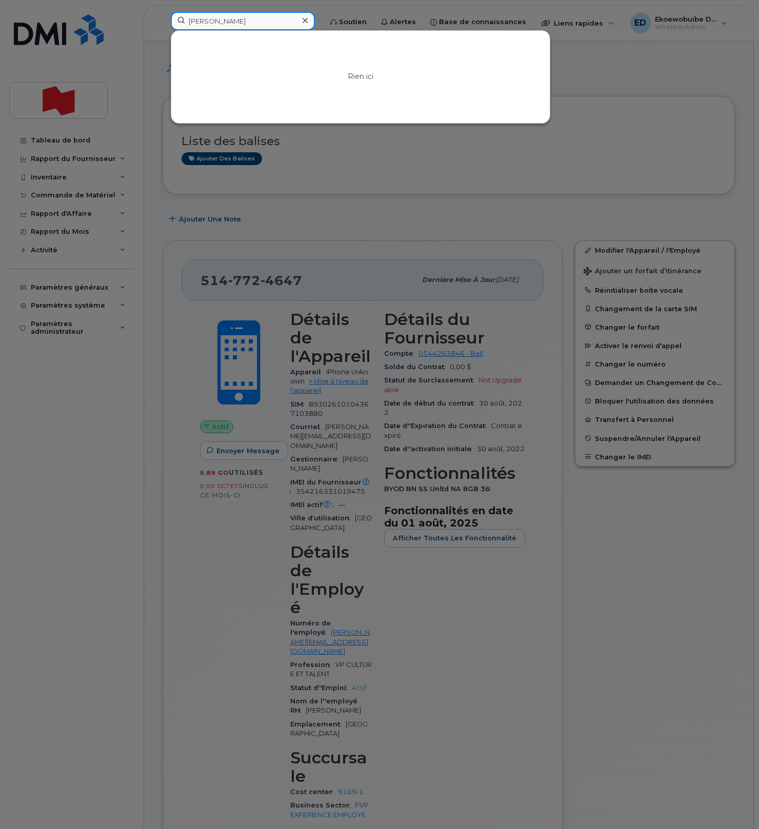
type input "Charla Cabrera"
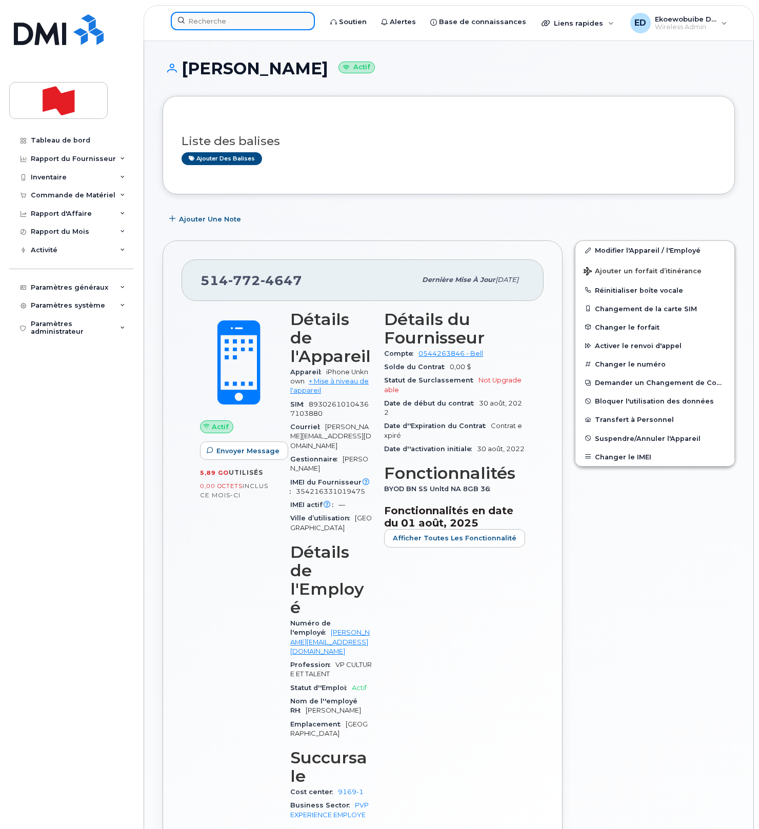
click at [226, 27] on input at bounding box center [243, 21] width 144 height 18
paste input "charla.cabrera@nbc.ca"
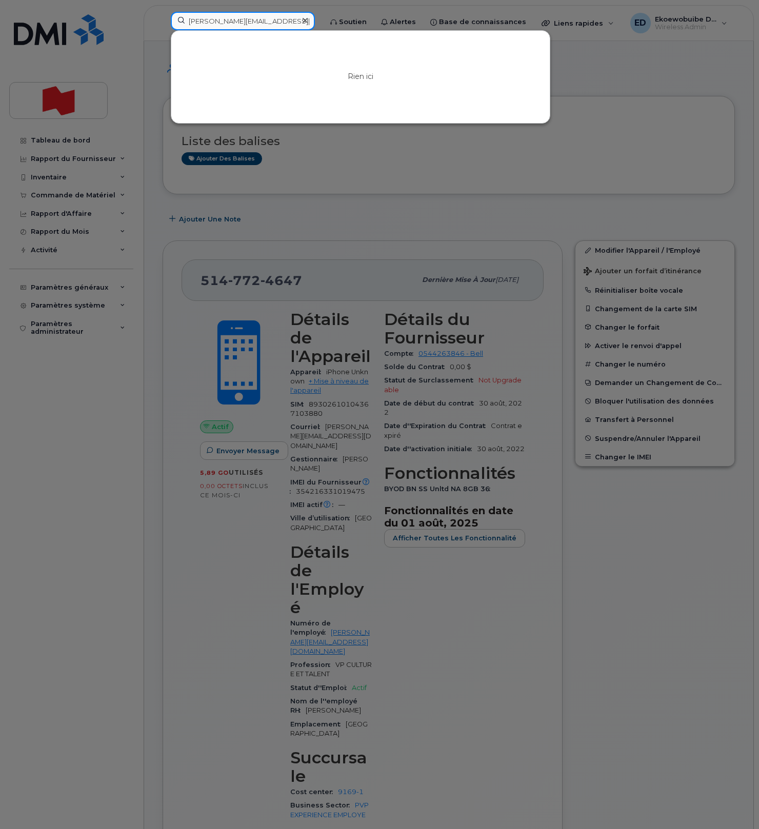
type input "charla.cabrera@nbc.ca"
click at [308, 22] on icon at bounding box center [305, 20] width 5 height 5
click at [315, 22] on div at bounding box center [243, 21] width 144 height 18
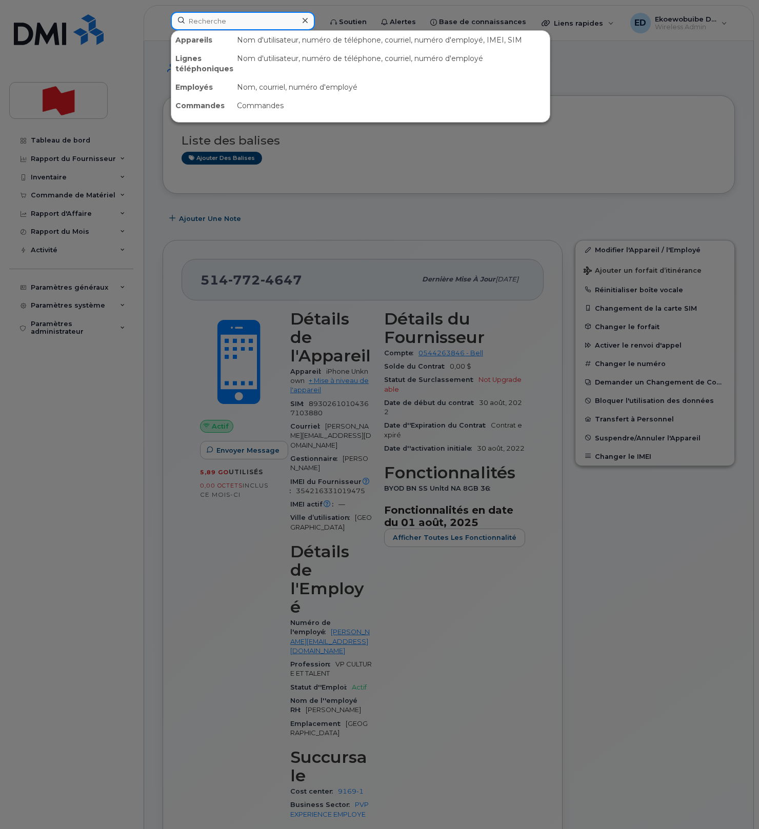
click at [234, 19] on input at bounding box center [243, 21] width 144 height 18
paste input "7808684991"
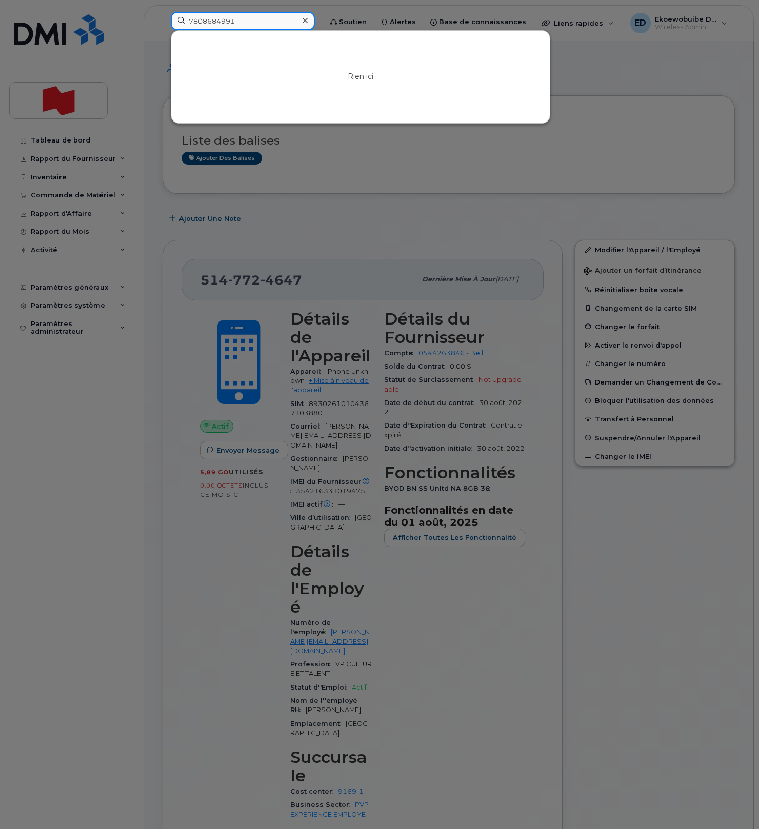
click at [256, 23] on input "7808684991" at bounding box center [243, 21] width 144 height 18
drag, startPoint x: 256, startPoint y: 23, endPoint x: 180, endPoint y: 21, distance: 75.4
click at [180, 21] on input "7808684991" at bounding box center [243, 21] width 144 height 18
paste input "438) 453-4784"
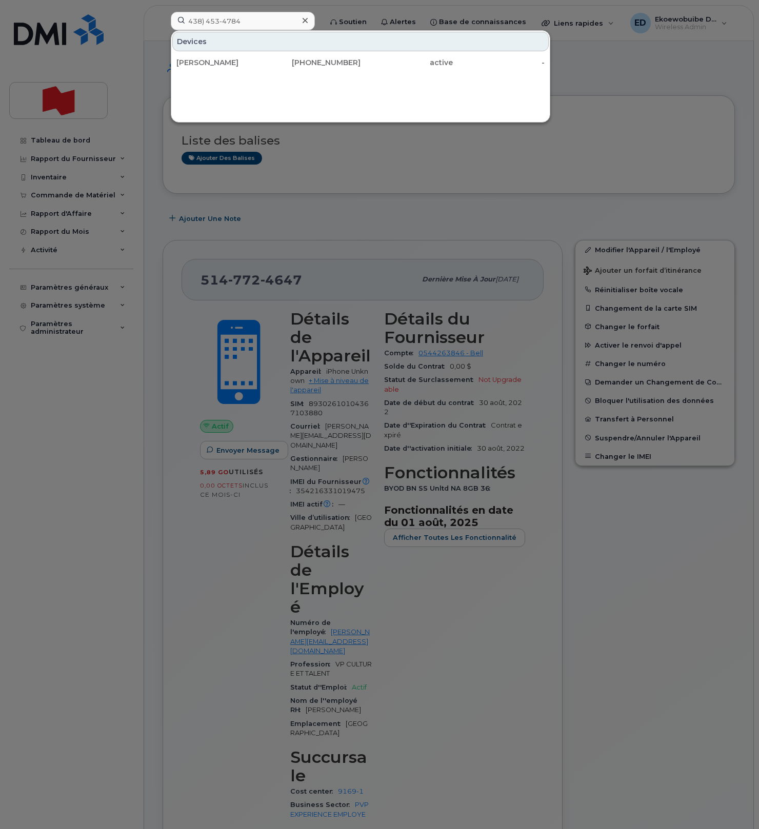
drag, startPoint x: 588, startPoint y: 91, endPoint x: 589, endPoint y: 96, distance: 5.2
click at [588, 91] on div at bounding box center [379, 414] width 759 height 829
drag, startPoint x: 263, startPoint y: 28, endPoint x: 241, endPoint y: 27, distance: 22.1
click at [245, 28] on input "438) 453-4784" at bounding box center [243, 21] width 144 height 18
drag, startPoint x: 243, startPoint y: 26, endPoint x: 151, endPoint y: 22, distance: 91.9
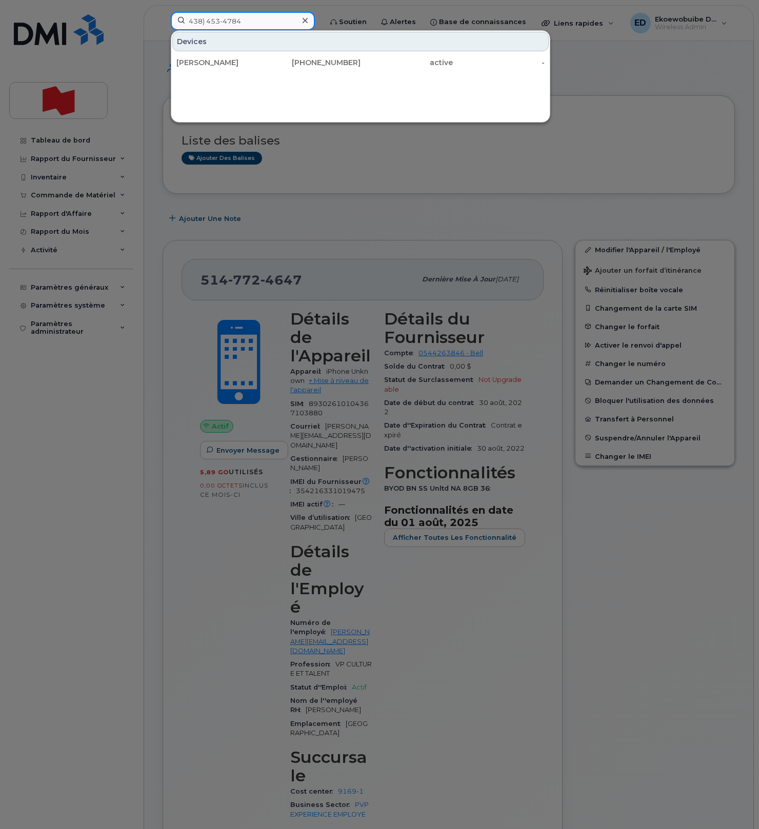
click at [163, 22] on div "438) 453-4784 Devices Aaron Kalala Malemba 438-453-4784 active -" at bounding box center [243, 23] width 160 height 23
paste input "353927601429423"
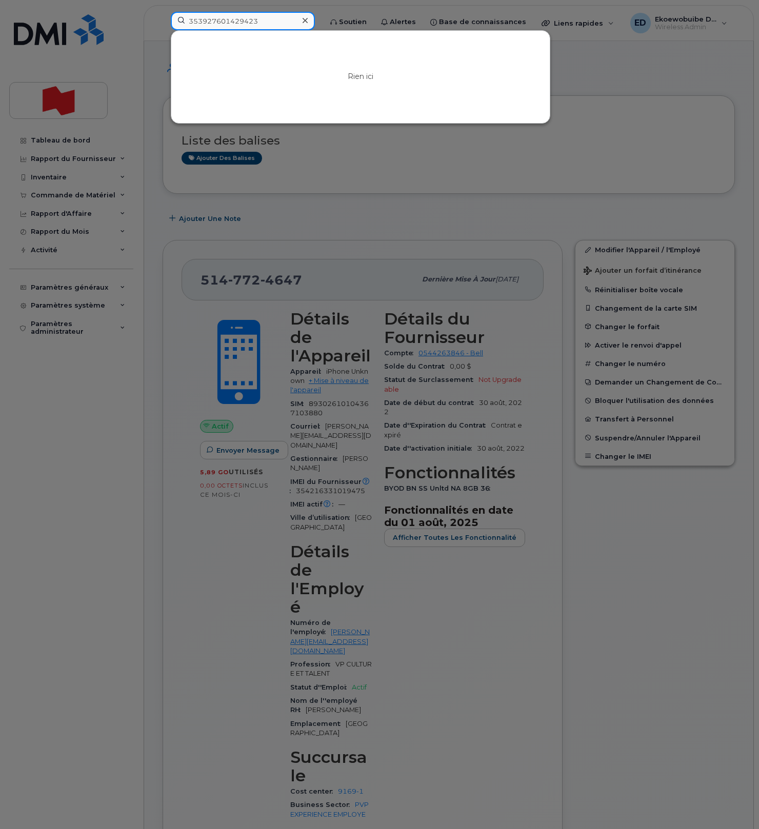
type input "353927601429423"
click at [312, 21] on div at bounding box center [304, 20] width 15 height 15
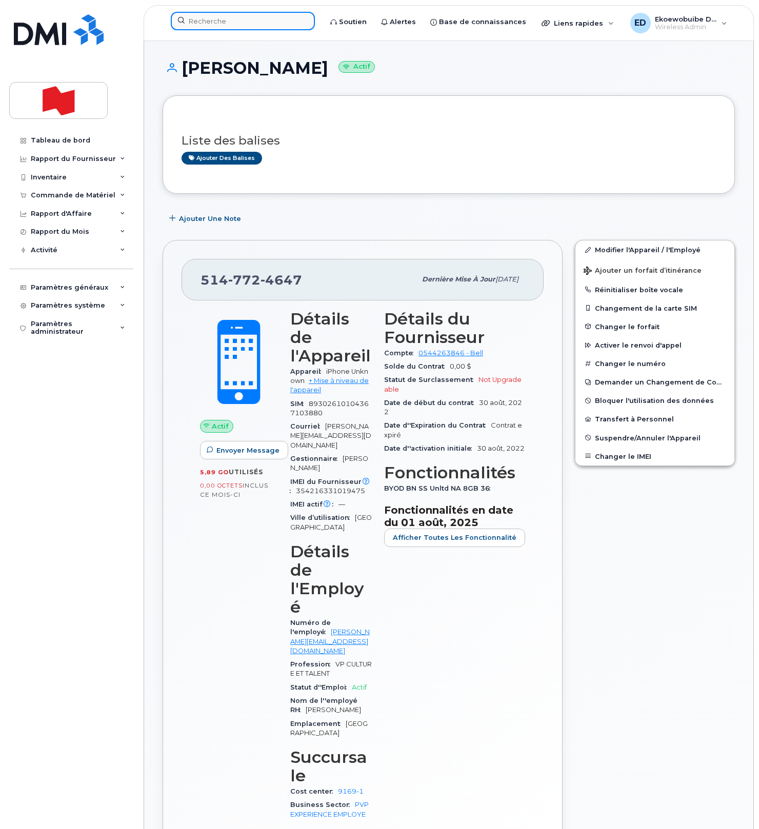
click at [225, 19] on input at bounding box center [243, 21] width 144 height 18
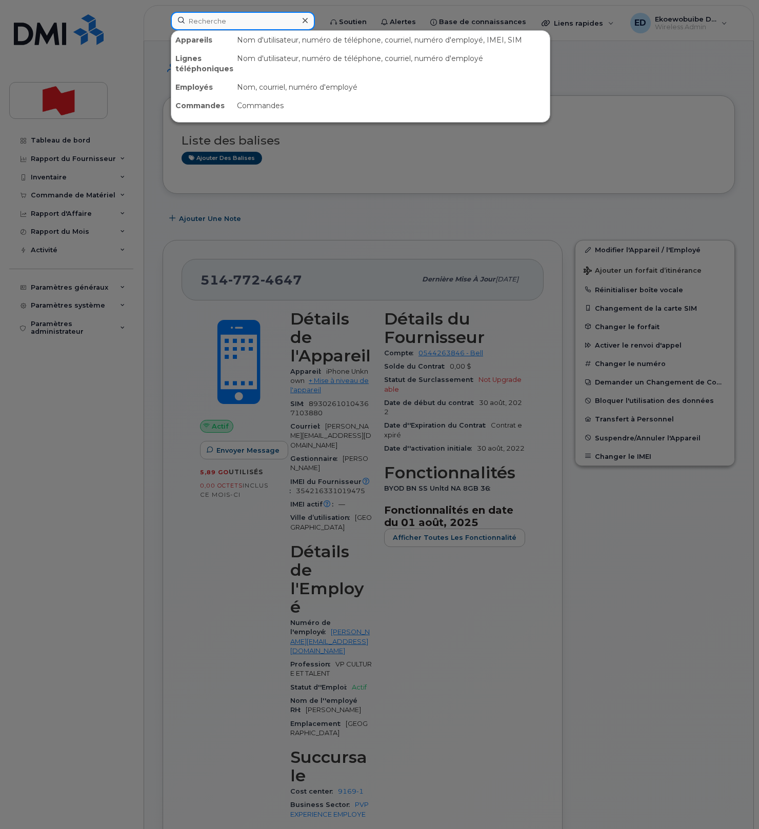
paste input "5192825814"
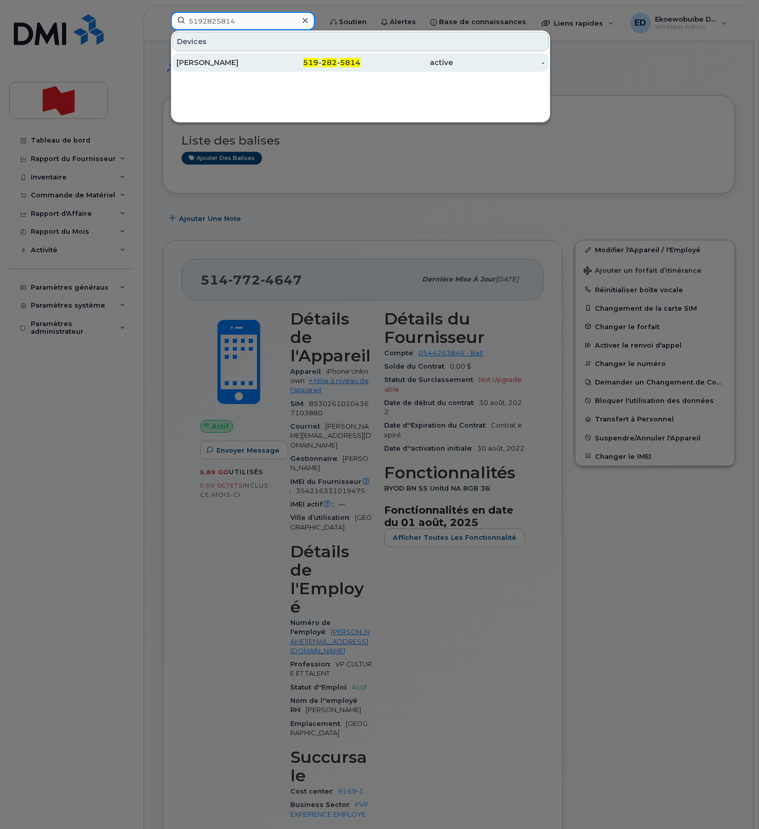
type input "5192825814"
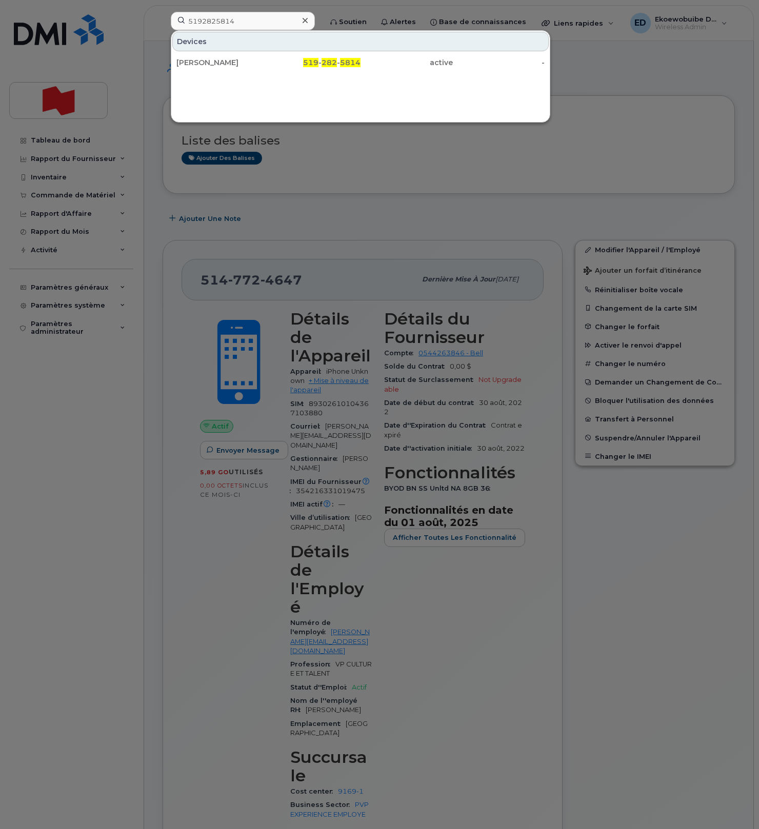
drag, startPoint x: 220, startPoint y: 61, endPoint x: 237, endPoint y: 75, distance: 22.2
click at [220, 62] on div "[PERSON_NAME]" at bounding box center [222, 62] width 92 height 10
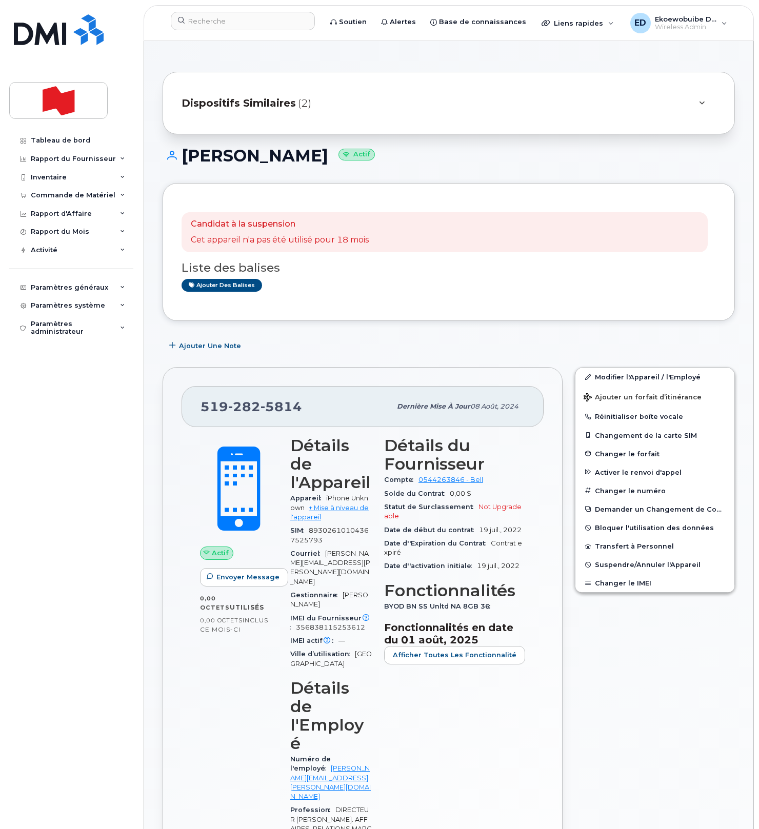
click at [349, 103] on div "Dispositifs Similaires (2)" at bounding box center [435, 103] width 506 height 25
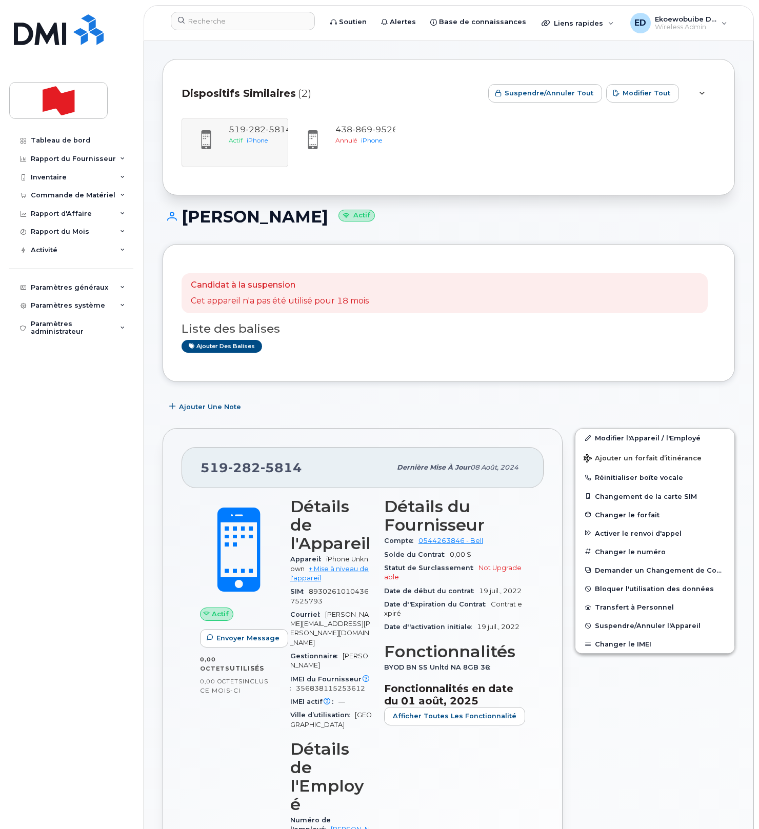
scroll to position [13, 0]
